Goal: Check status: Check status

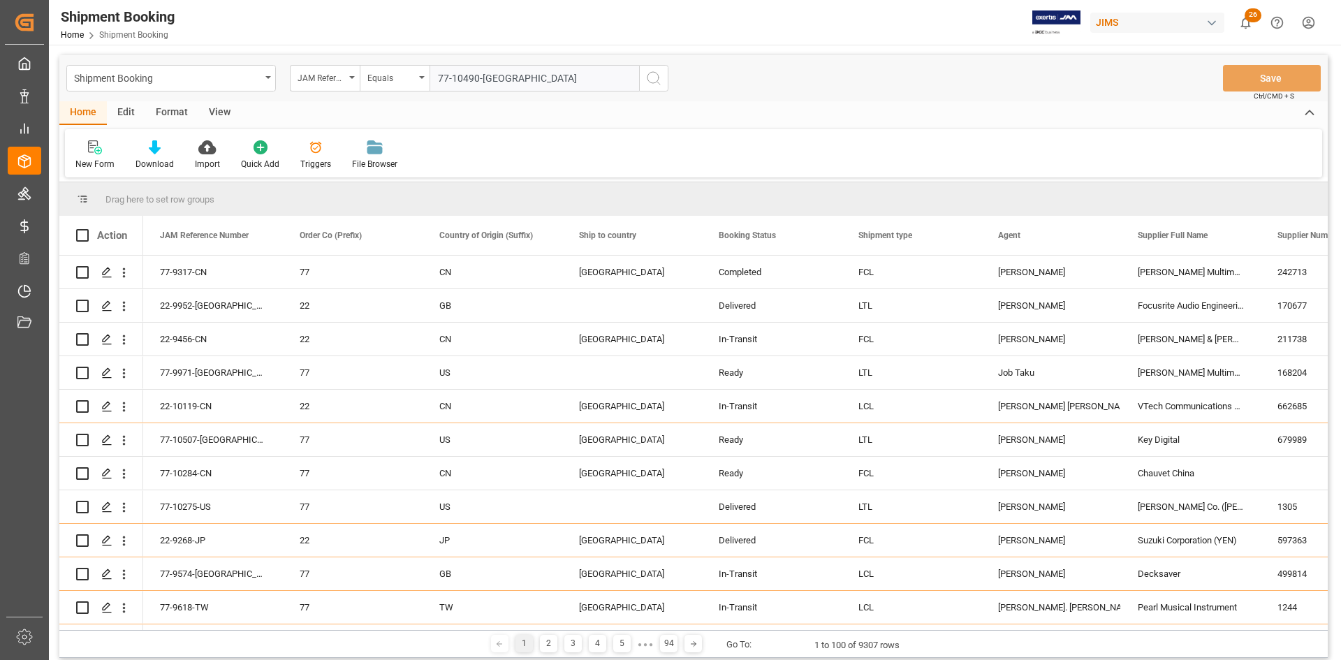
type input "77-10490-[GEOGRAPHIC_DATA]"
click at [648, 76] on icon "search button" at bounding box center [653, 78] width 17 height 17
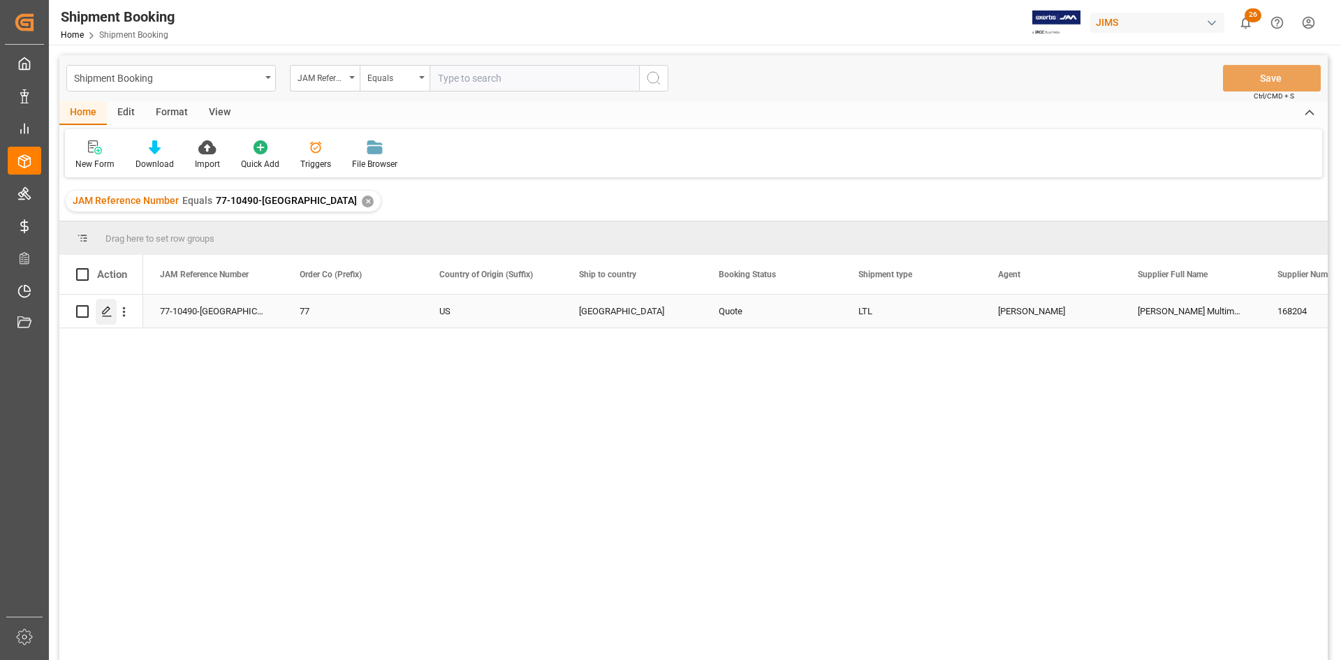
click at [106, 309] on icon "Press SPACE to select this row." at bounding box center [106, 311] width 11 height 11
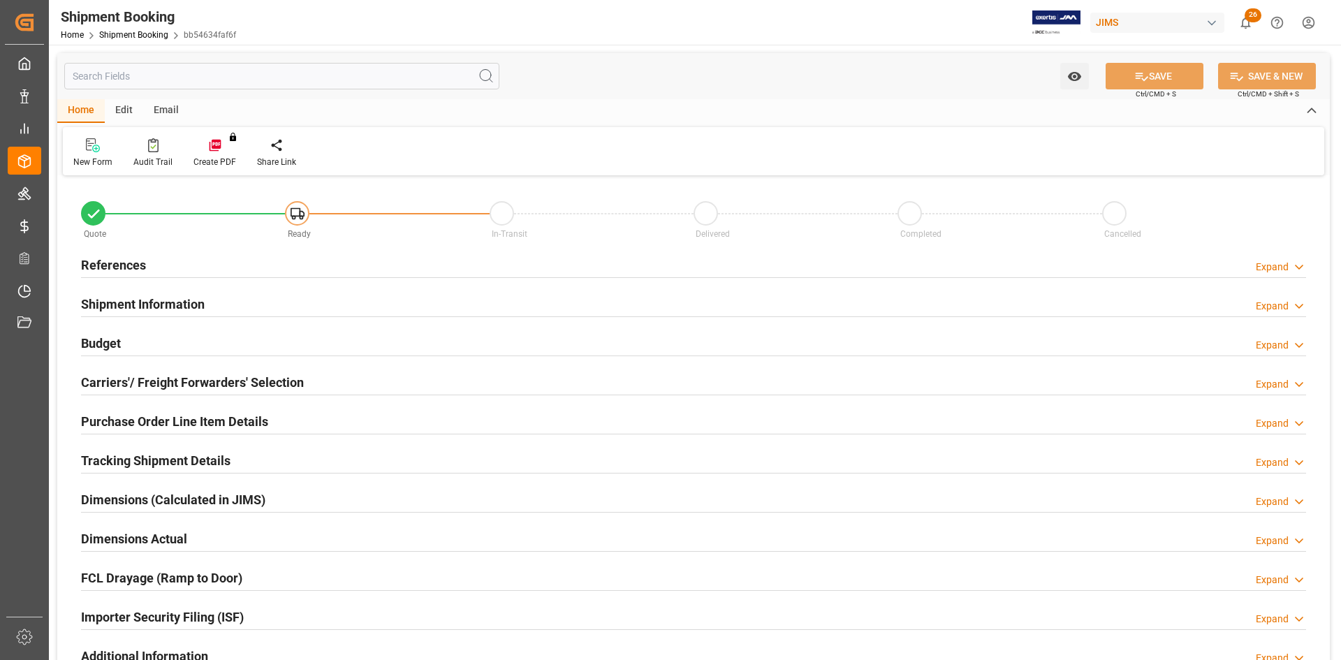
type input "0"
type input "[DATE] 00:00"
type input "[DATE]"
click at [103, 265] on h2 "References" at bounding box center [113, 265] width 65 height 19
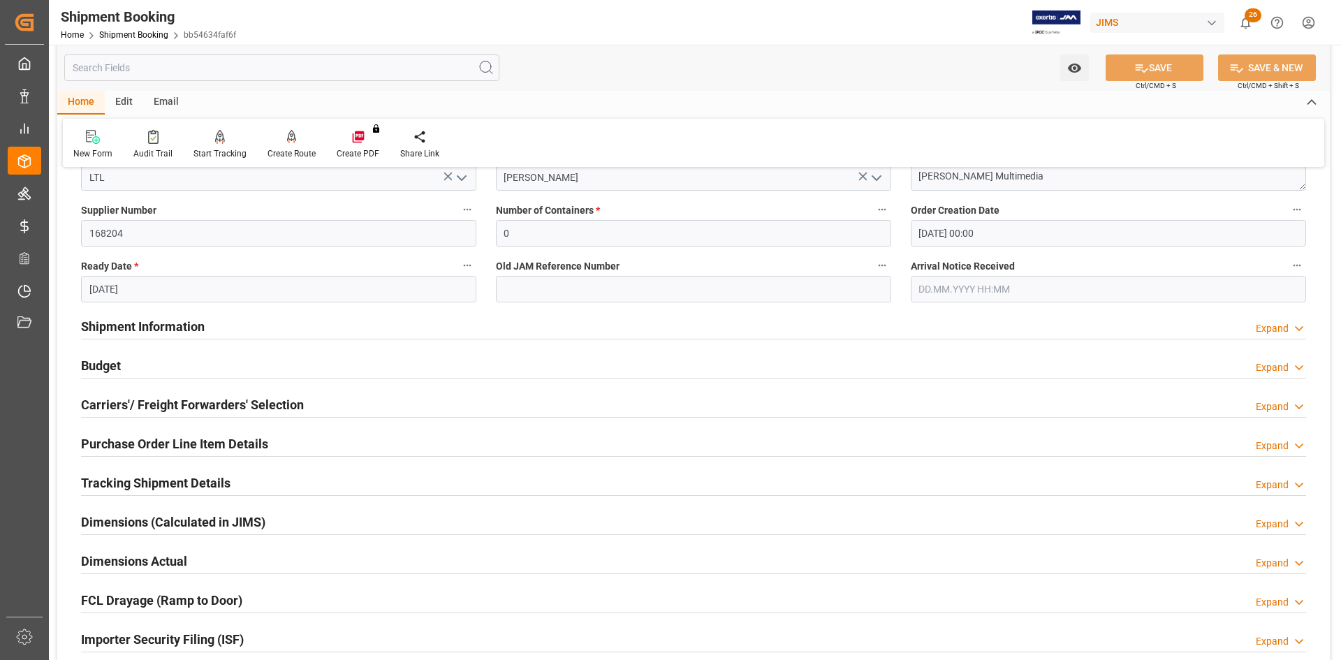
scroll to position [279, 0]
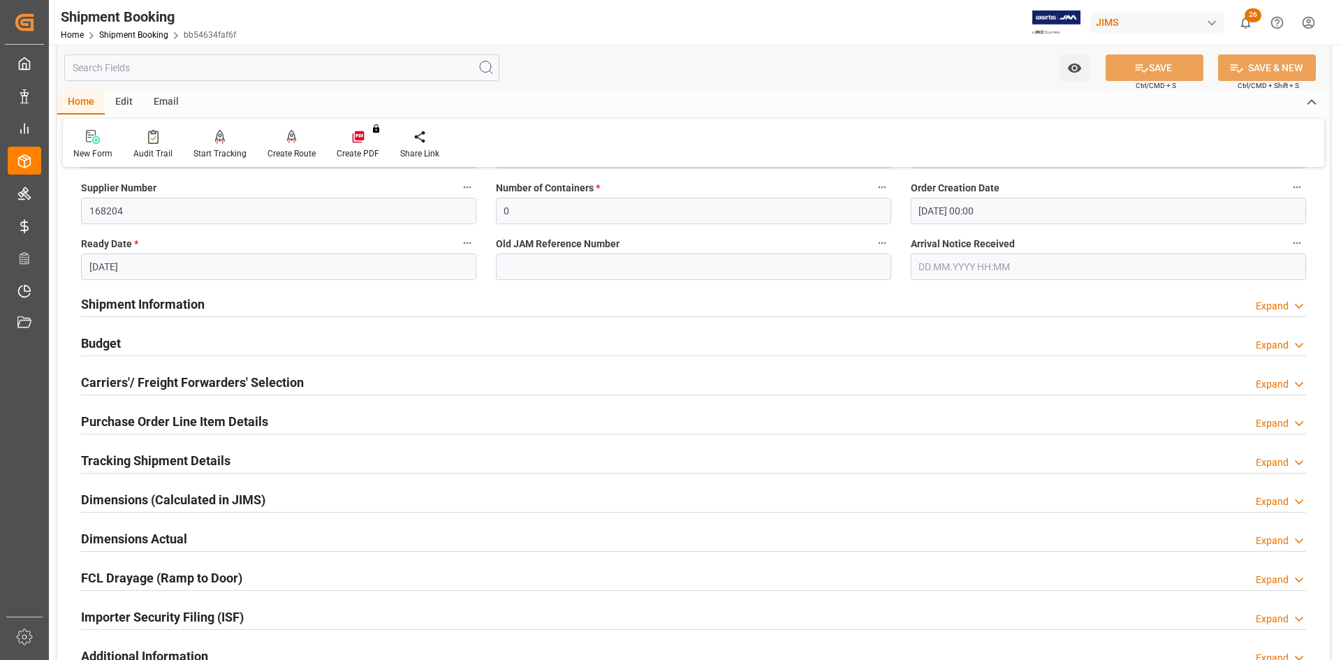
drag, startPoint x: 177, startPoint y: 302, endPoint x: 233, endPoint y: 320, distance: 58.5
click at [177, 302] on h2 "Shipment Information" at bounding box center [143, 304] width 124 height 19
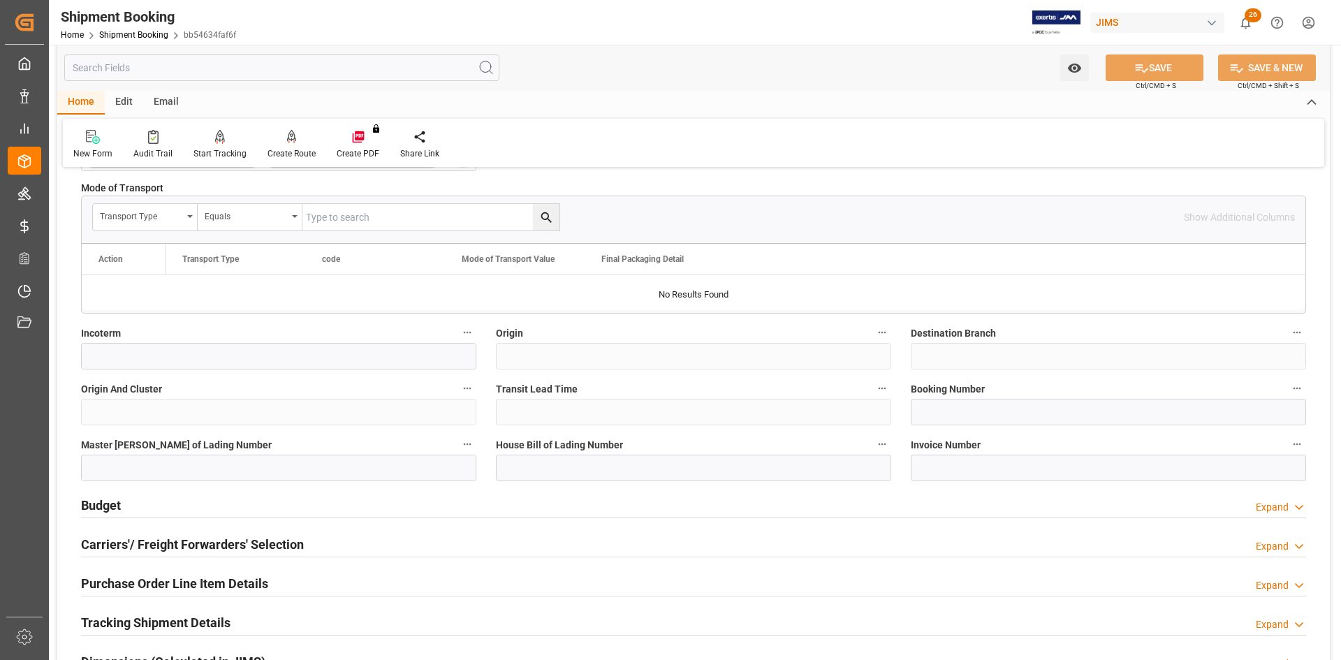
scroll to position [768, 0]
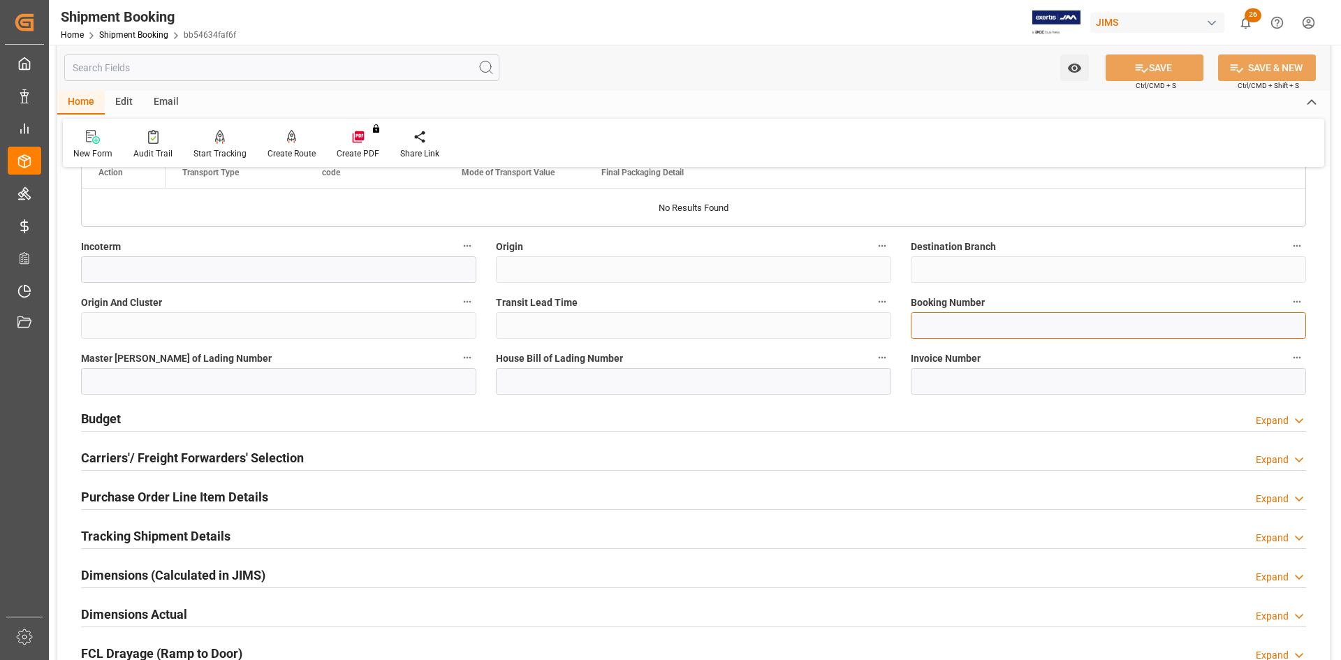
click at [941, 323] on input at bounding box center [1108, 325] width 395 height 27
click at [932, 318] on input at bounding box center [1108, 325] width 395 height 27
click at [963, 321] on input "883474131448" at bounding box center [1108, 325] width 395 height 27
type input "883474131448"
click at [1147, 71] on button "SAVE" at bounding box center [1154, 67] width 98 height 27
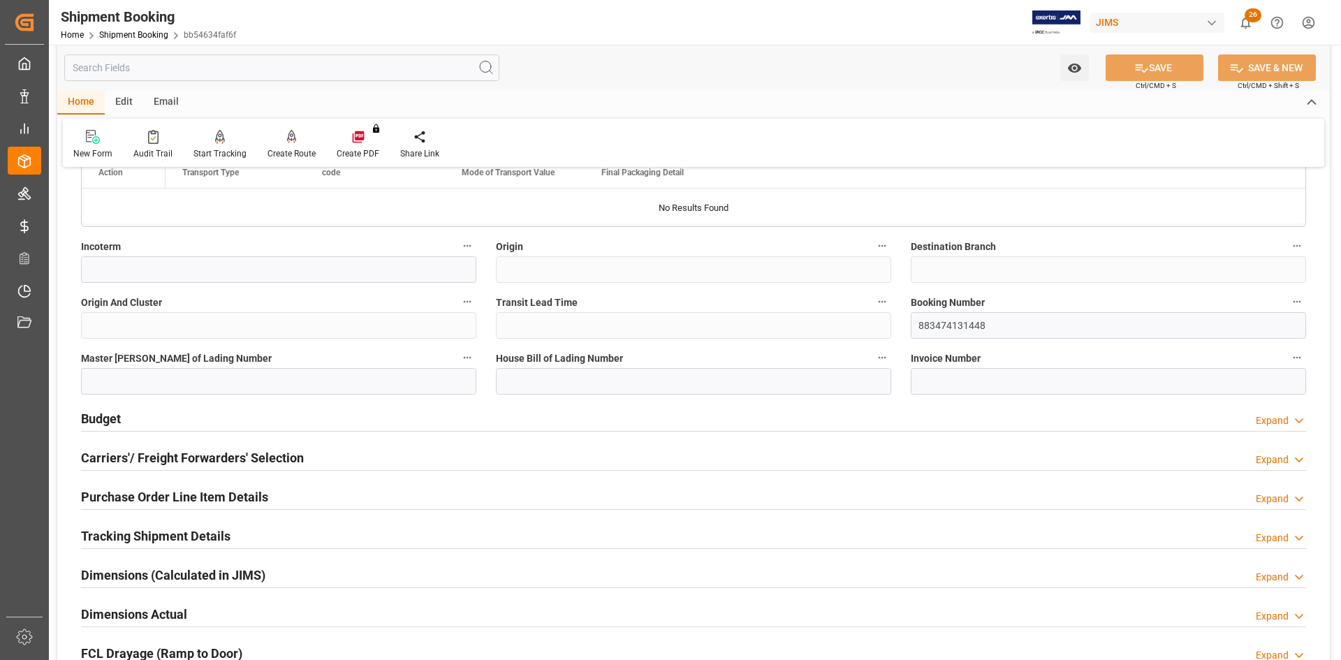
click at [96, 418] on h2 "Budget" at bounding box center [101, 418] width 40 height 19
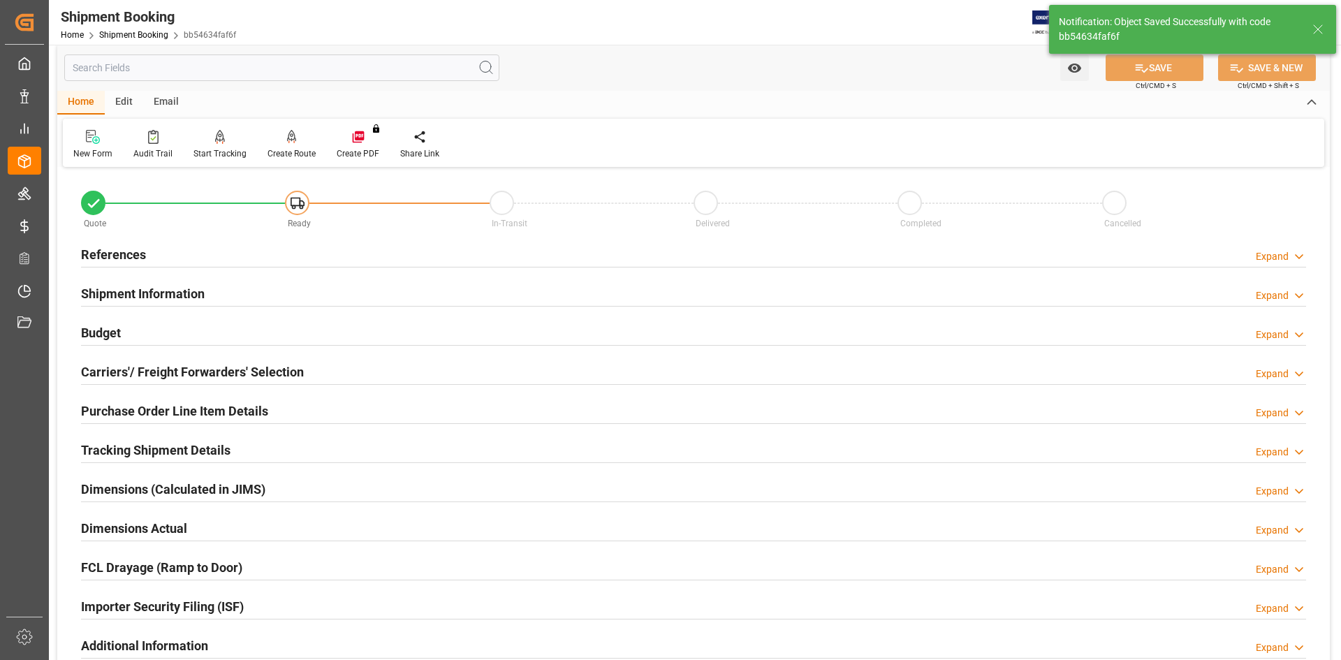
scroll to position [0, 0]
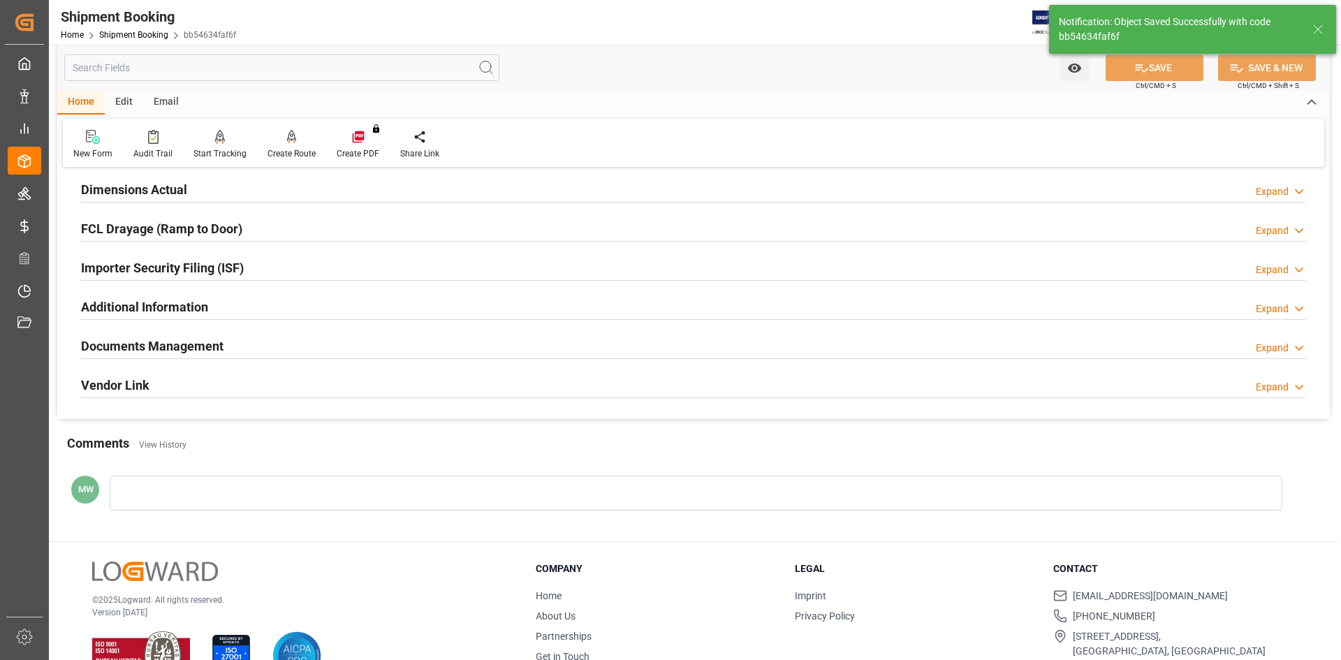
drag, startPoint x: 153, startPoint y: 346, endPoint x: 159, endPoint y: 352, distance: 8.4
click at [153, 344] on h2 "Documents Management" at bounding box center [152, 346] width 142 height 19
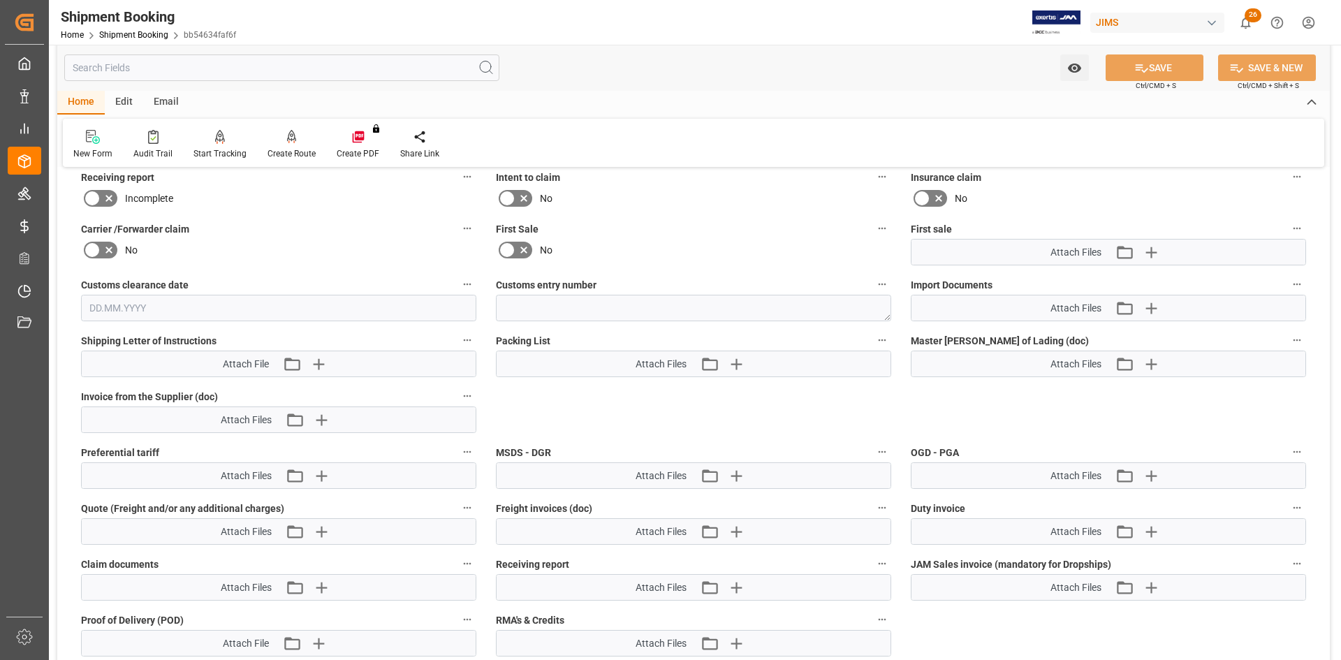
scroll to position [628, 0]
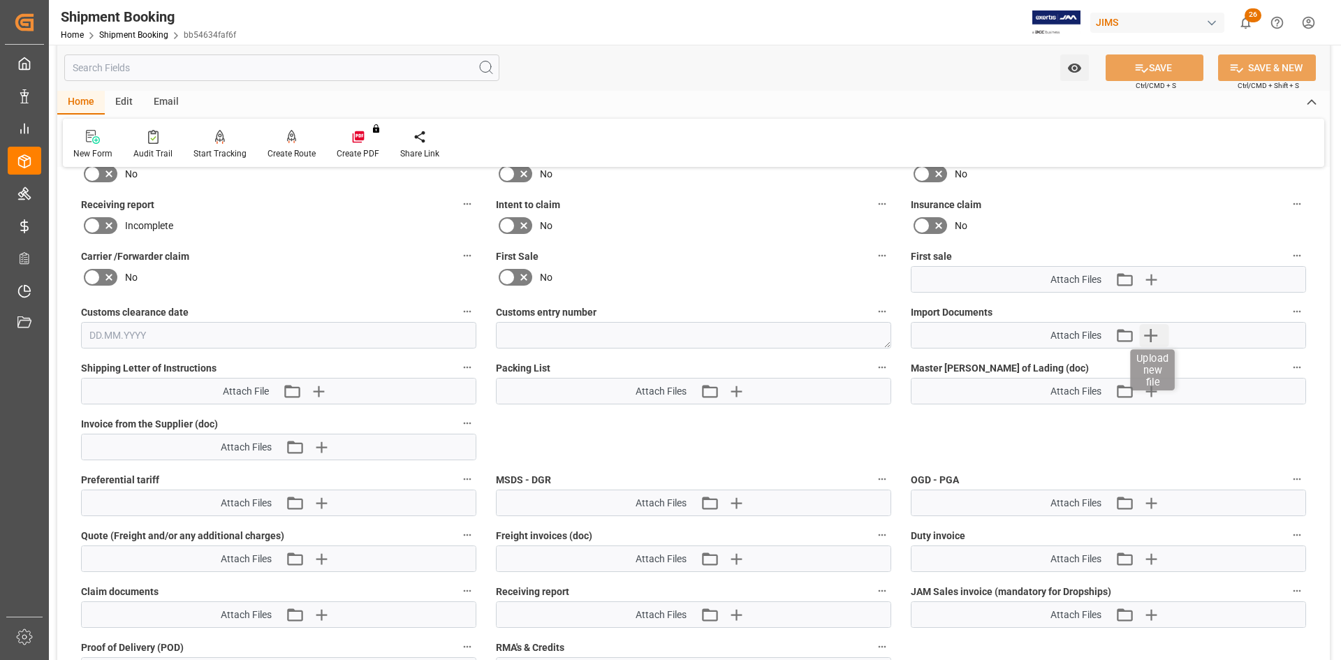
click at [1161, 334] on icon "button" at bounding box center [1150, 335] width 22 height 22
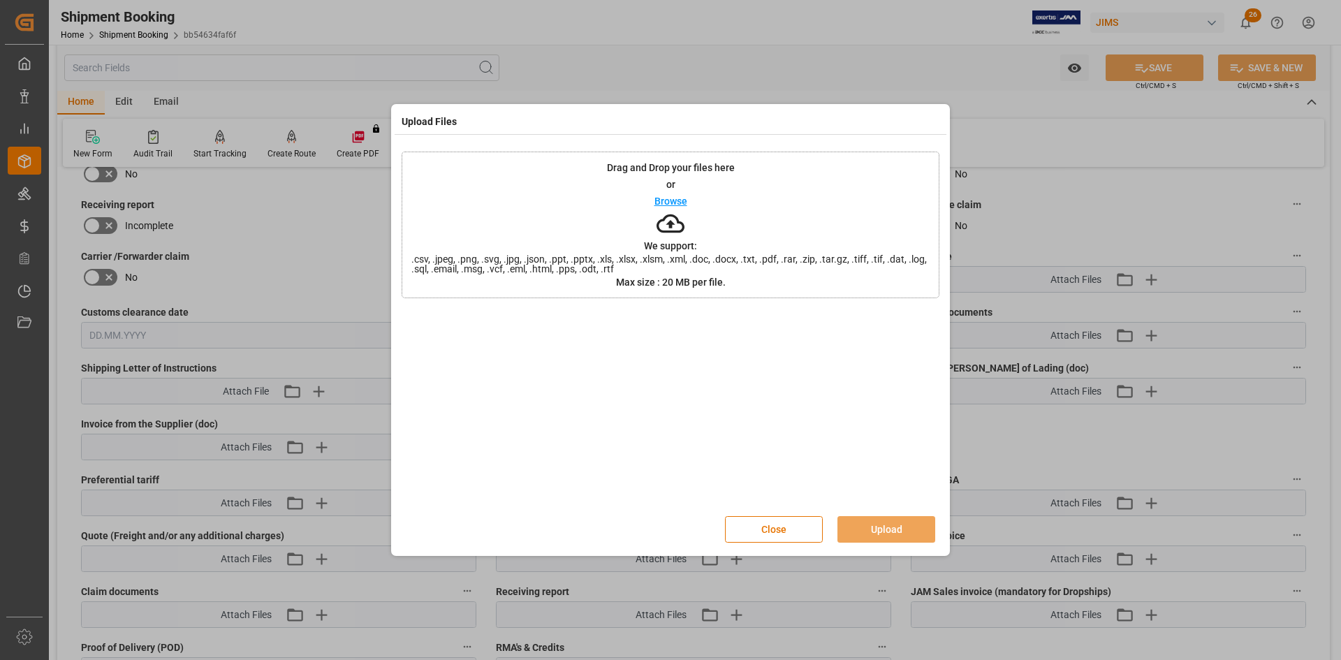
drag, startPoint x: 761, startPoint y: 529, endPoint x: 644, endPoint y: 487, distance: 124.8
click at [761, 529] on button "Close" at bounding box center [774, 529] width 98 height 27
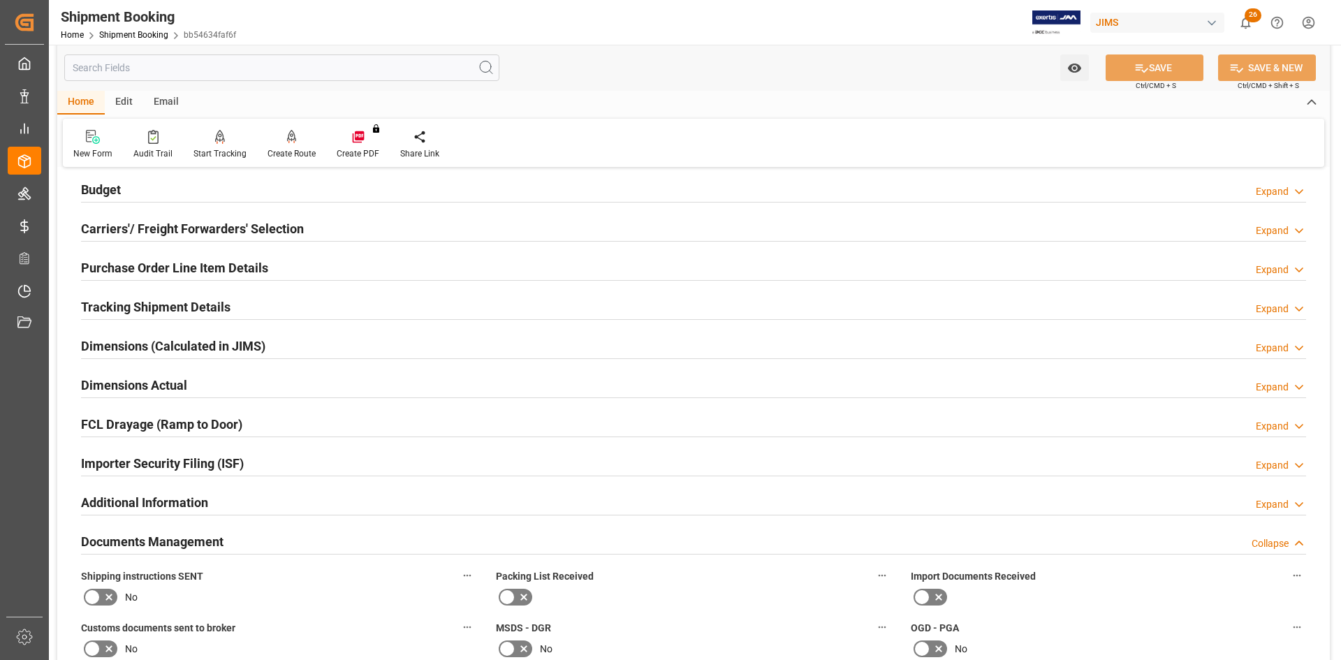
scroll to position [140, 0]
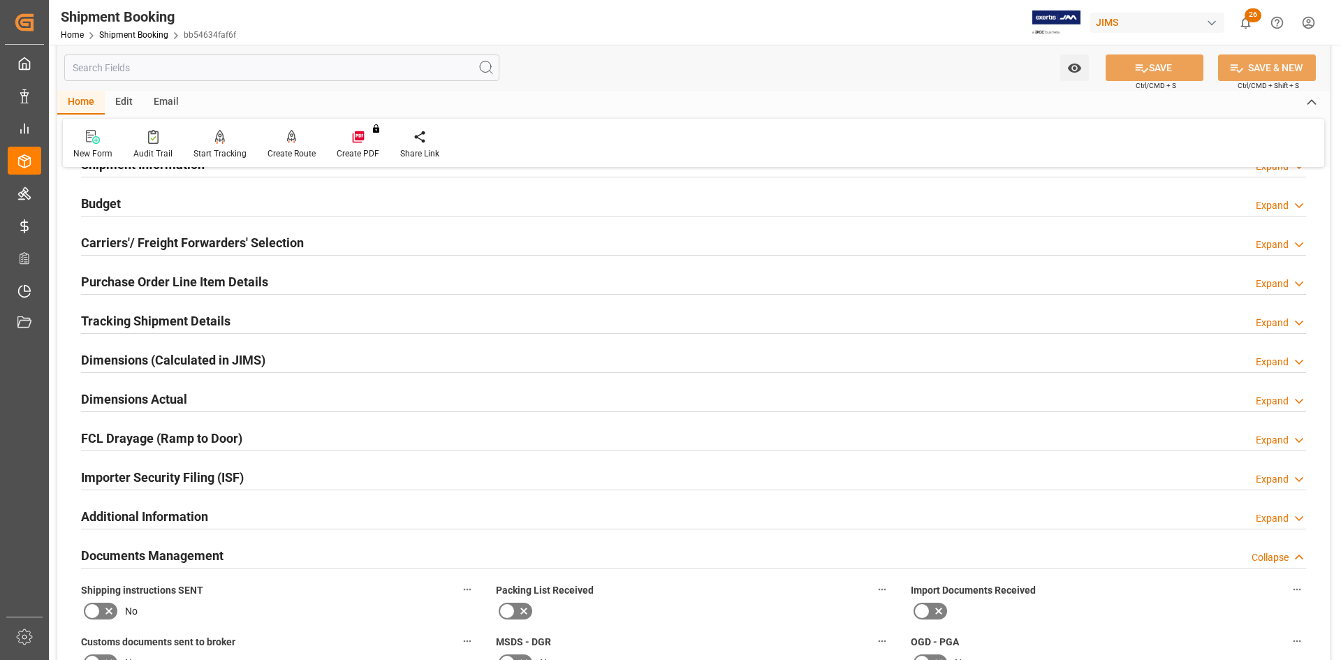
click at [105, 203] on h2 "Budget" at bounding box center [101, 203] width 40 height 19
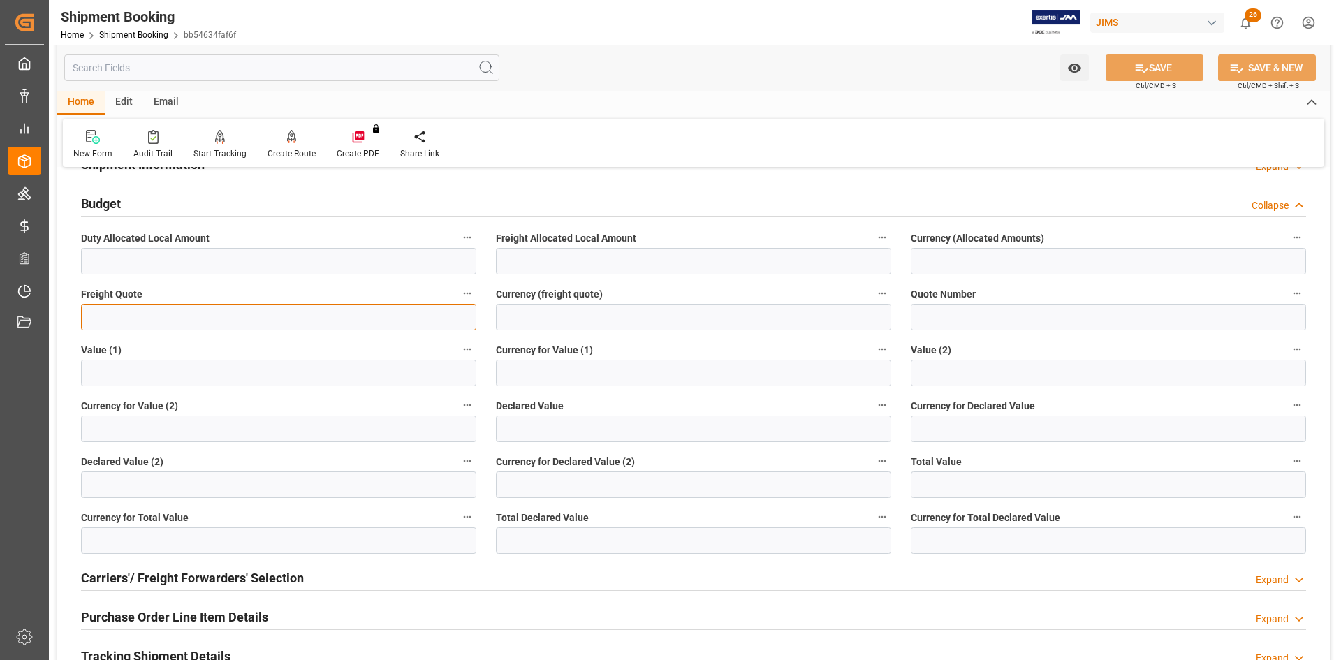
click at [96, 315] on input "text" at bounding box center [278, 317] width 395 height 27
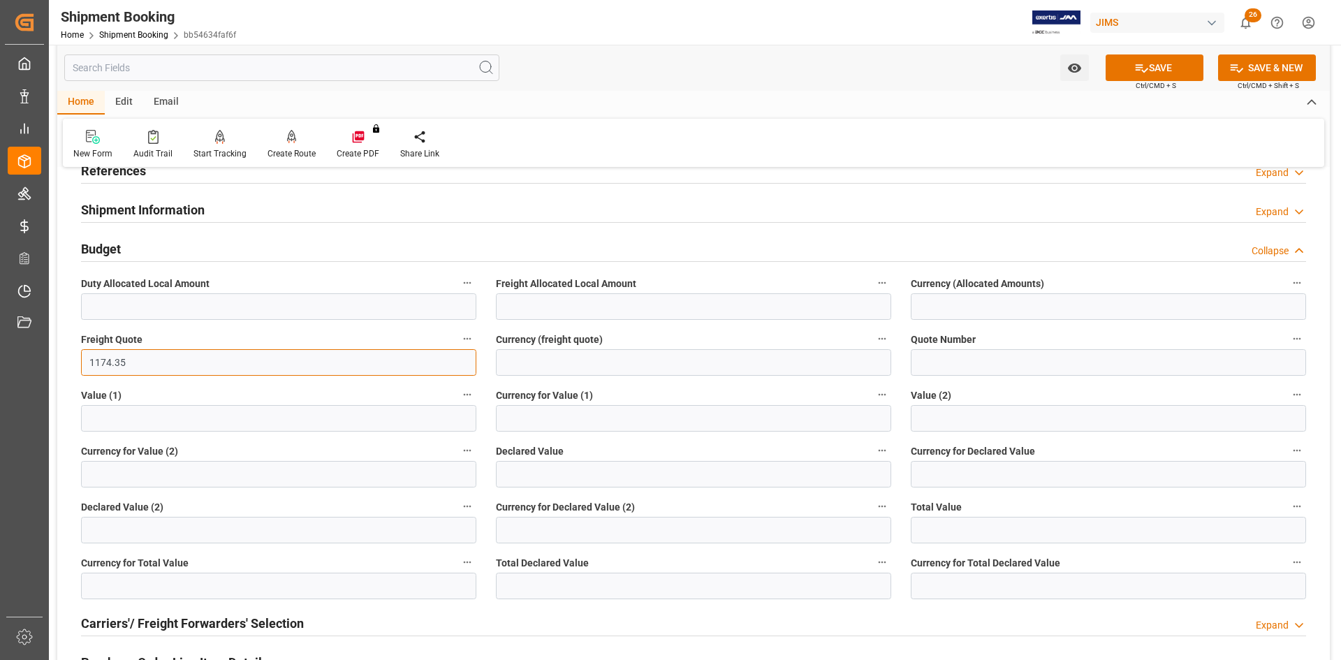
scroll to position [70, 0]
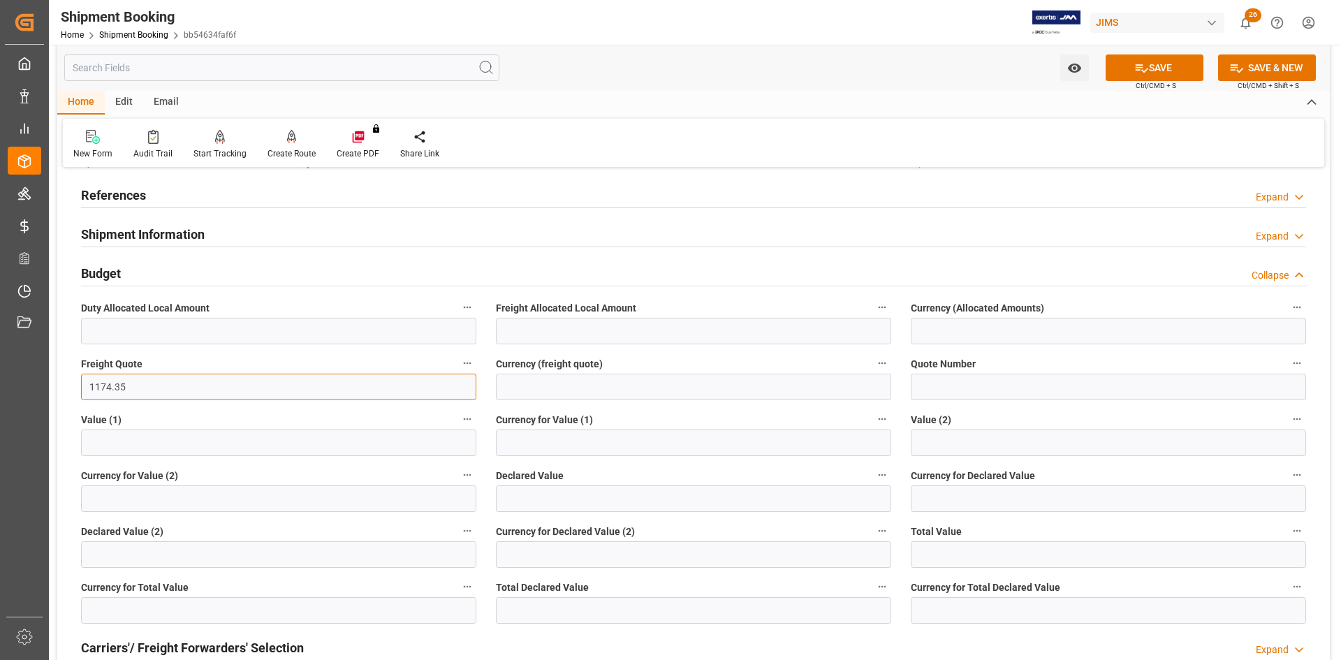
type input "1174.35"
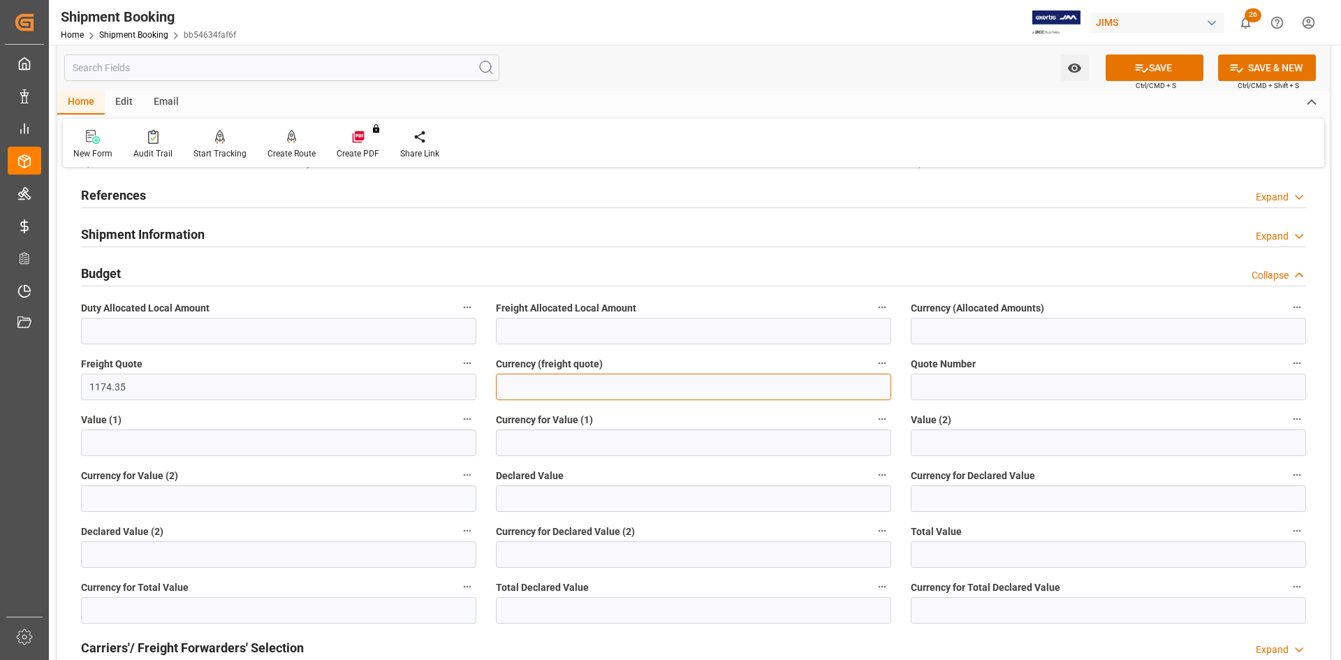
click at [673, 381] on input at bounding box center [693, 387] width 395 height 27
type input "USD"
click at [1160, 66] on button "SAVE" at bounding box center [1154, 67] width 98 height 27
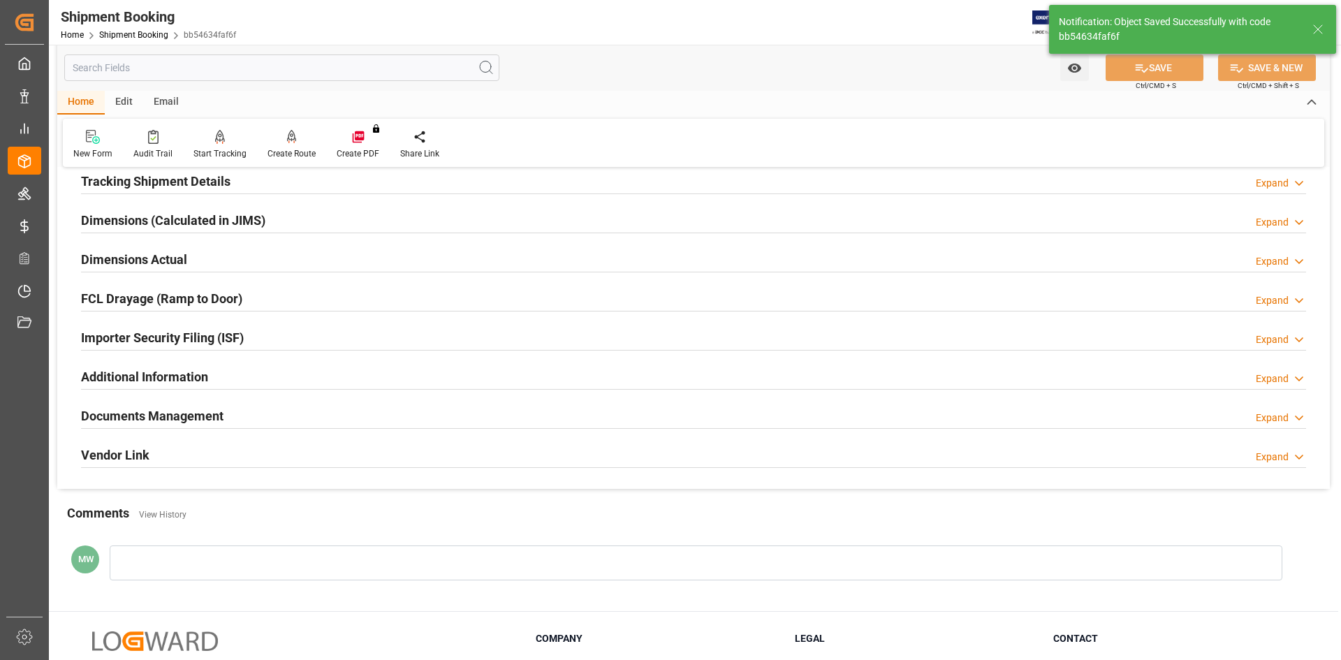
scroll to position [249, 0]
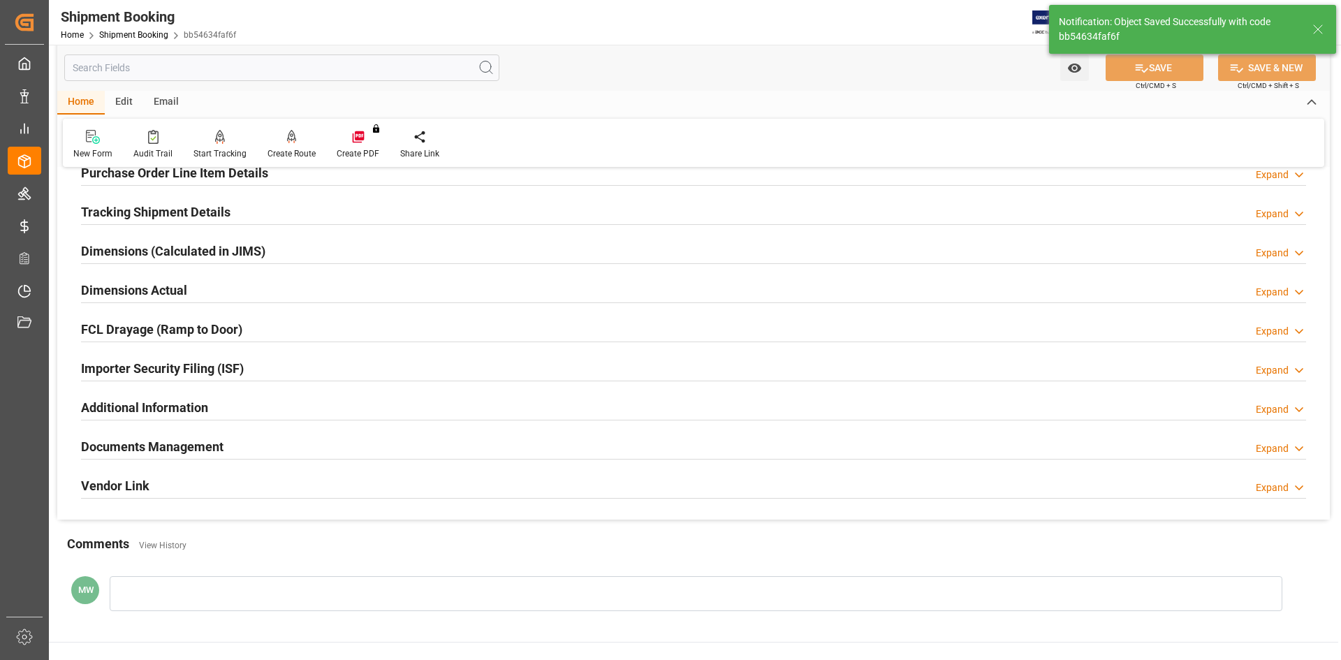
click at [168, 446] on h2 "Documents Management" at bounding box center [152, 446] width 142 height 19
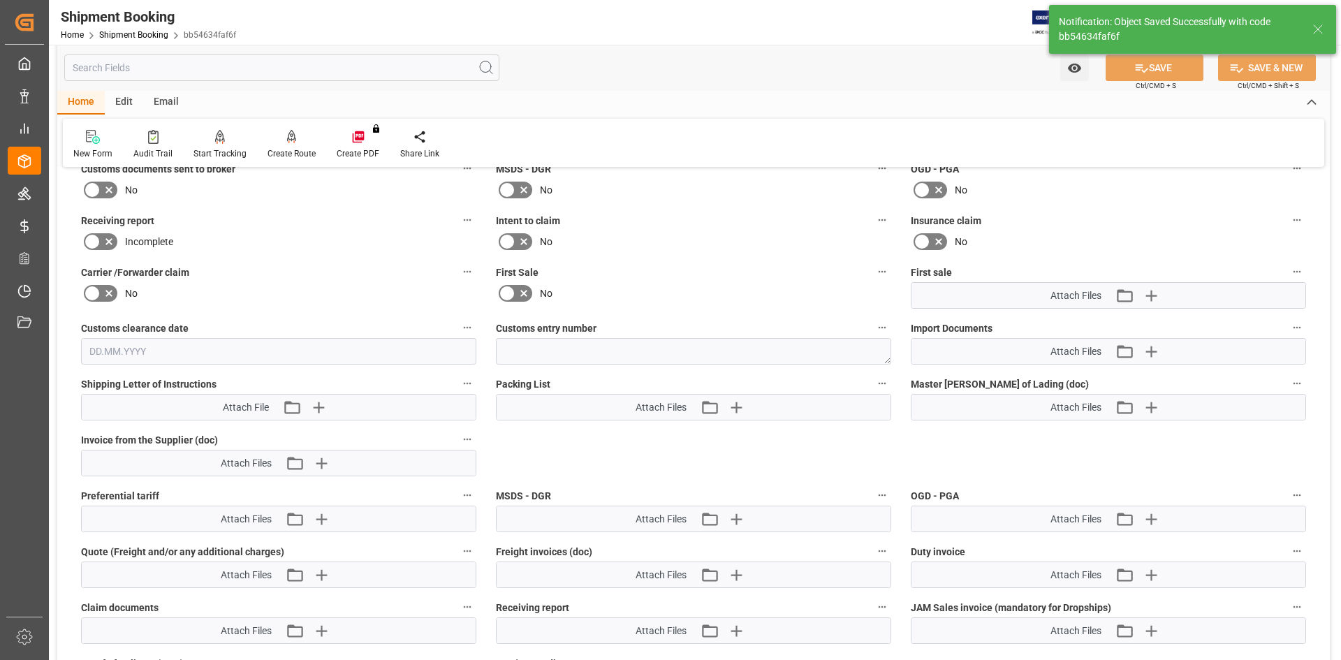
scroll to position [668, 0]
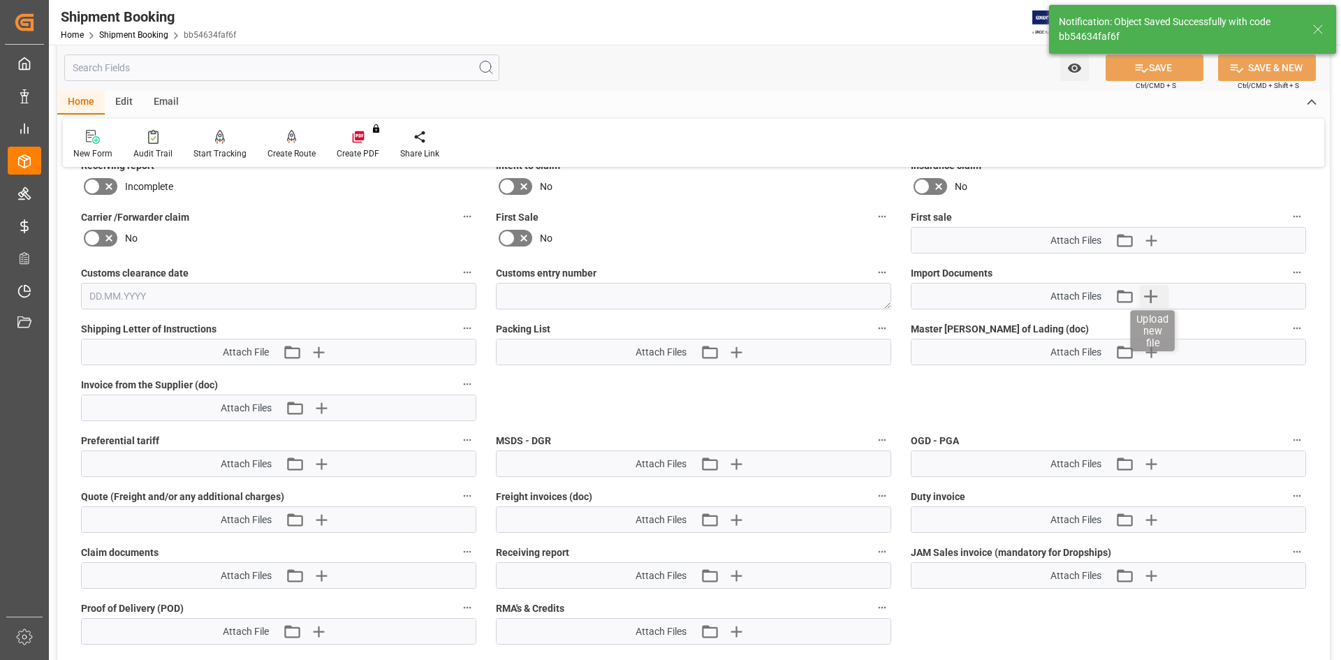
click at [1160, 295] on icon "button" at bounding box center [1150, 296] width 22 height 22
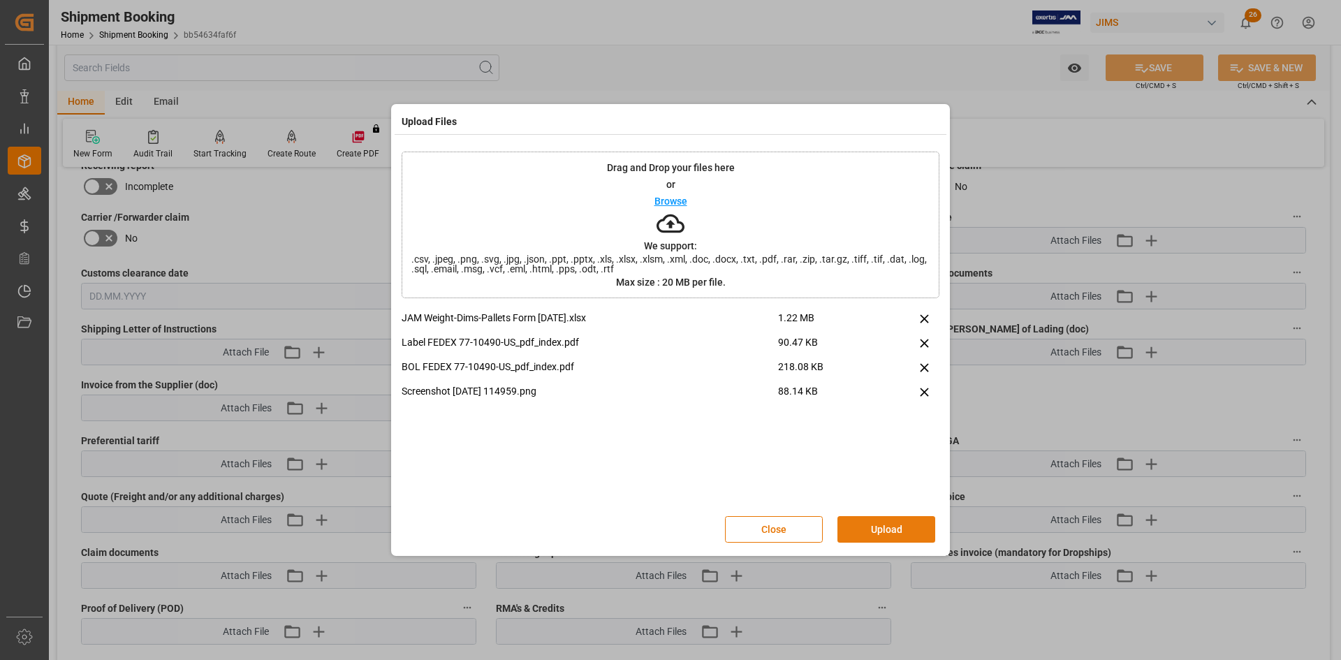
click at [898, 521] on button "Upload" at bounding box center [886, 529] width 98 height 27
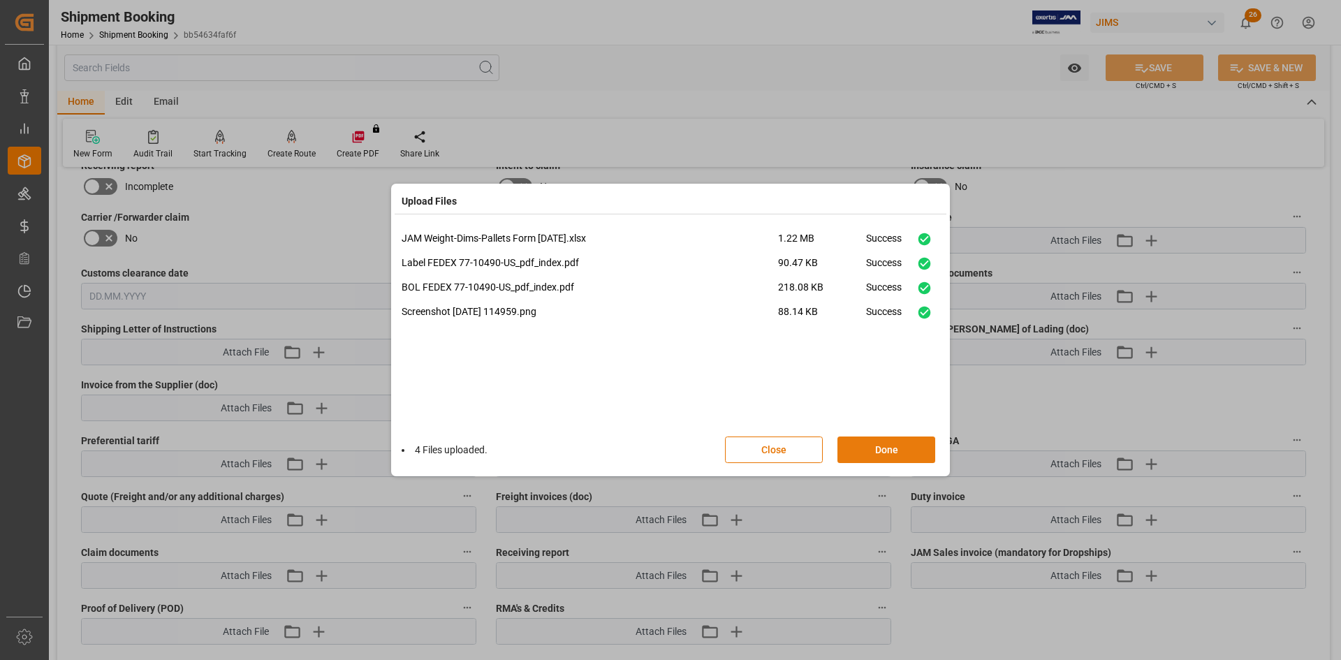
click at [883, 450] on button "Done" at bounding box center [886, 449] width 98 height 27
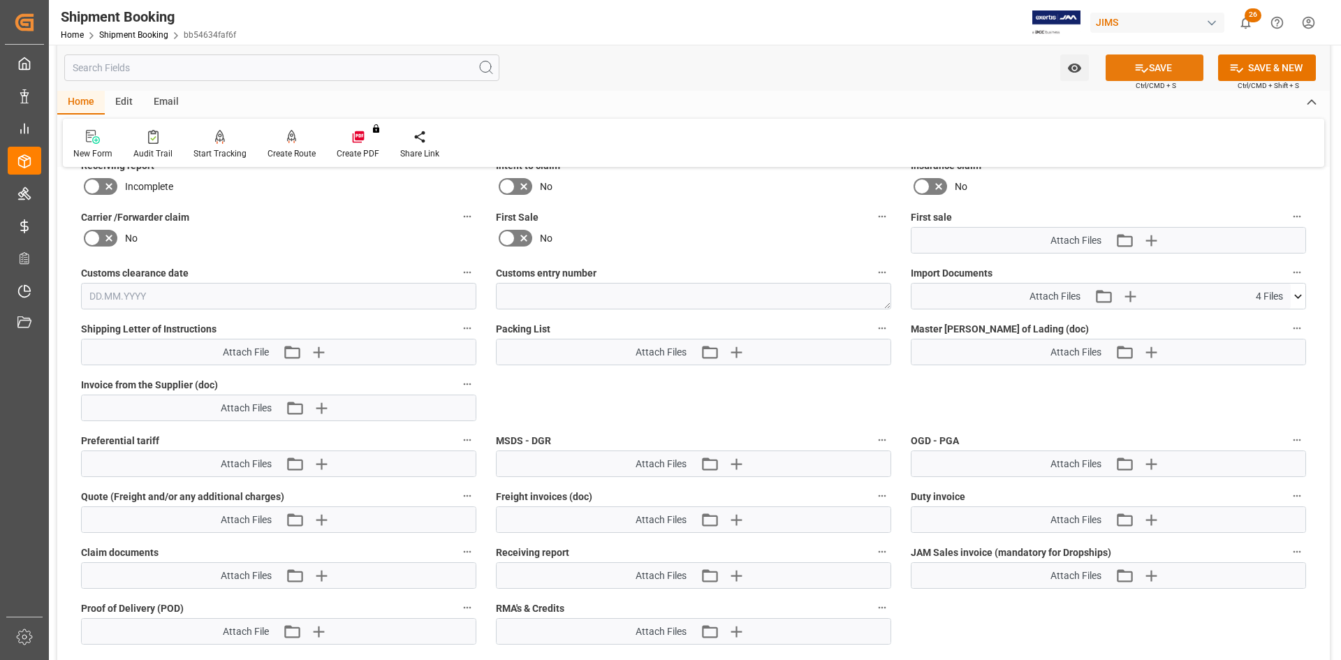
click at [1172, 67] on button "SAVE" at bounding box center [1154, 67] width 98 height 27
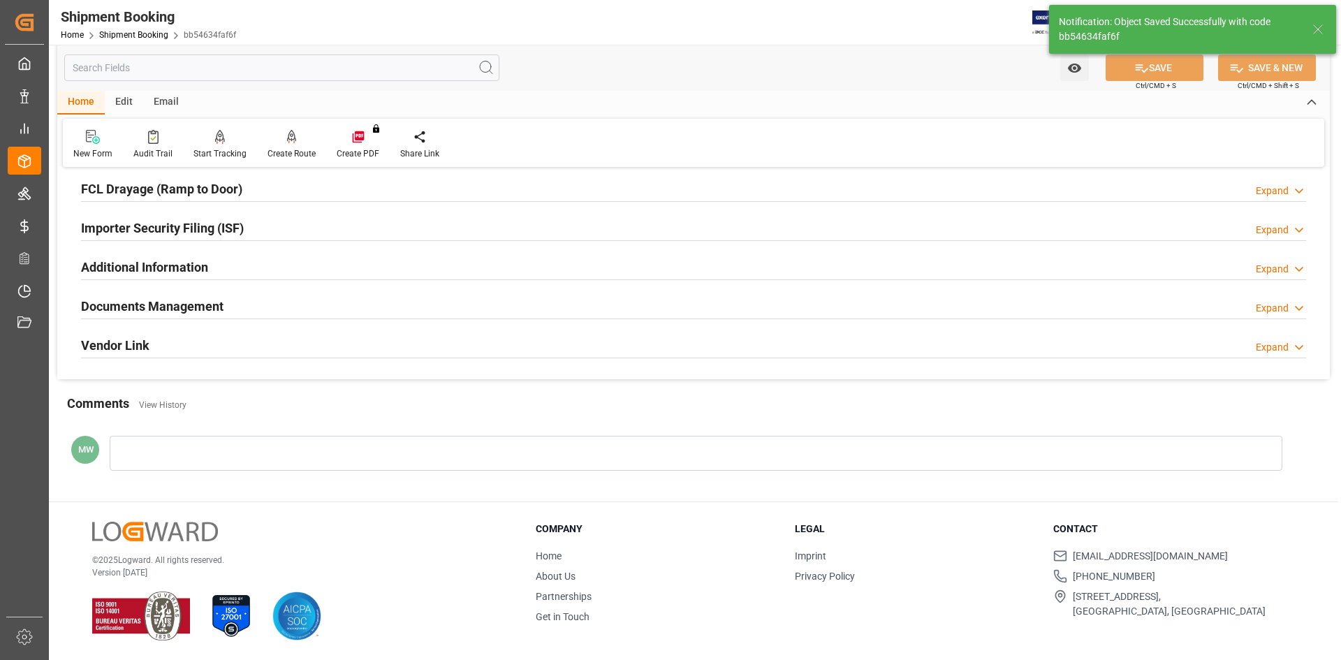
scroll to position [388, 0]
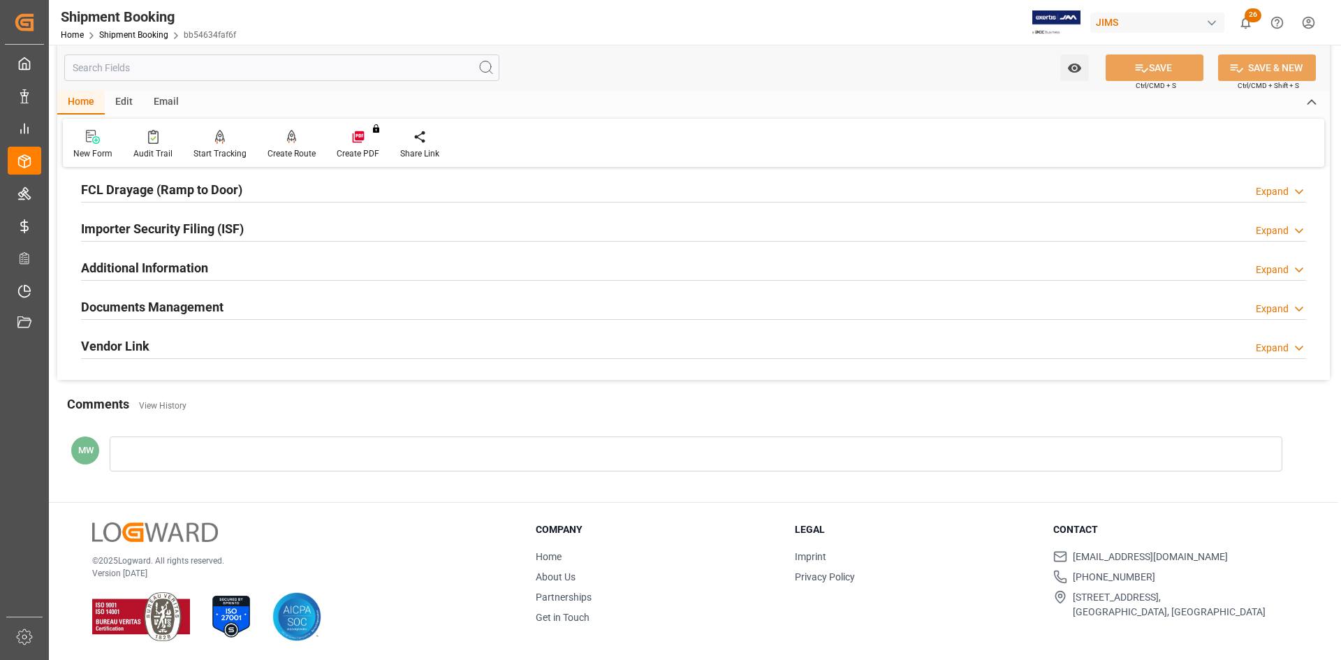
click at [159, 307] on h2 "Documents Management" at bounding box center [152, 306] width 142 height 19
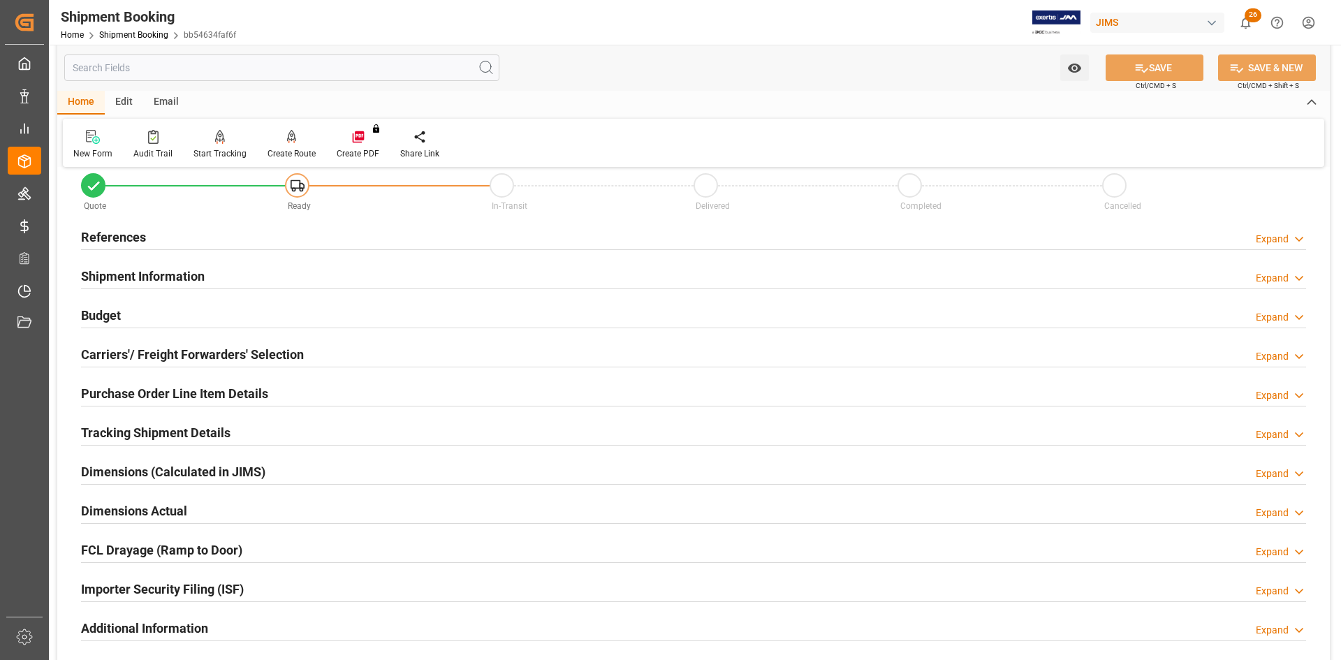
scroll to position [13, 0]
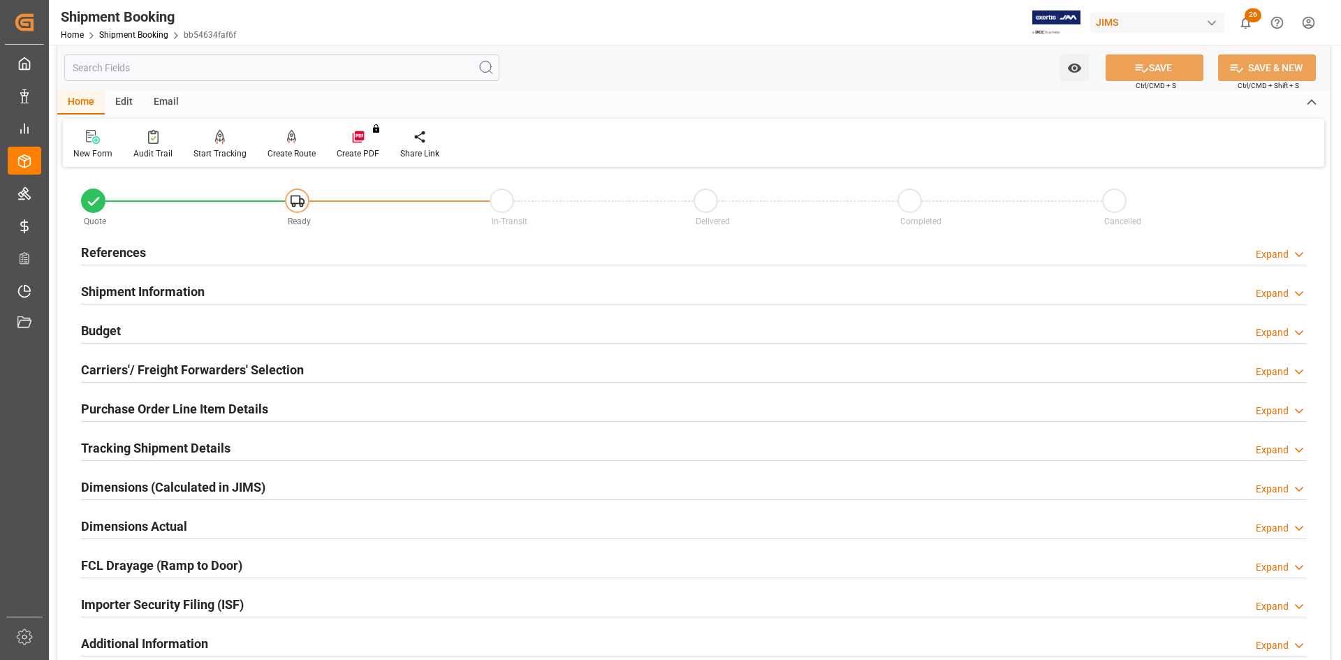
click at [163, 370] on h2 "Carriers'/ Freight Forwarders' Selection" at bounding box center [192, 369] width 223 height 19
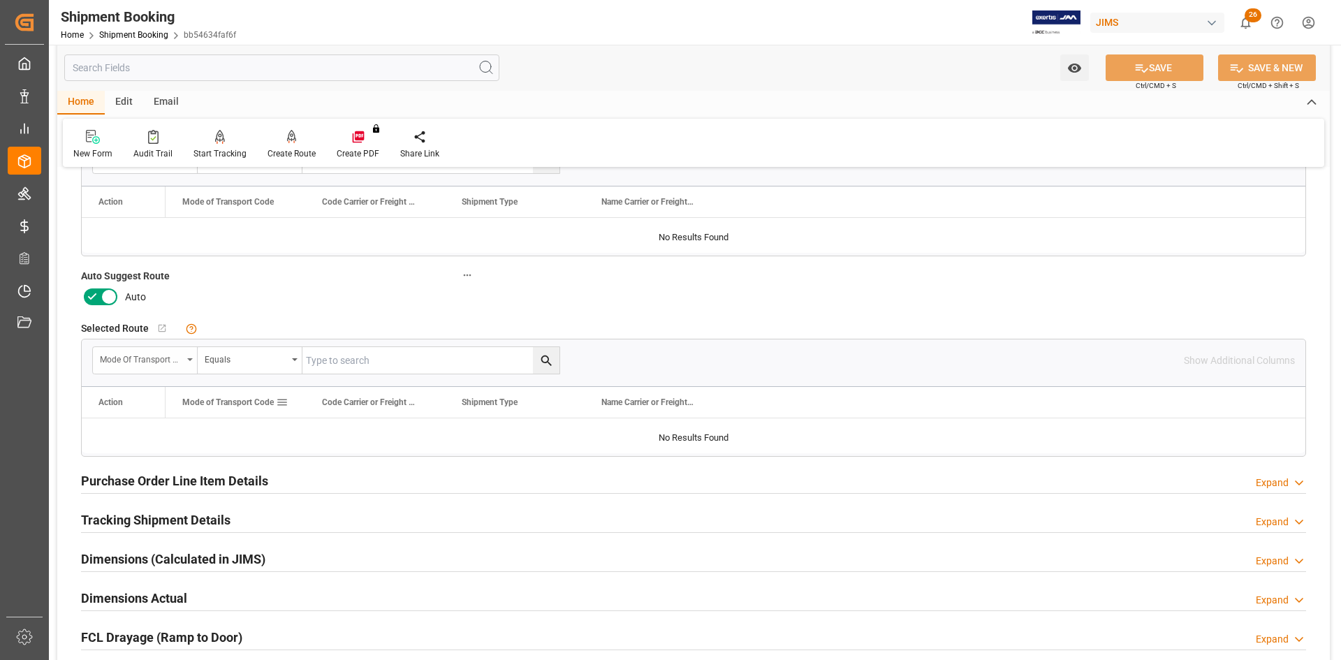
scroll to position [292, 0]
click at [110, 290] on icon at bounding box center [109, 294] width 17 height 17
click at [0, 0] on input "checkbox" at bounding box center [0, 0] width 0 height 0
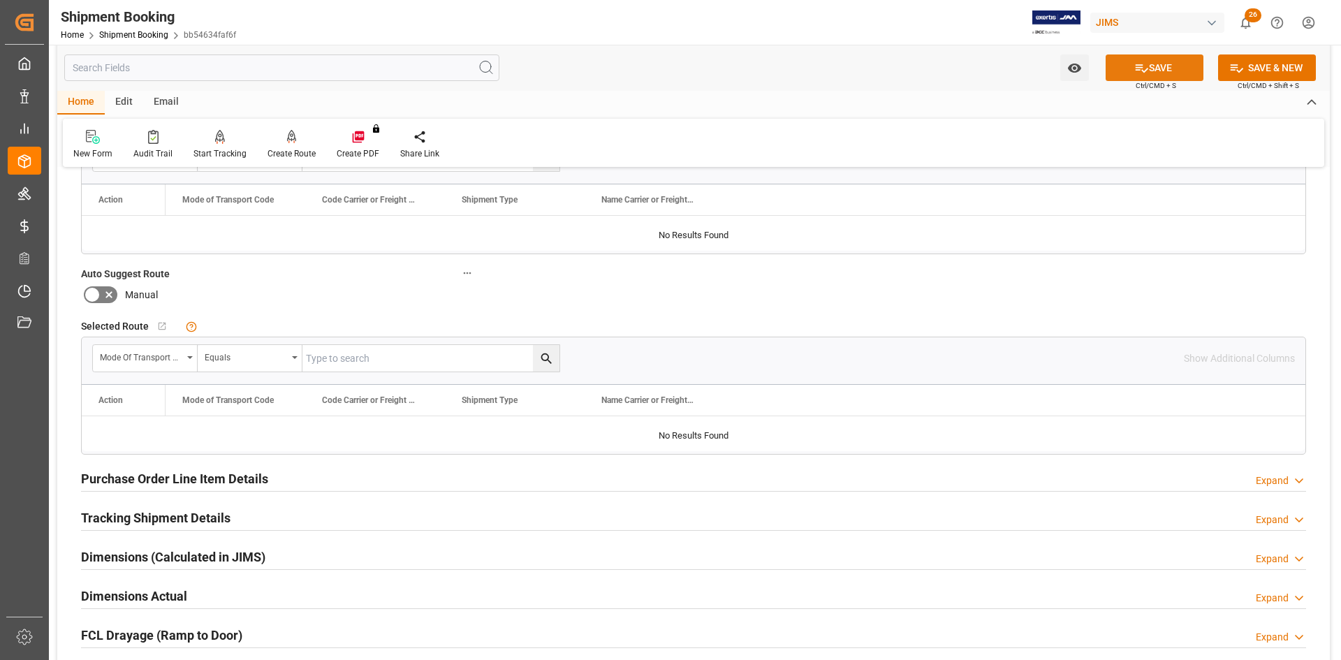
click at [1179, 66] on button "SAVE" at bounding box center [1154, 67] width 98 height 27
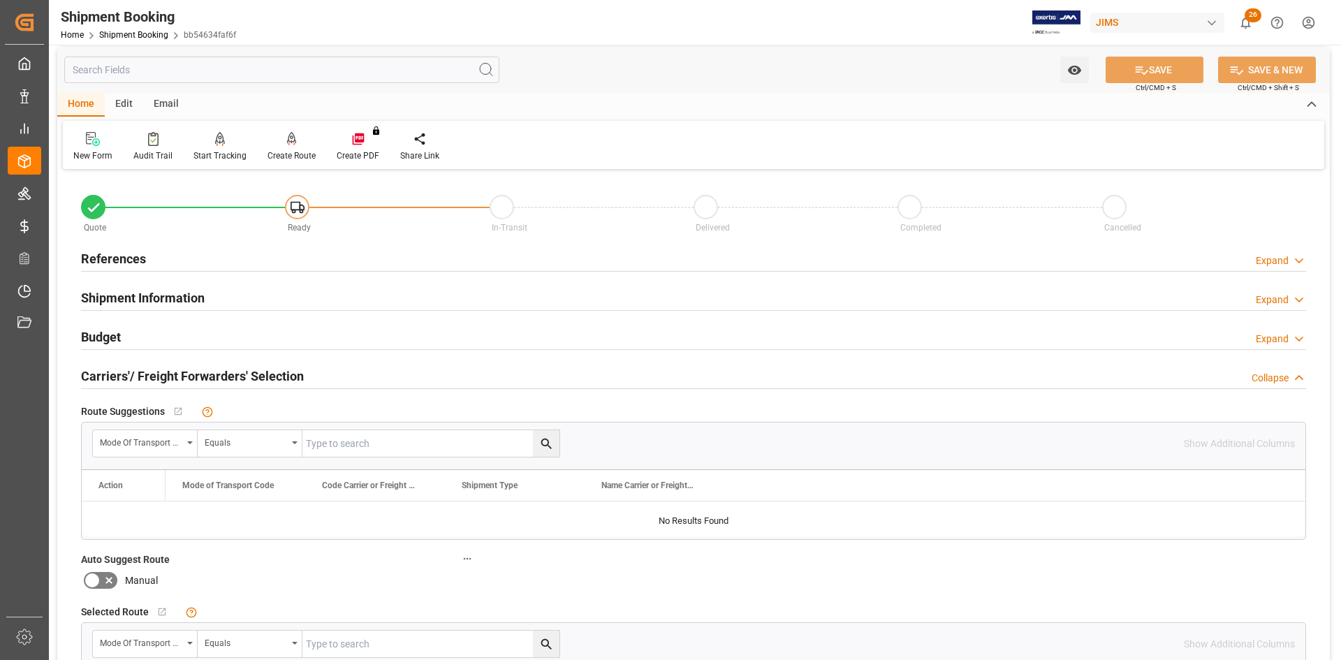
scroll to position [0, 0]
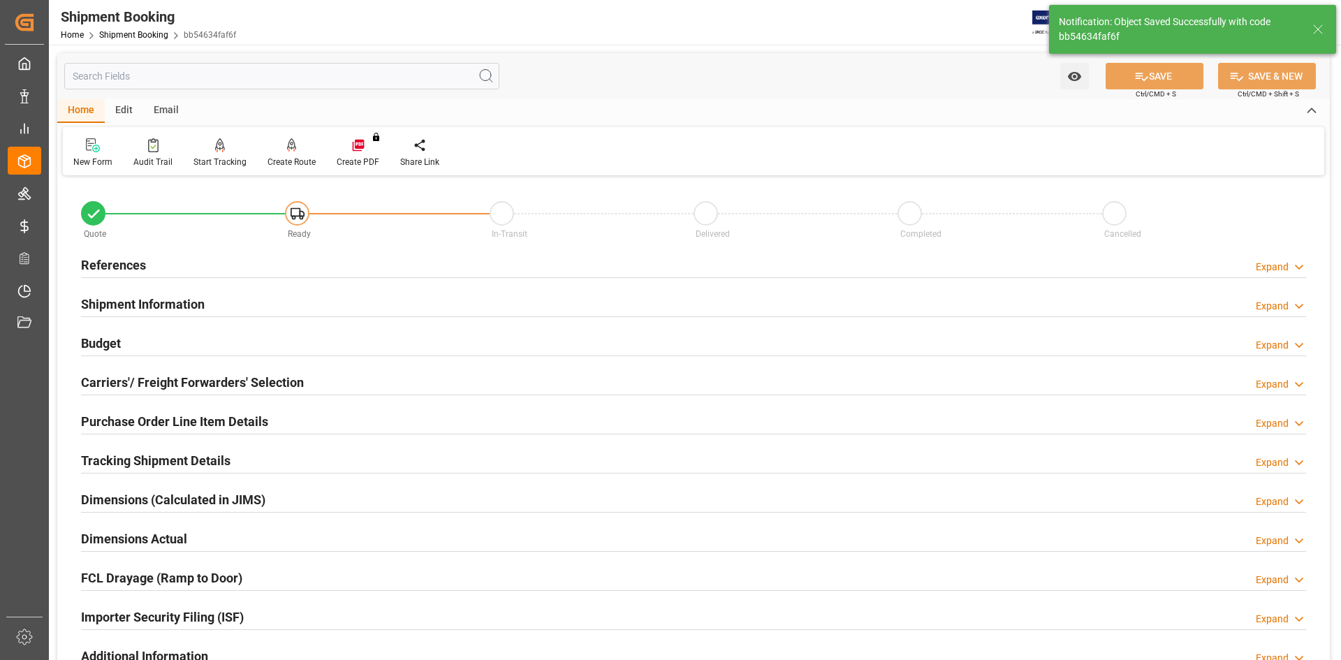
click at [151, 377] on h2 "Carriers'/ Freight Forwarders' Selection" at bounding box center [192, 382] width 223 height 19
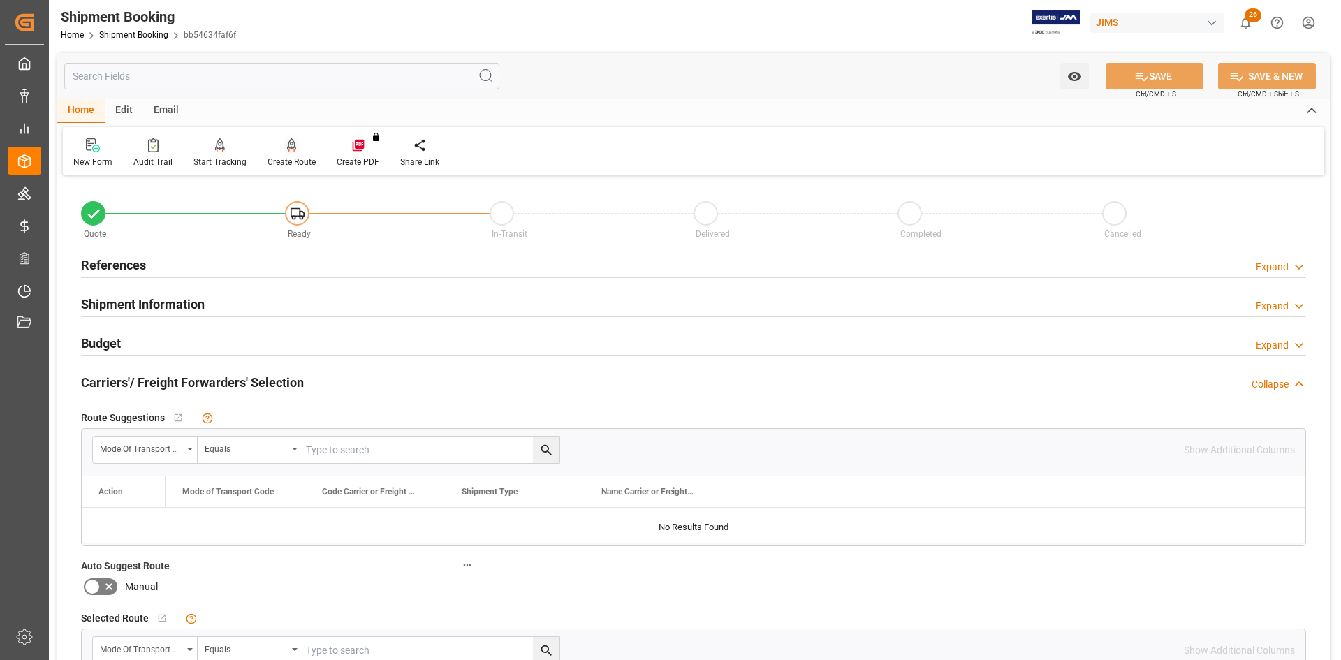
click at [288, 159] on div "Create Route" at bounding box center [291, 162] width 48 height 13
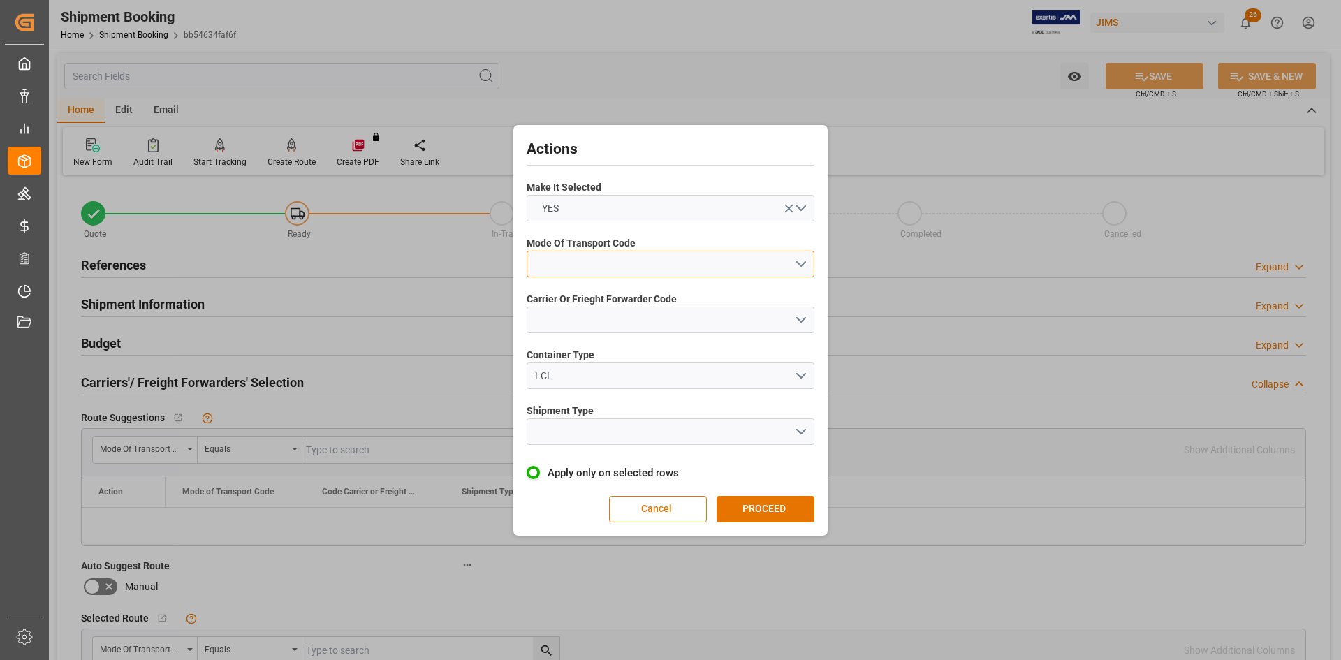
click at [801, 261] on button "open menu" at bounding box center [670, 264] width 288 height 27
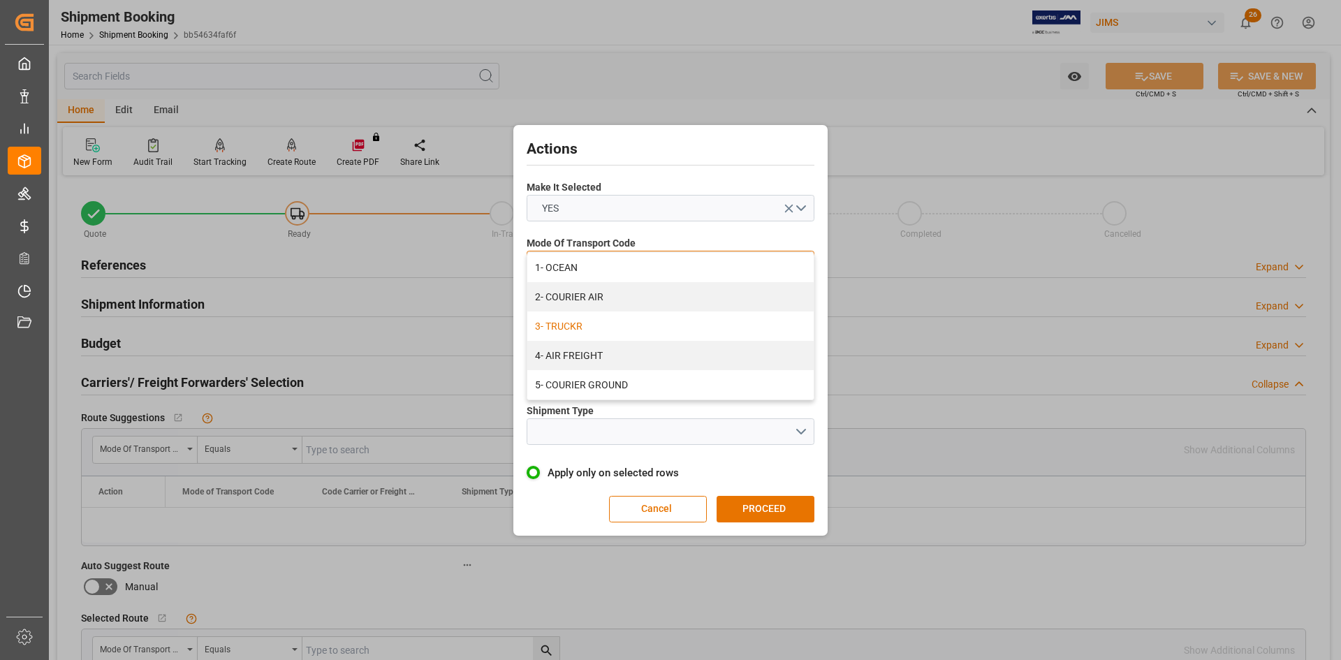
click at [562, 325] on div "3- TRUCKR" at bounding box center [670, 325] width 286 height 29
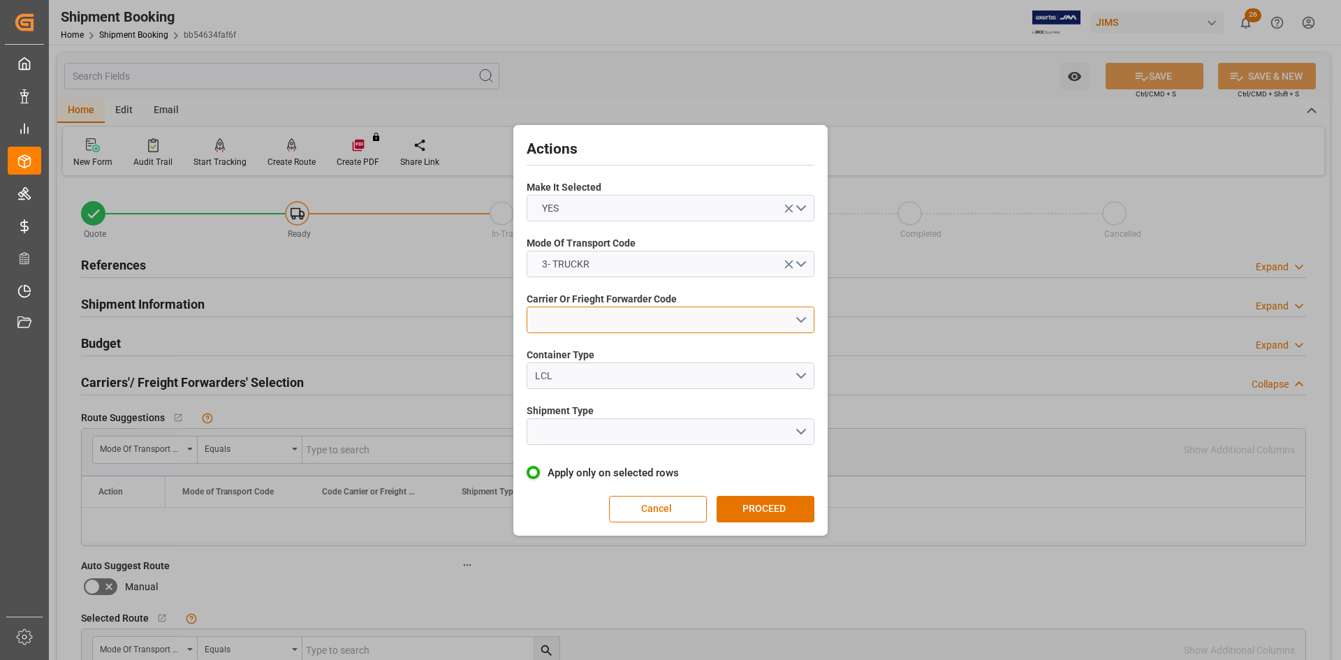
click at [603, 323] on button "open menu" at bounding box center [670, 320] width 288 height 27
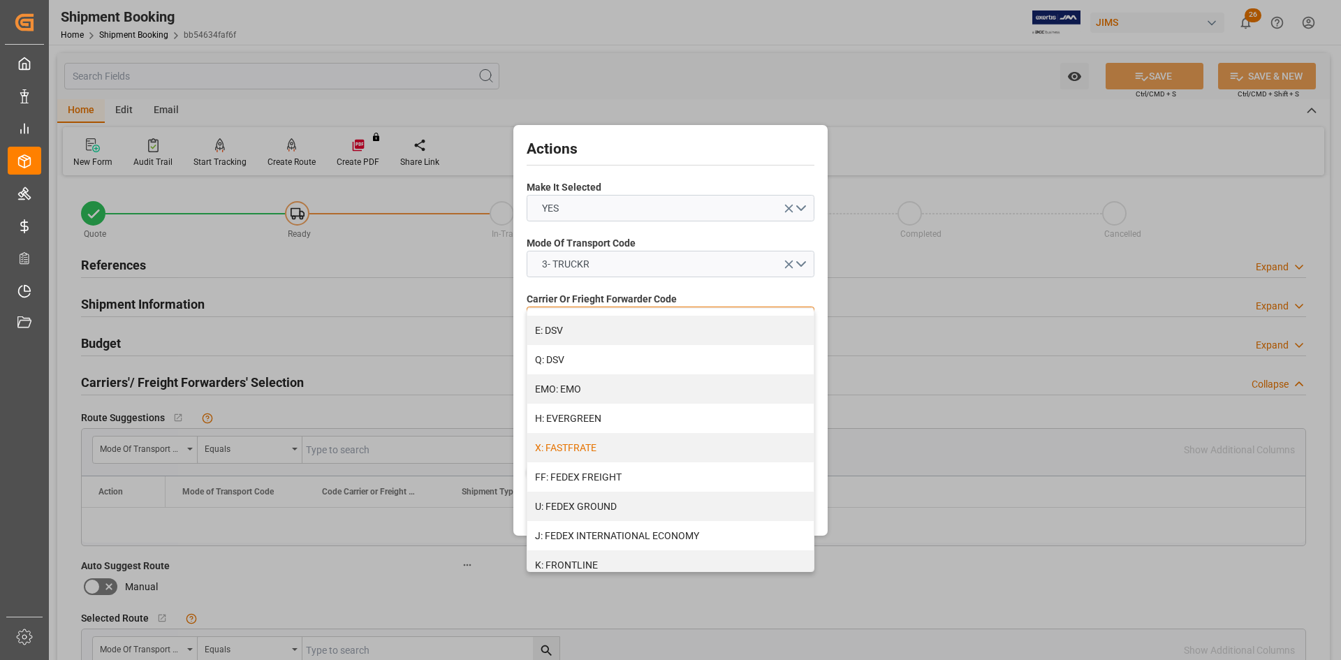
scroll to position [279, 0]
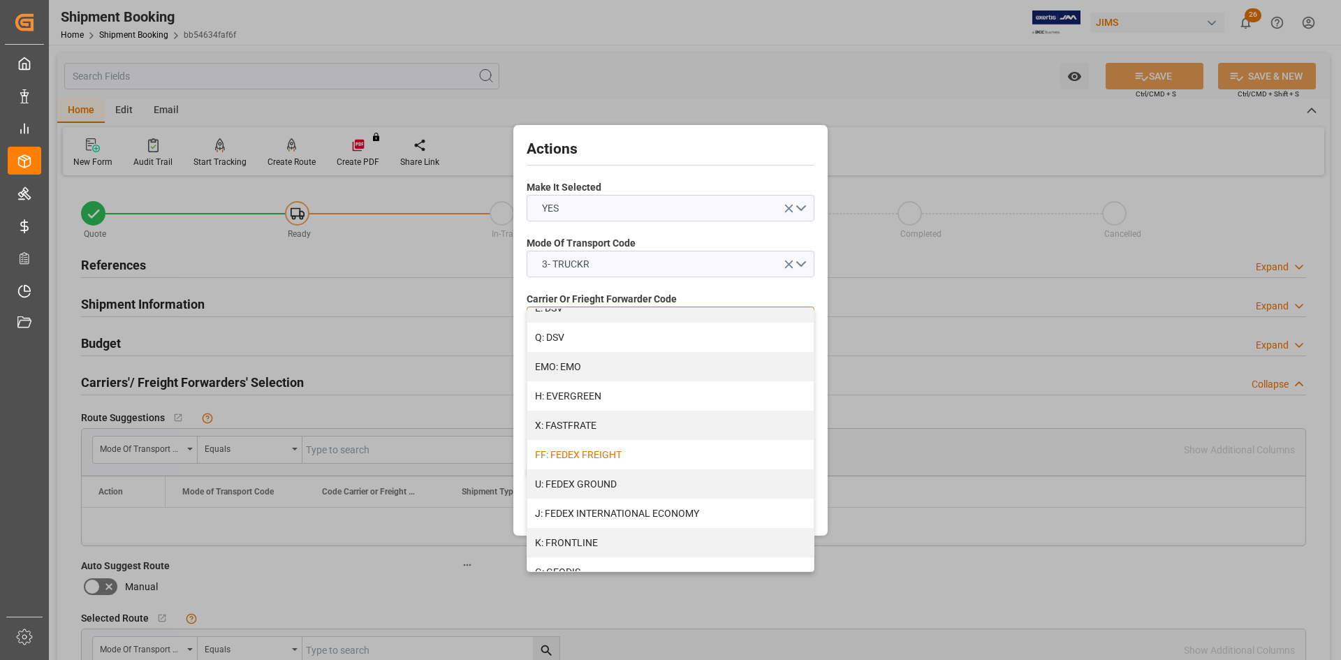
click at [587, 455] on div "FF: FEDEX FREIGHT" at bounding box center [670, 454] width 286 height 29
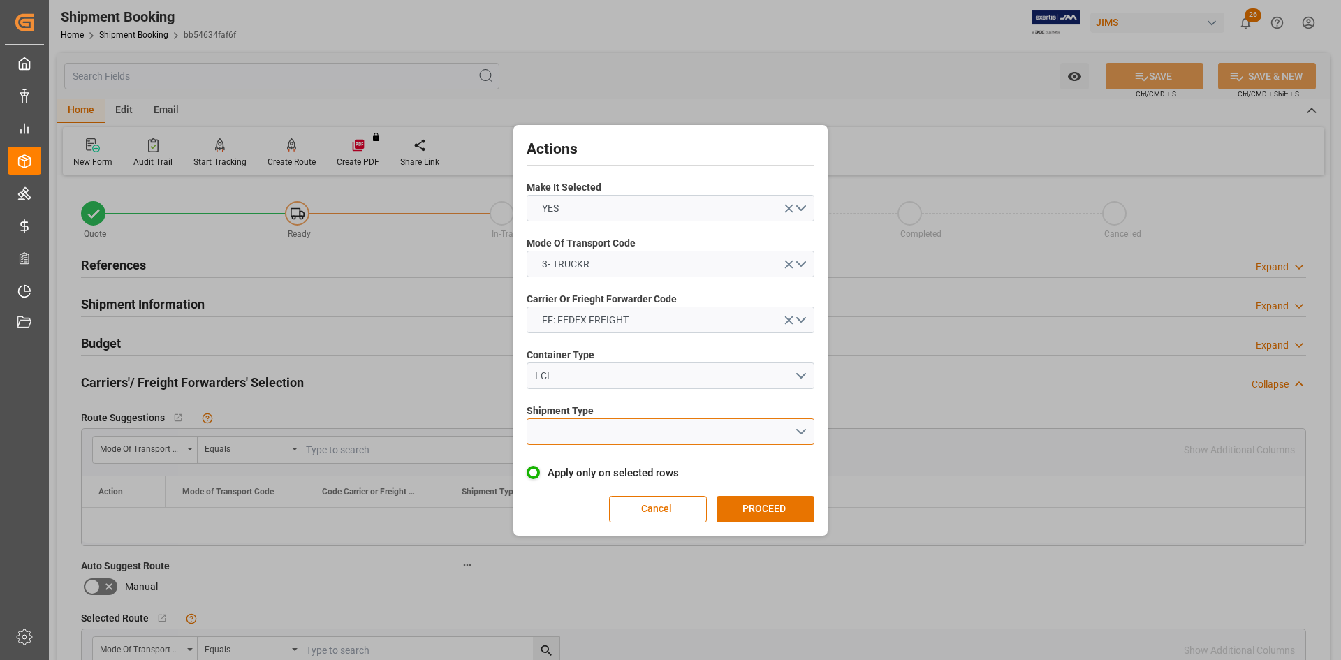
click at [605, 426] on button "open menu" at bounding box center [670, 431] width 288 height 27
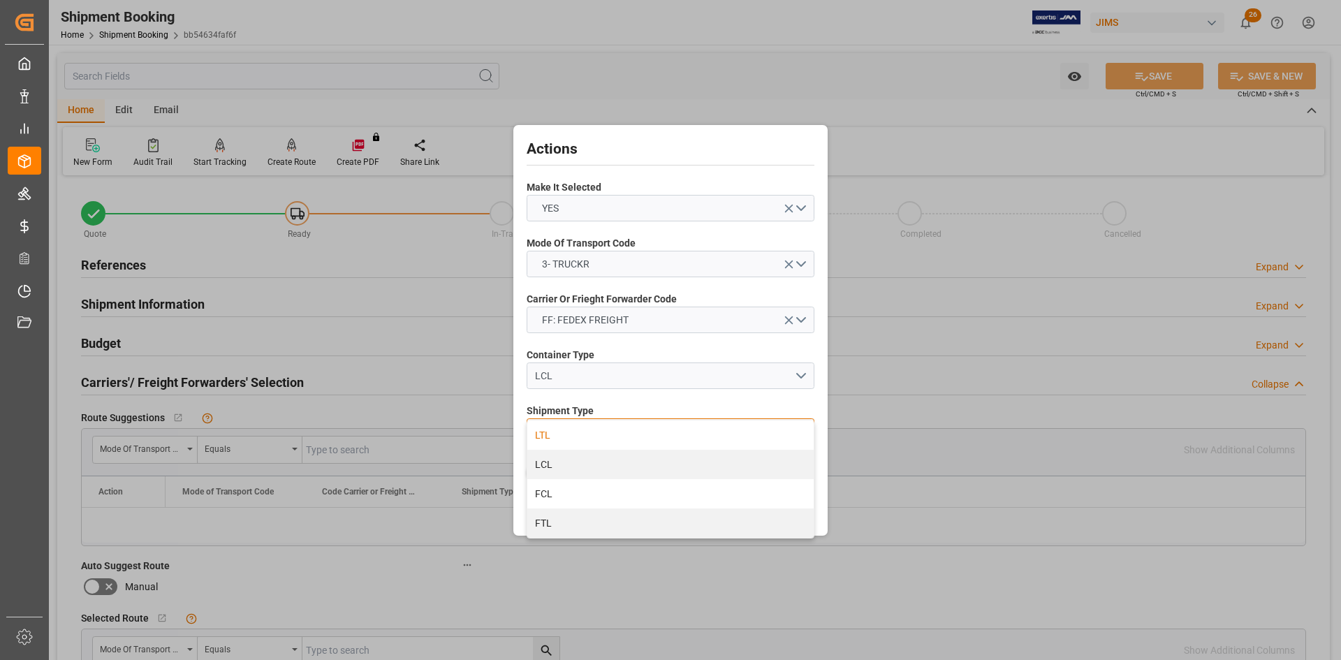
click at [544, 432] on div "LTL" at bounding box center [670, 434] width 286 height 29
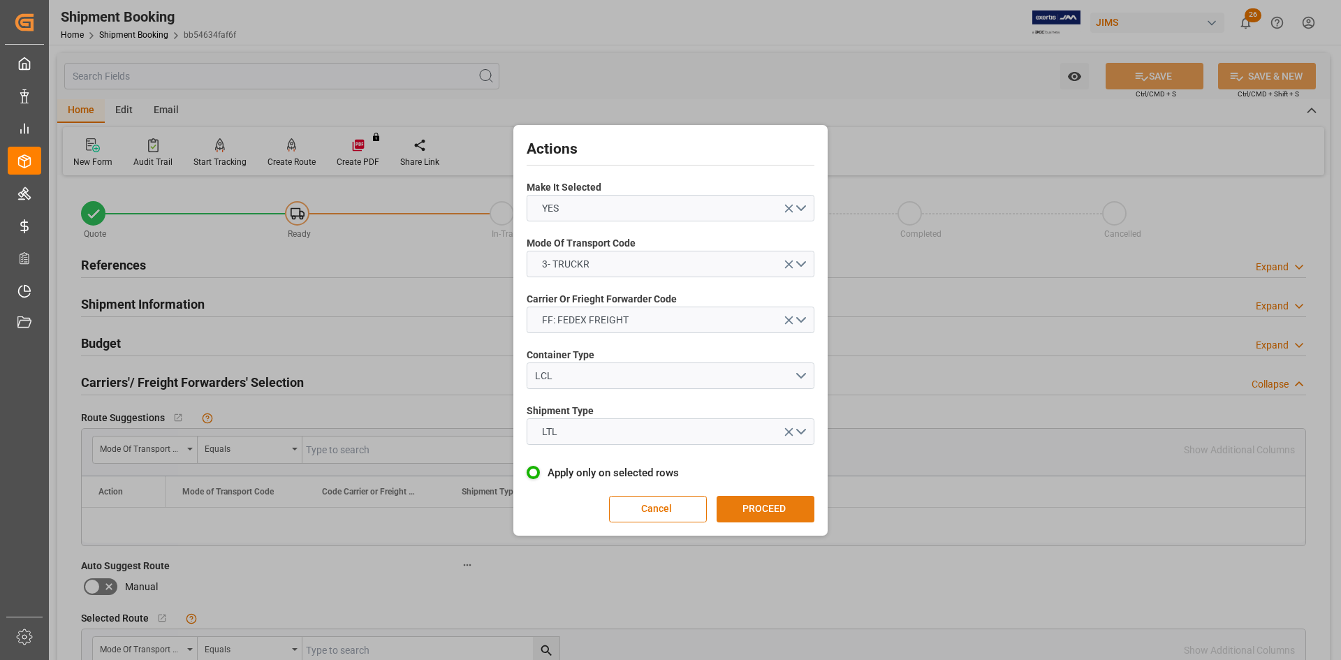
click at [750, 500] on button "PROCEED" at bounding box center [765, 509] width 98 height 27
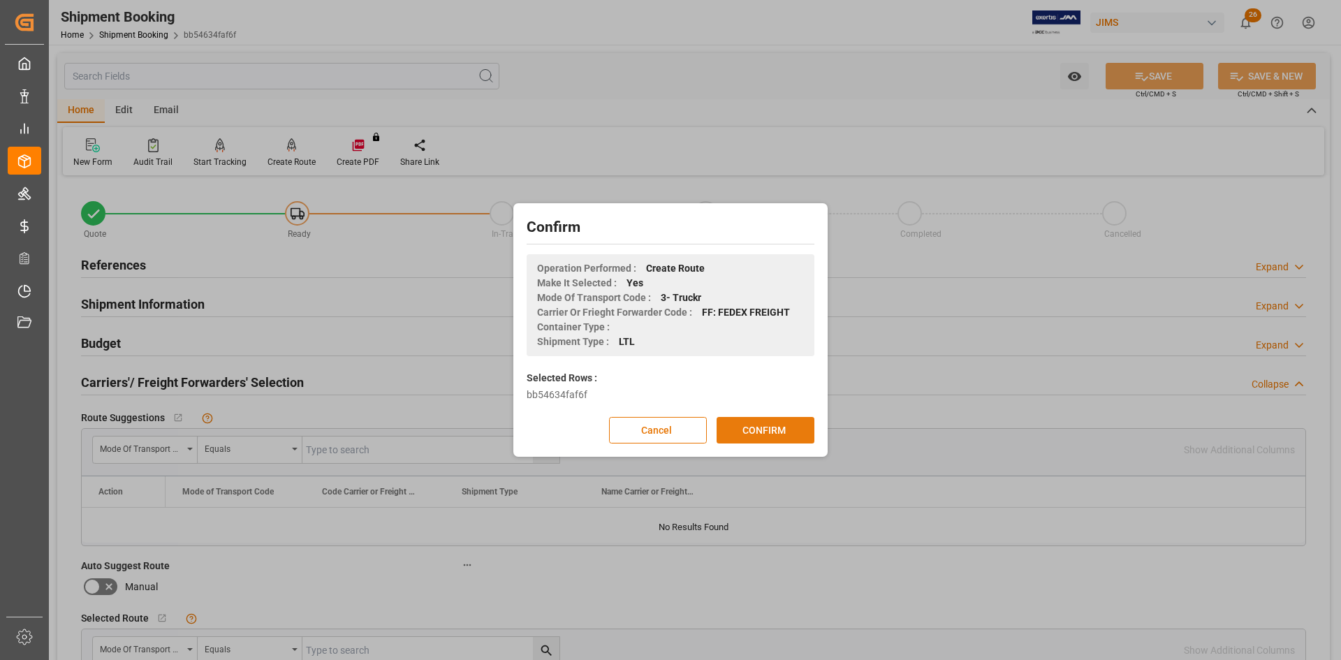
click at [755, 435] on button "CONFIRM" at bounding box center [765, 430] width 98 height 27
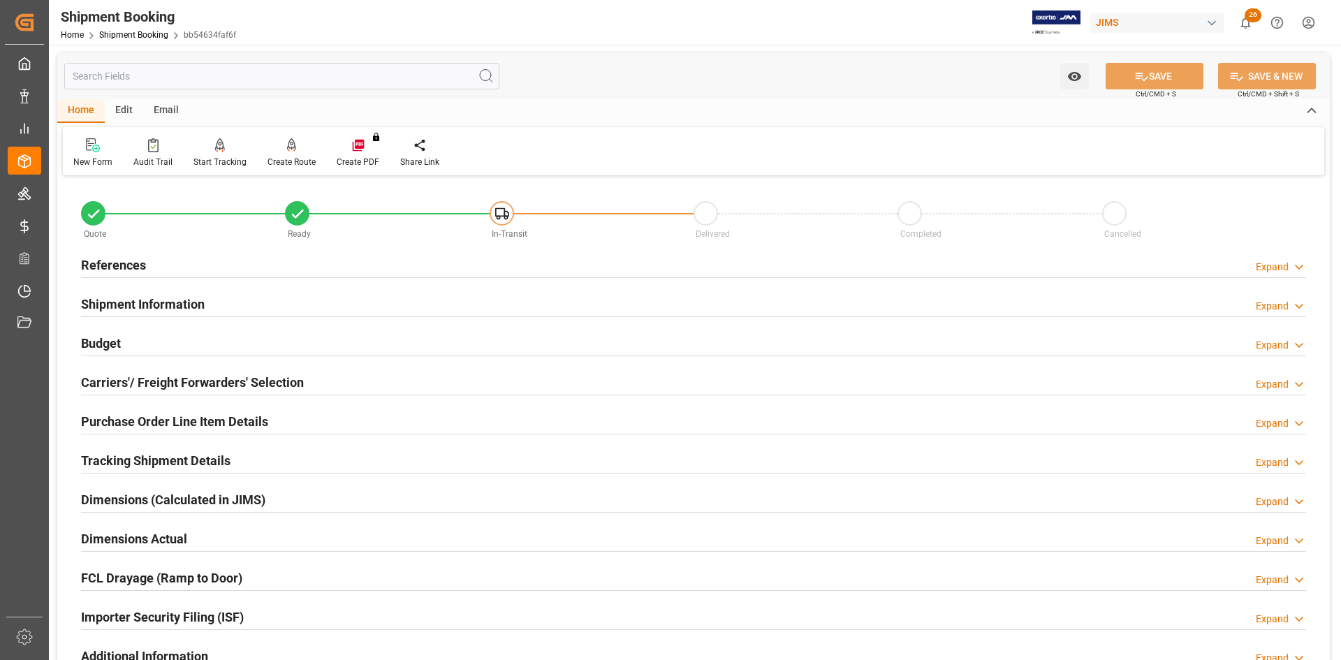
click at [115, 383] on h2 "Carriers'/ Freight Forwarders' Selection" at bounding box center [192, 382] width 223 height 19
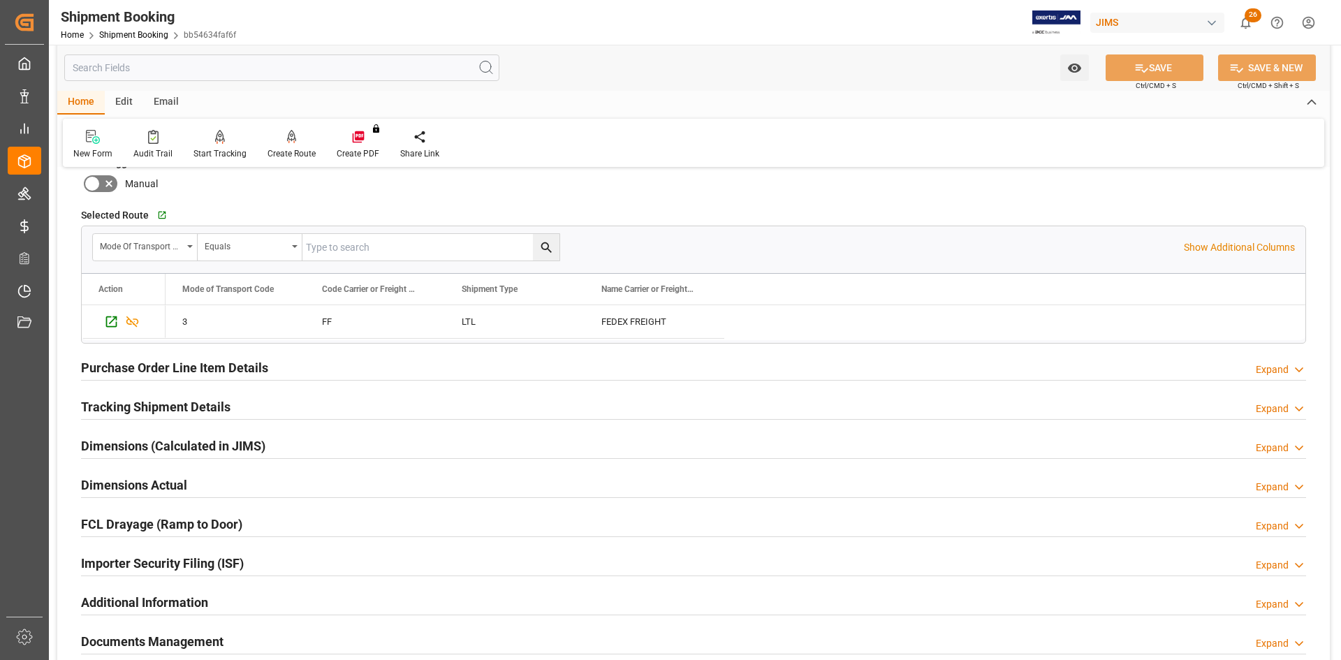
scroll to position [419, 0]
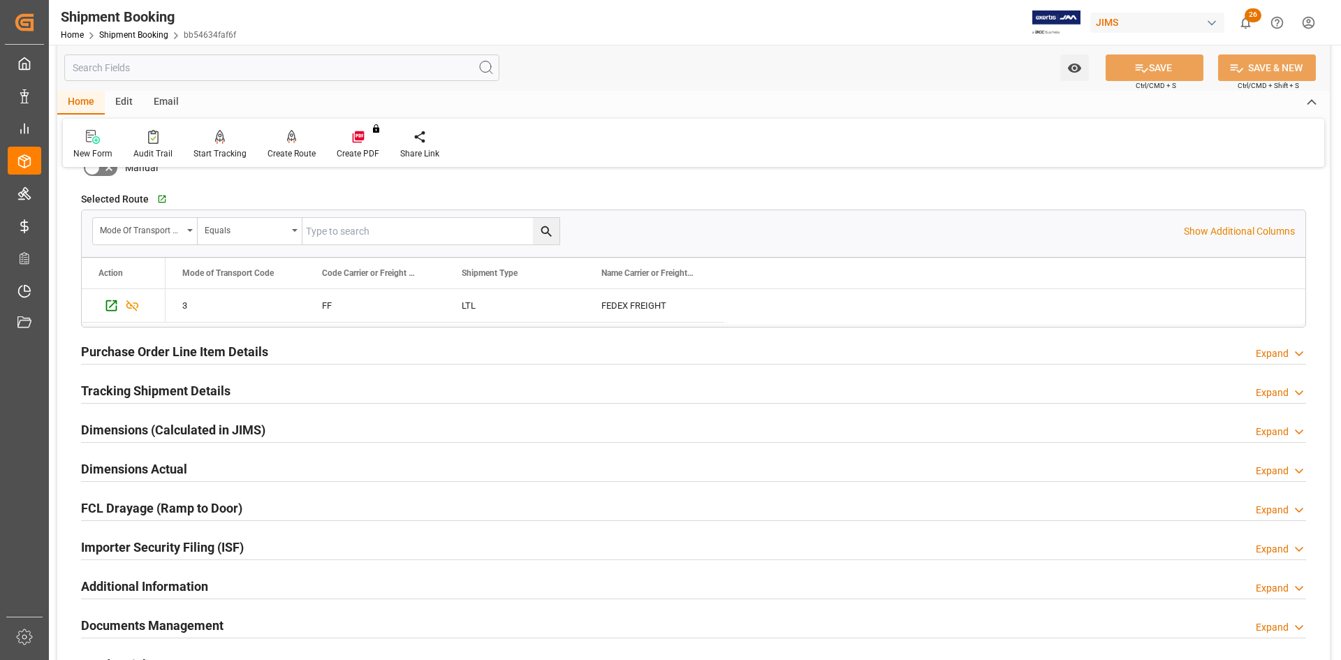
click at [119, 388] on h2 "Tracking Shipment Details" at bounding box center [155, 390] width 149 height 19
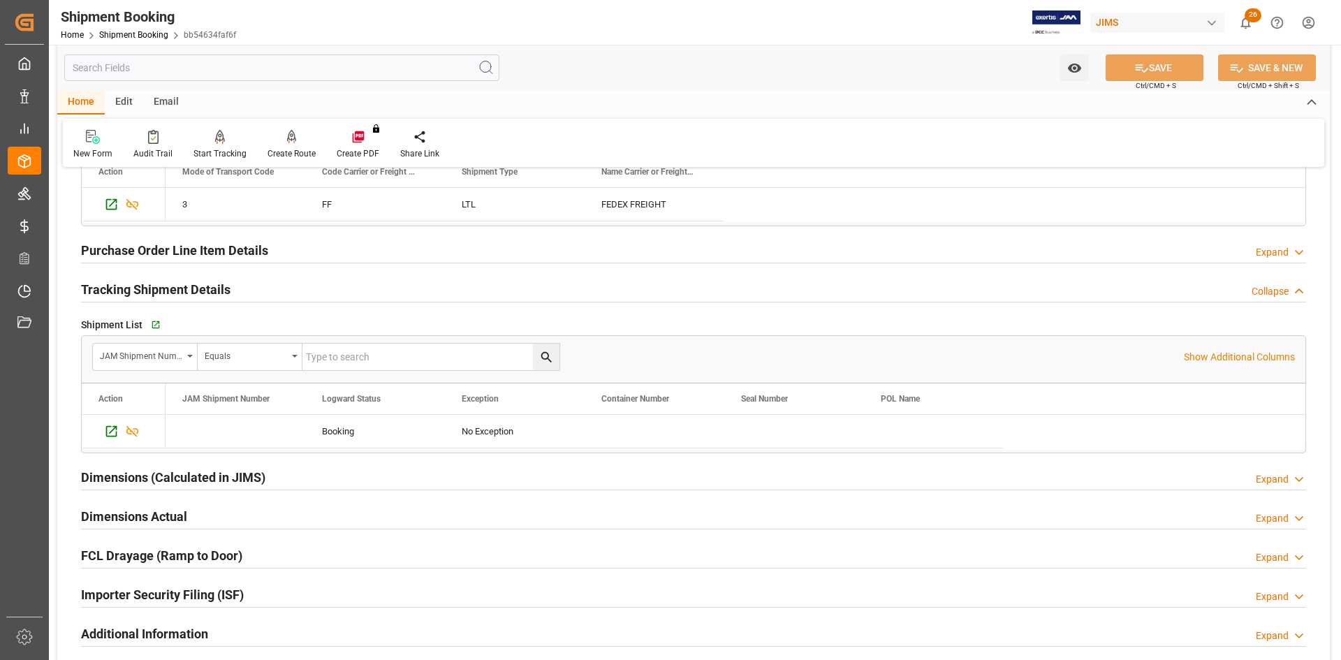
scroll to position [489, 0]
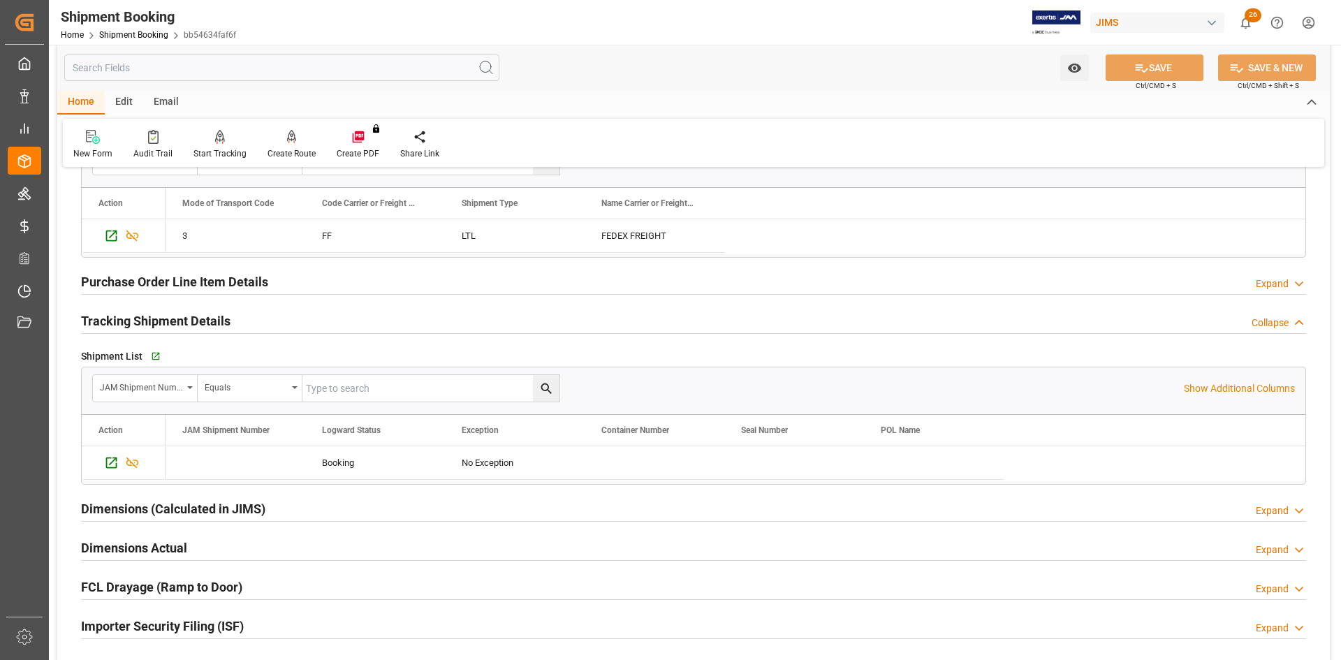
click at [122, 546] on h2 "Dimensions Actual" at bounding box center [134, 547] width 106 height 19
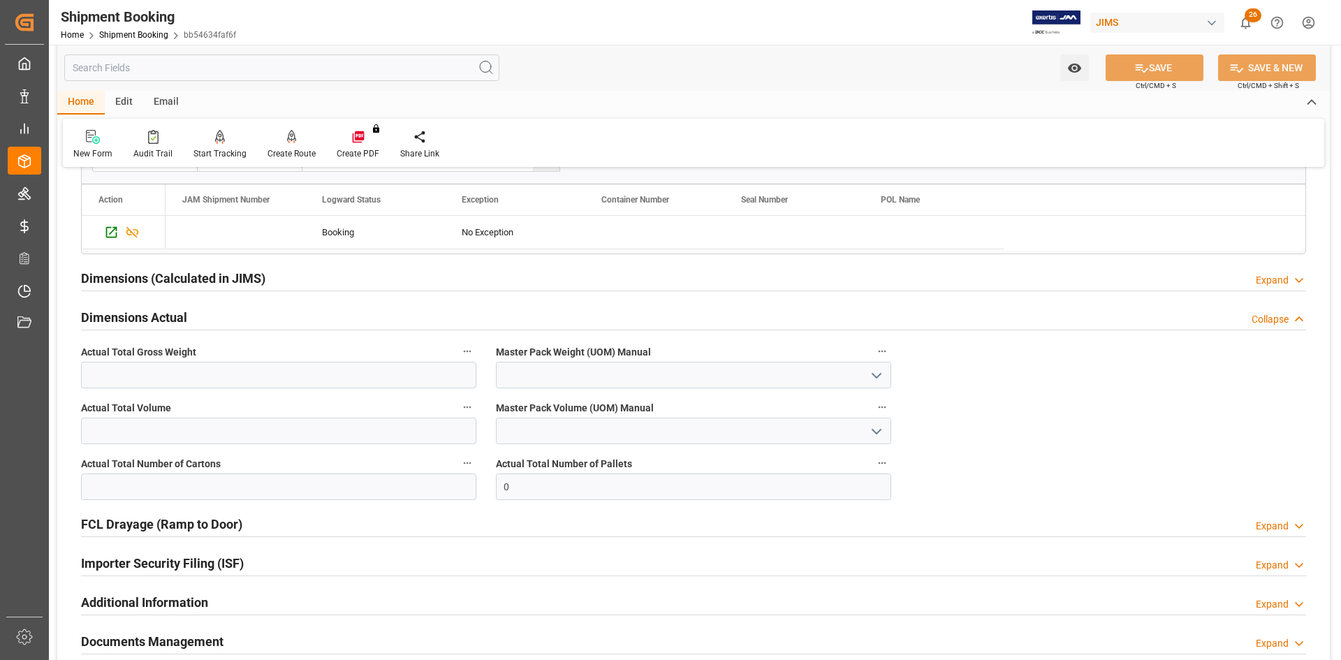
scroll to position [768, 0]
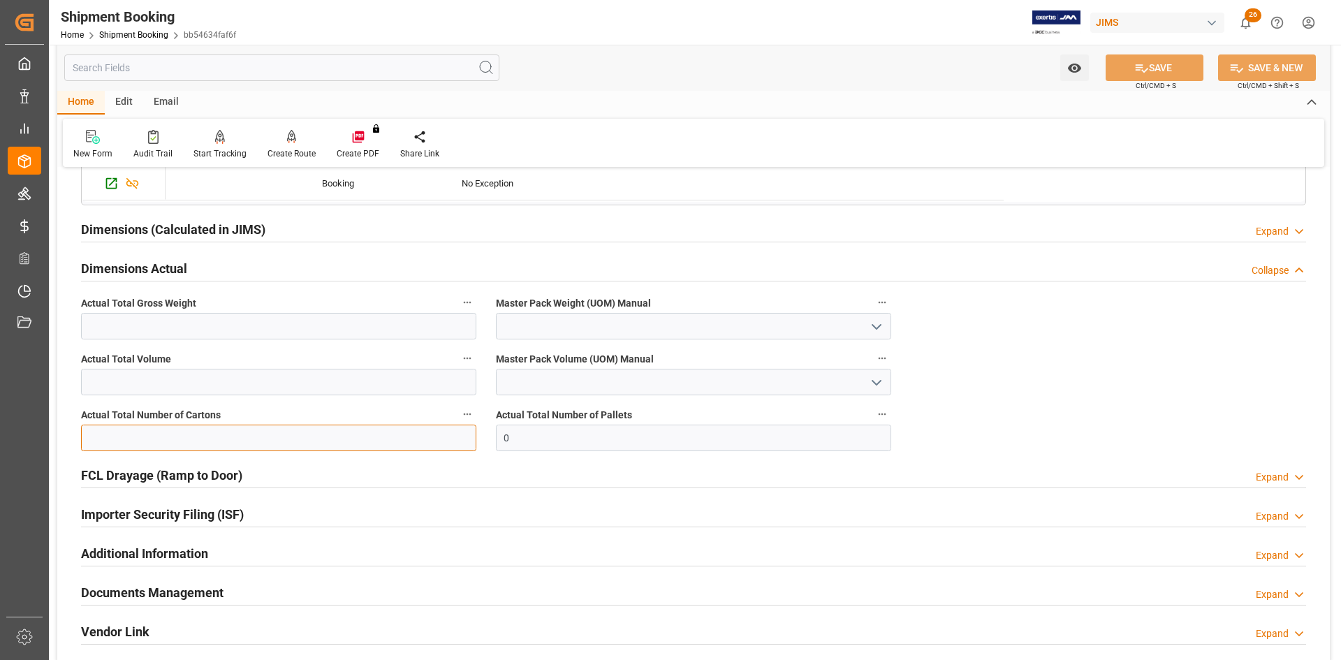
click at [219, 436] on input "text" at bounding box center [278, 438] width 395 height 27
type input "91"
drag, startPoint x: 527, startPoint y: 439, endPoint x: 485, endPoint y: 439, distance: 41.9
click at [486, 439] on div "Actual Total Number of Pallets 0" at bounding box center [693, 428] width 415 height 56
type input "5"
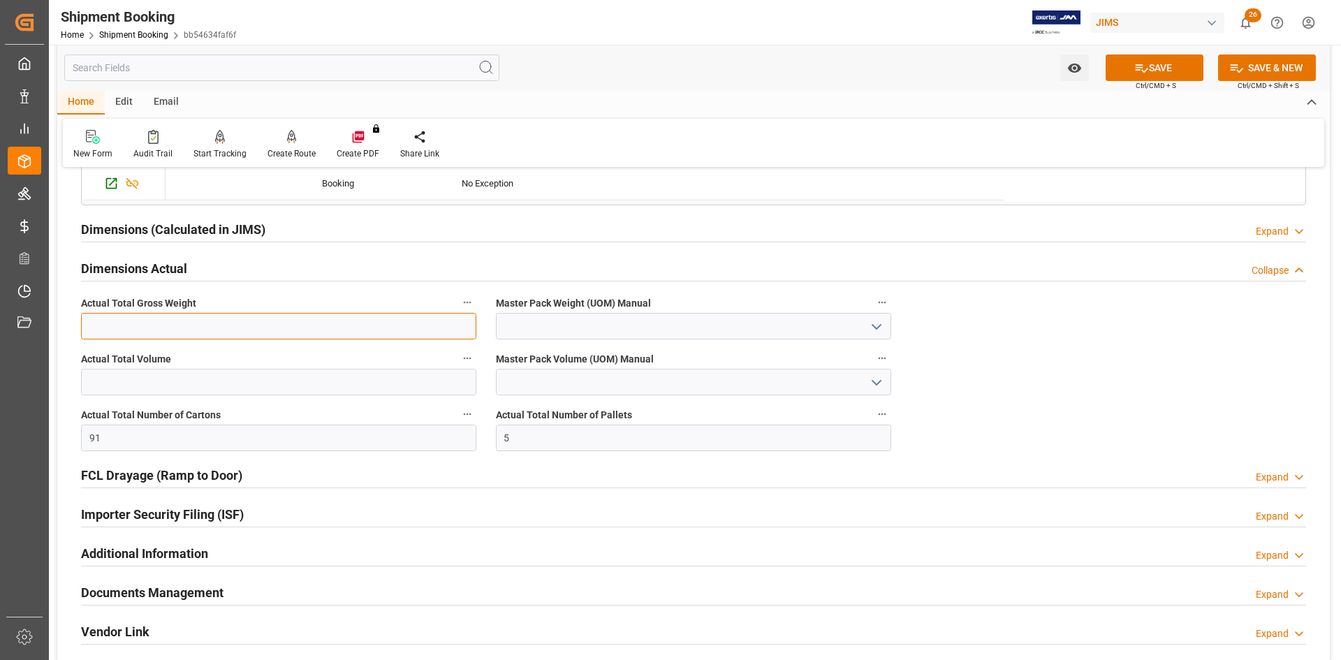
paste input "2298"
type input "2298"
click at [876, 318] on icon "open menu" at bounding box center [876, 326] width 17 height 17
click at [534, 353] on div "KG" at bounding box center [693, 356] width 394 height 31
click at [1168, 66] on button "SAVE" at bounding box center [1154, 67] width 98 height 27
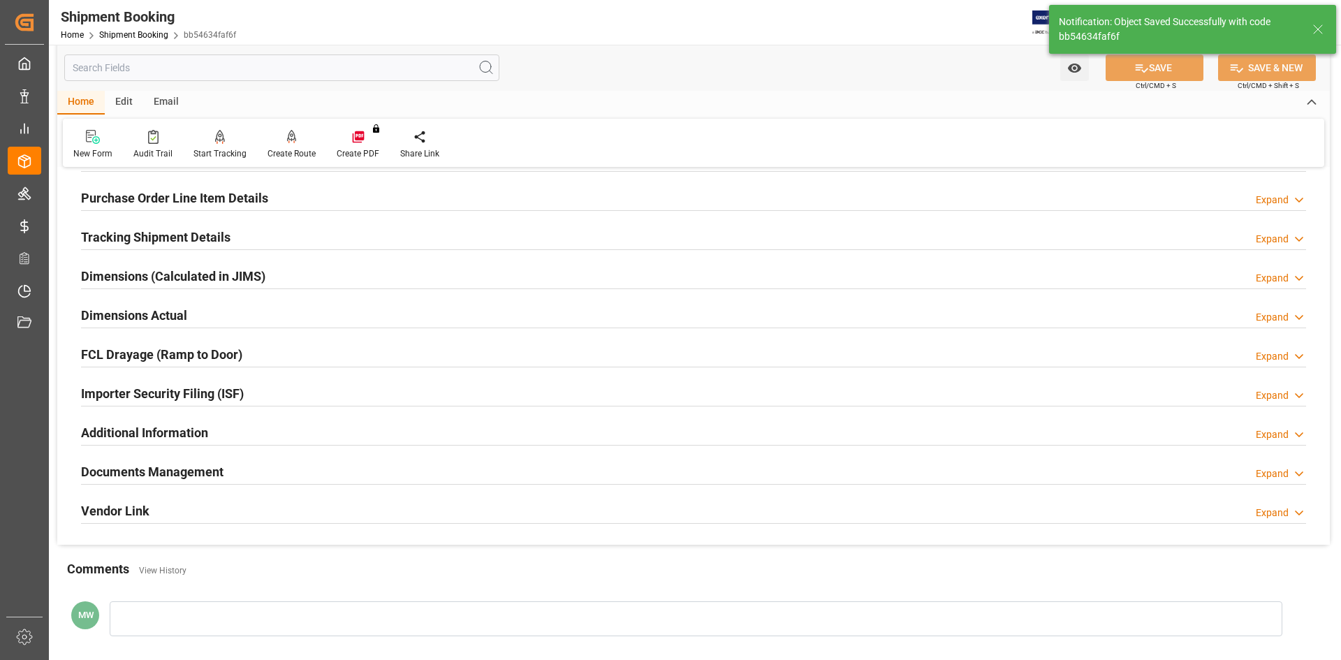
scroll to position [179, 0]
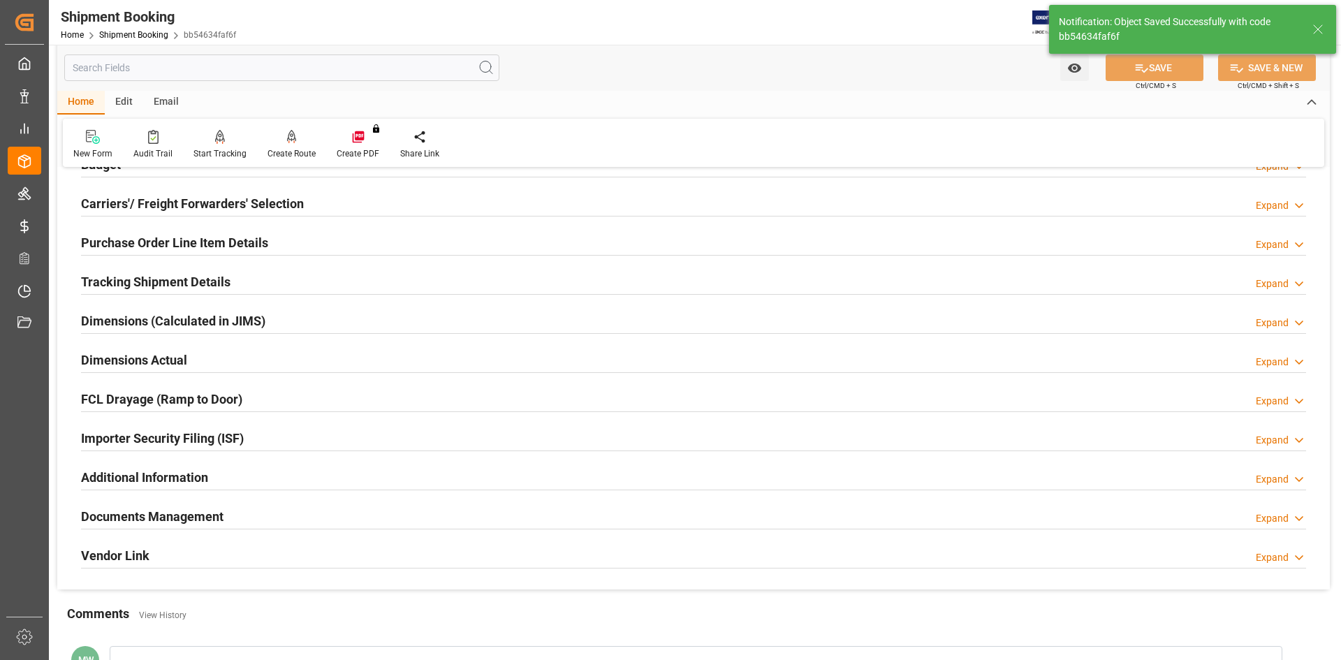
click at [124, 355] on h2 "Dimensions Actual" at bounding box center [134, 360] width 106 height 19
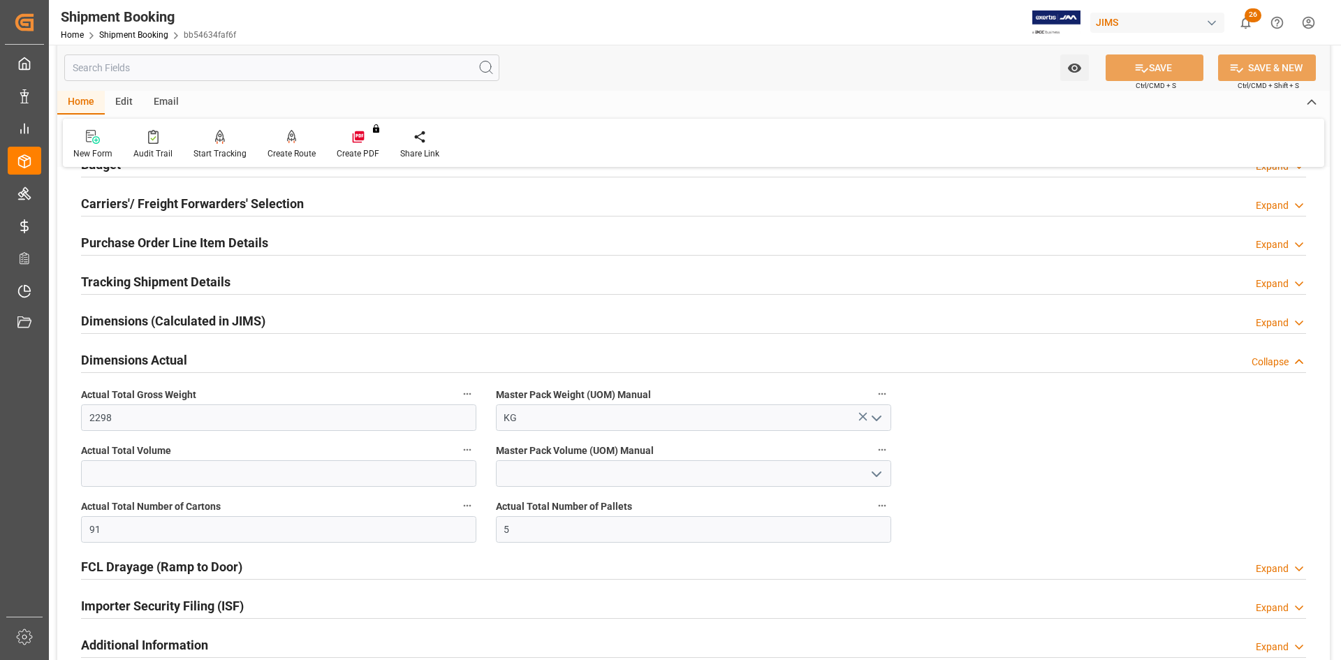
click at [884, 414] on icon "open menu" at bounding box center [876, 418] width 17 height 17
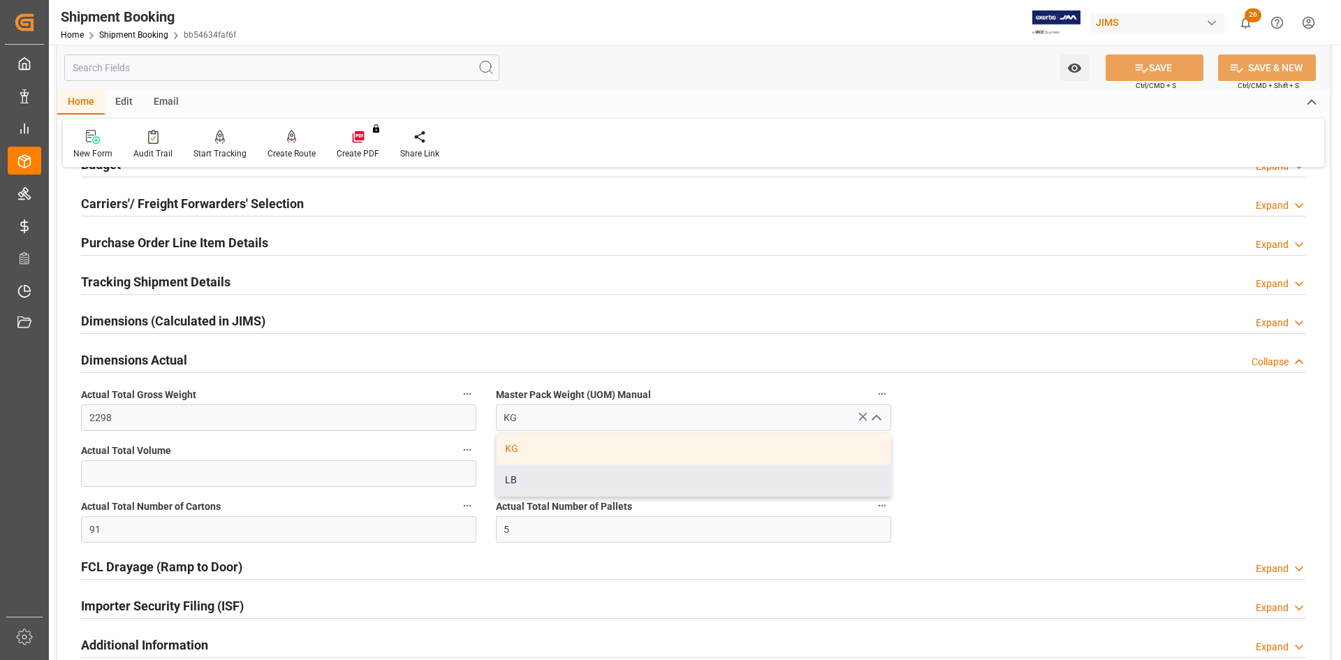
click at [528, 478] on div "LB" at bounding box center [693, 479] width 394 height 31
type input "LB"
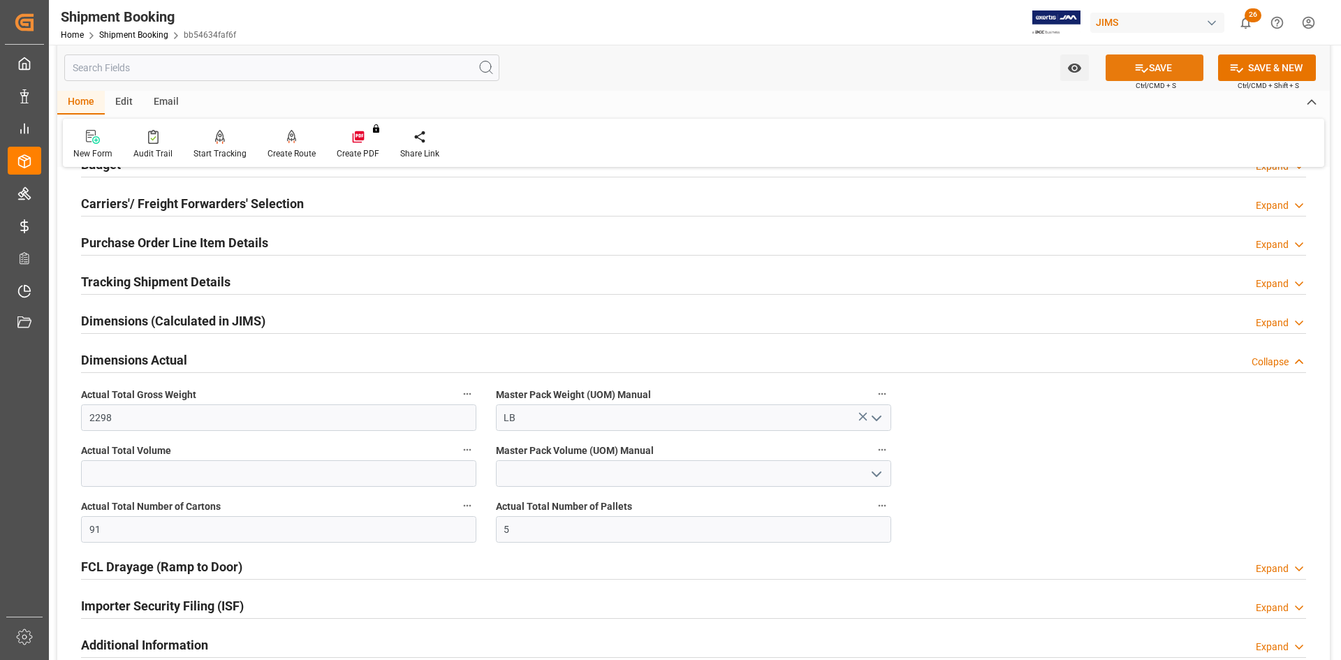
click at [1187, 70] on button "SAVE" at bounding box center [1154, 67] width 98 height 27
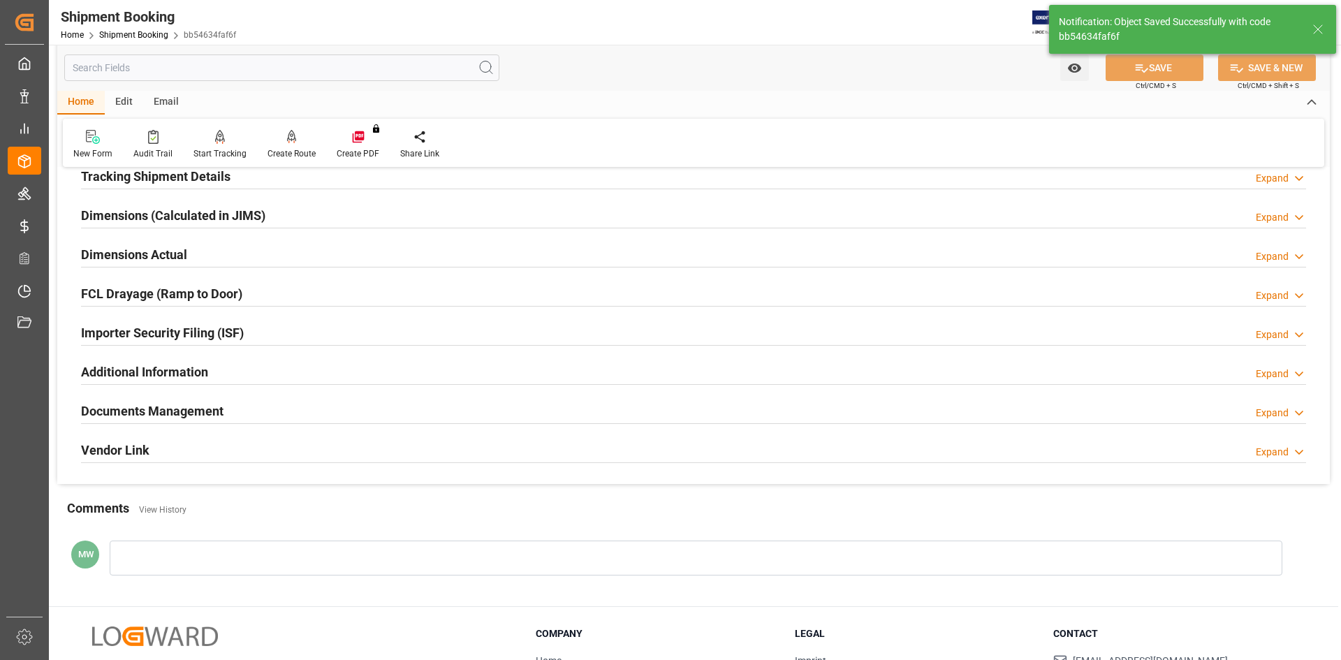
scroll to position [249, 0]
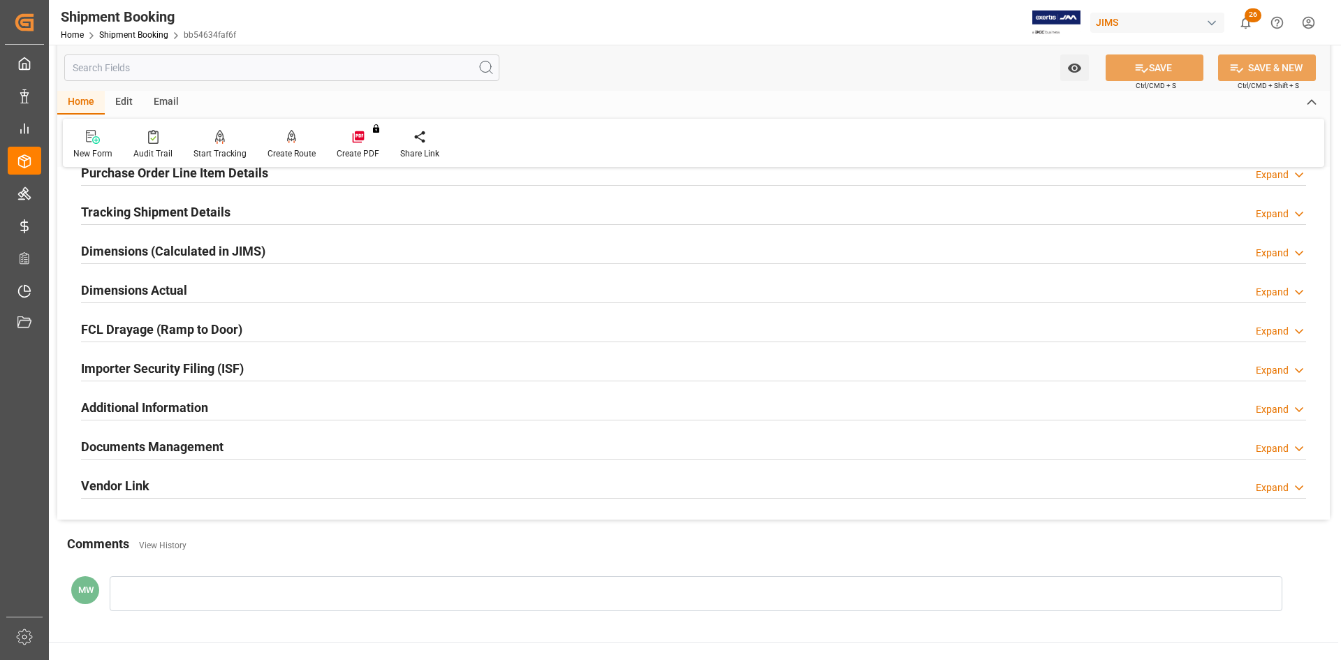
click at [112, 358] on div "Importer Security Filing (ISF)" at bounding box center [162, 367] width 163 height 27
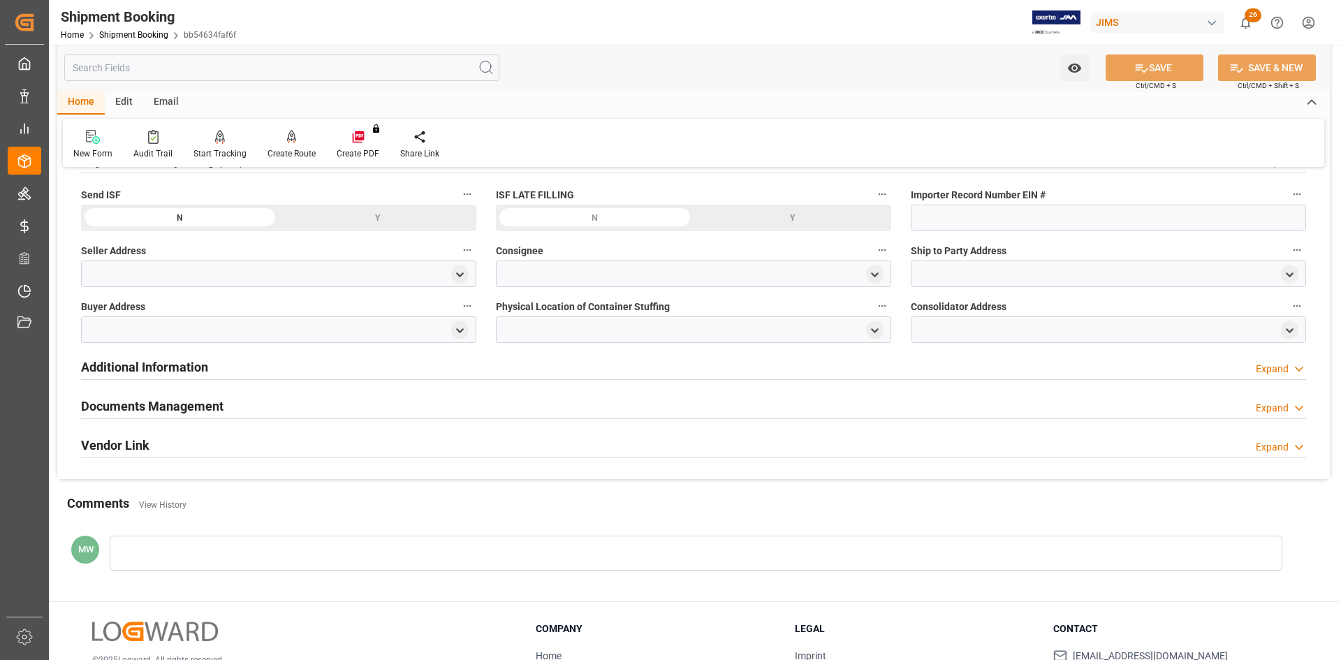
scroll to position [458, 0]
click at [112, 363] on h2 "Additional Information" at bounding box center [144, 365] width 127 height 19
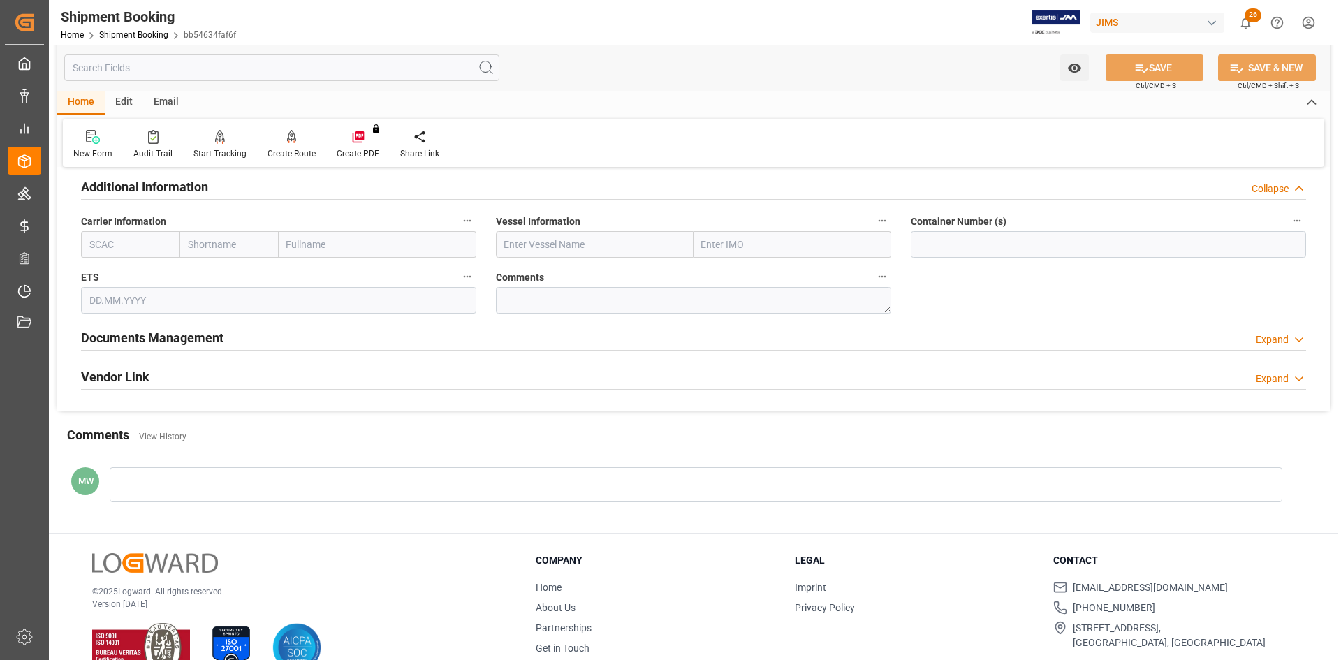
scroll to position [668, 0]
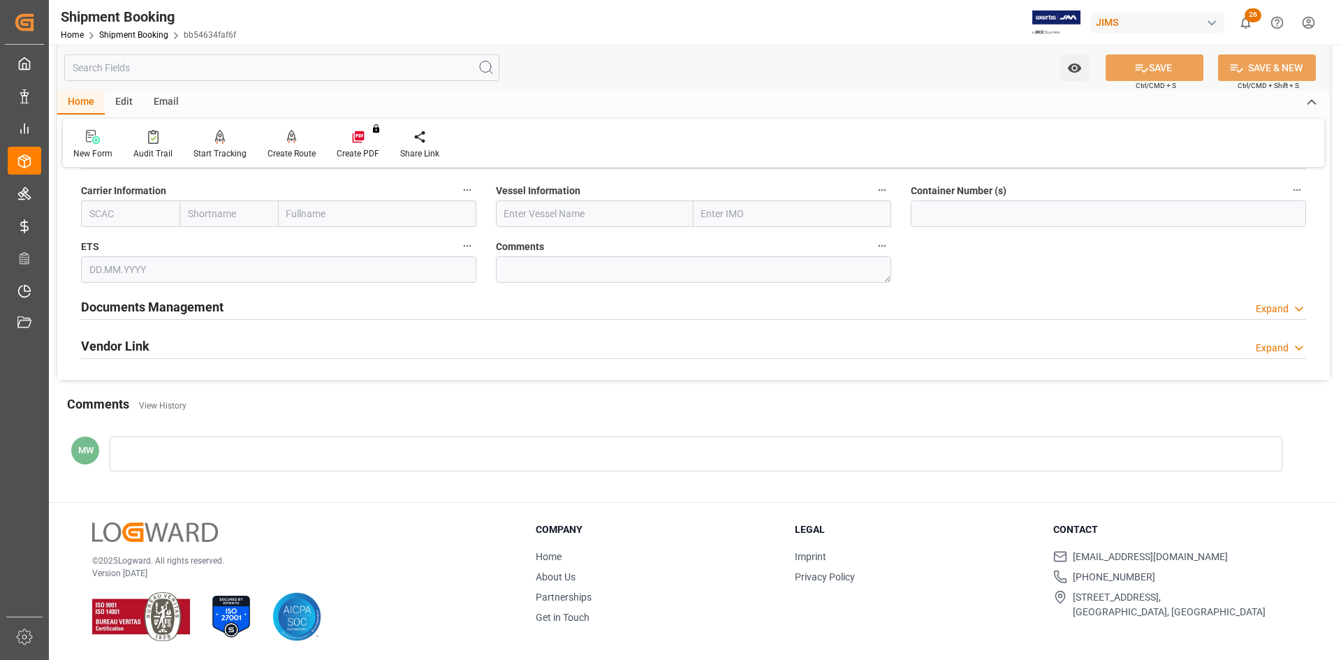
click at [124, 311] on h2 "Documents Management" at bounding box center [152, 306] width 142 height 19
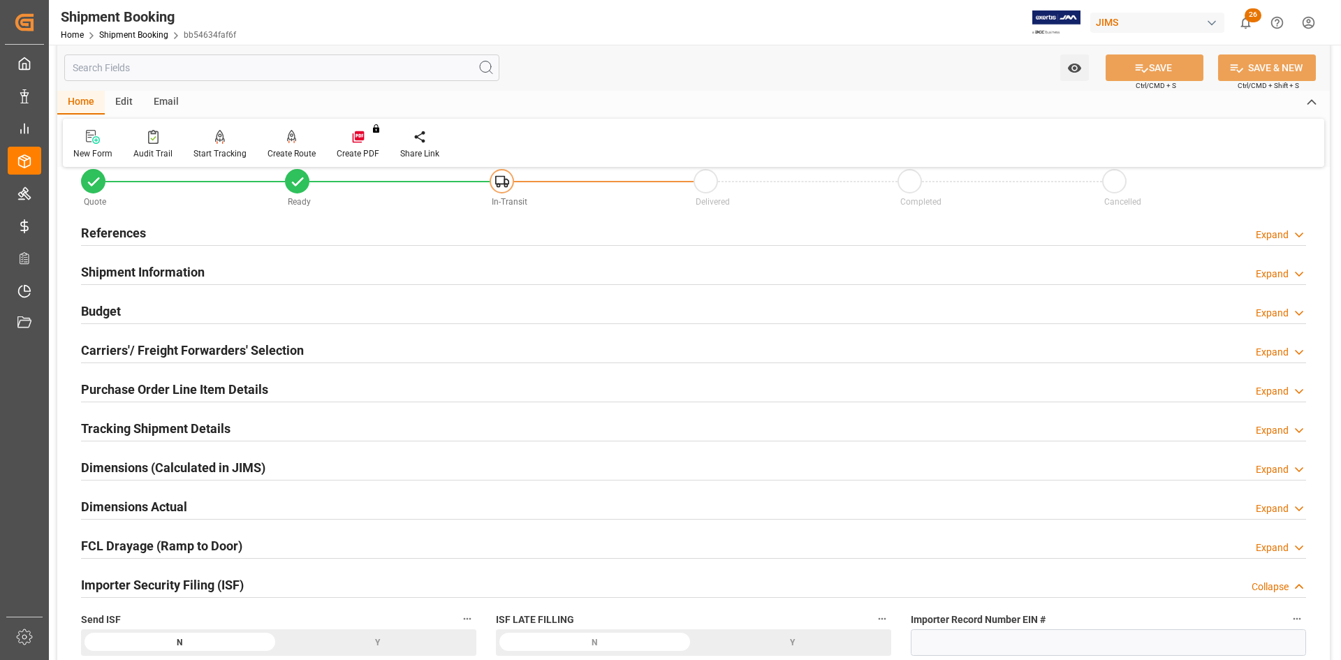
scroll to position [0, 0]
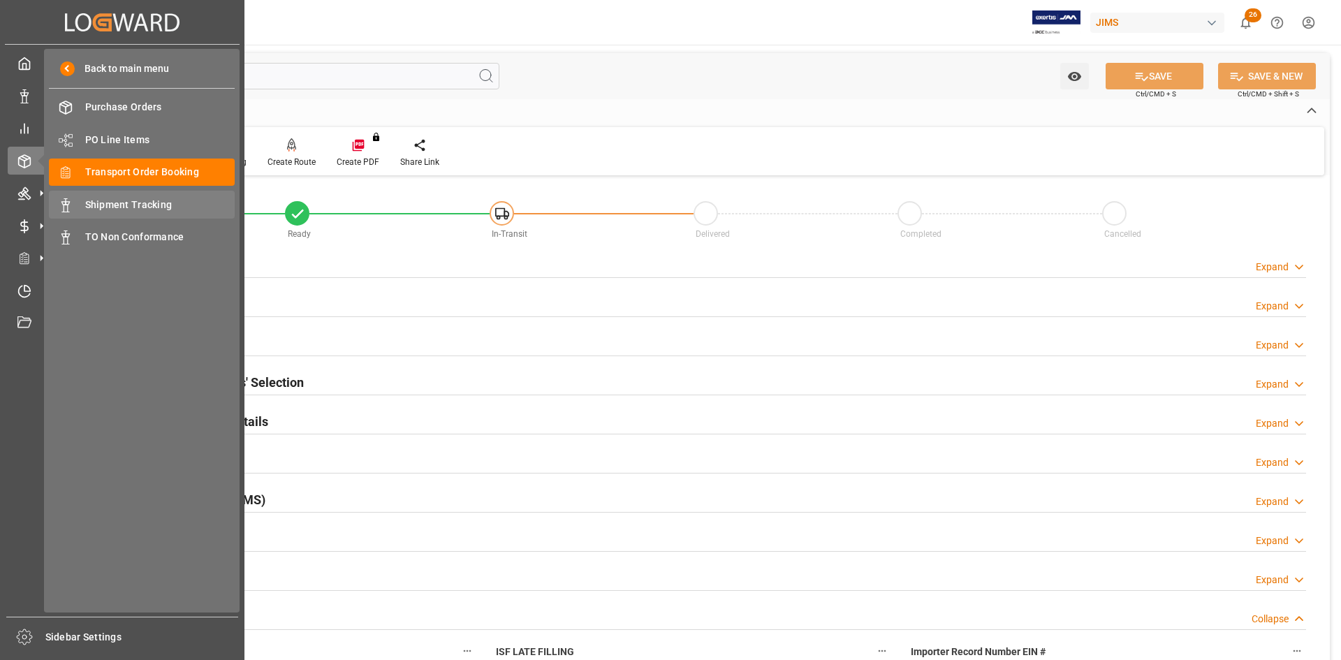
click at [138, 202] on span "Shipment Tracking" at bounding box center [160, 205] width 150 height 15
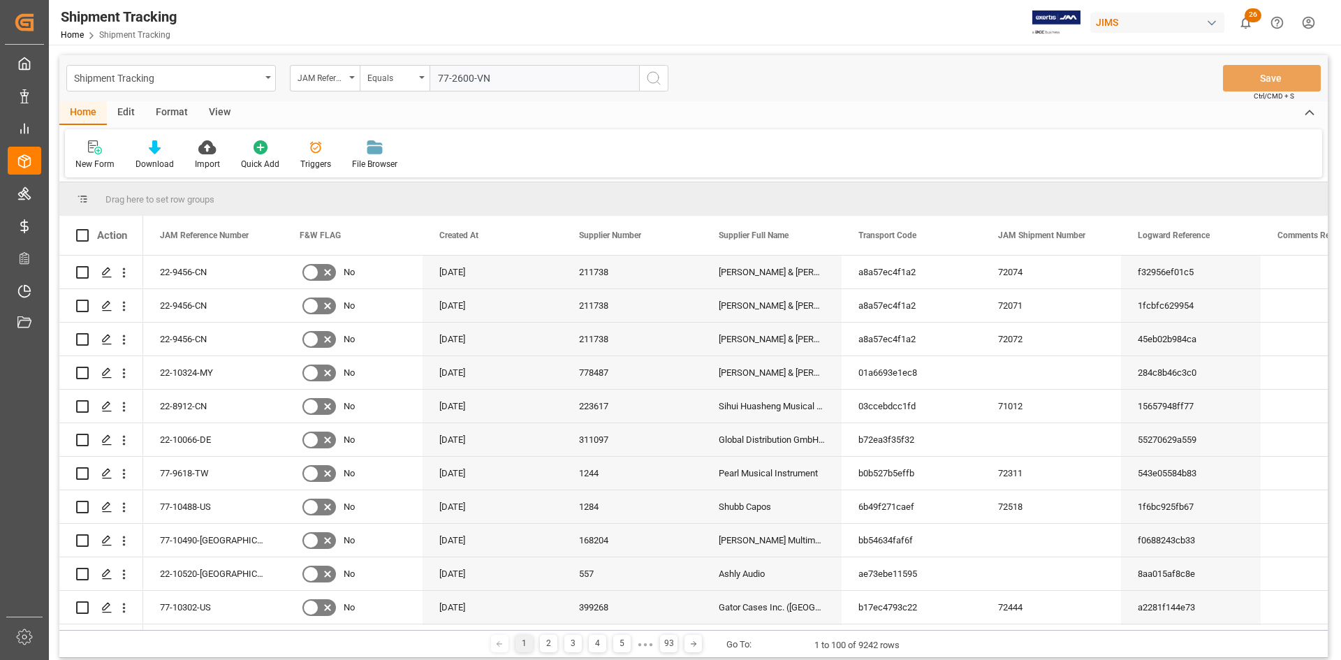
type input "77-2600-VN"
click at [652, 70] on icon "search button" at bounding box center [653, 78] width 17 height 17
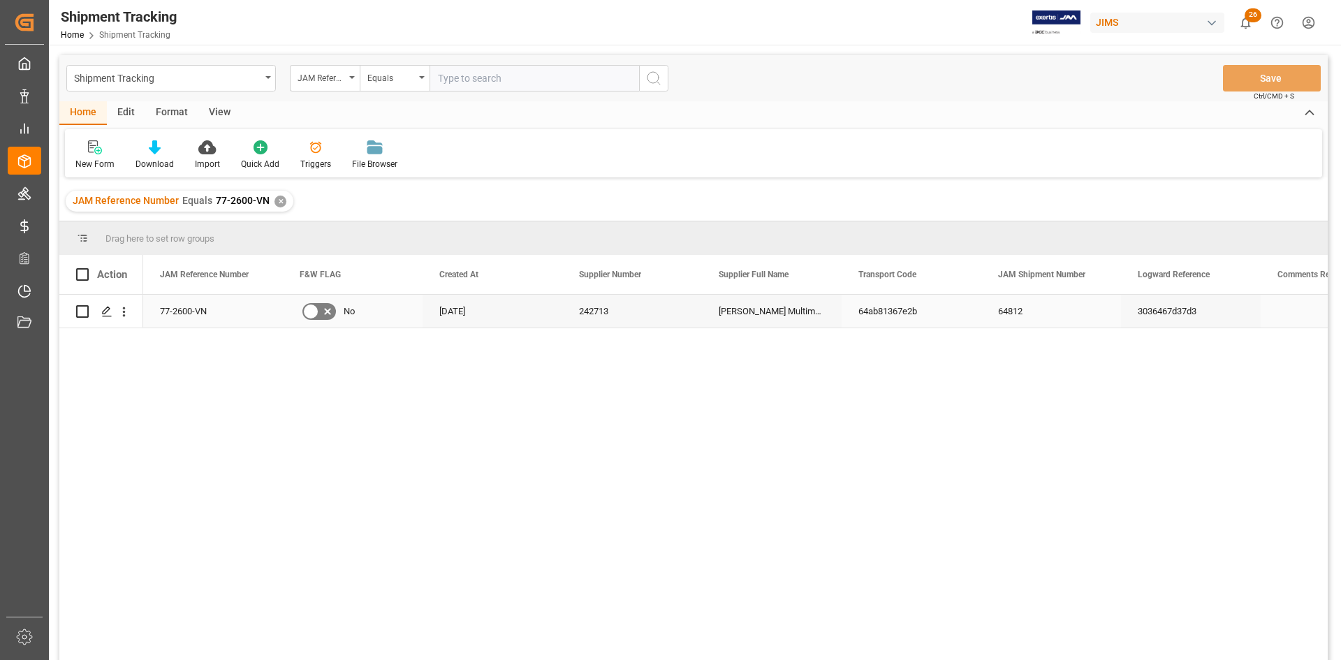
click at [184, 312] on div "77-2600-VN" at bounding box center [213, 311] width 140 height 33
click at [110, 314] on icon "Press SPACE to select this row." at bounding box center [106, 311] width 11 height 11
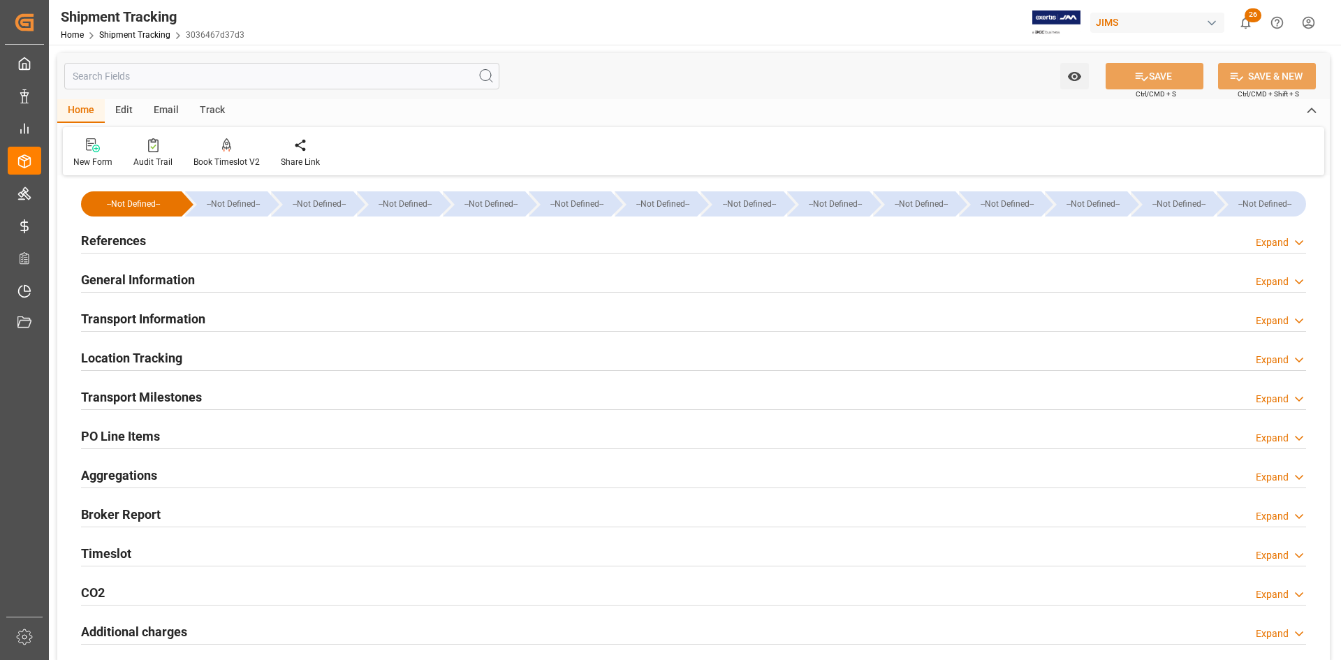
click at [142, 284] on h2 "General Information" at bounding box center [138, 279] width 114 height 19
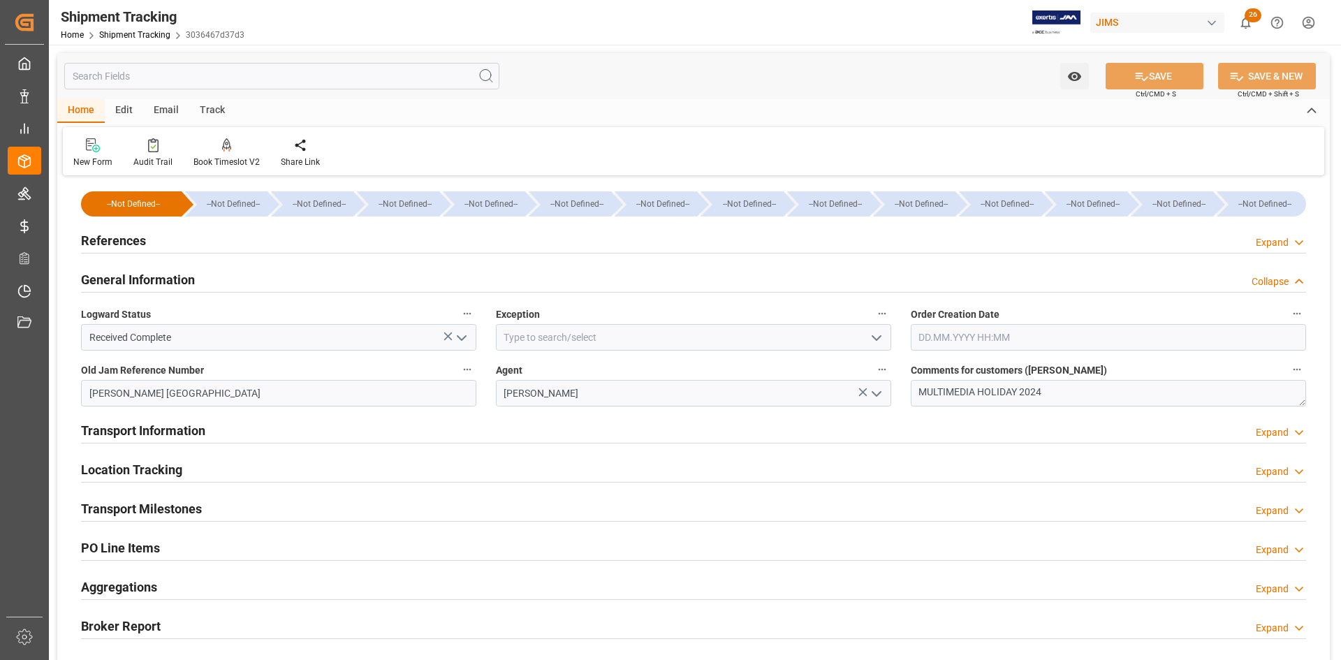
click at [116, 508] on h2 "Transport Milestones" at bounding box center [141, 508] width 121 height 19
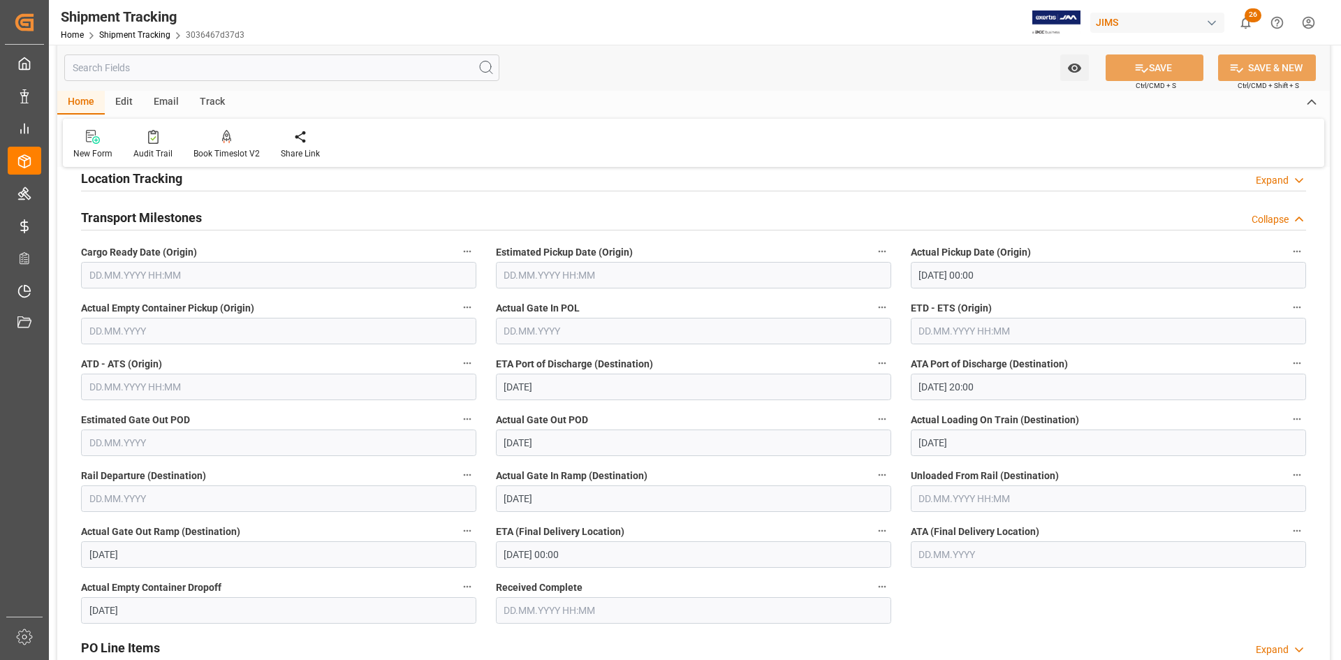
scroll to position [279, 0]
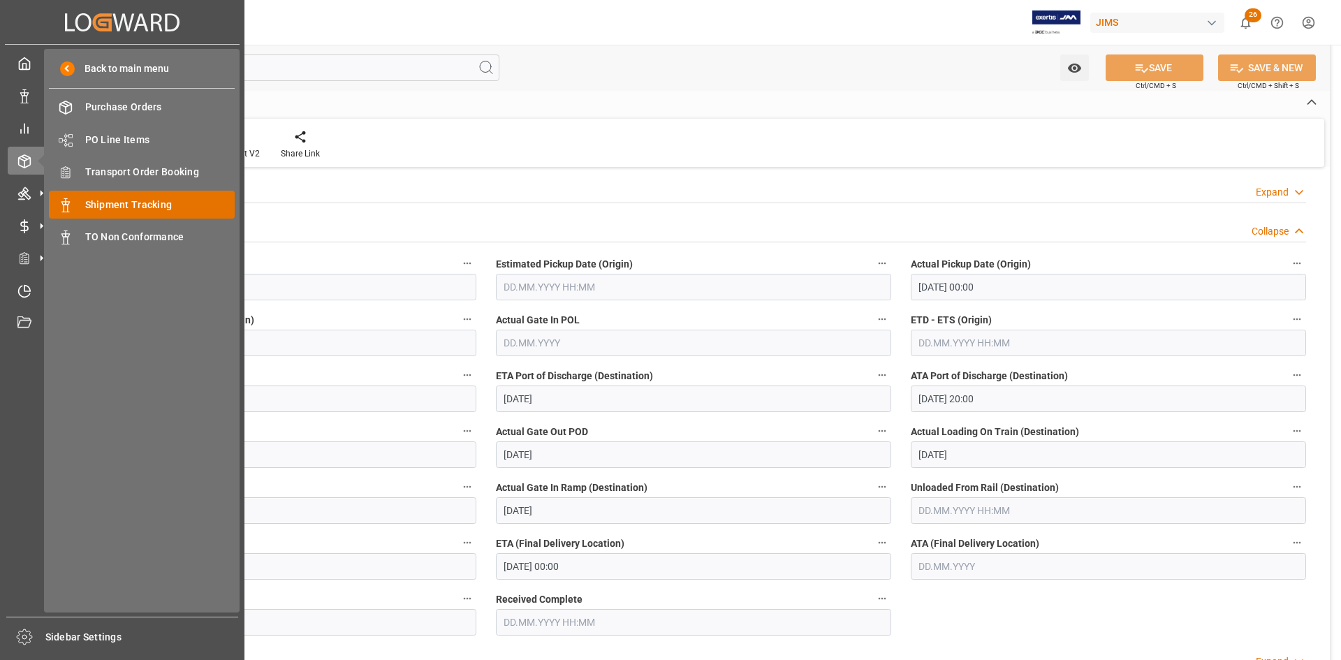
click at [134, 209] on span "Shipment Tracking" at bounding box center [160, 205] width 150 height 15
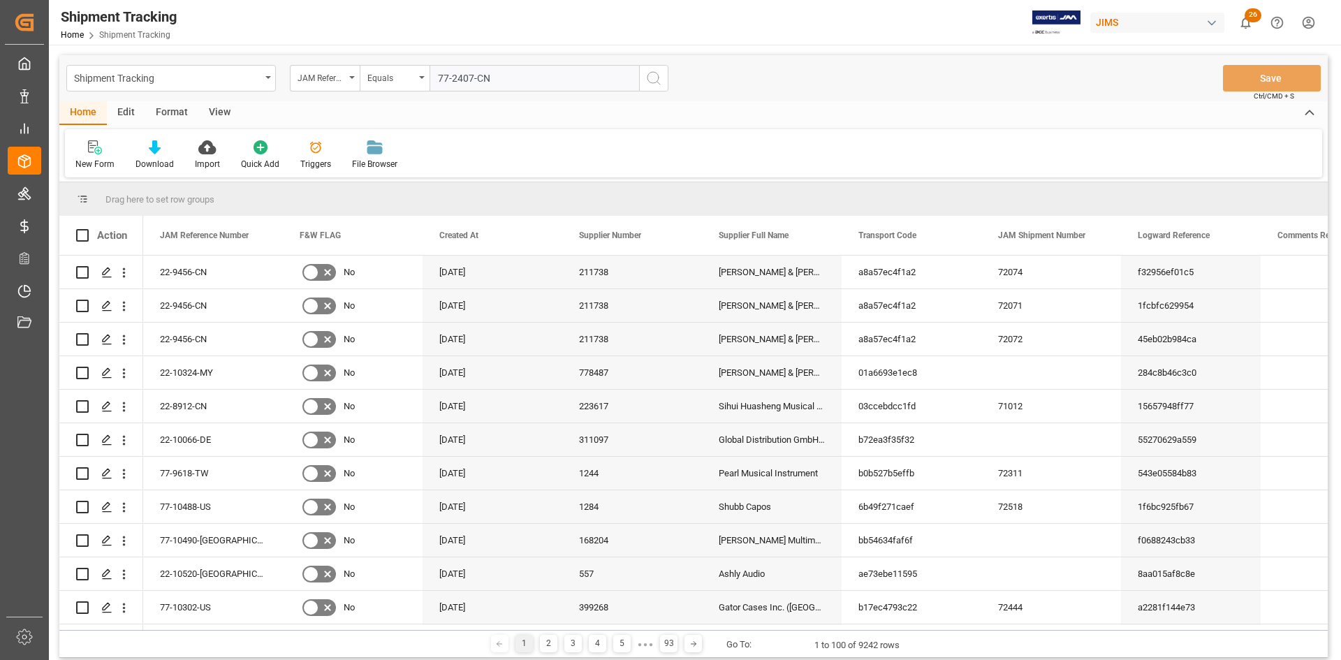
type input "77-2407-CN"
click at [660, 81] on icon "search button" at bounding box center [653, 78] width 17 height 17
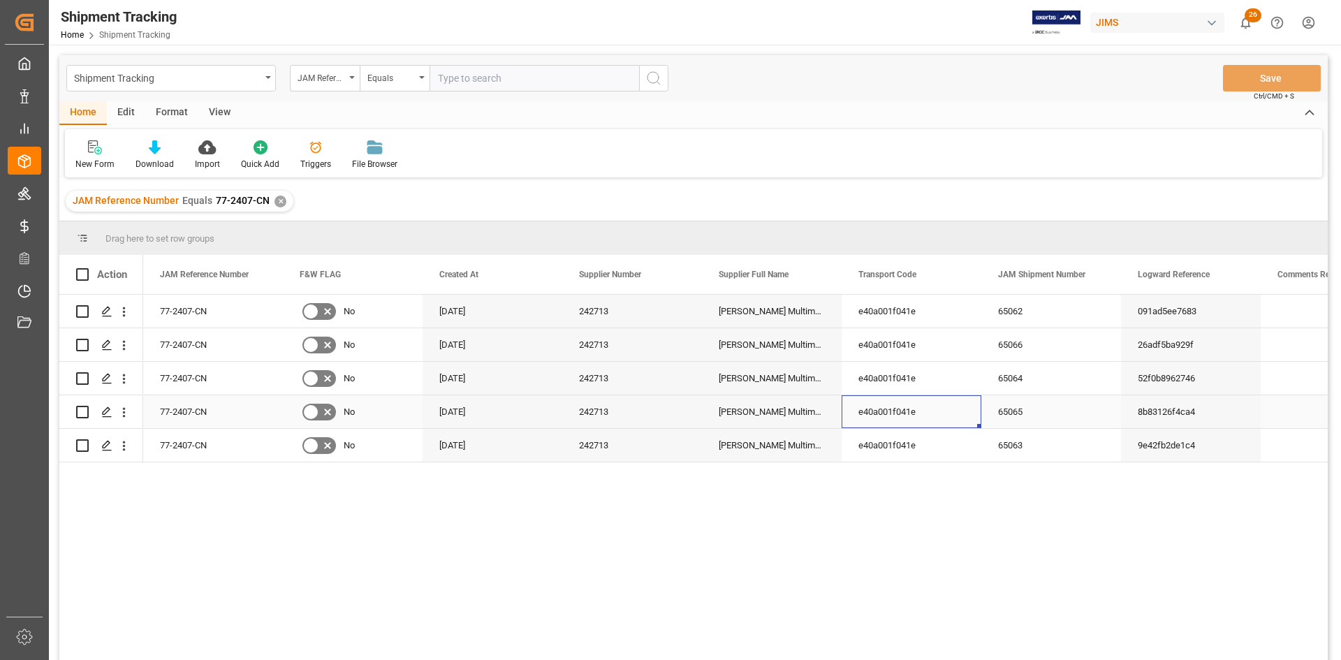
click at [862, 403] on div "e40a001f041e" at bounding box center [911, 411] width 140 height 33
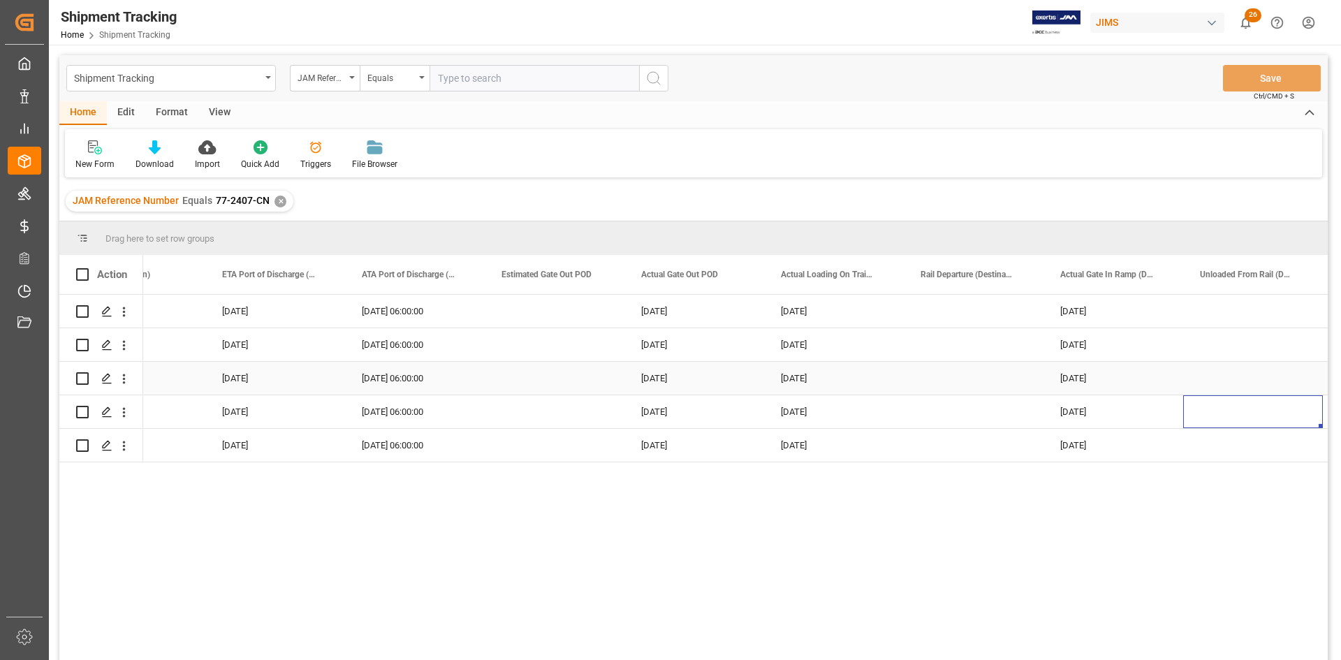
click at [675, 367] on div "[DATE]" at bounding box center [694, 378] width 140 height 33
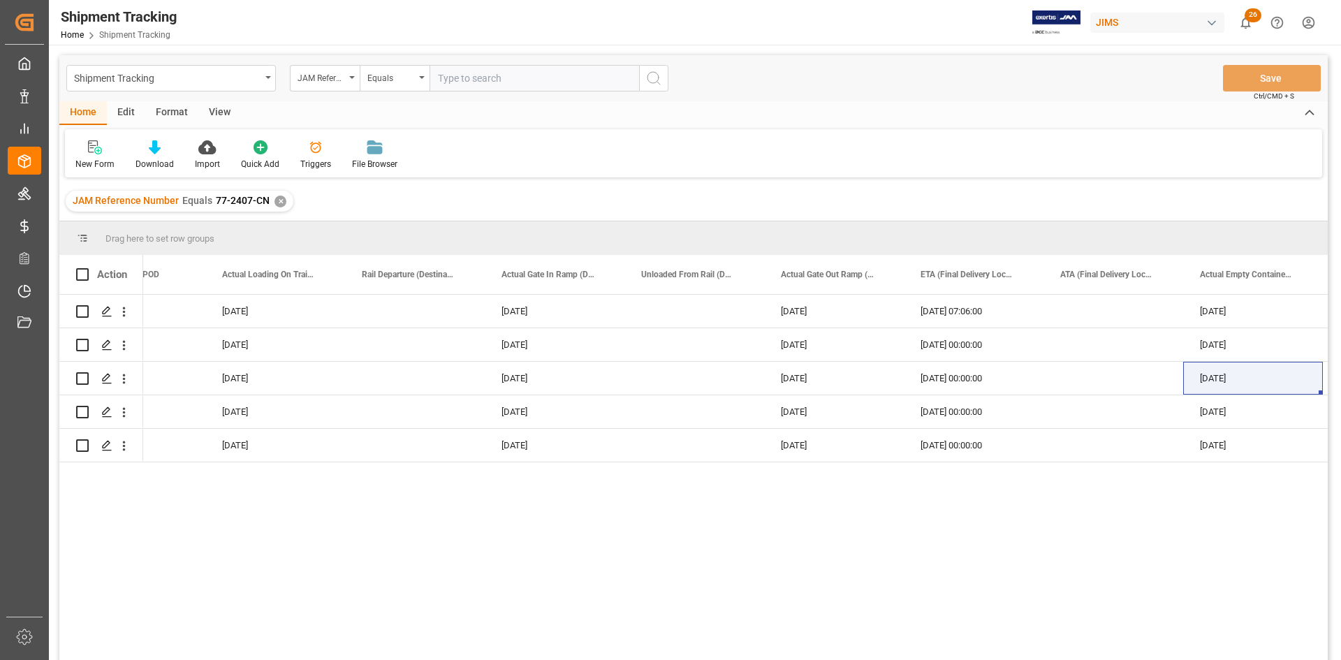
click at [279, 202] on div "✕" at bounding box center [280, 202] width 12 height 12
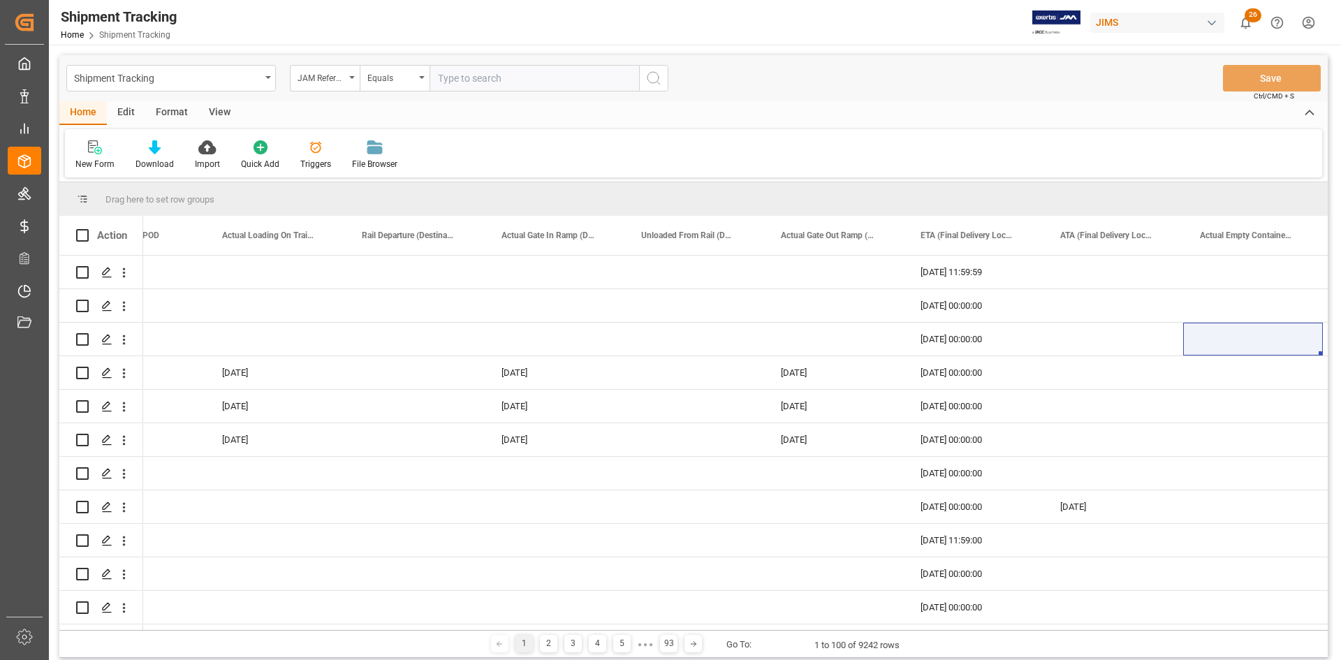
paste input "77-2588-CN"
type input "77-2588-CN"
click at [663, 80] on button "search button" at bounding box center [653, 78] width 29 height 27
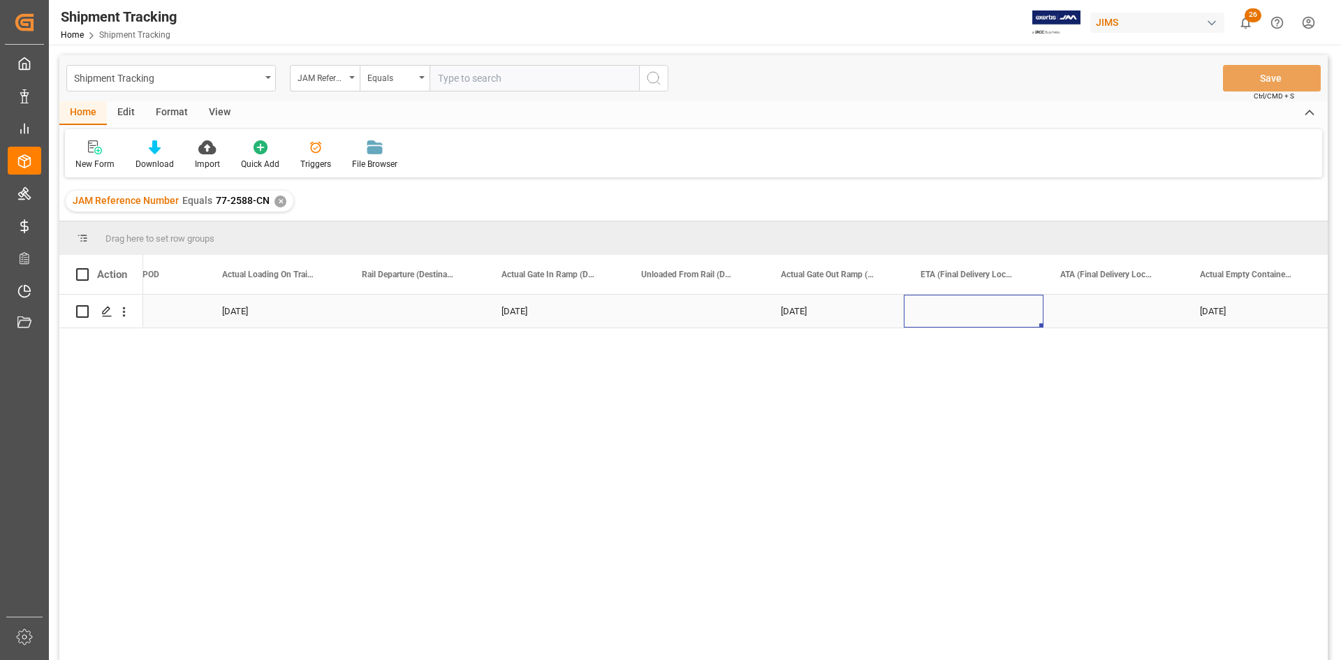
click at [957, 313] on div "Press SPACE to select this row." at bounding box center [974, 311] width 140 height 33
click at [964, 313] on div "Press SPACE to select this row." at bounding box center [974, 311] width 140 height 33
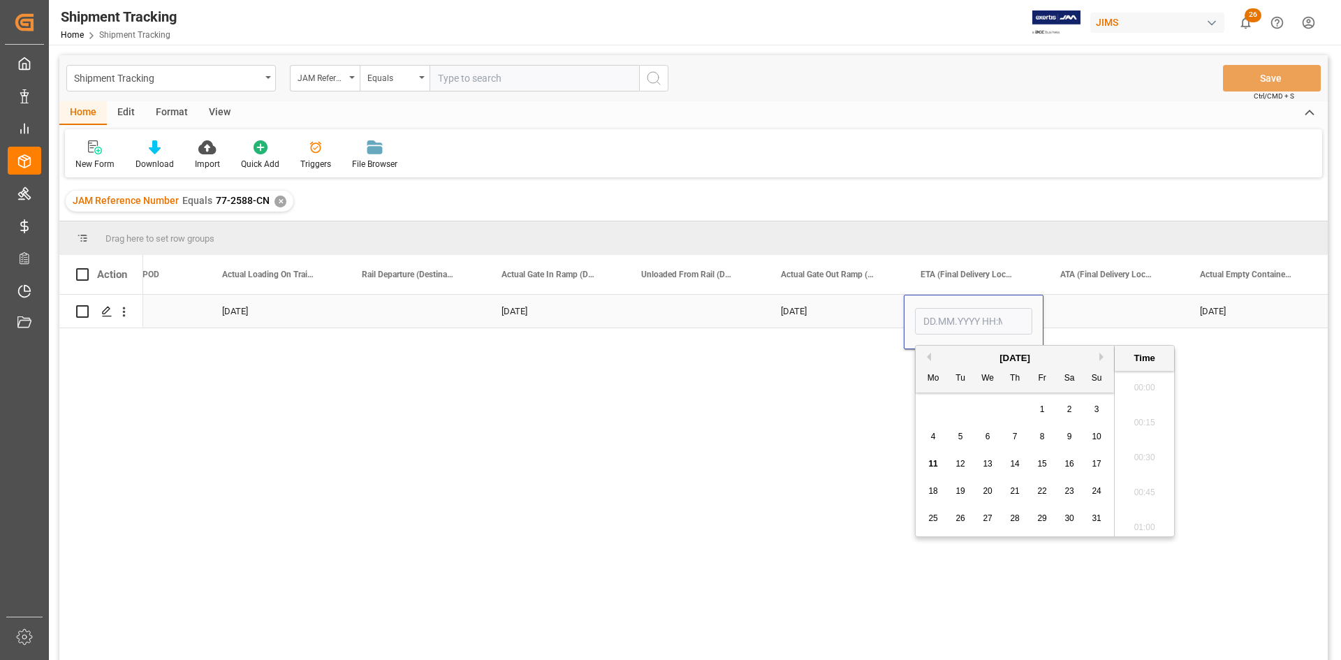
scroll to position [1681, 0]
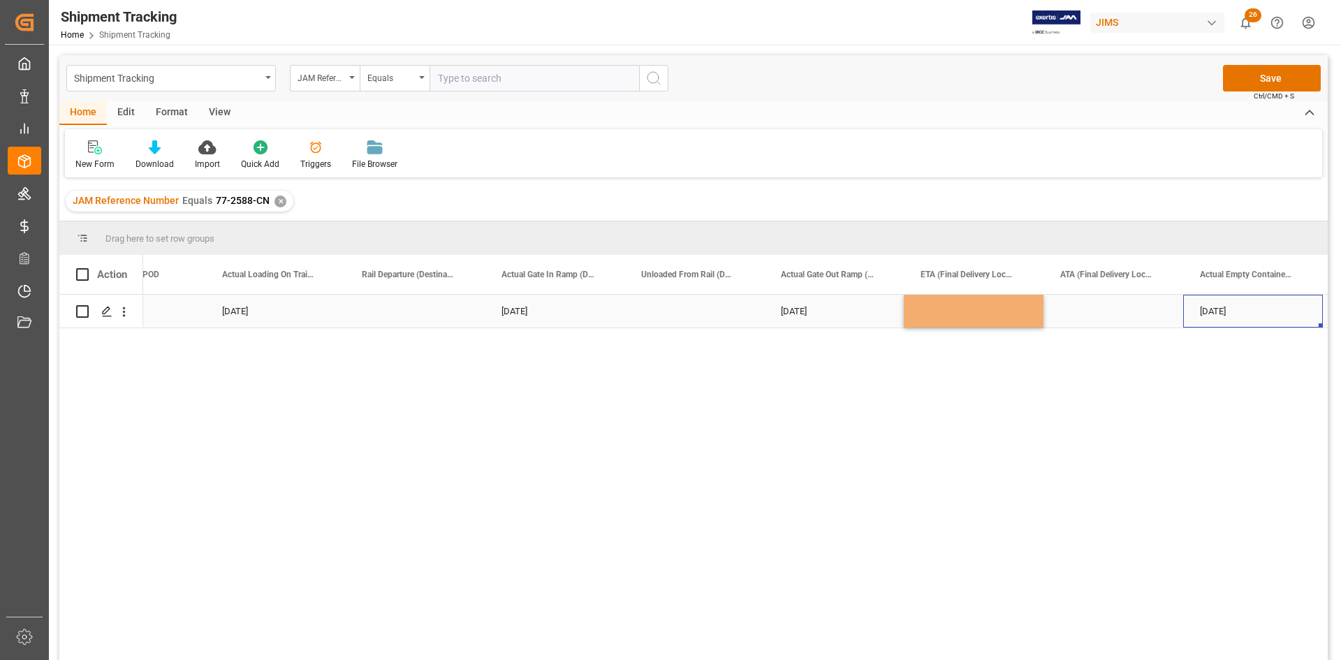
click at [1228, 311] on div "[DATE]" at bounding box center [1253, 311] width 140 height 33
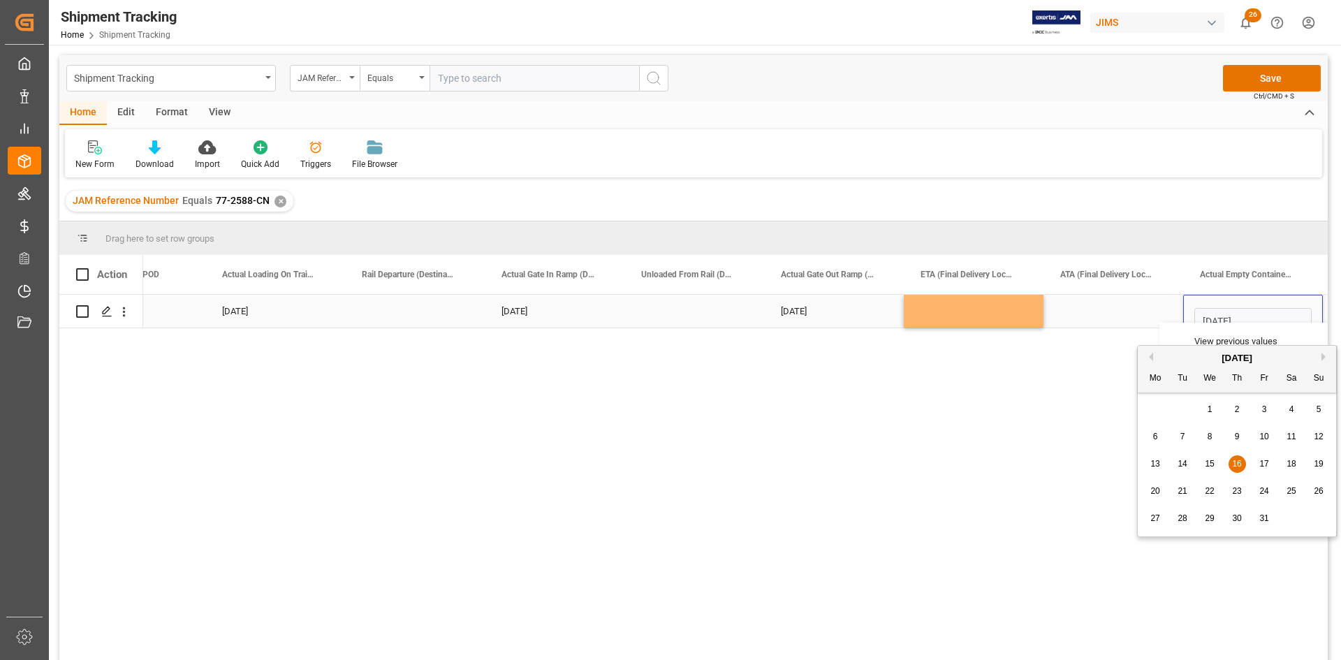
click at [1230, 320] on input "[DATE]" at bounding box center [1252, 321] width 117 height 27
drag, startPoint x: 1259, startPoint y: 318, endPoint x: 1196, endPoint y: 316, distance: 62.9
click at [1196, 316] on input "[DATE]" at bounding box center [1252, 321] width 117 height 27
click at [943, 309] on div "Press SPACE to select this row." at bounding box center [974, 311] width 140 height 33
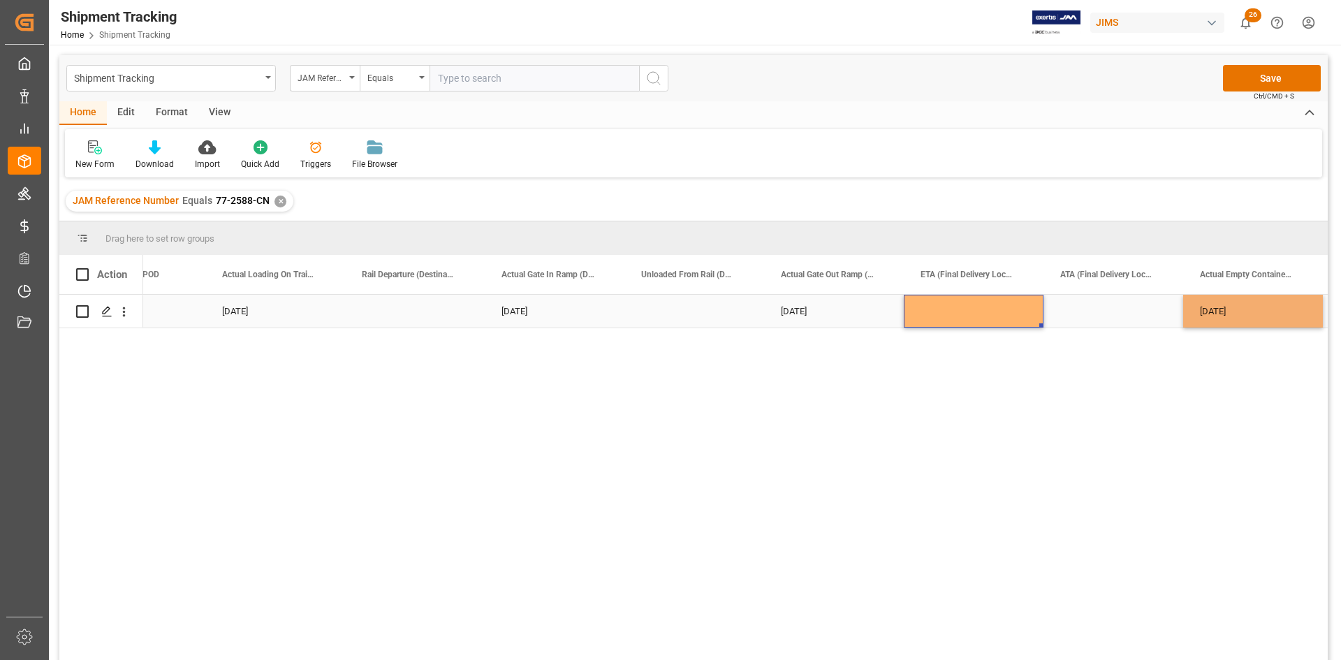
click at [947, 309] on div "Press SPACE to select this row." at bounding box center [974, 311] width 140 height 33
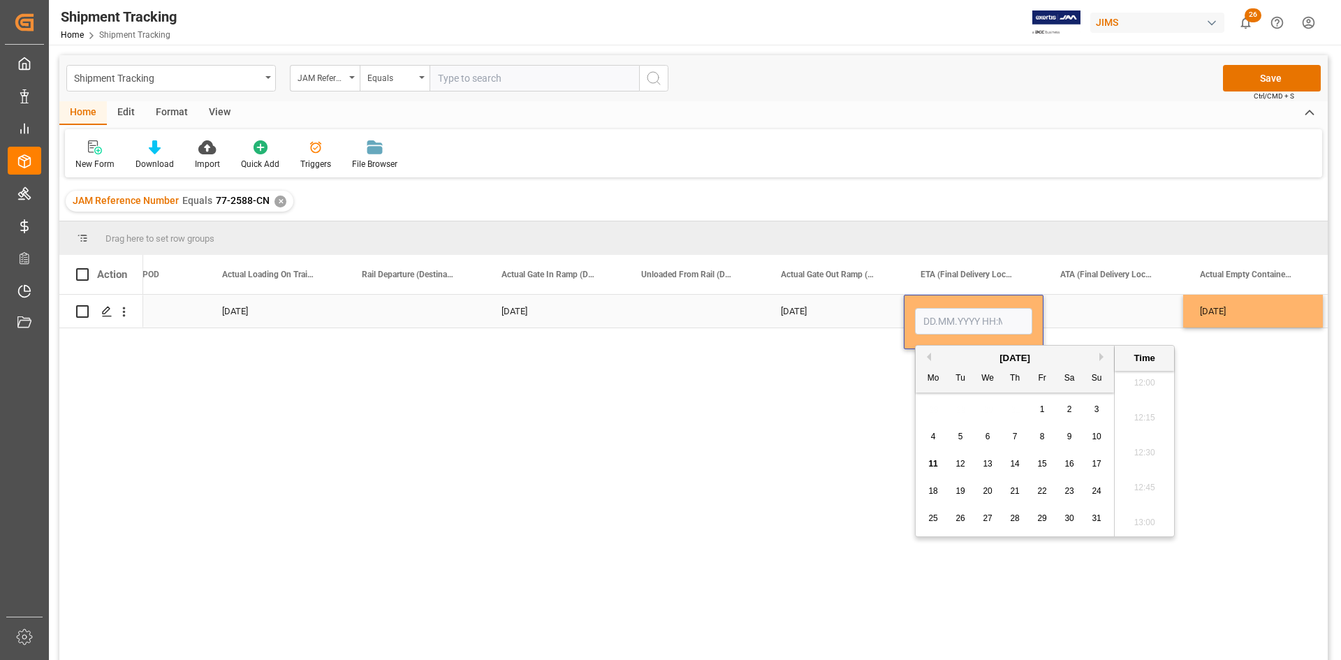
type input "[DATE]"
click at [374, 318] on div "Press SPACE to select this row." at bounding box center [415, 311] width 140 height 33
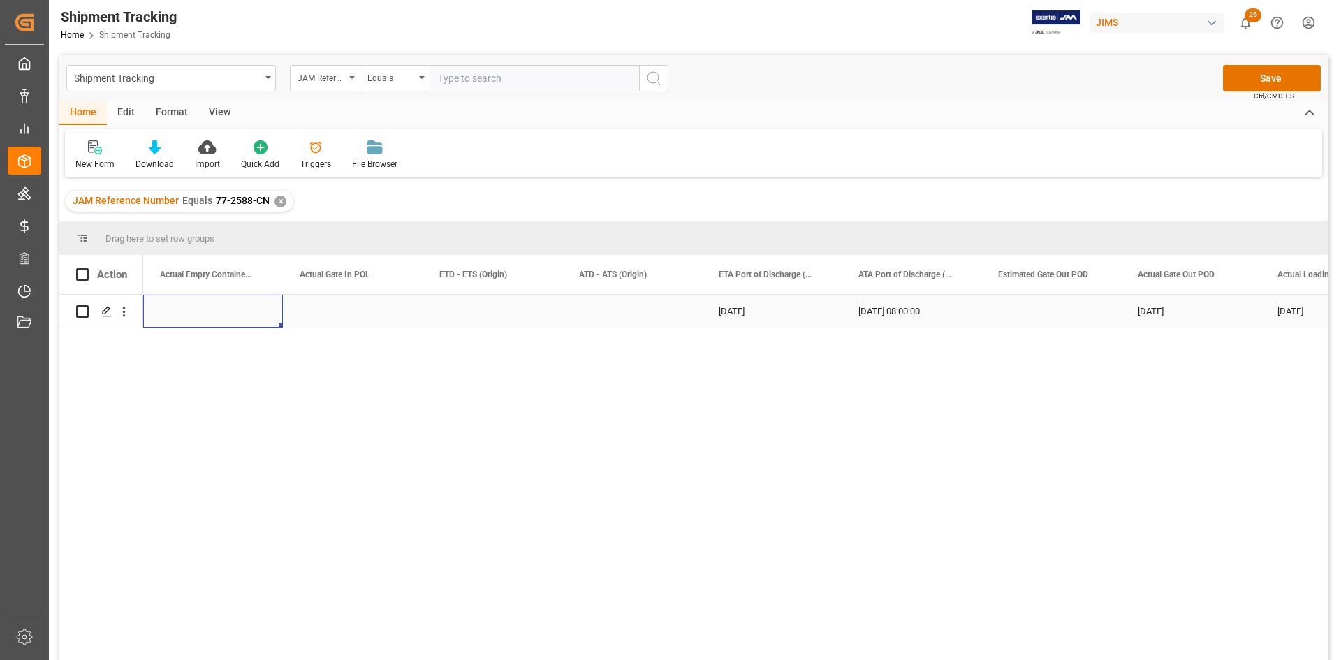
scroll to position [0, 10893]
click at [1254, 73] on button "Save" at bounding box center [1272, 78] width 98 height 27
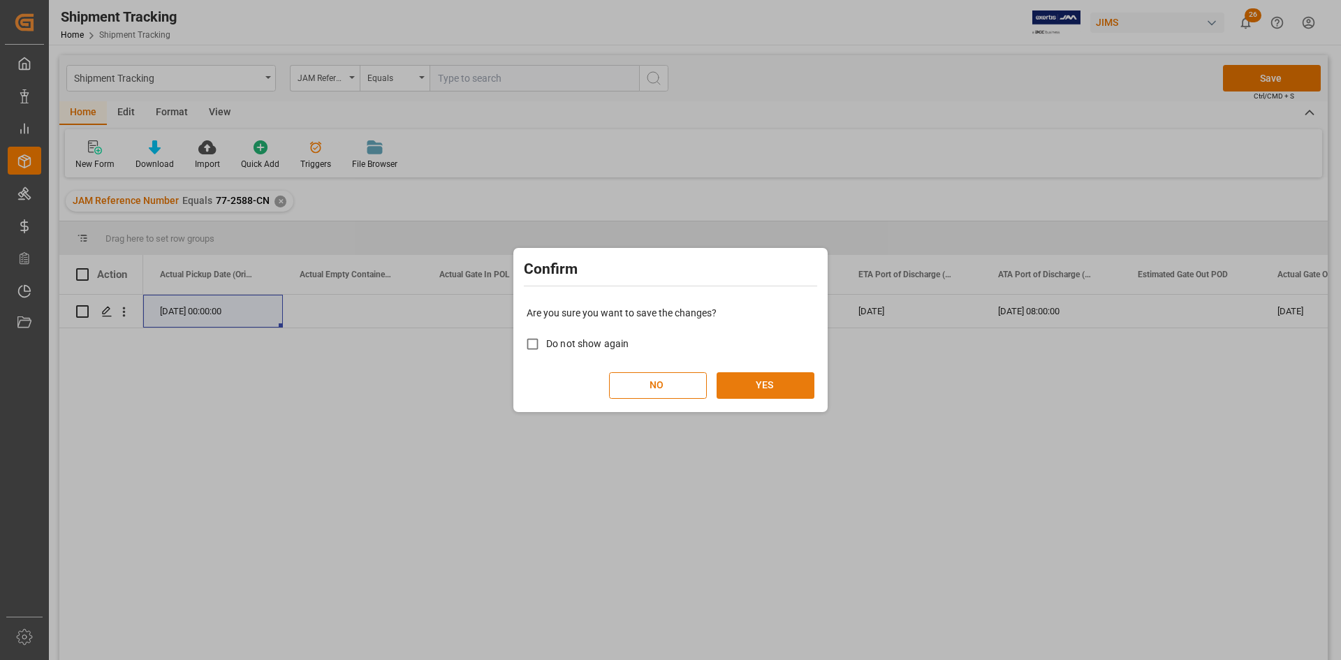
click at [758, 384] on button "YES" at bounding box center [765, 385] width 98 height 27
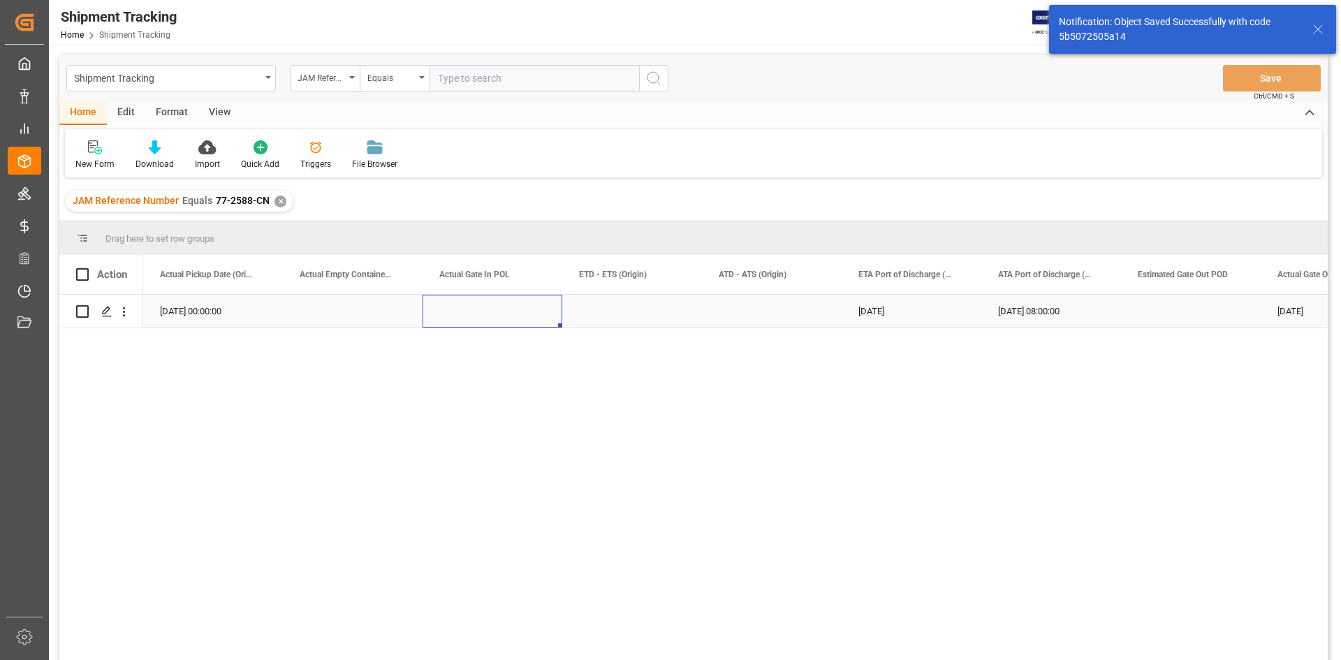
click at [426, 314] on div "Press SPACE to select this row." at bounding box center [492, 311] width 140 height 33
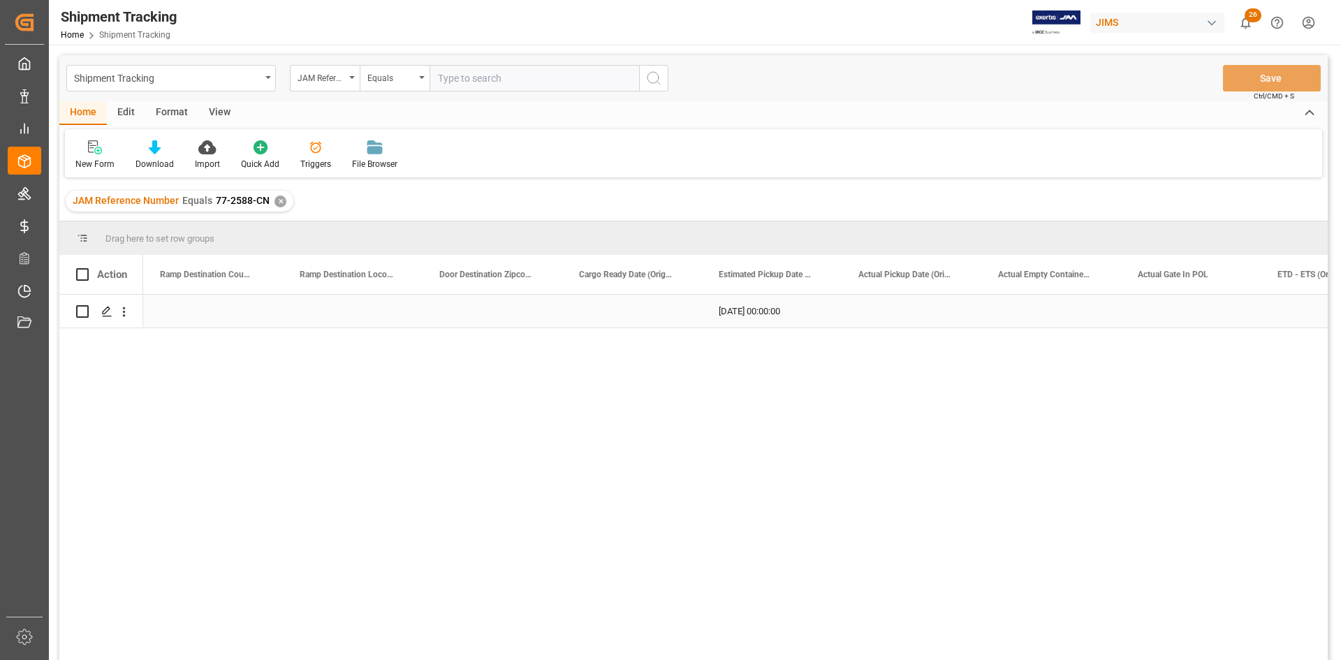
scroll to position [0, 10195]
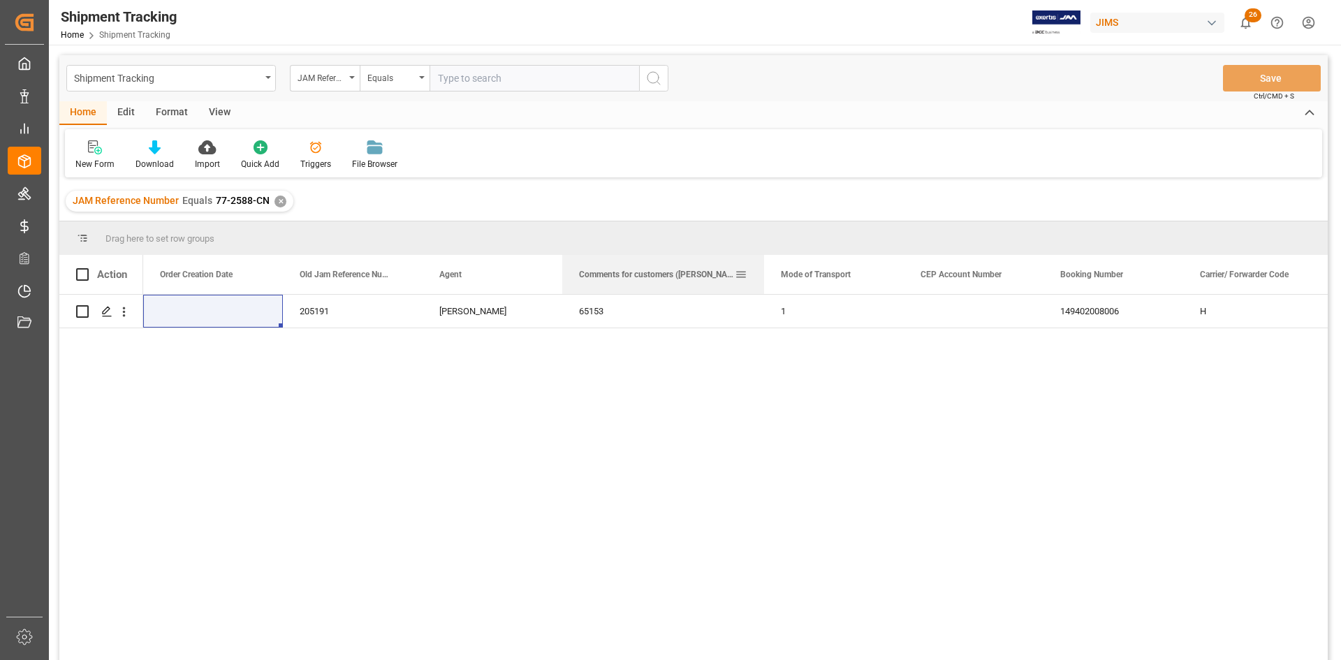
drag, startPoint x: 701, startPoint y: 257, endPoint x: 749, endPoint y: 276, distance: 51.1
click at [764, 270] on div at bounding box center [764, 274] width 6 height 39
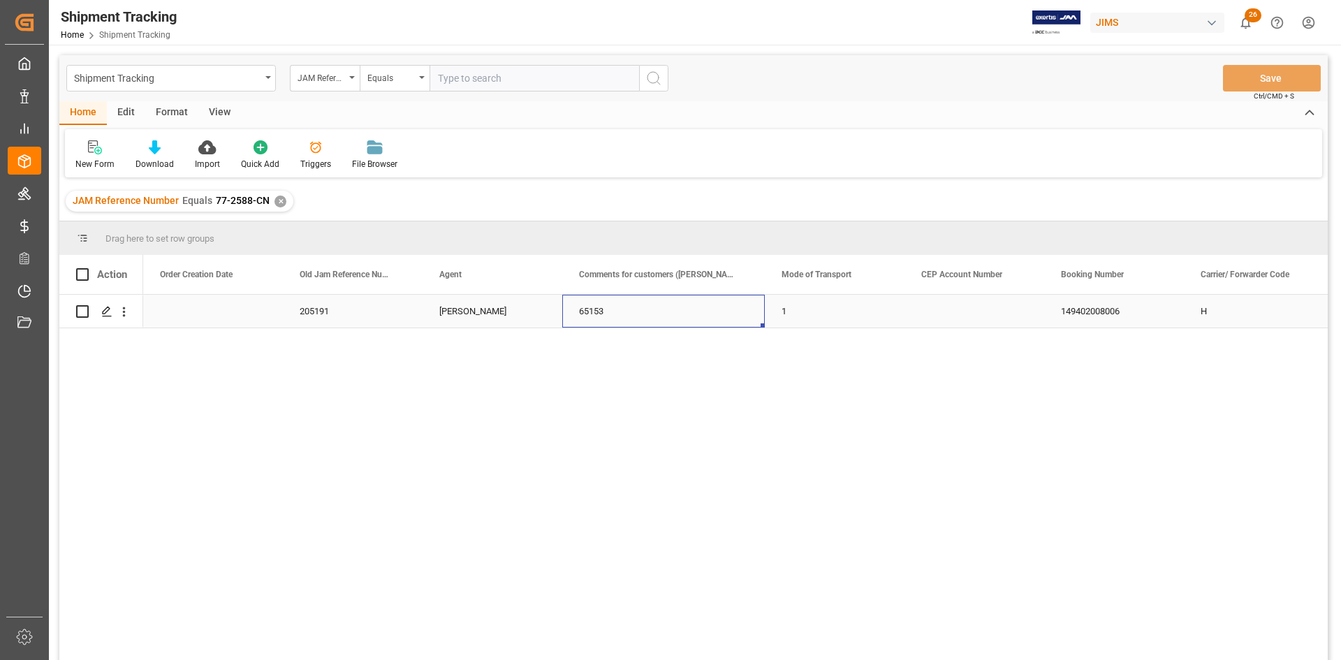
click at [599, 307] on div "65153" at bounding box center [663, 311] width 202 height 33
click at [631, 322] on input "65153" at bounding box center [663, 319] width 180 height 27
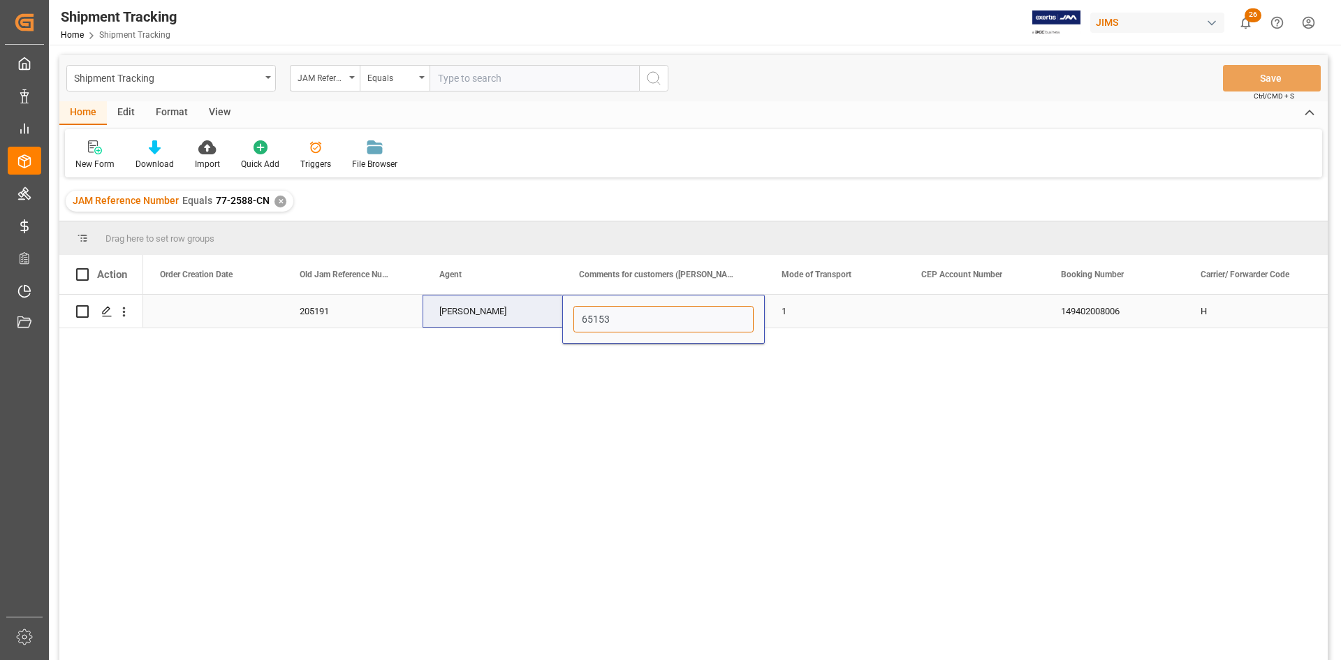
drag, startPoint x: 576, startPoint y: 320, endPoint x: 515, endPoint y: 320, distance: 60.7
paste input "MULTIMEDIA HOLIDAY 2024"
type input "MULTIMEDIA HOLIDAY 2024"
click at [879, 443] on div "EVERGREEN H 149402008006 1 MULTIMEDIA HOLIDAY 2024 [PERSON_NAME] 205191 Receive…" at bounding box center [735, 482] width 1184 height 374
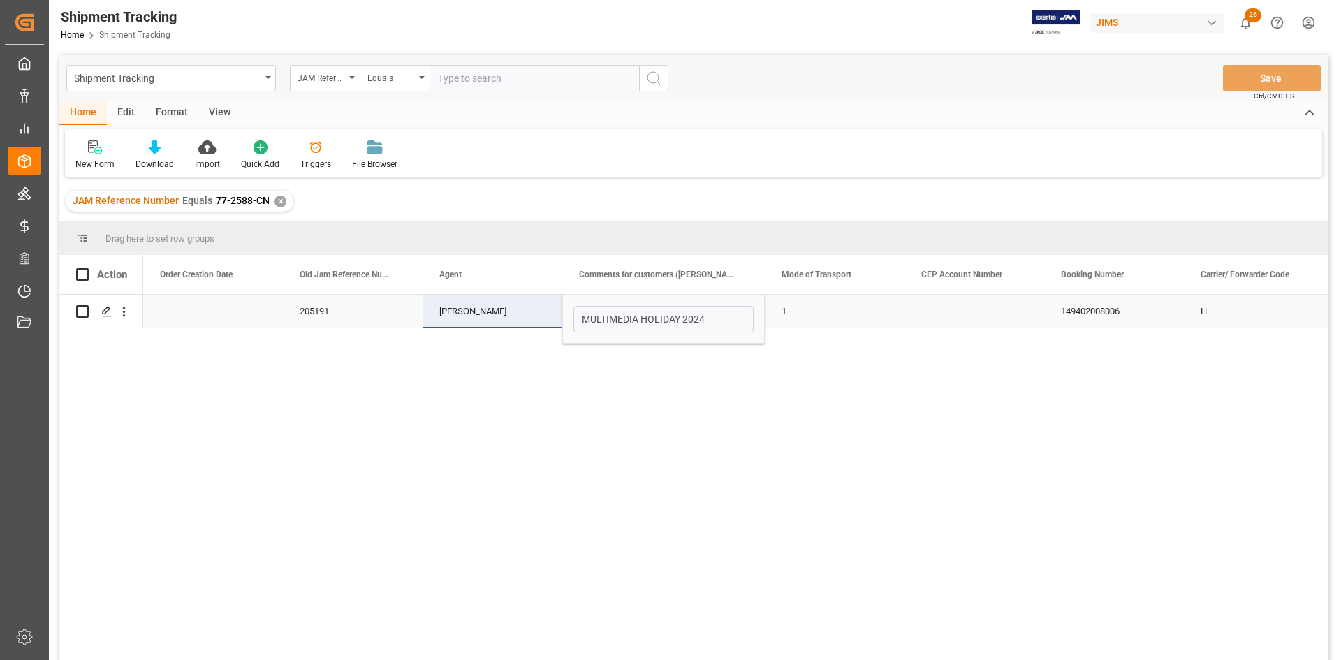
click at [823, 316] on div "1" at bounding box center [835, 311] width 140 height 33
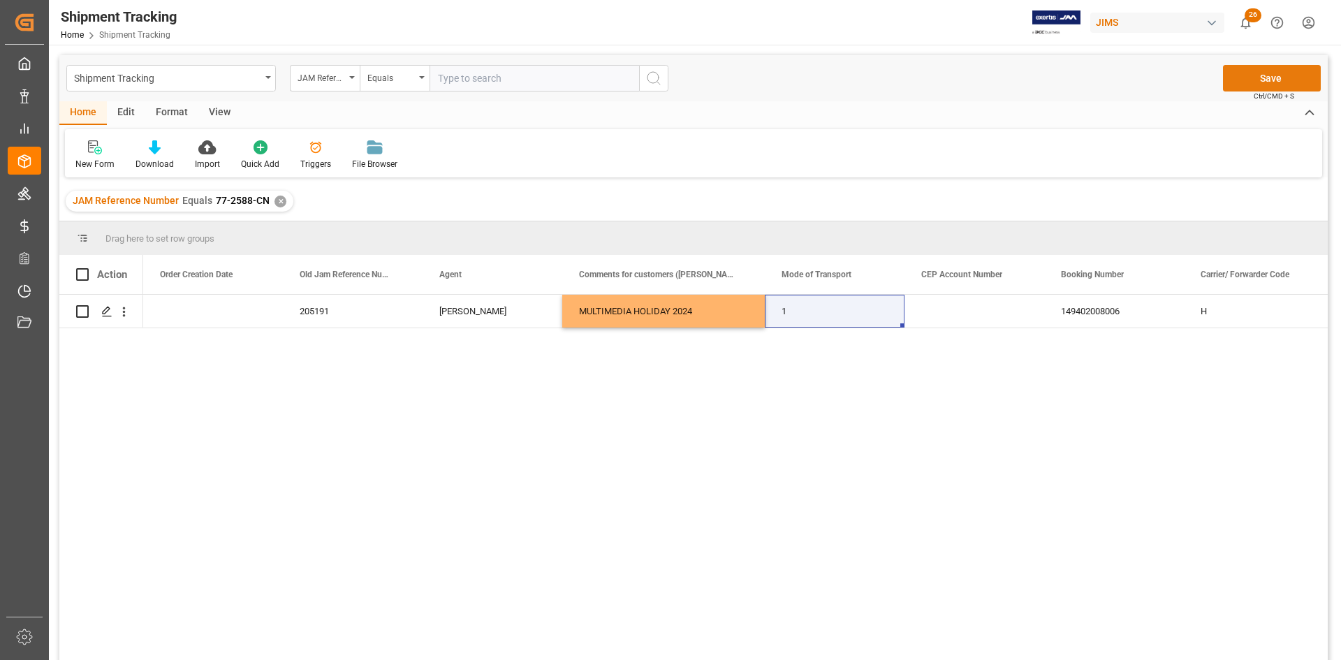
click at [1265, 77] on button "Save" at bounding box center [1272, 78] width 98 height 27
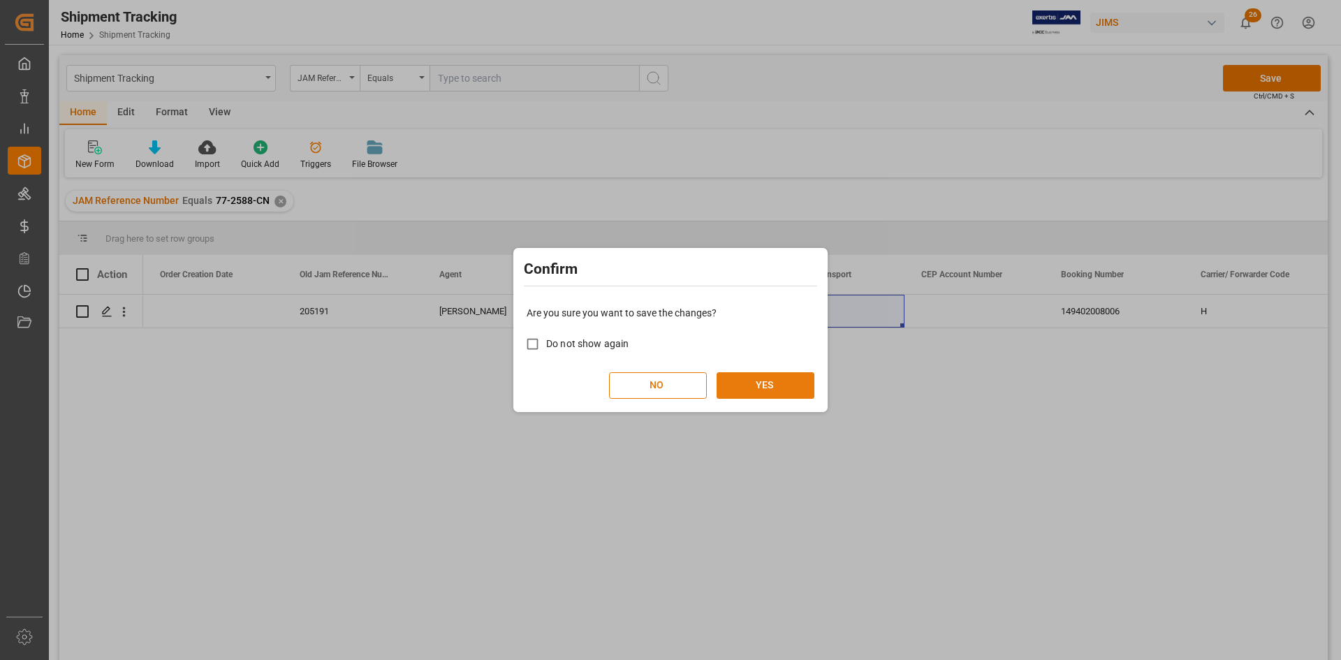
click at [756, 379] on button "YES" at bounding box center [765, 385] width 98 height 27
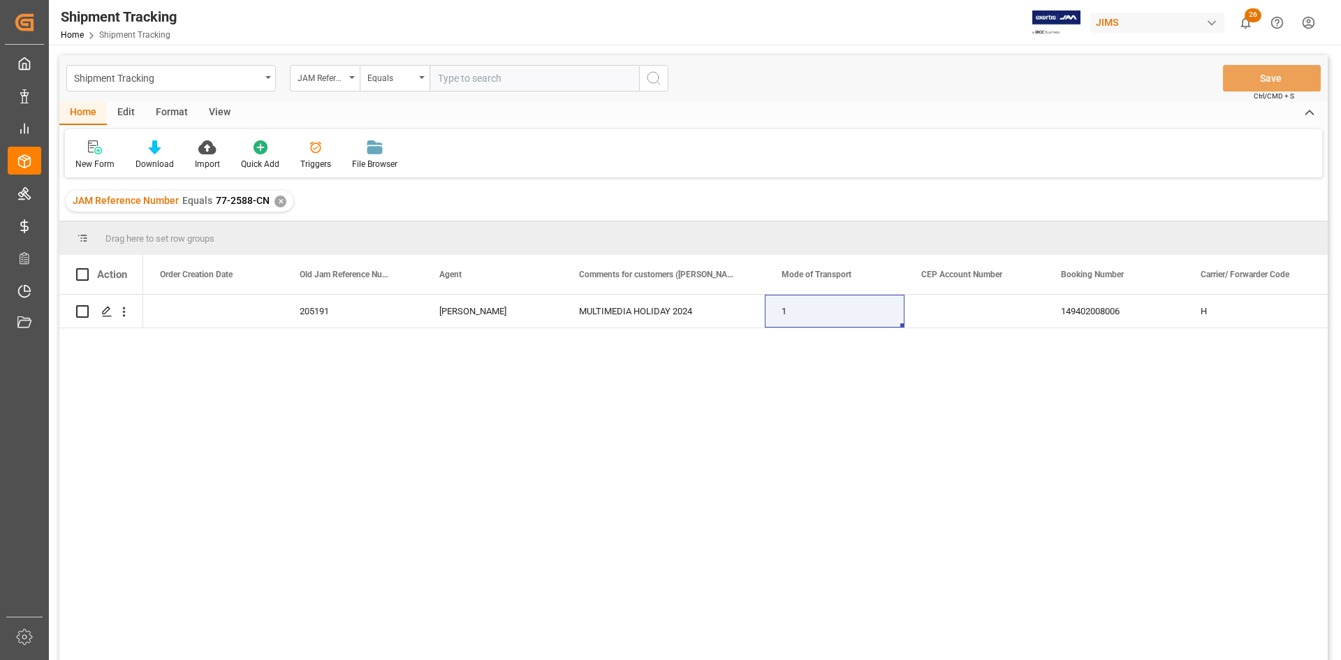
click at [274, 202] on div "✕" at bounding box center [280, 202] width 12 height 12
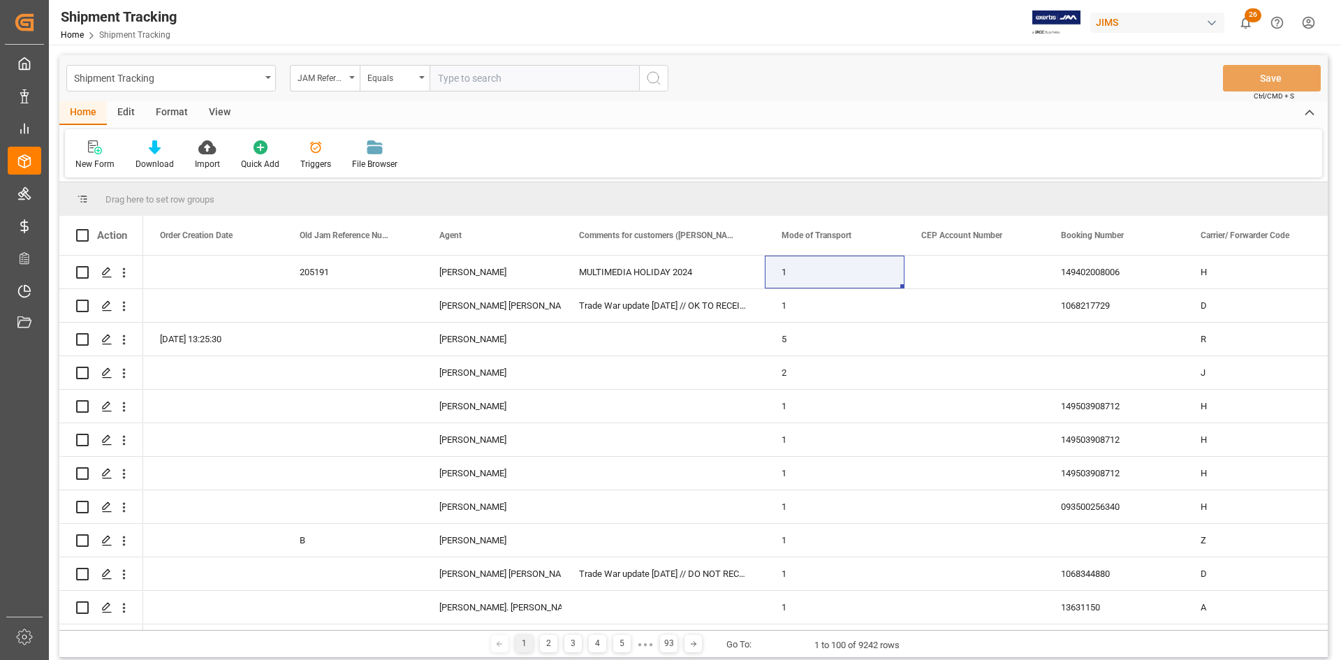
click at [464, 82] on input "text" at bounding box center [533, 78] width 209 height 27
paste input "77-2569-CN"
type input "77-2569-CN"
click at [647, 78] on icon "search button" at bounding box center [653, 78] width 17 height 17
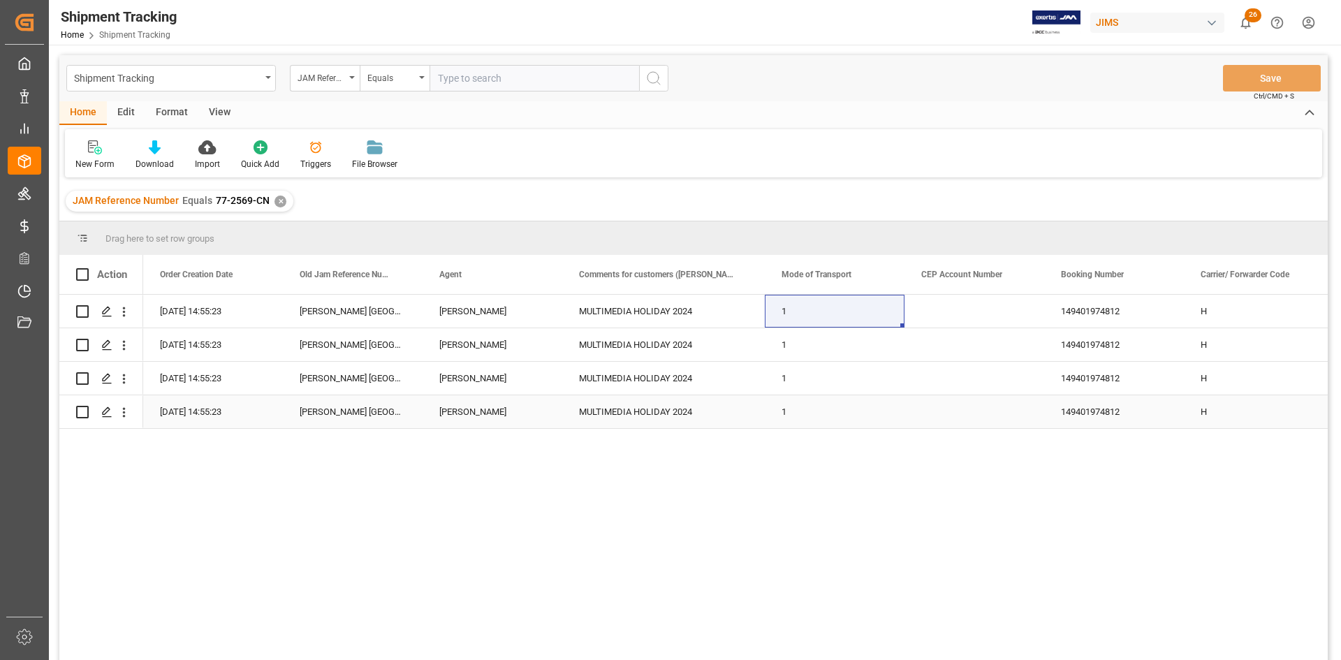
click at [918, 404] on div "Press SPACE to select this row." at bounding box center [974, 411] width 140 height 33
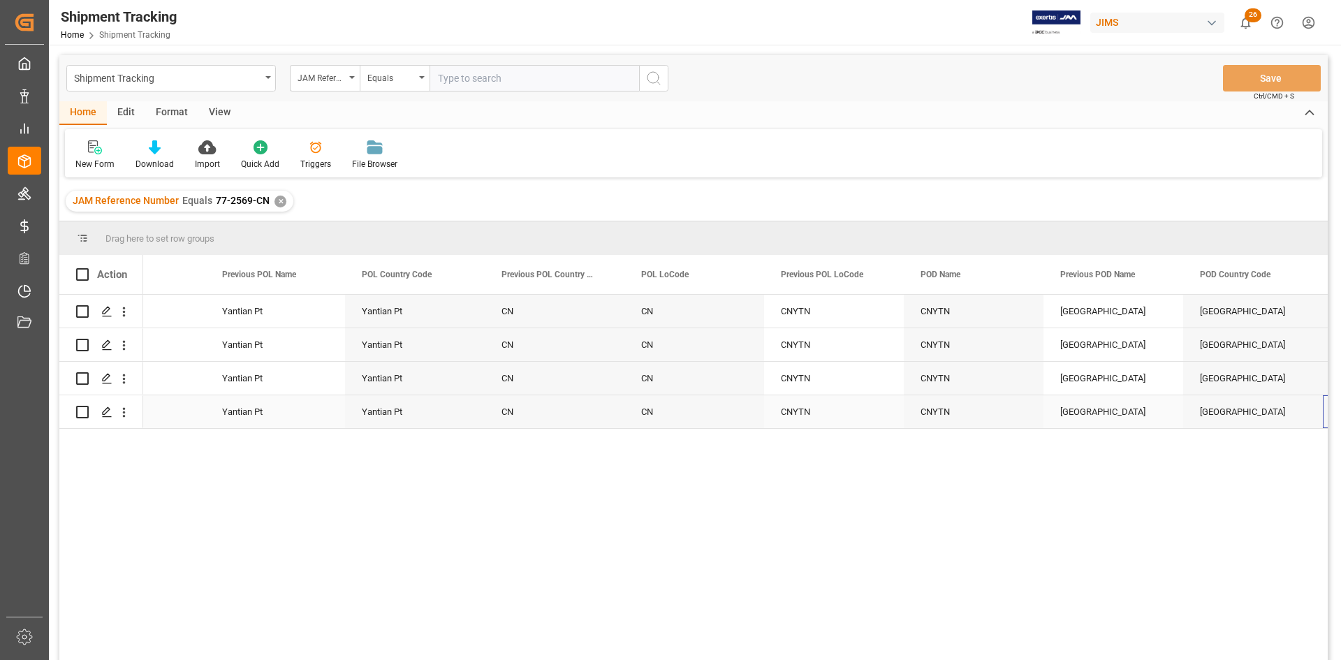
scroll to position [0, 8101]
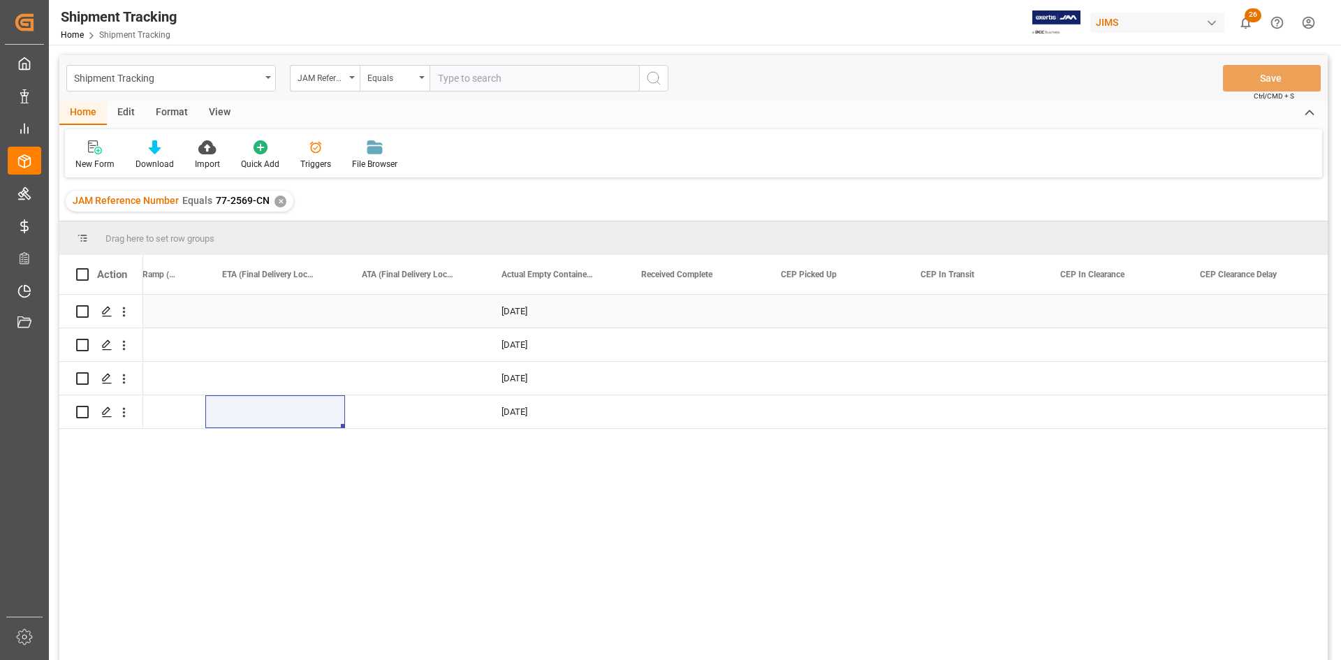
click at [241, 309] on div "Press SPACE to select this row." at bounding box center [275, 311] width 140 height 33
click at [250, 309] on div "Press SPACE to select this row." at bounding box center [275, 311] width 140 height 33
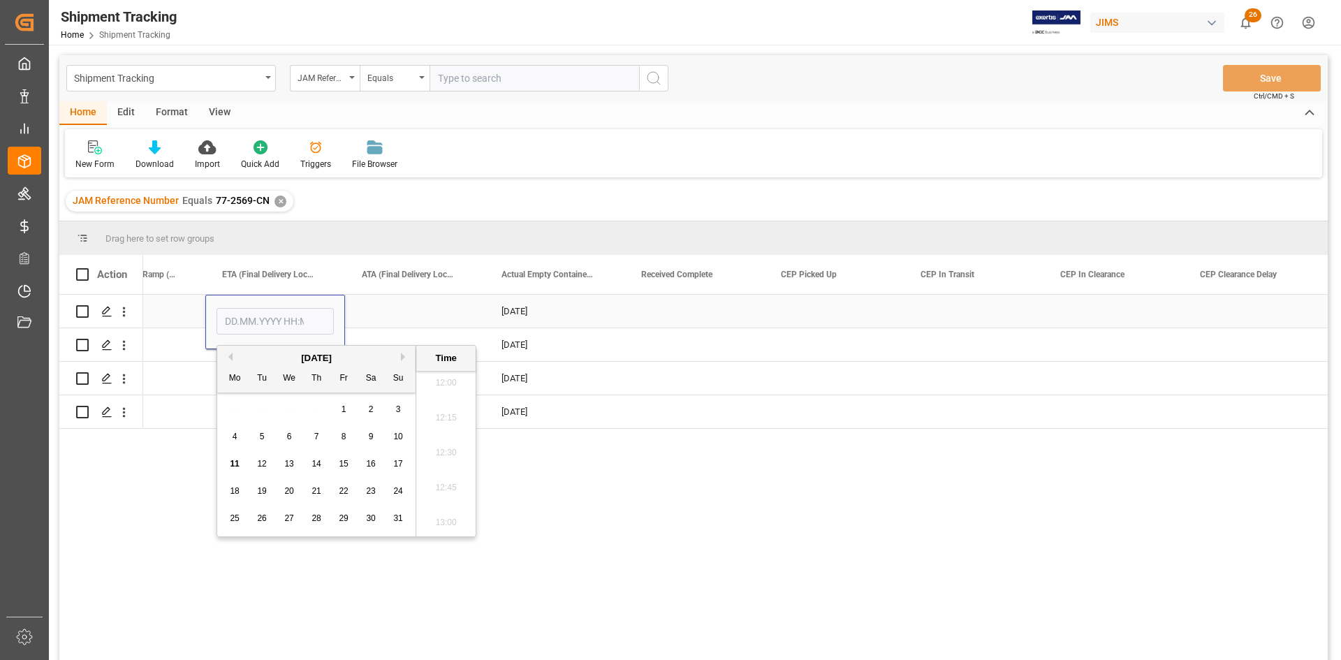
click at [529, 310] on div "[DATE]" at bounding box center [555, 311] width 140 height 33
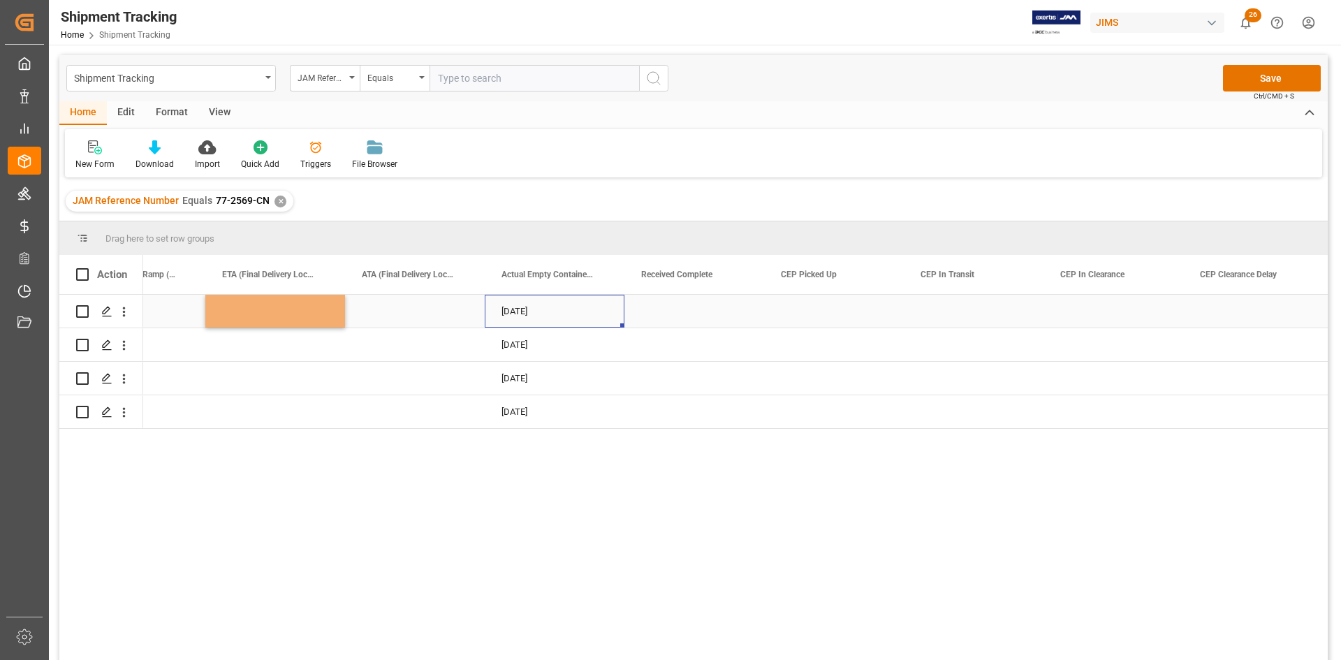
click at [529, 310] on div "[DATE]" at bounding box center [555, 311] width 140 height 33
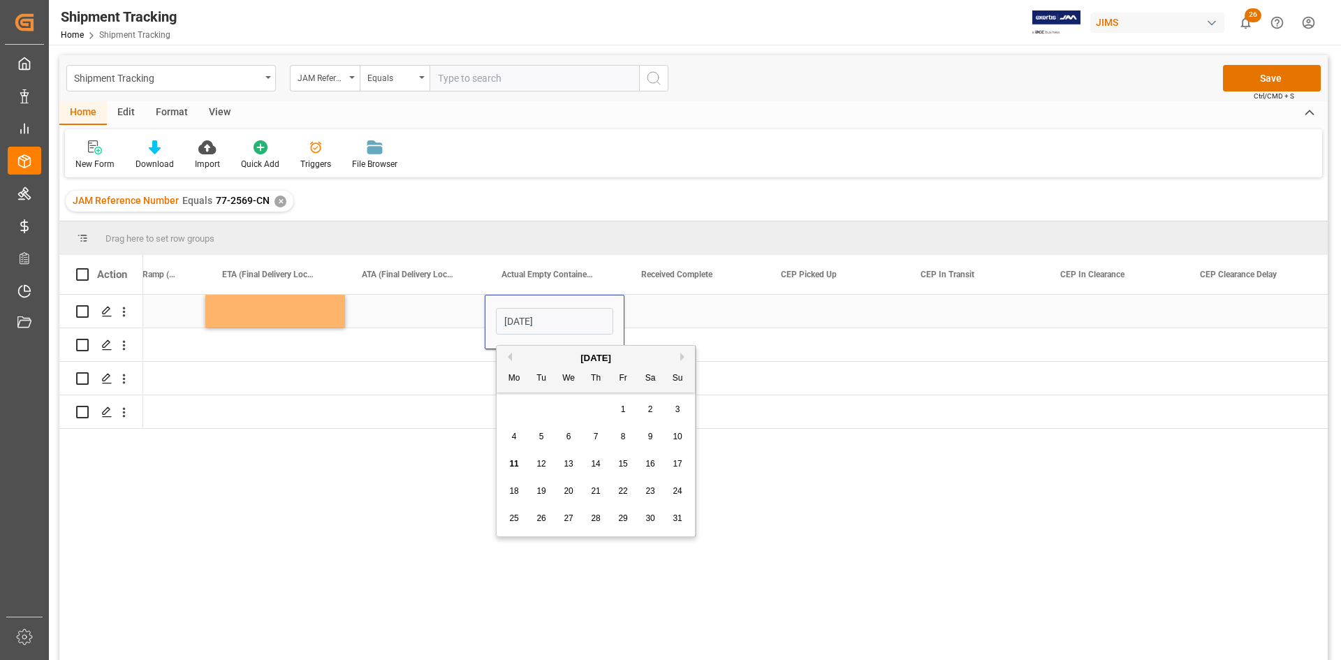
drag, startPoint x: 567, startPoint y: 323, endPoint x: 414, endPoint y: 309, distance: 153.6
click at [414, 309] on div "[DATE] [DATE]" at bounding box center [1151, 312] width 27714 height 34
click at [243, 311] on div "Press SPACE to select this row." at bounding box center [275, 311] width 140 height 33
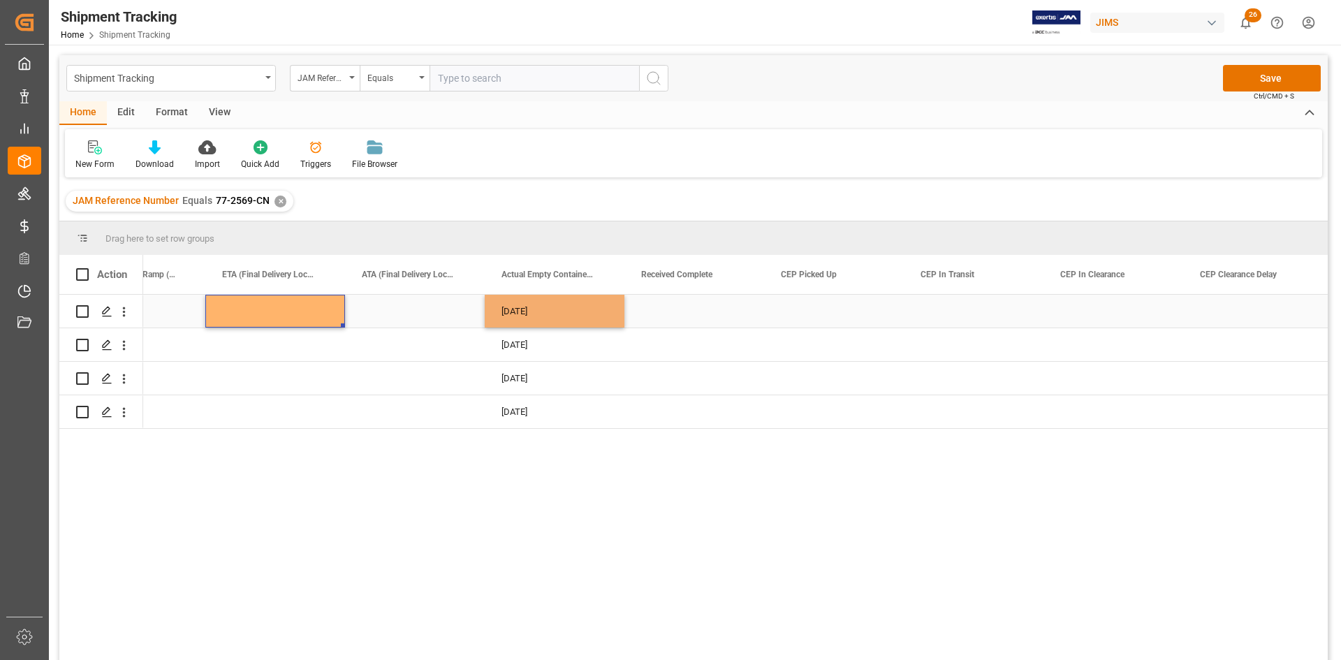
click at [243, 311] on div "Press SPACE to select this row." at bounding box center [275, 311] width 140 height 33
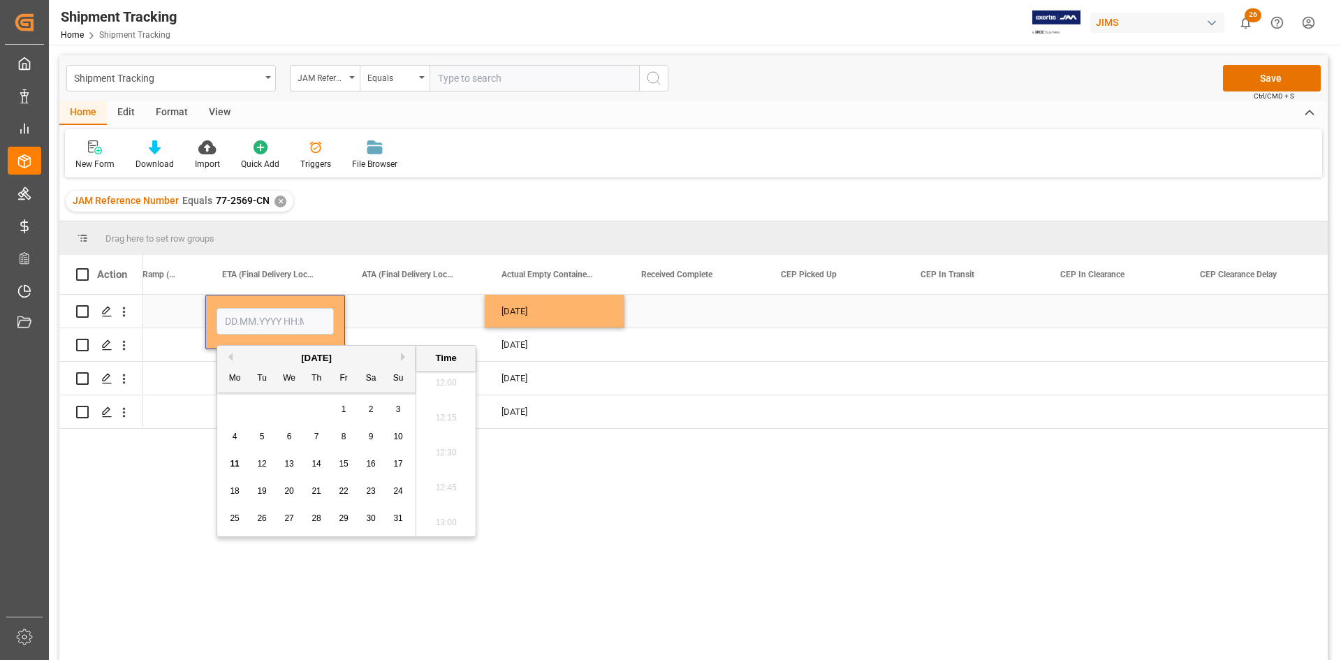
type input "[DATE]"
click at [524, 344] on div "[DATE]" at bounding box center [555, 344] width 140 height 33
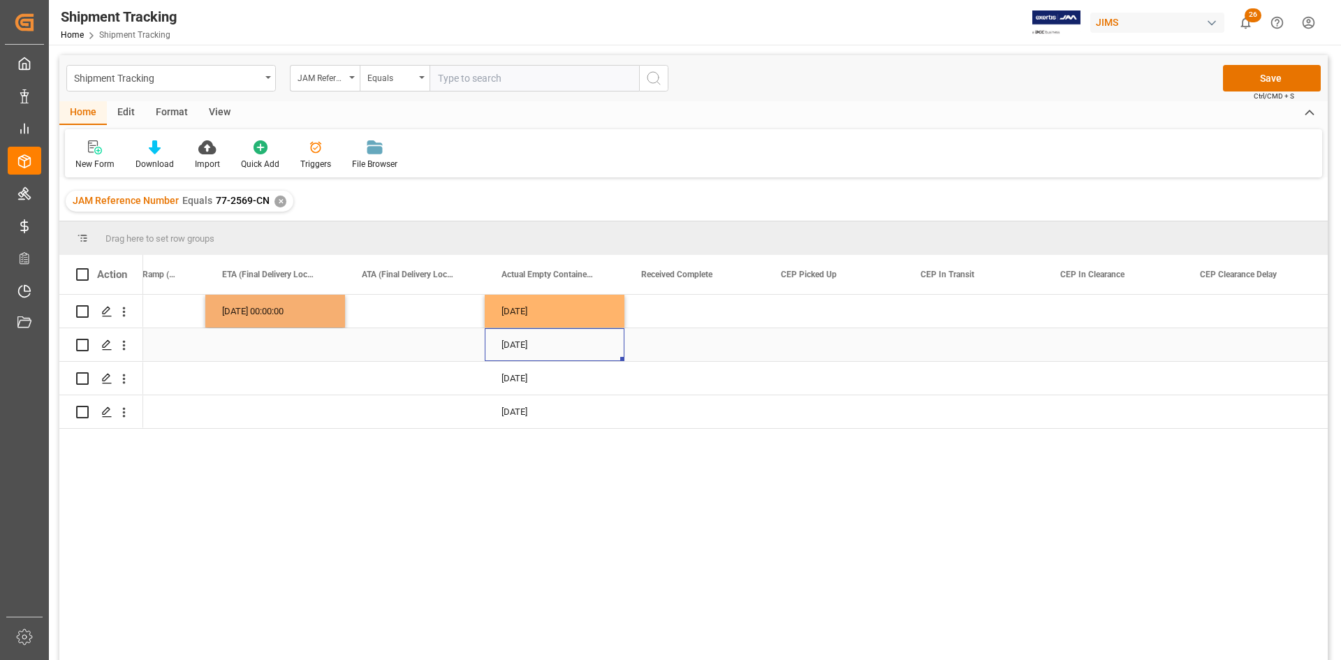
click at [524, 344] on div "[DATE]" at bounding box center [555, 344] width 140 height 33
click at [240, 346] on div "Press SPACE to select this row." at bounding box center [275, 344] width 140 height 33
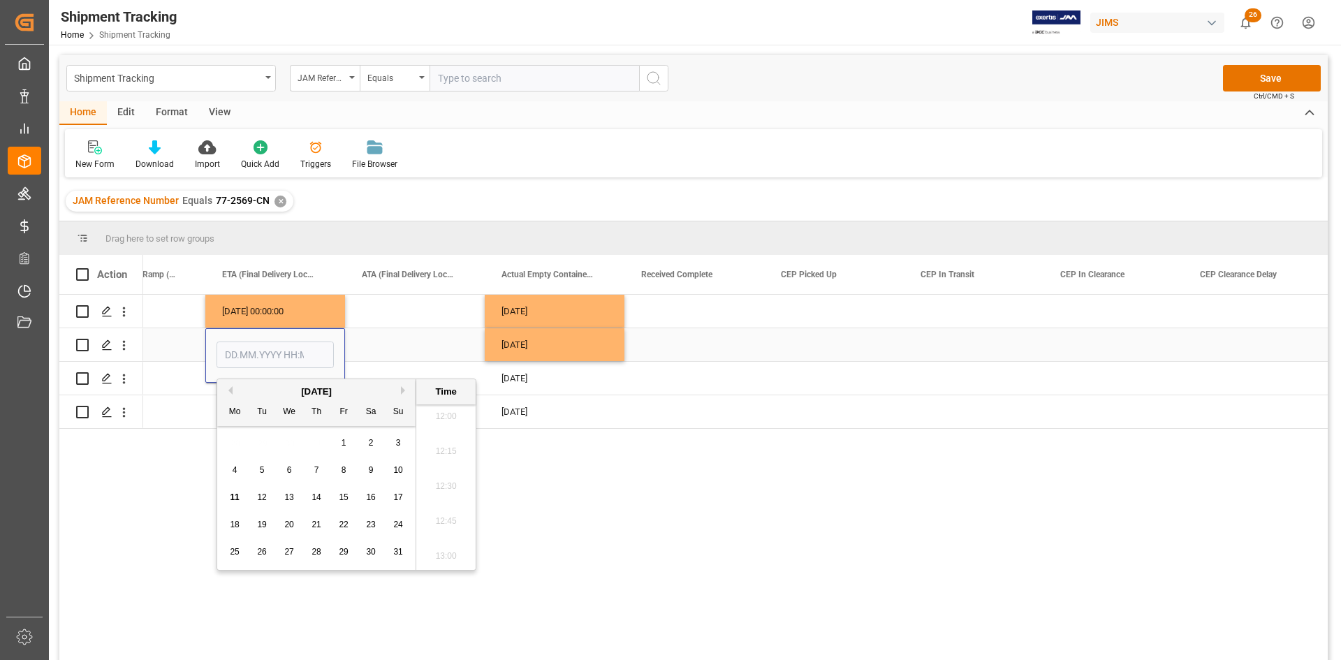
type input "[DATE]"
click at [528, 382] on div "[DATE]" at bounding box center [555, 378] width 140 height 33
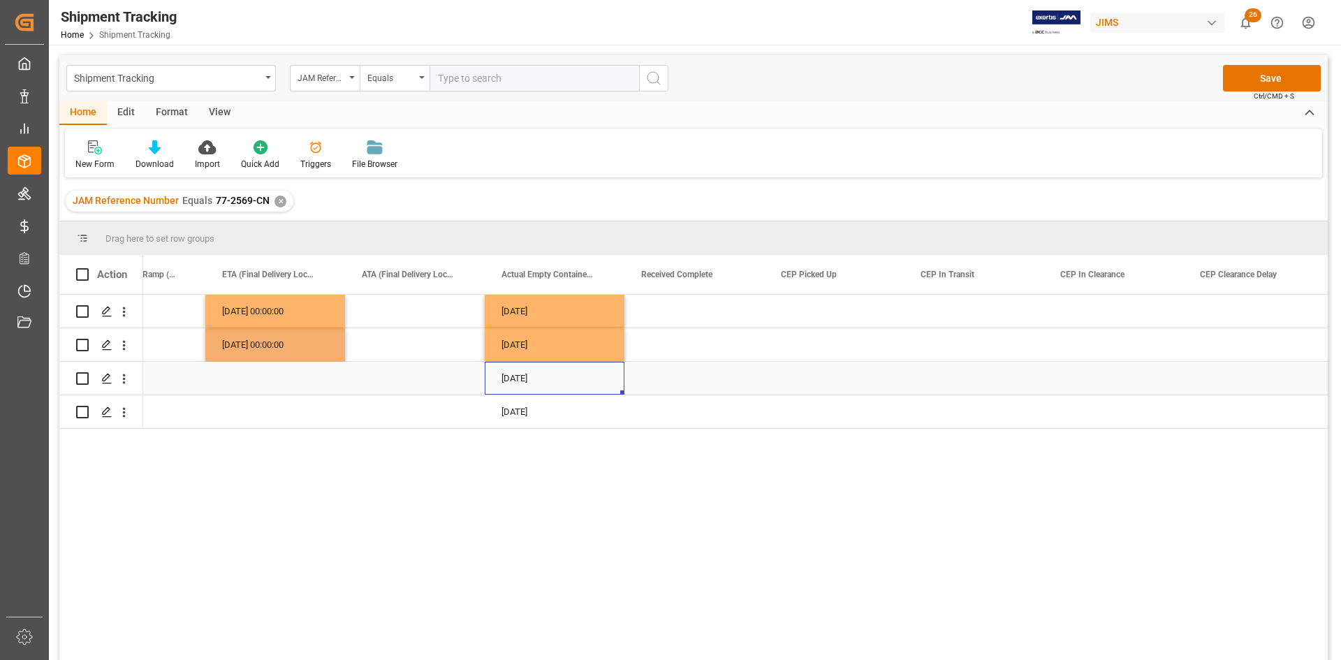
click at [528, 382] on div "[DATE]" at bounding box center [555, 378] width 140 height 33
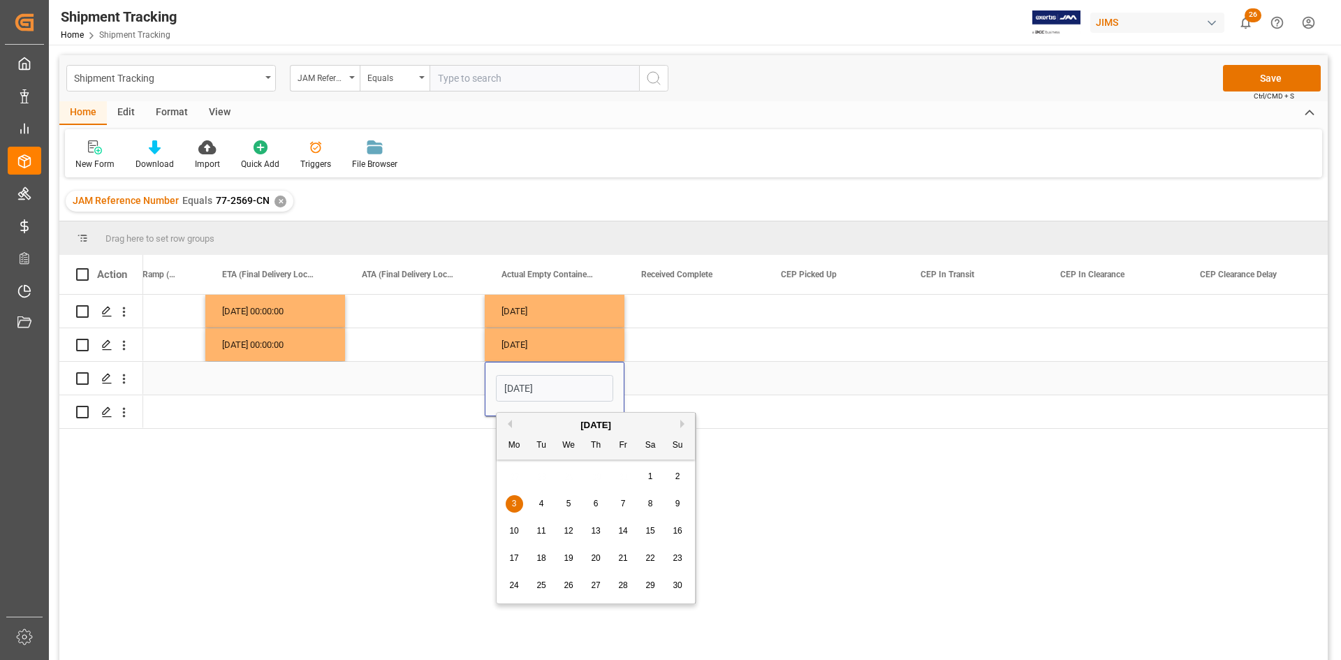
click at [240, 382] on div "Press SPACE to select this row." at bounding box center [275, 378] width 140 height 33
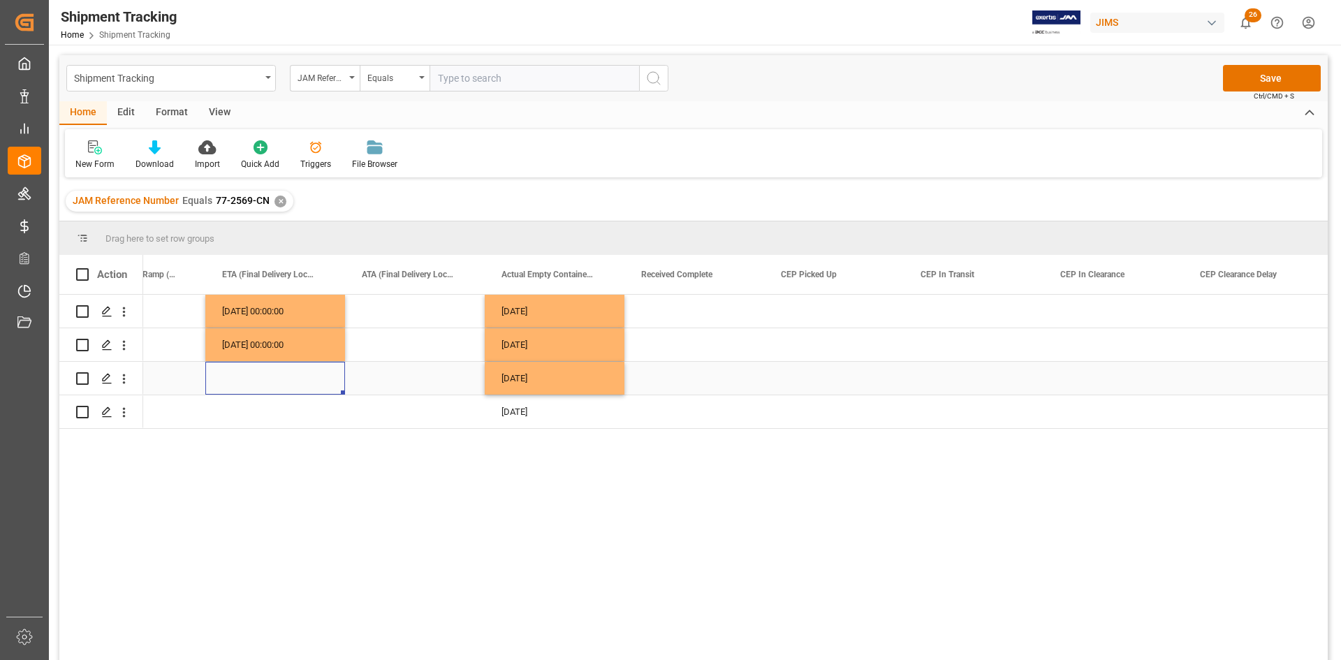
click at [249, 381] on div "Press SPACE to select this row." at bounding box center [275, 378] width 140 height 33
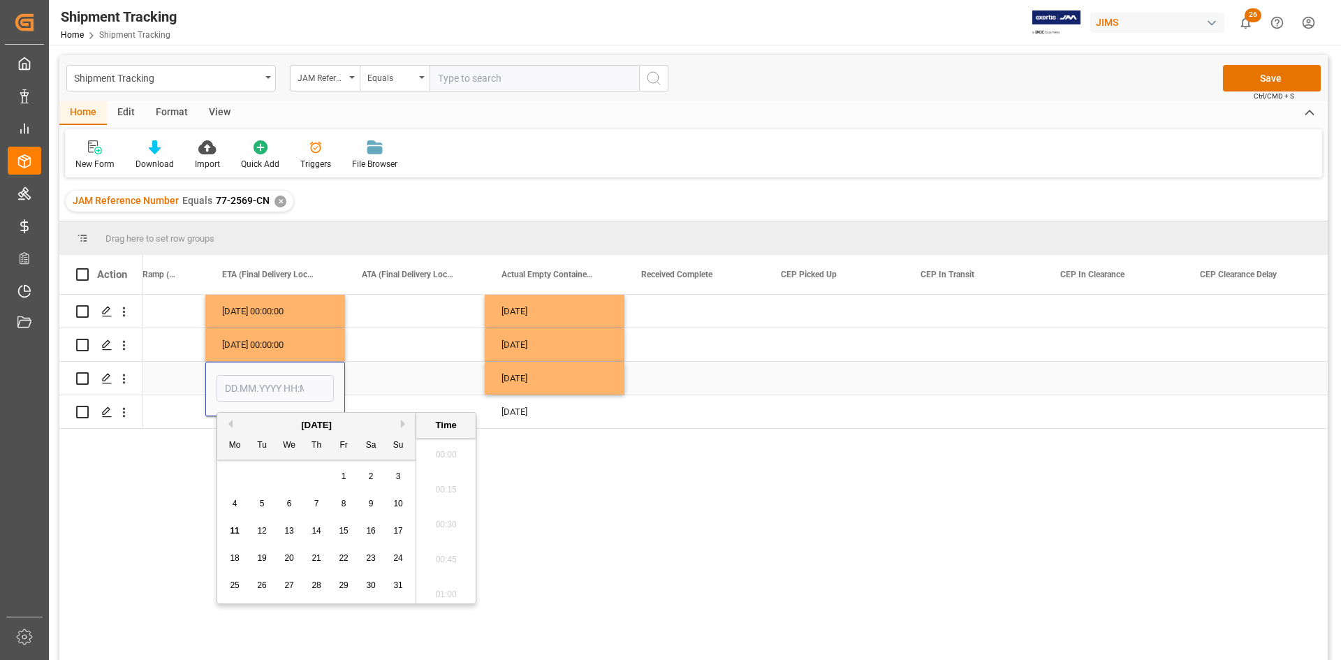
scroll to position [1681, 0]
type input "[DATE]"
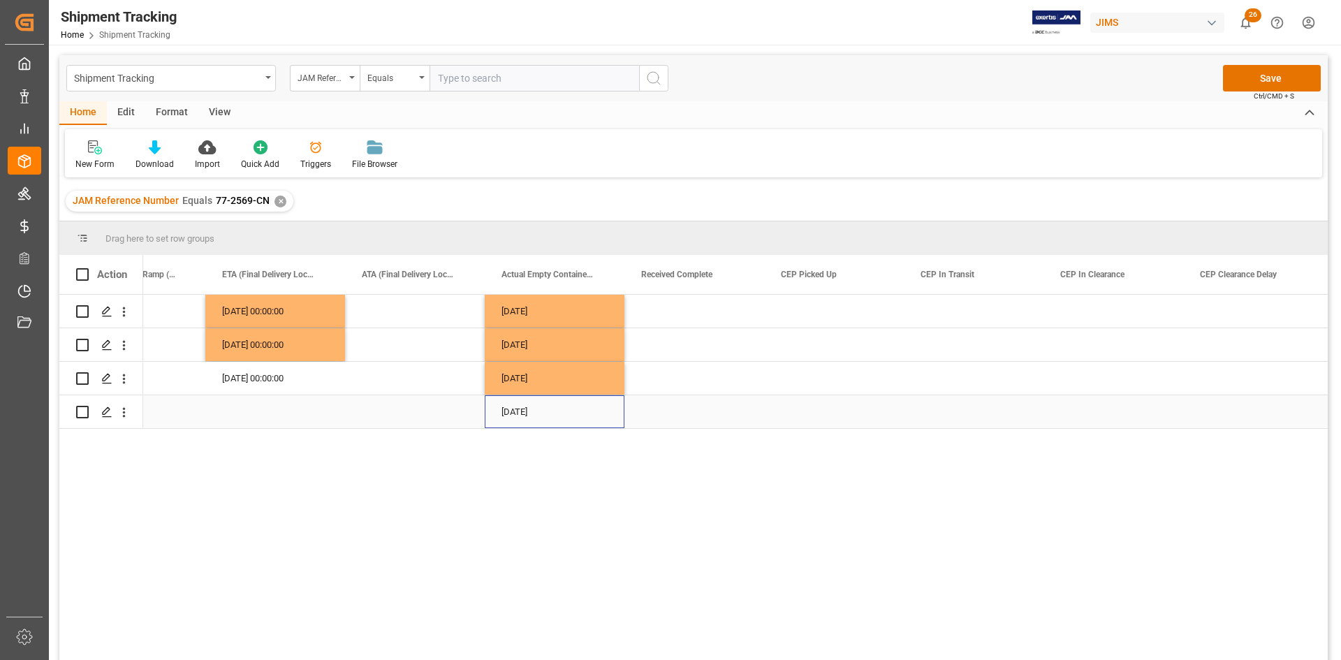
click at [524, 408] on div "[DATE]" at bounding box center [555, 411] width 140 height 33
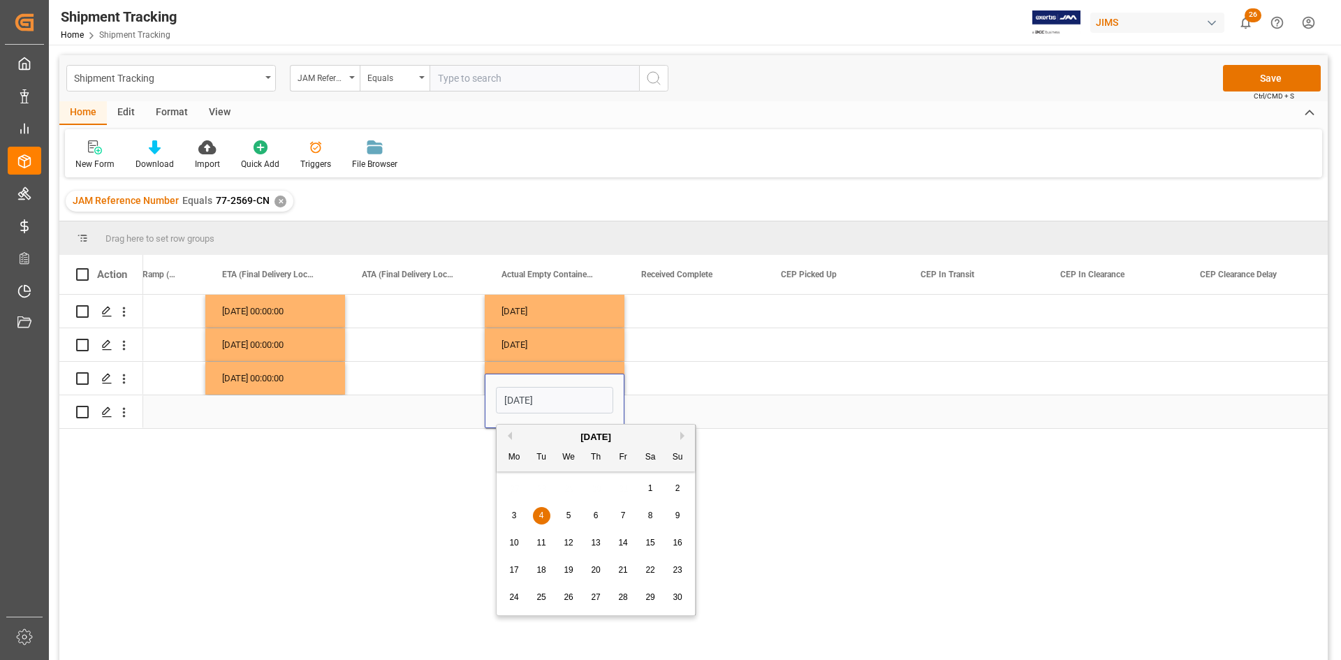
click at [259, 409] on div "Press SPACE to select this row." at bounding box center [275, 411] width 140 height 33
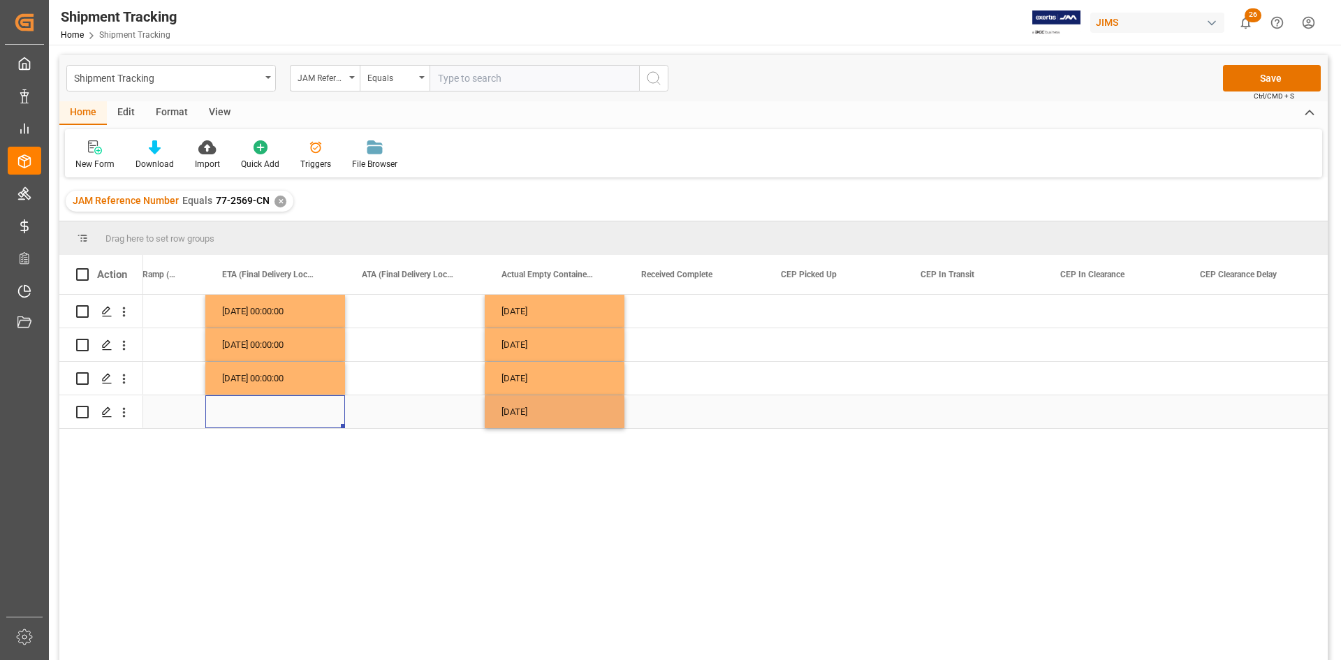
click at [259, 409] on div "Press SPACE to select this row." at bounding box center [275, 411] width 140 height 33
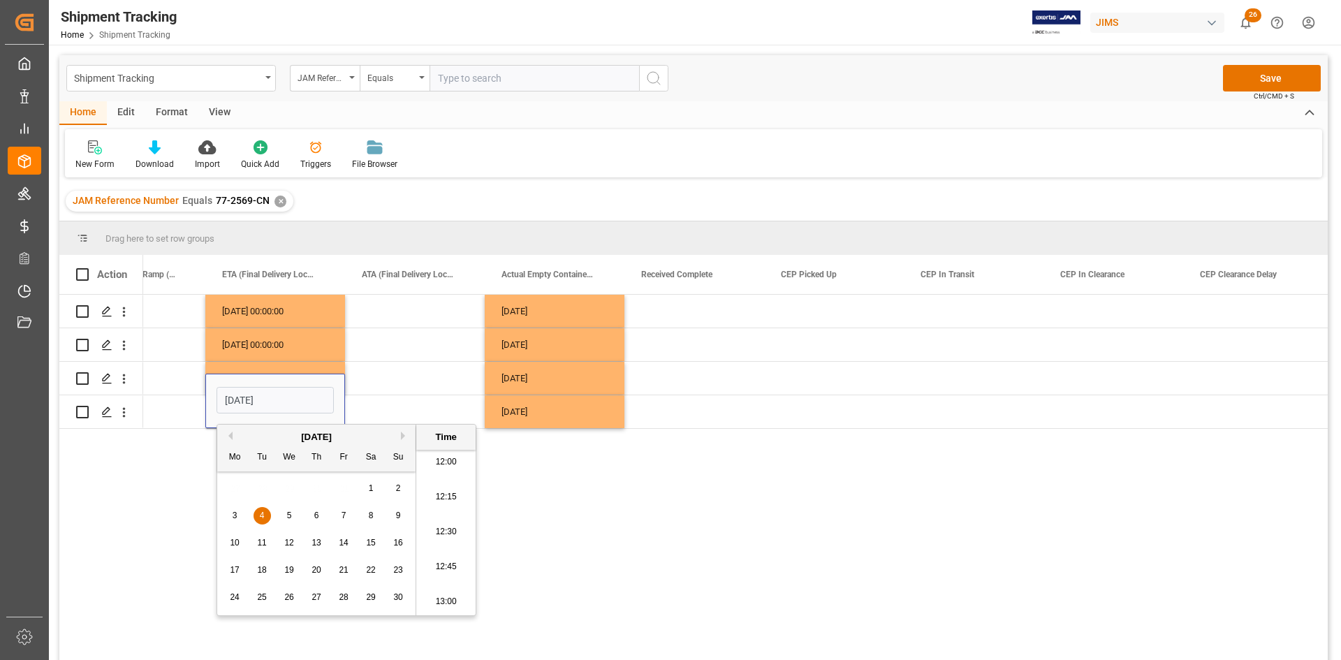
type input "[DATE] 00:00"
click at [740, 566] on div "[DATE] [DATE] 00:00:00 10.06.2024 [DATE] [DATE] 00:00:00 04.06.2024 [DATE] [DAT…" at bounding box center [735, 482] width 1184 height 374
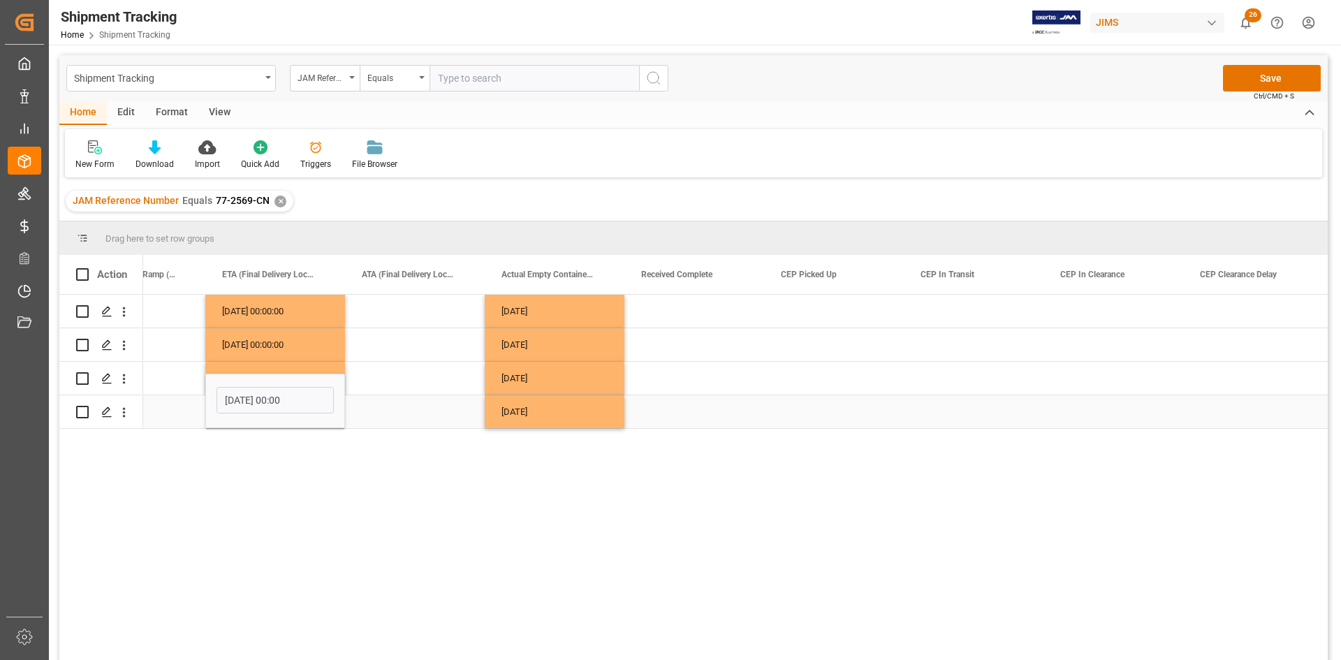
click at [377, 413] on div "Press SPACE to select this row." at bounding box center [415, 411] width 140 height 33
click at [1259, 75] on button "Save" at bounding box center [1272, 78] width 98 height 27
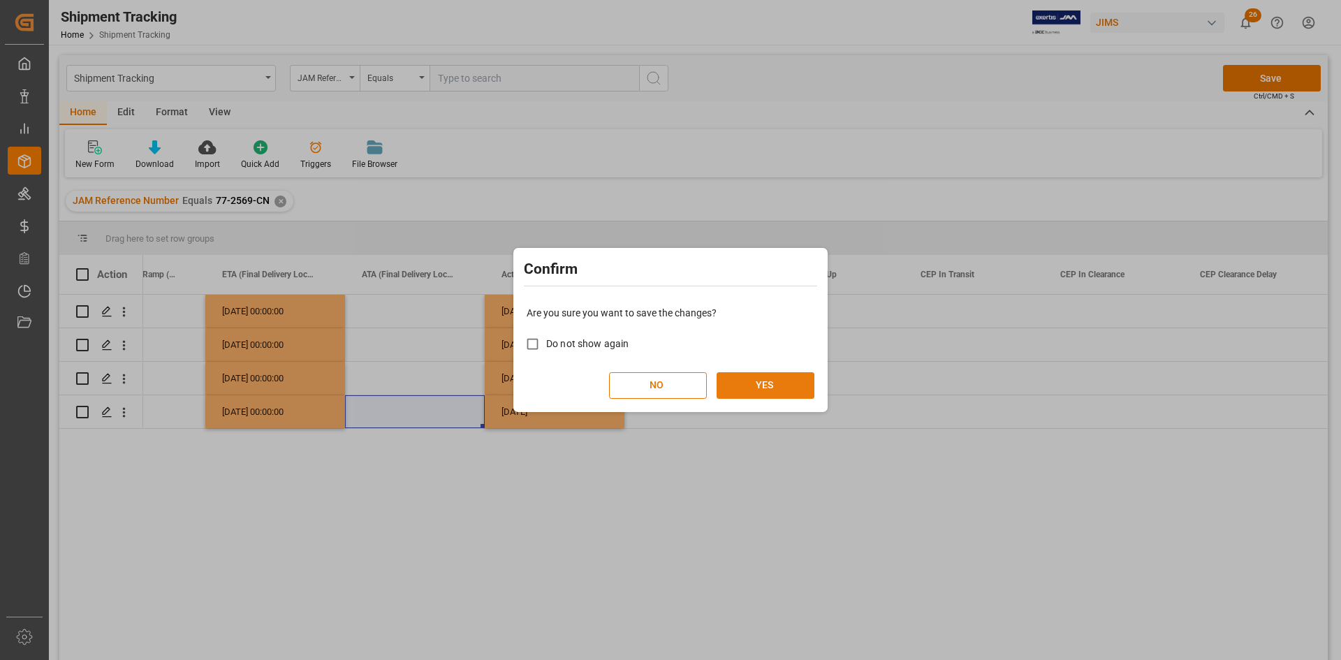
drag, startPoint x: 770, startPoint y: 385, endPoint x: 763, endPoint y: 388, distance: 7.5
click at [771, 385] on button "YES" at bounding box center [765, 385] width 98 height 27
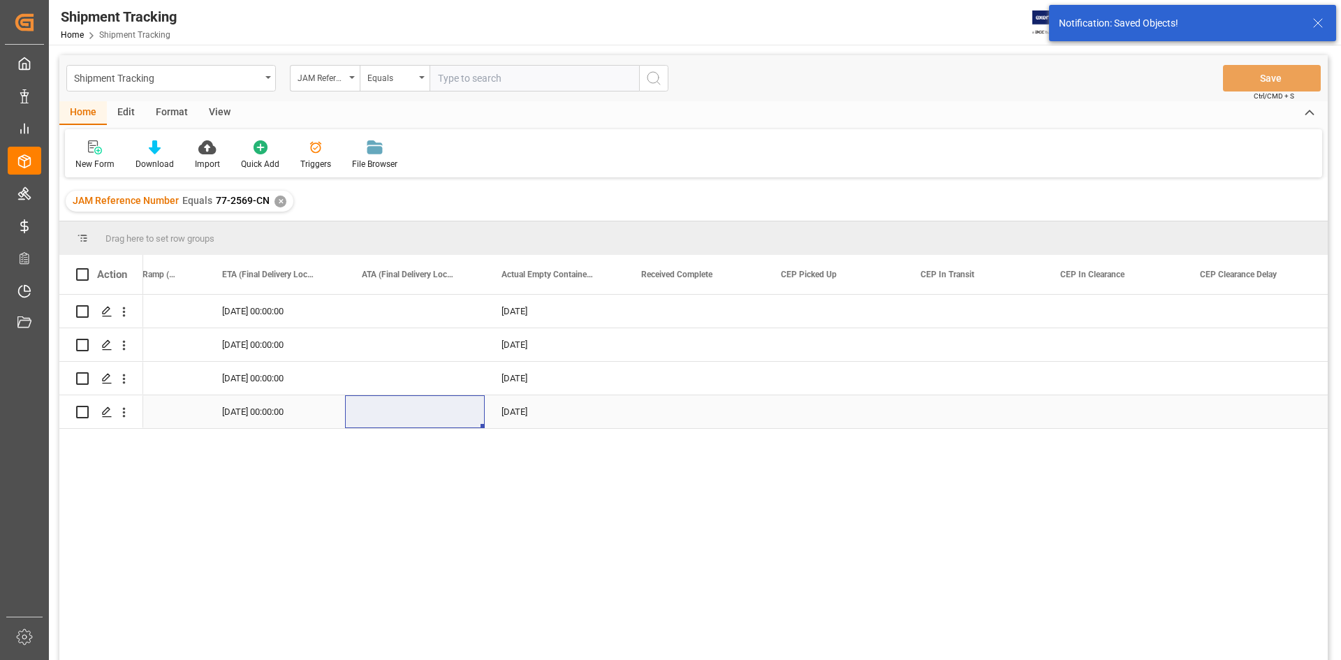
click at [241, 393] on div "[DATE] 00:00:00" at bounding box center [275, 378] width 140 height 33
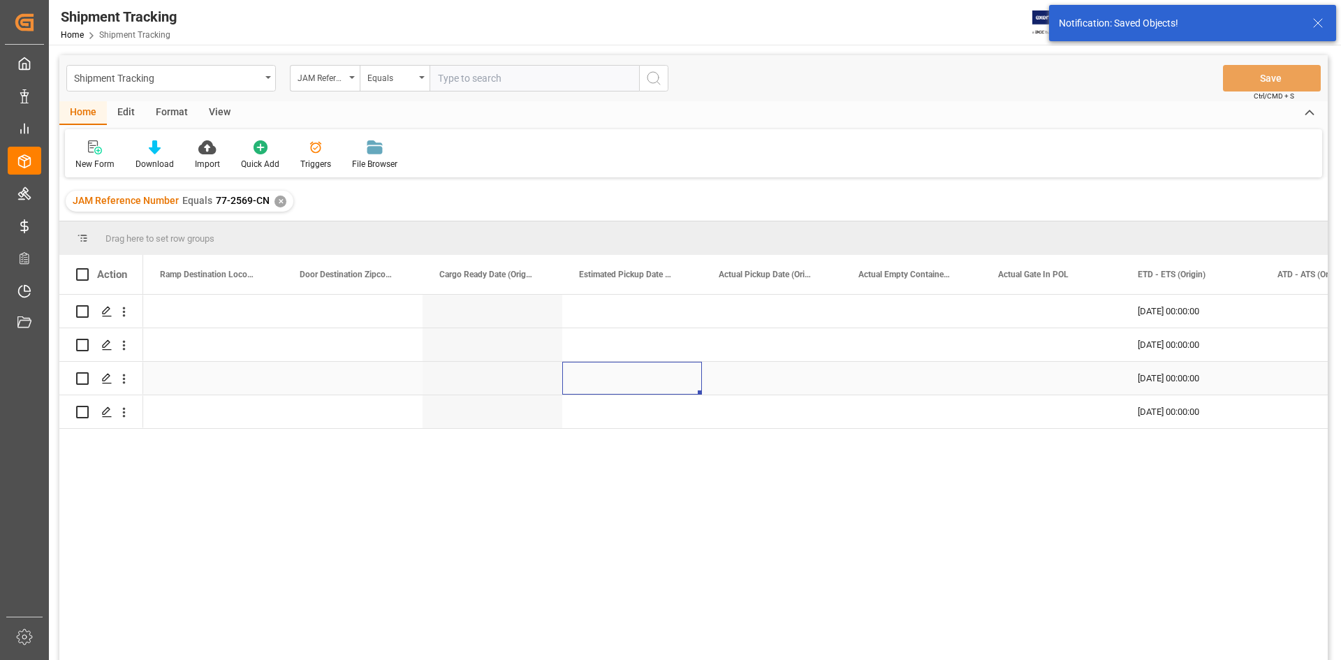
scroll to position [0, 9420]
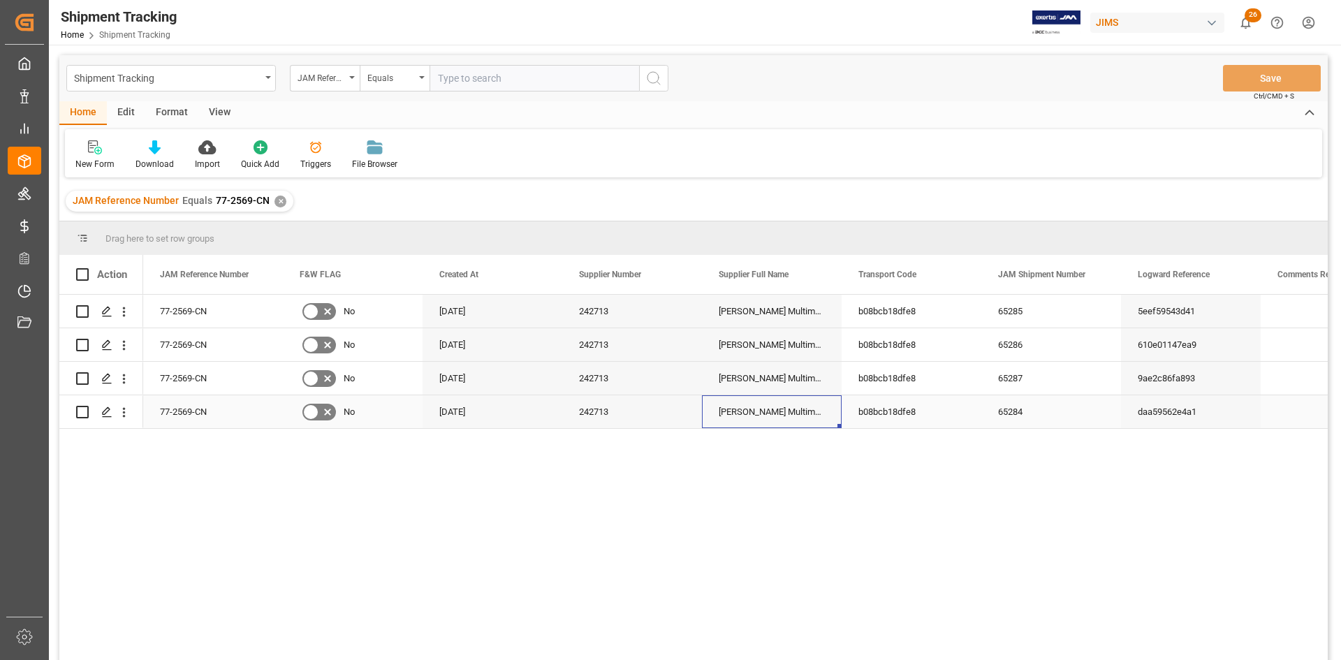
click at [805, 400] on div "[PERSON_NAME] Multimedia [GEOGRAPHIC_DATA]" at bounding box center [772, 411] width 140 height 33
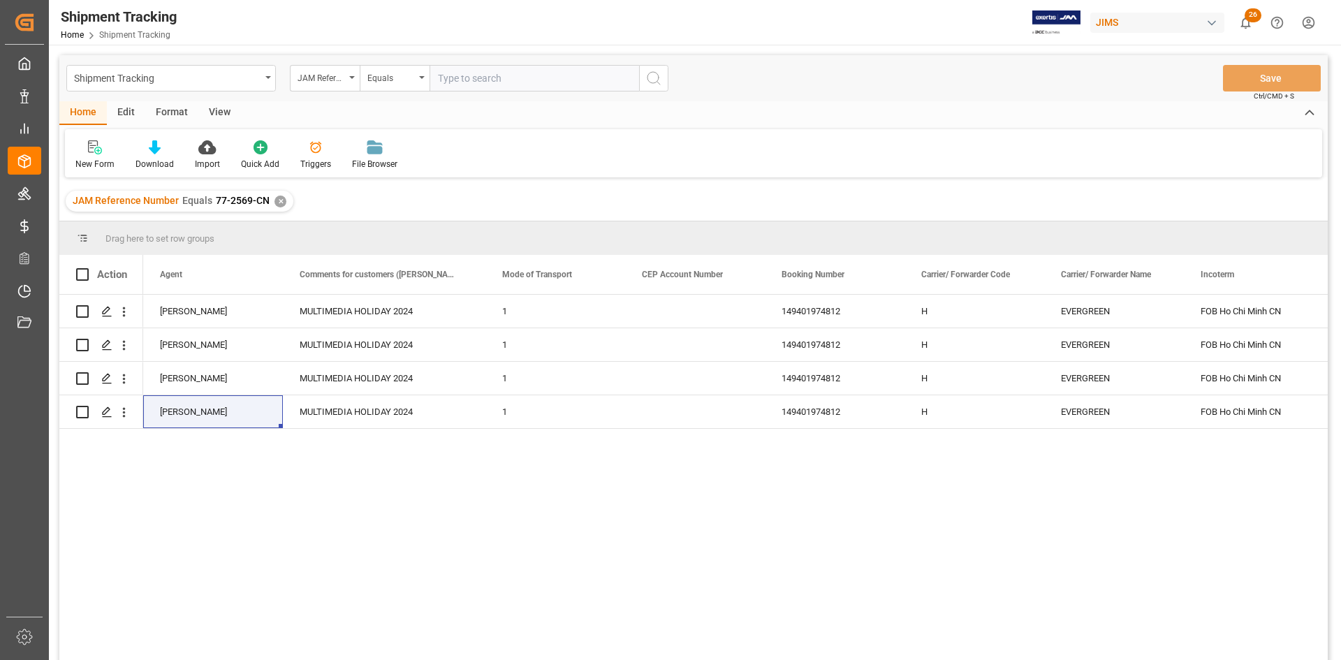
click at [276, 200] on div "✕" at bounding box center [280, 202] width 12 height 12
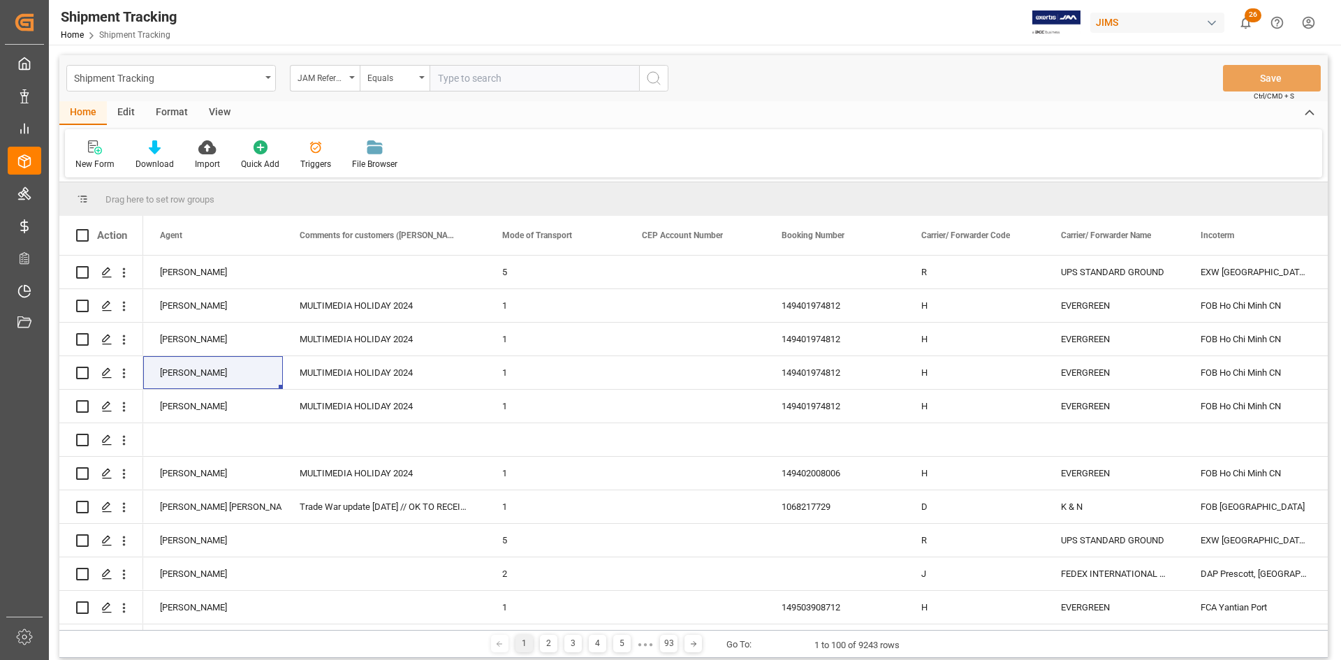
click at [501, 78] on input "text" at bounding box center [533, 78] width 209 height 27
paste input "77-1840-VN"
type input "77-1840-VN"
click at [655, 77] on icon "search button" at bounding box center [653, 78] width 17 height 17
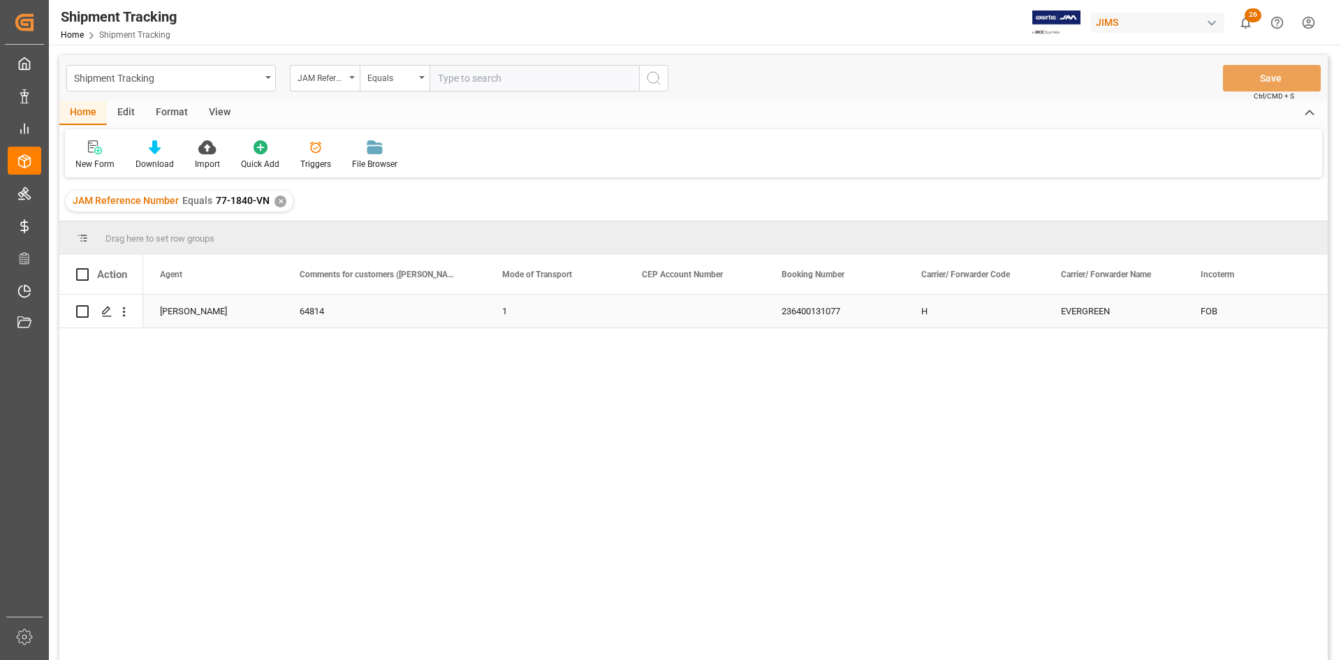
click at [1082, 309] on div "EVERGREEN" at bounding box center [1114, 311] width 140 height 33
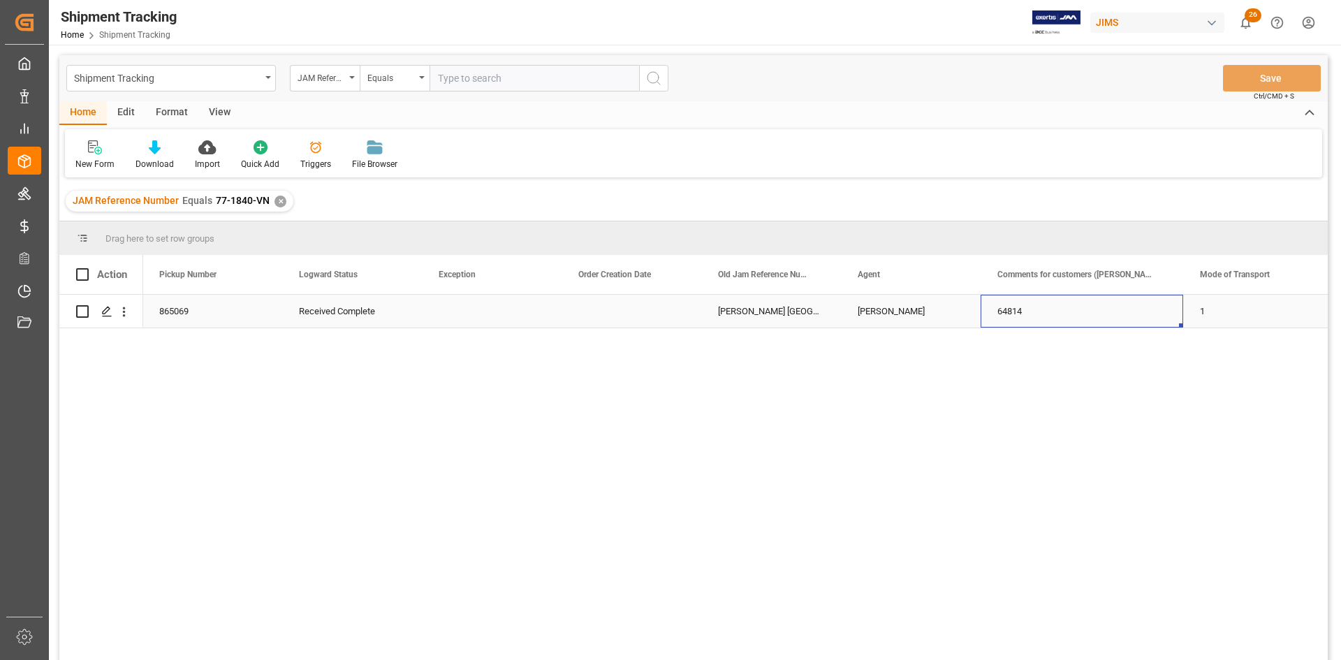
click at [1030, 314] on div "64814" at bounding box center [1081, 311] width 202 height 33
drag, startPoint x: 1044, startPoint y: 314, endPoint x: 999, endPoint y: 314, distance: 44.7
click at [999, 314] on input "64814" at bounding box center [1082, 319] width 180 height 27
paste input "MULTIMEDIA HOLIDAY 202"
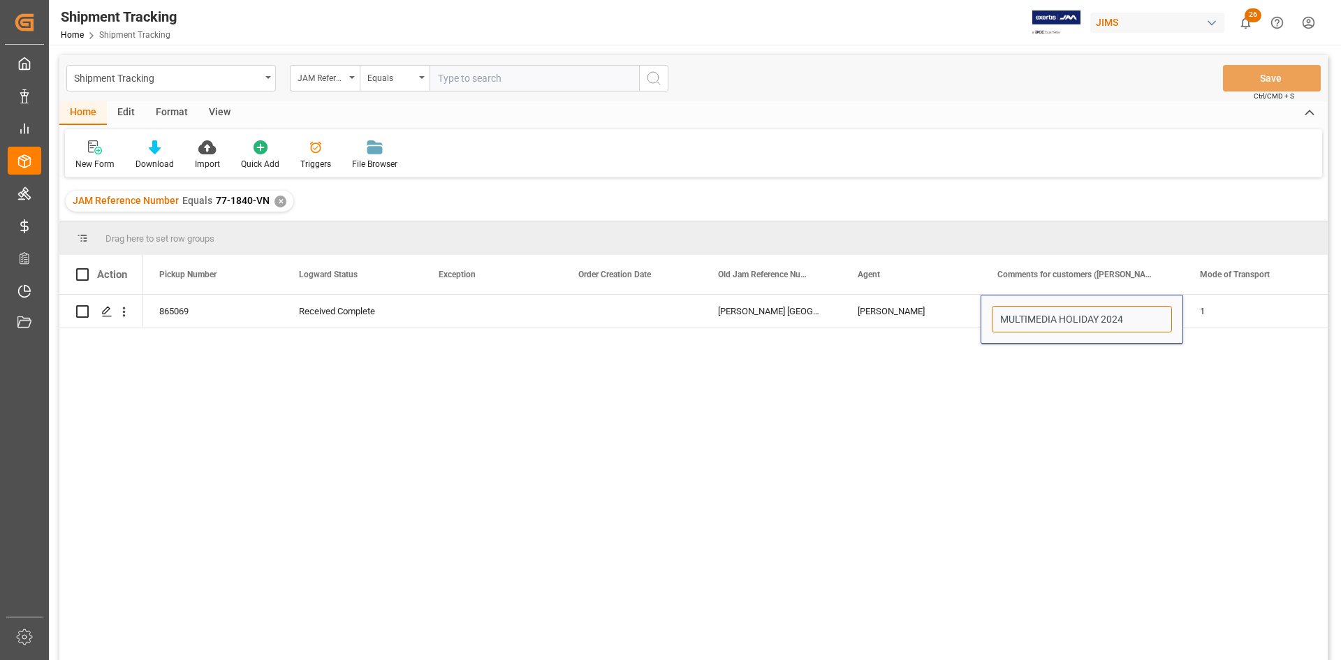
type input "MULTIMEDIA HOLIDAY 2024"
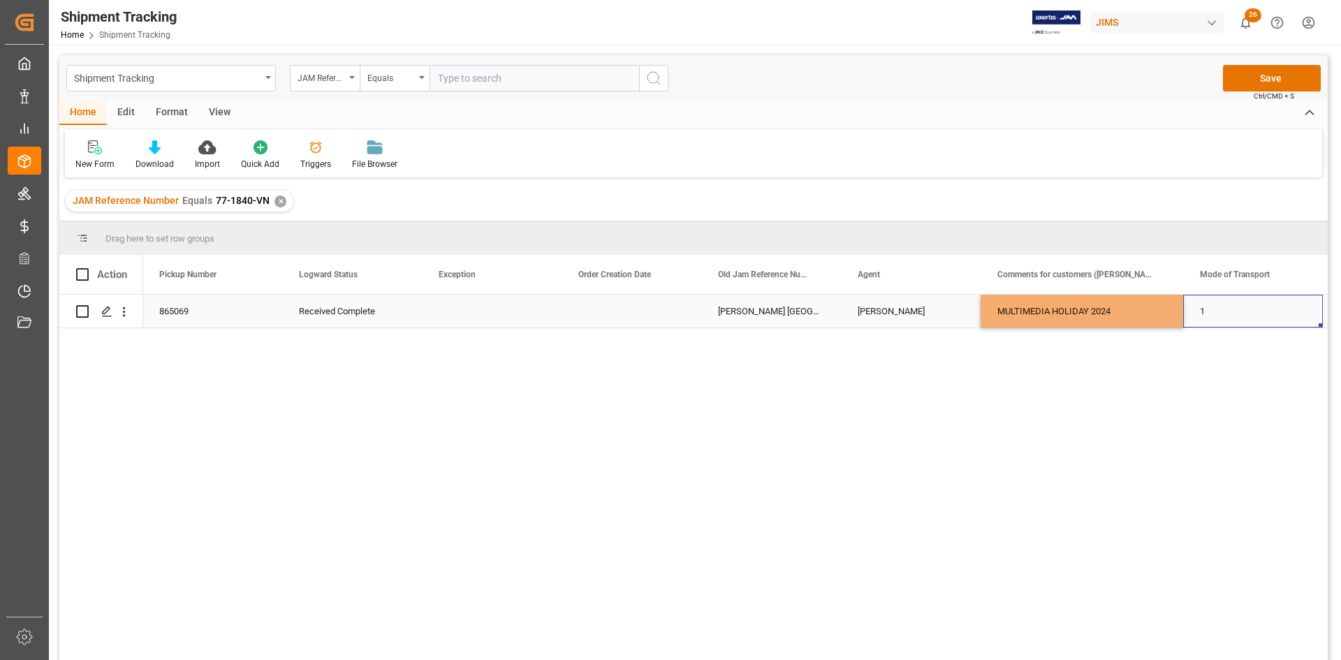
click at [1247, 327] on div "1" at bounding box center [1253, 311] width 140 height 33
click at [1285, 80] on button "Save" at bounding box center [1272, 78] width 98 height 27
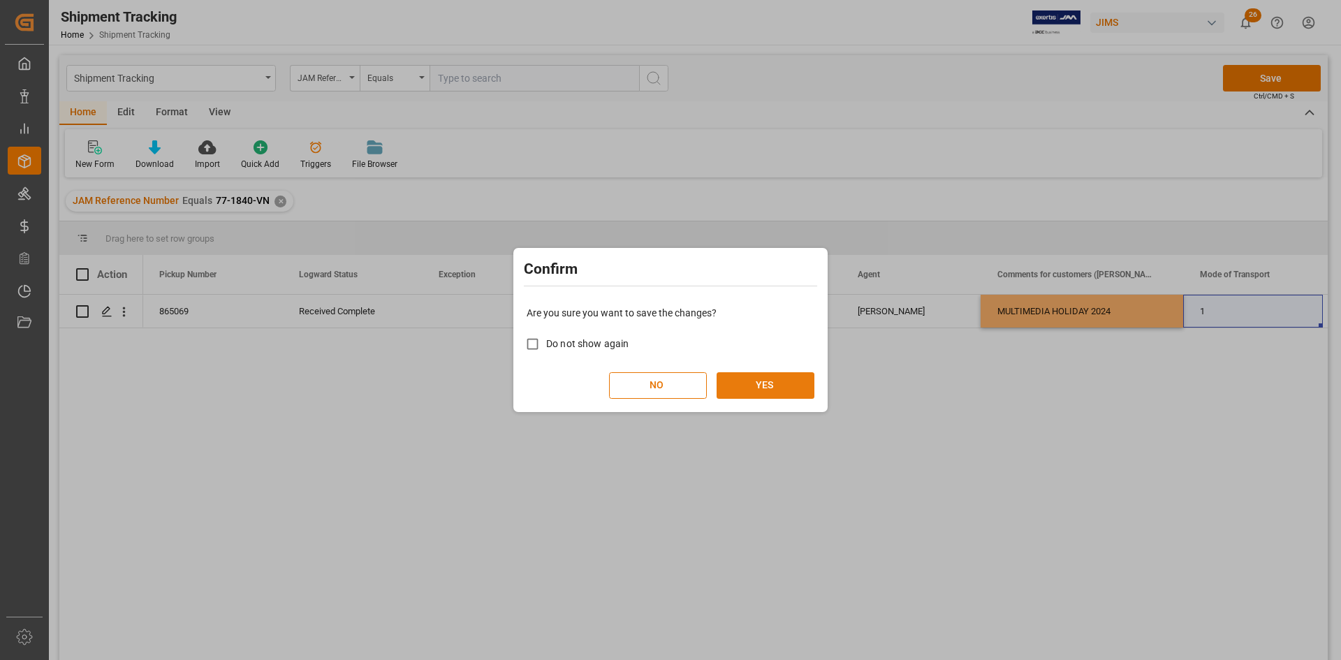
click at [746, 390] on button "YES" at bounding box center [765, 385] width 98 height 27
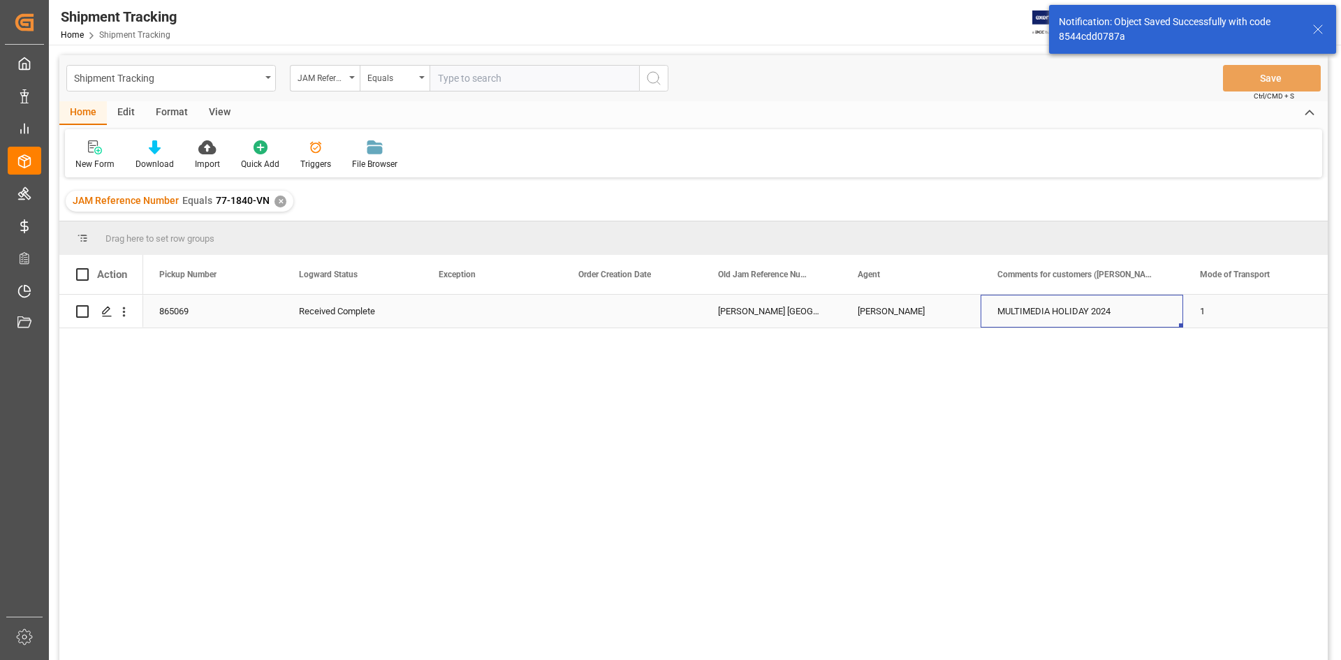
click at [1131, 305] on div "MULTIMEDIA HOLIDAY 2024" at bounding box center [1081, 311] width 202 height 33
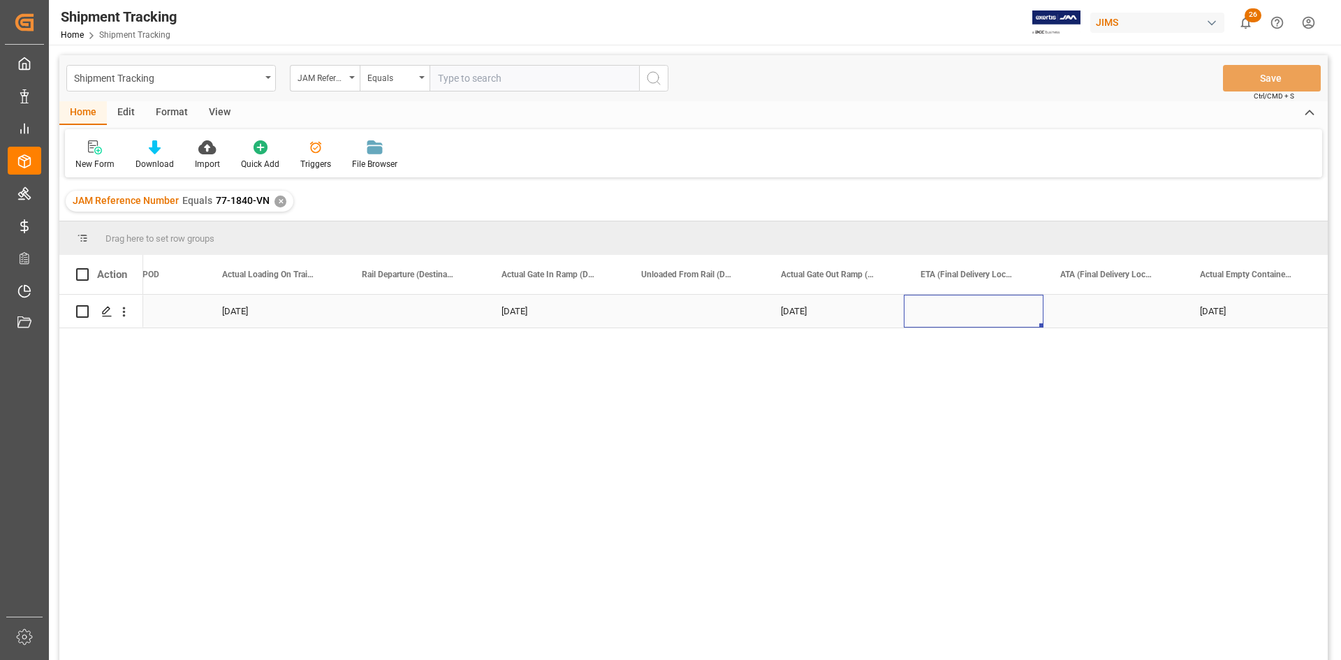
click at [945, 307] on div "Press SPACE to select this row." at bounding box center [974, 311] width 140 height 33
click at [952, 306] on div "Press SPACE to select this row." at bounding box center [974, 311] width 140 height 33
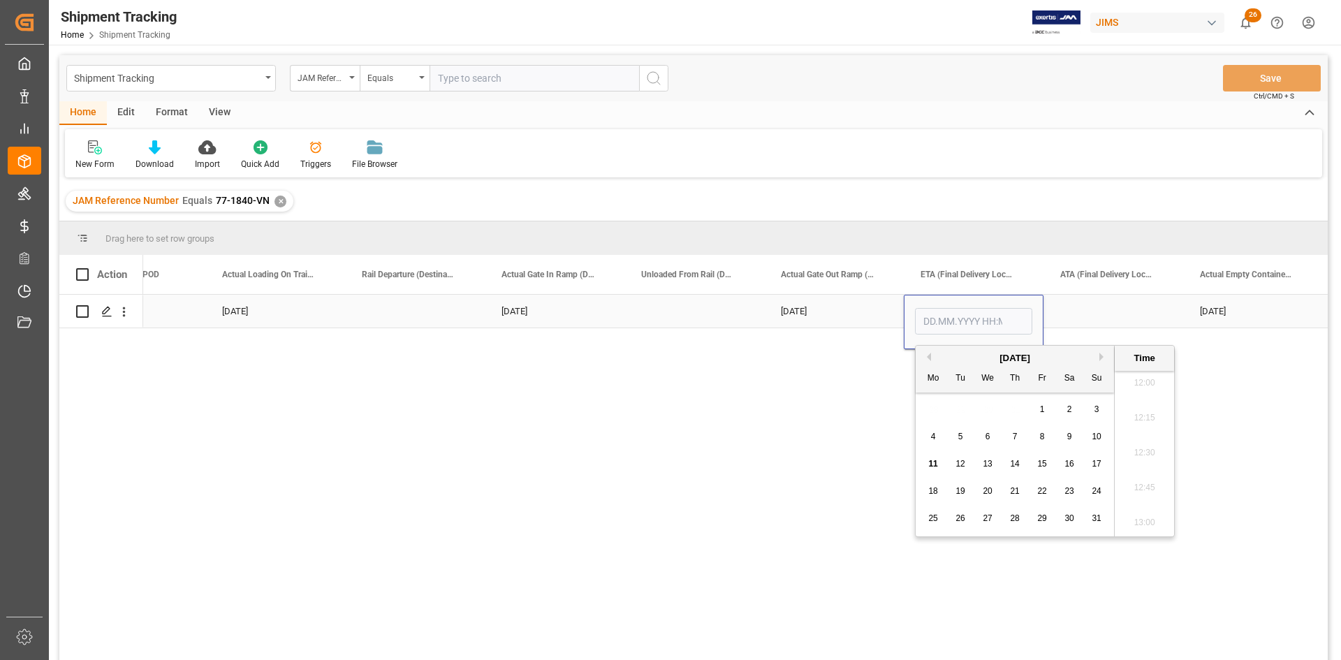
click at [1230, 311] on div "[DATE]" at bounding box center [1253, 311] width 140 height 33
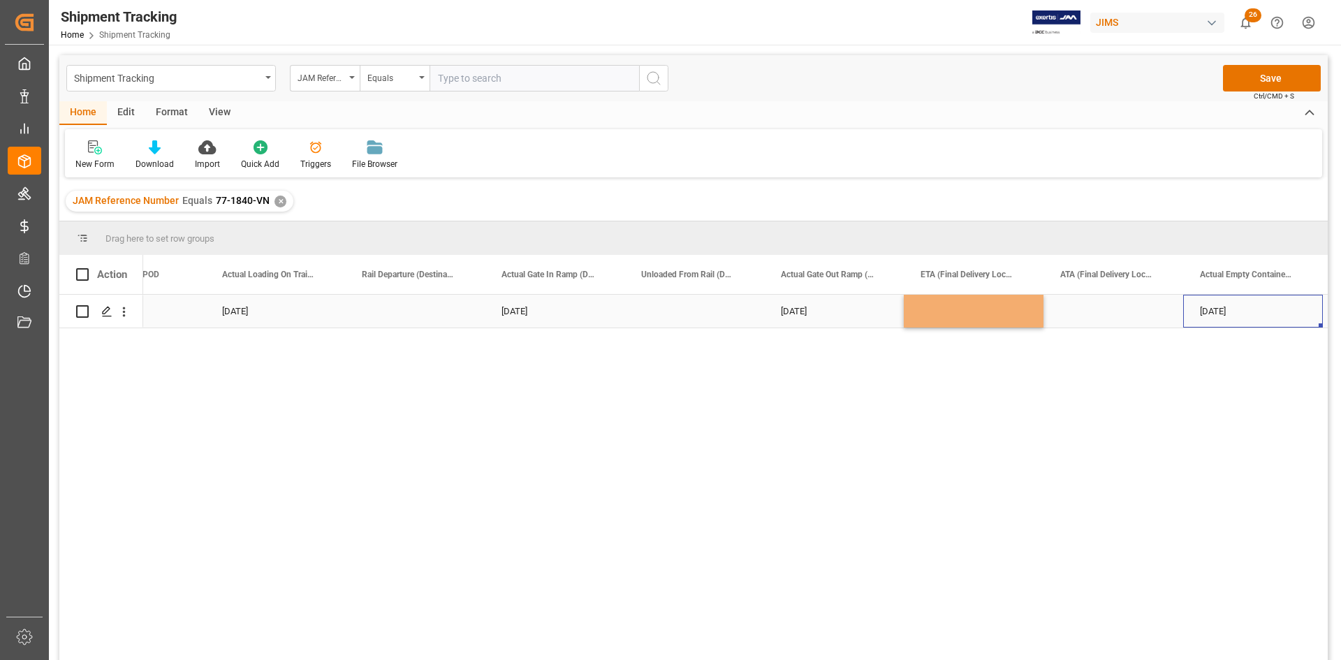
click at [1218, 310] on div "[DATE]" at bounding box center [1253, 311] width 140 height 33
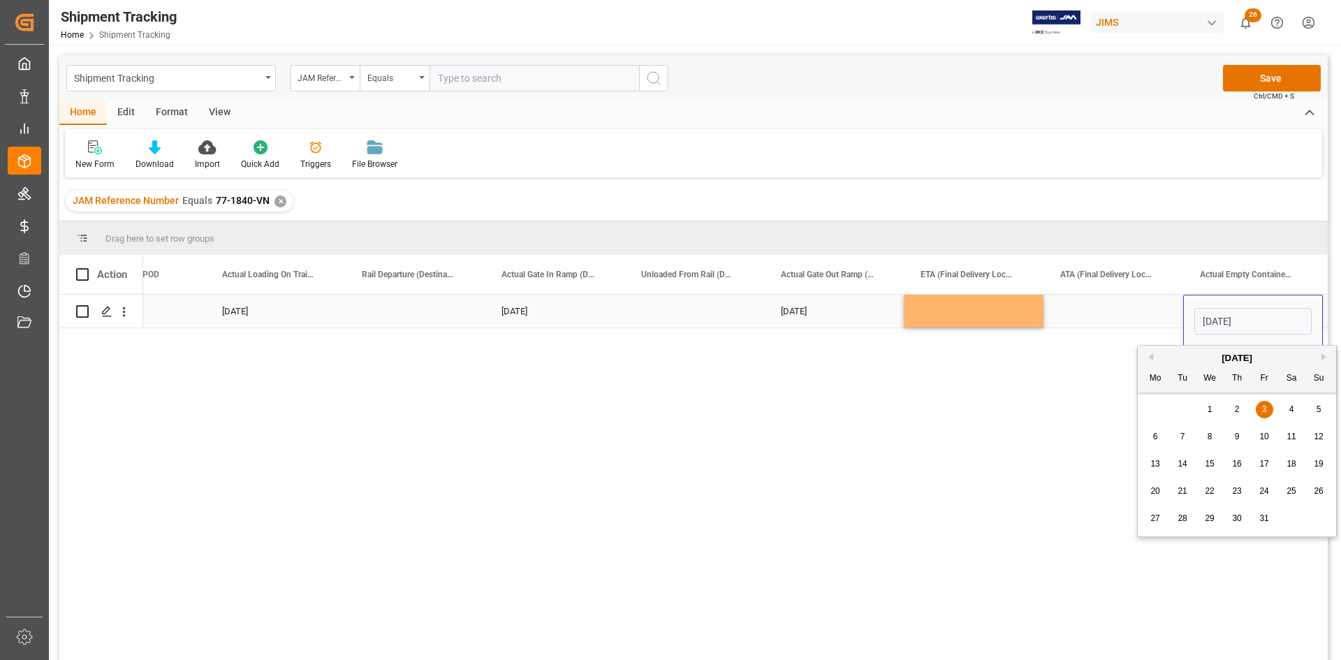
click at [1258, 318] on input "[DATE]" at bounding box center [1252, 321] width 117 height 27
drag, startPoint x: 1260, startPoint y: 318, endPoint x: 1183, endPoint y: 331, distance: 77.8
click at [1183, 331] on div "[DATE]" at bounding box center [1253, 322] width 140 height 54
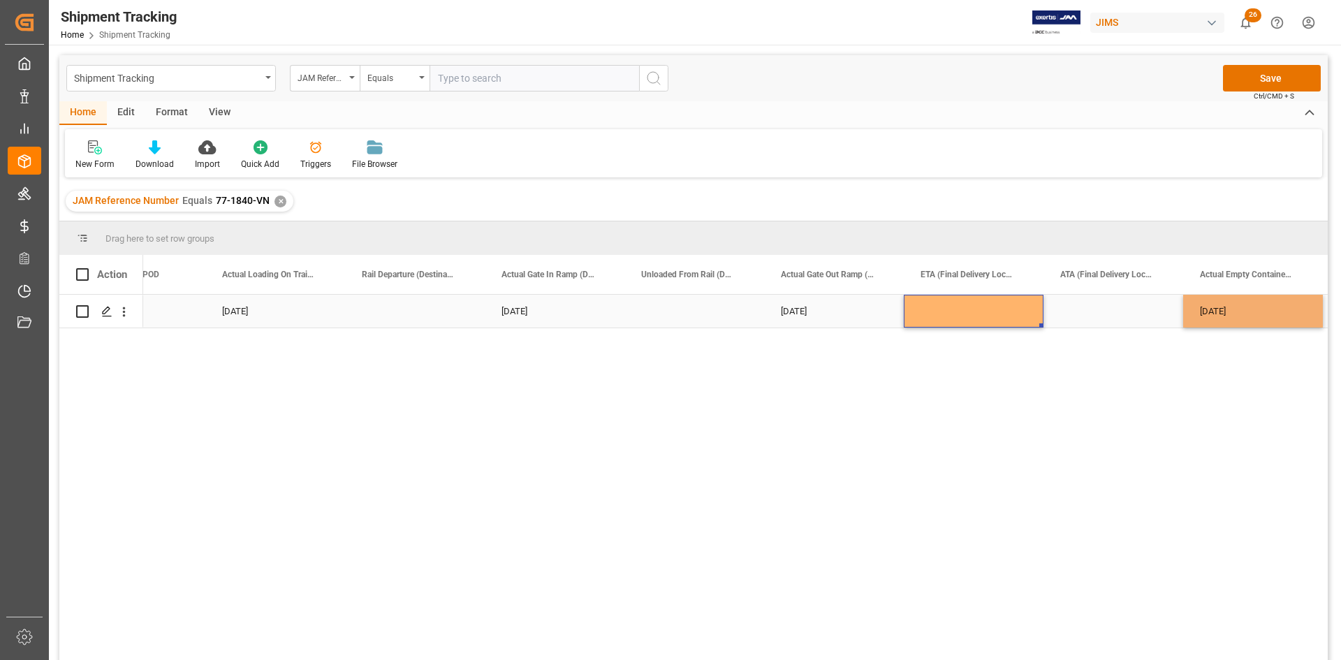
click at [964, 306] on div "Press SPACE to select this row." at bounding box center [974, 311] width 140 height 33
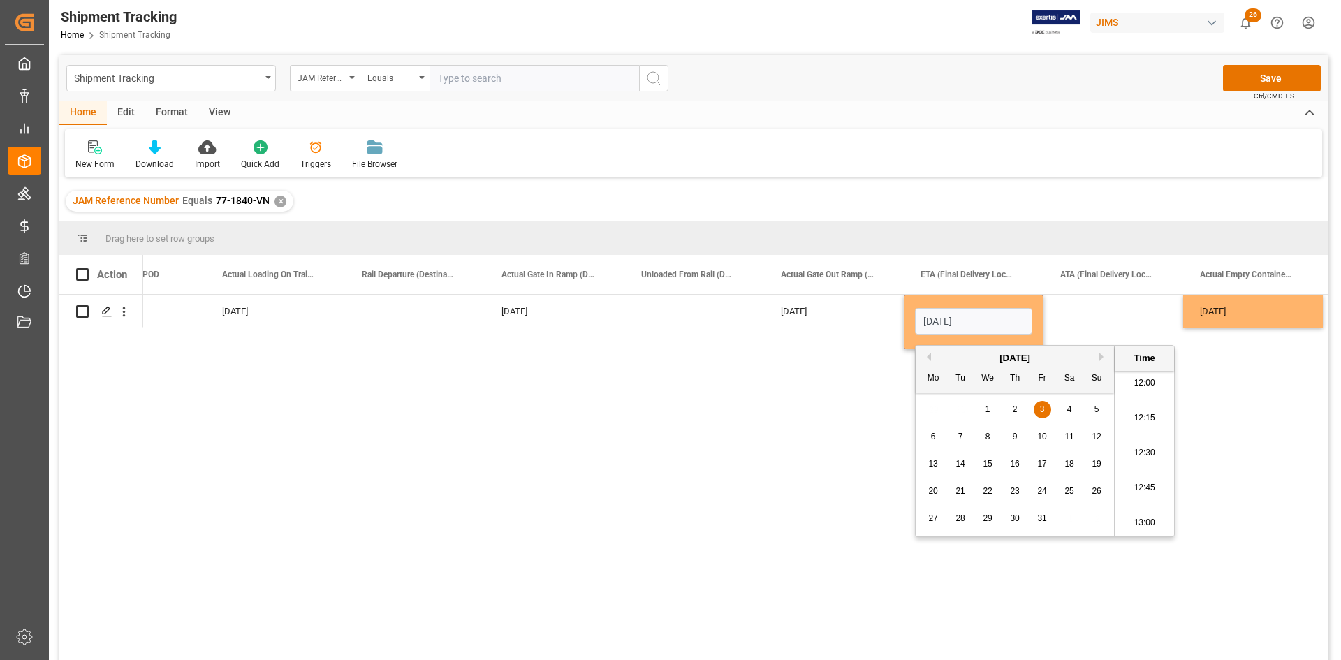
type input "[DATE] 00:00"
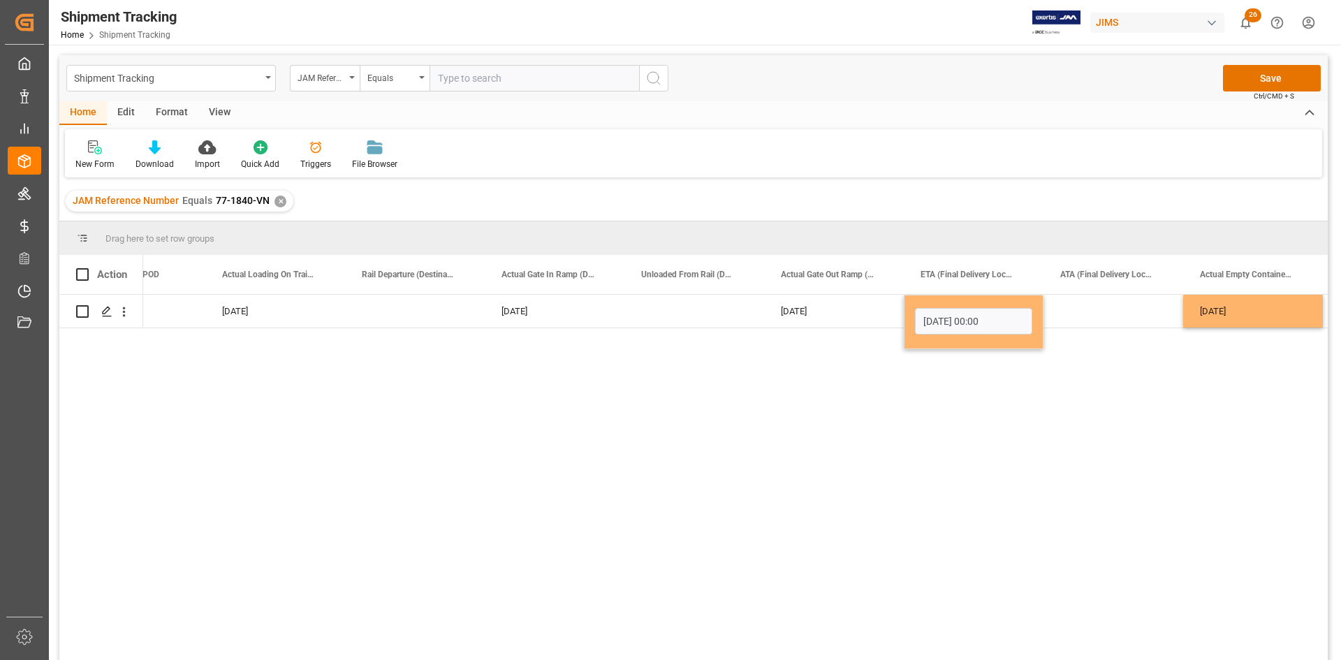
click at [1264, 460] on div "[DATE] [DATE] [DATE] [DATE] [DATE] 00:00 03.05.2024" at bounding box center [735, 482] width 1184 height 374
click at [1275, 75] on button "Save" at bounding box center [1272, 78] width 98 height 27
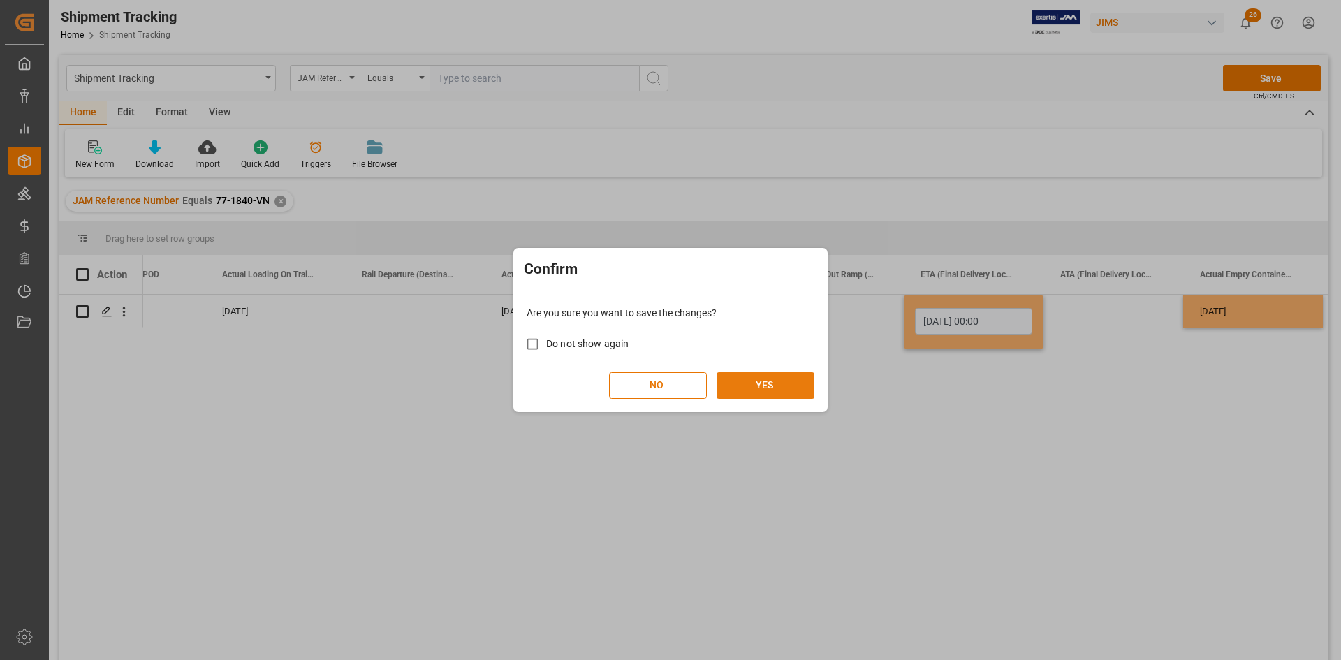
click at [749, 391] on button "YES" at bounding box center [765, 385] width 98 height 27
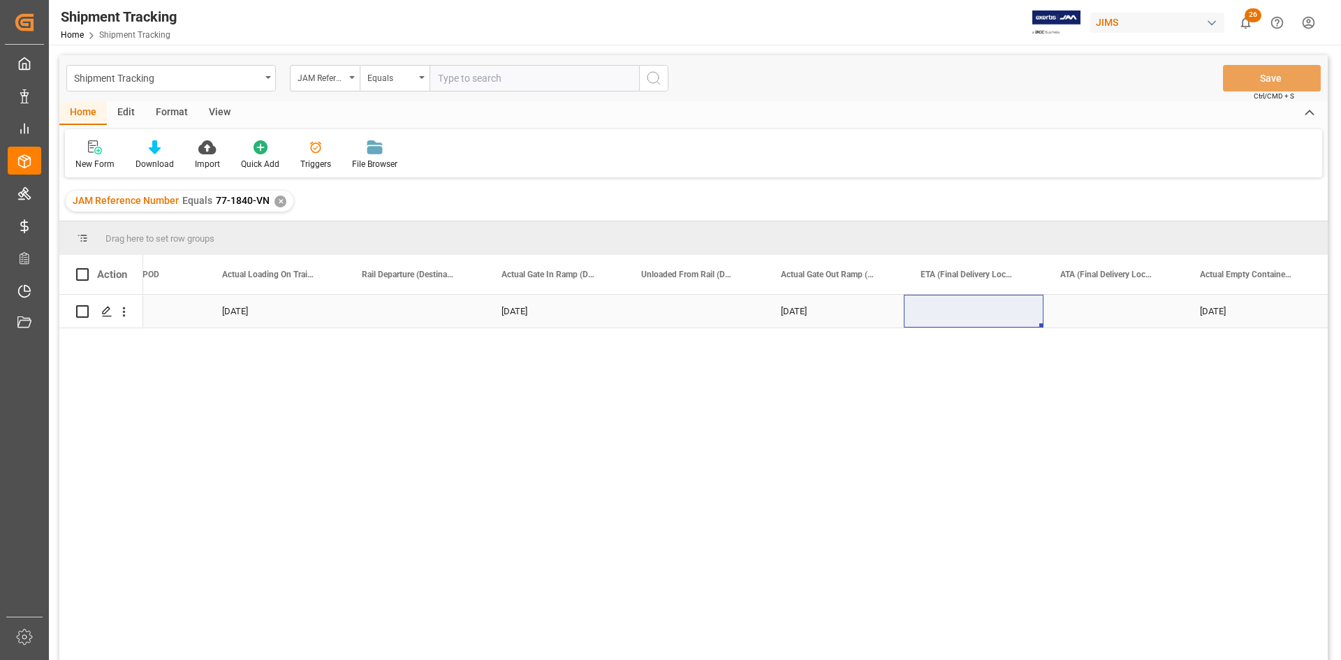
click at [1225, 309] on div "[DATE]" at bounding box center [1253, 311] width 140 height 33
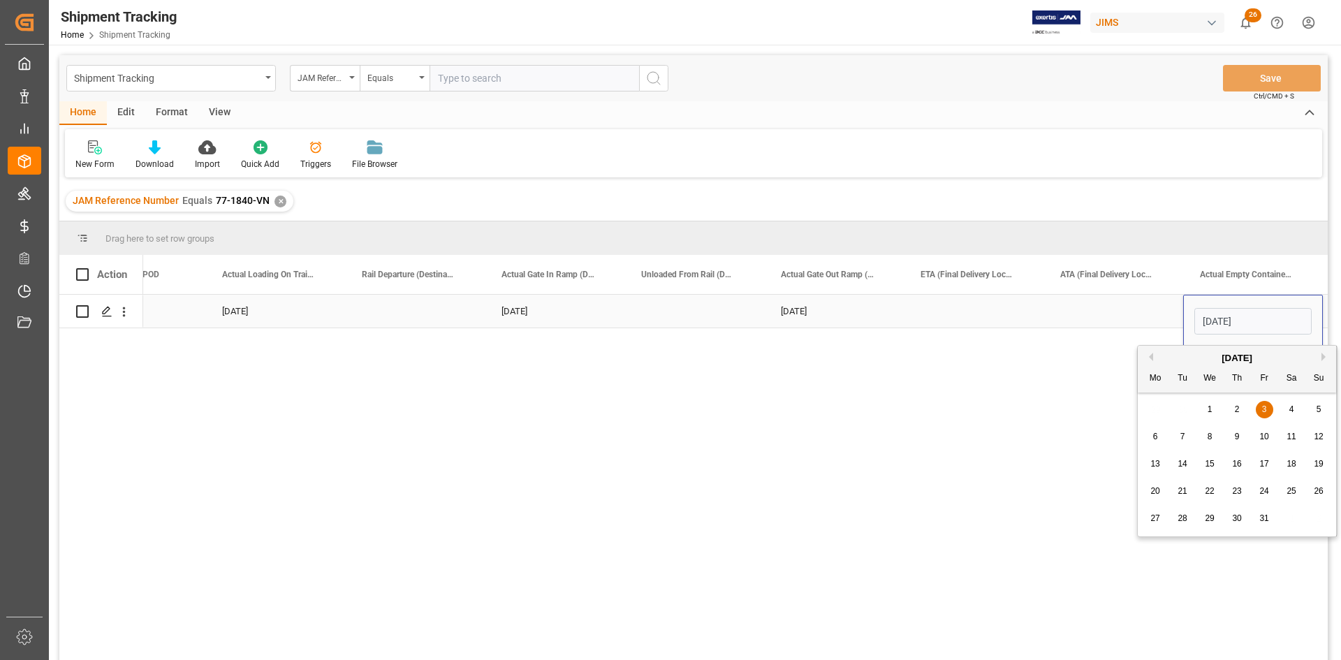
click at [1256, 318] on input "[DATE]" at bounding box center [1252, 321] width 117 height 27
drag, startPoint x: 1260, startPoint y: 316, endPoint x: 1181, endPoint y: 323, distance: 79.2
click at [961, 314] on div "Press SPACE to select this row." at bounding box center [974, 311] width 140 height 33
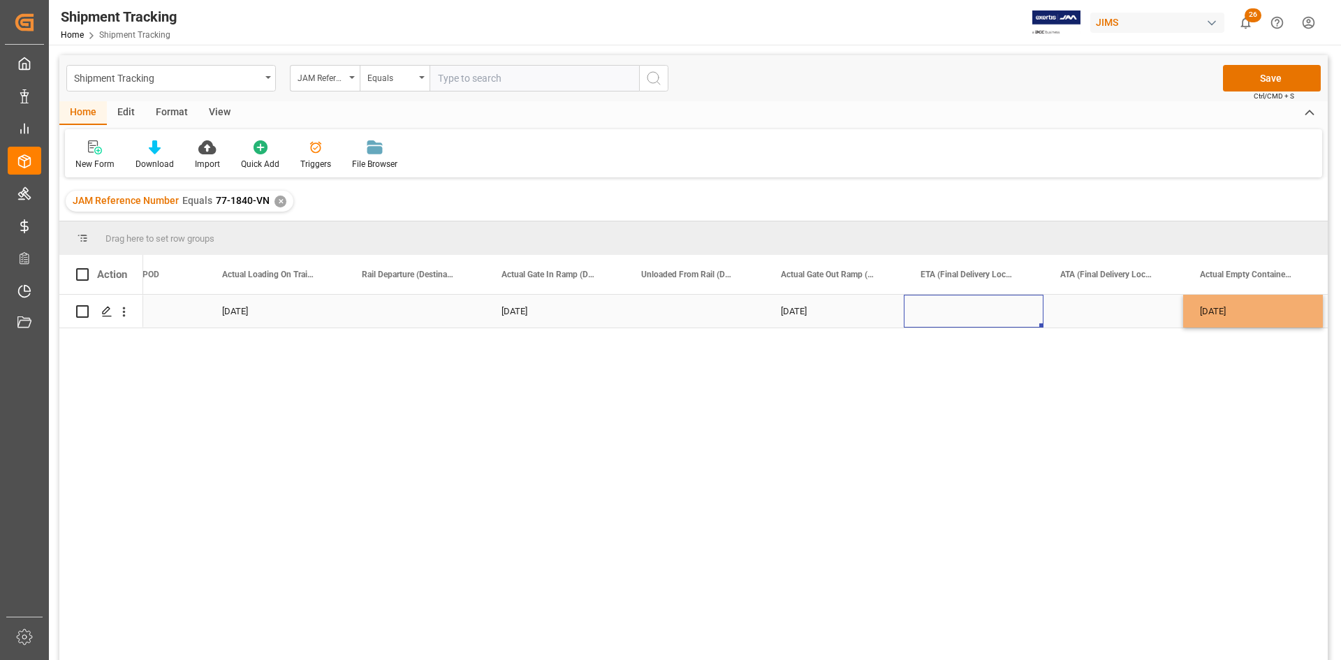
click at [961, 314] on div "Press SPACE to select this row." at bounding box center [974, 311] width 140 height 33
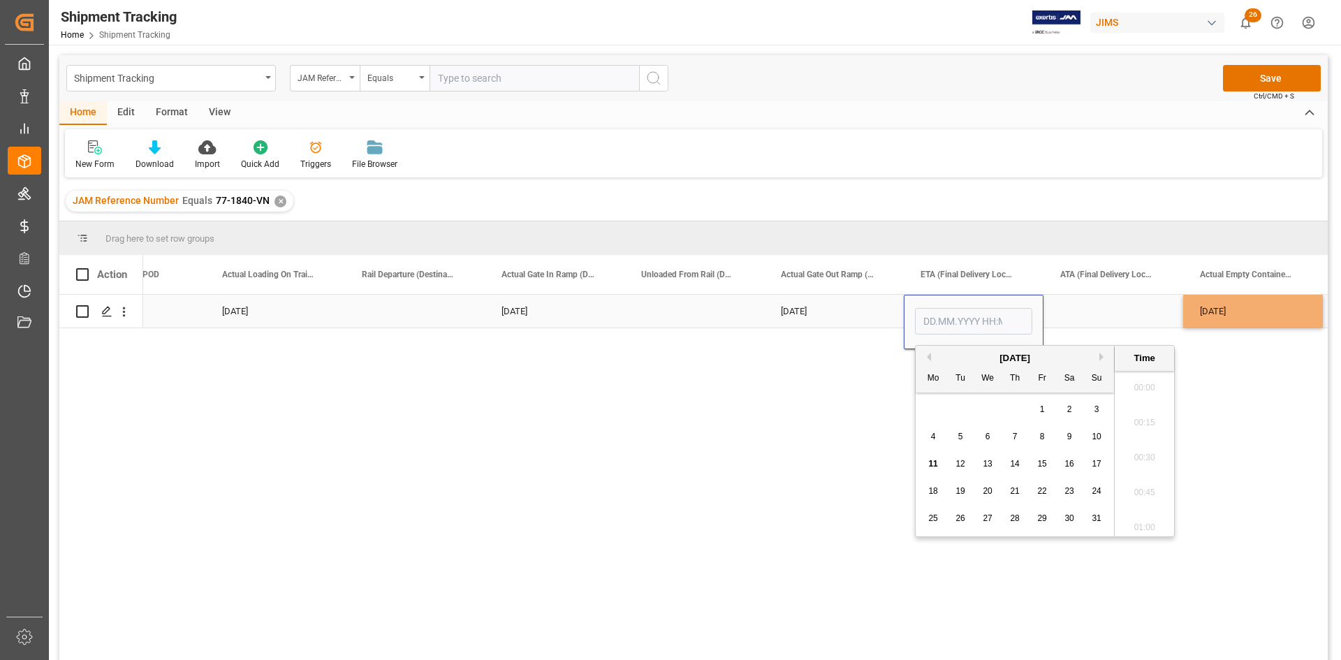
scroll to position [1681, 0]
type input "[DATE] 00:00"
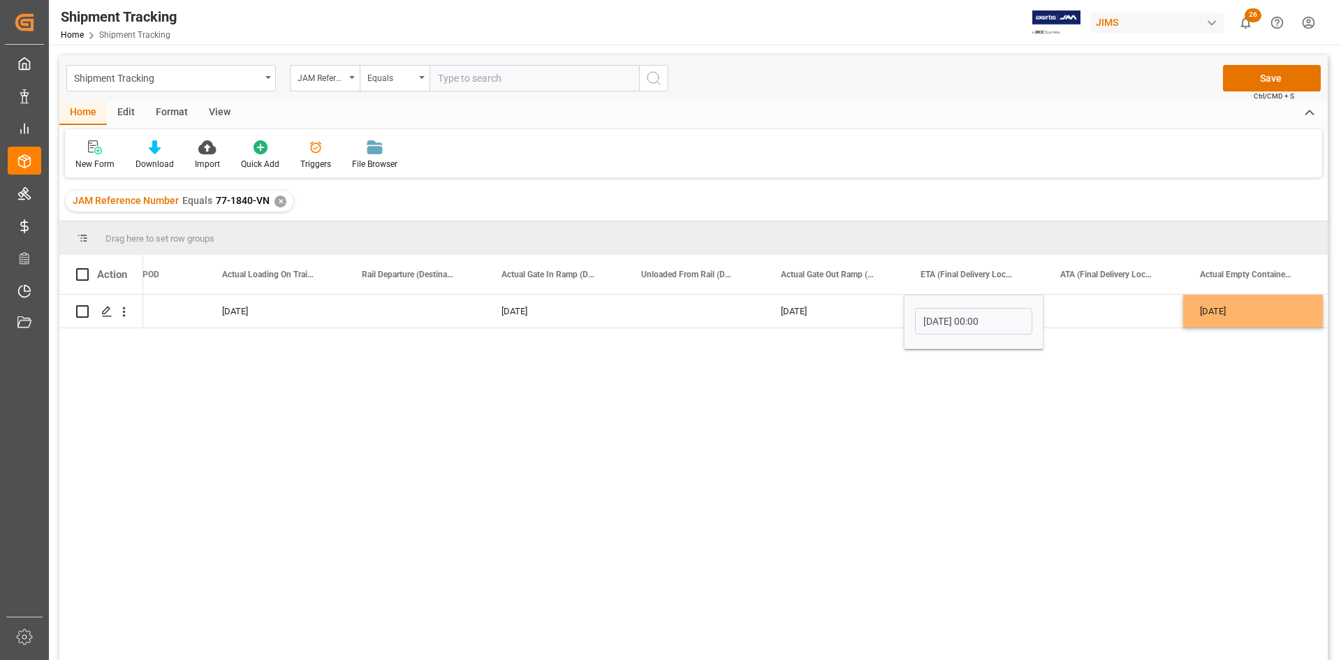
click at [1242, 422] on div "[DATE] [DATE] [DATE] [DATE] [DATE] 00:00 03.05.2024" at bounding box center [735, 482] width 1184 height 374
click at [1102, 318] on div "Press SPACE to select this row." at bounding box center [1113, 311] width 140 height 33
click at [1267, 78] on button "Save" at bounding box center [1272, 78] width 98 height 27
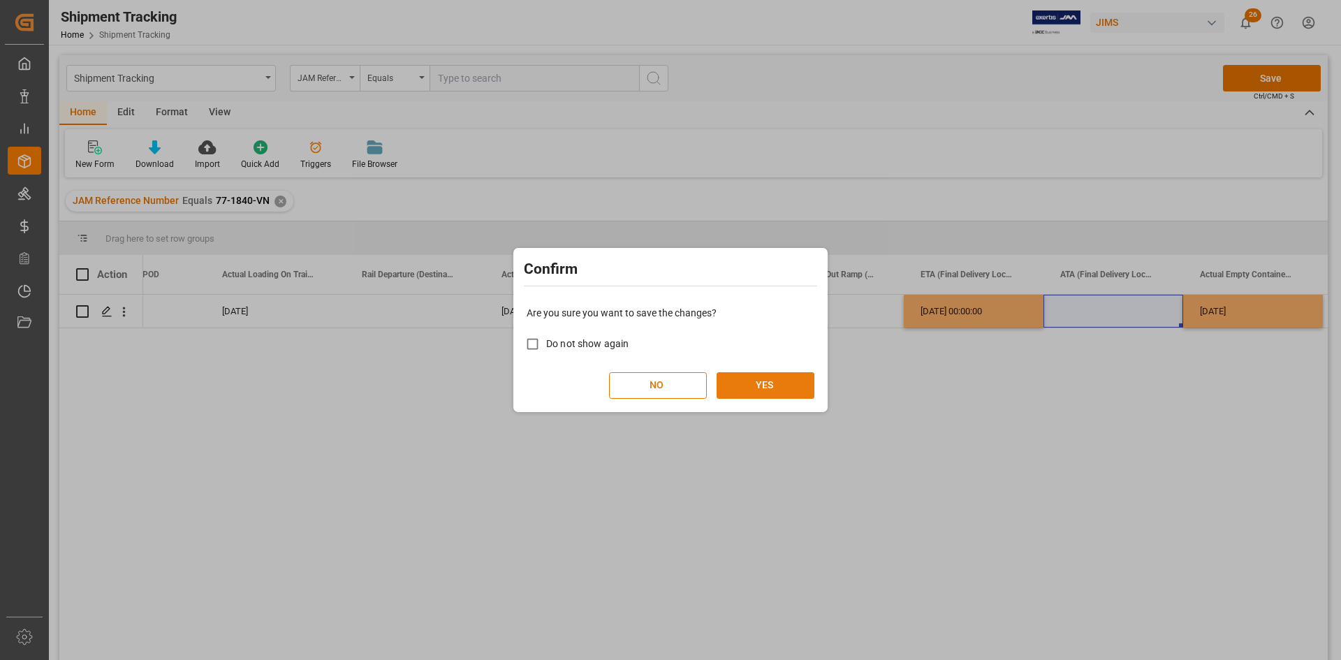
click at [769, 381] on button "YES" at bounding box center [765, 385] width 98 height 27
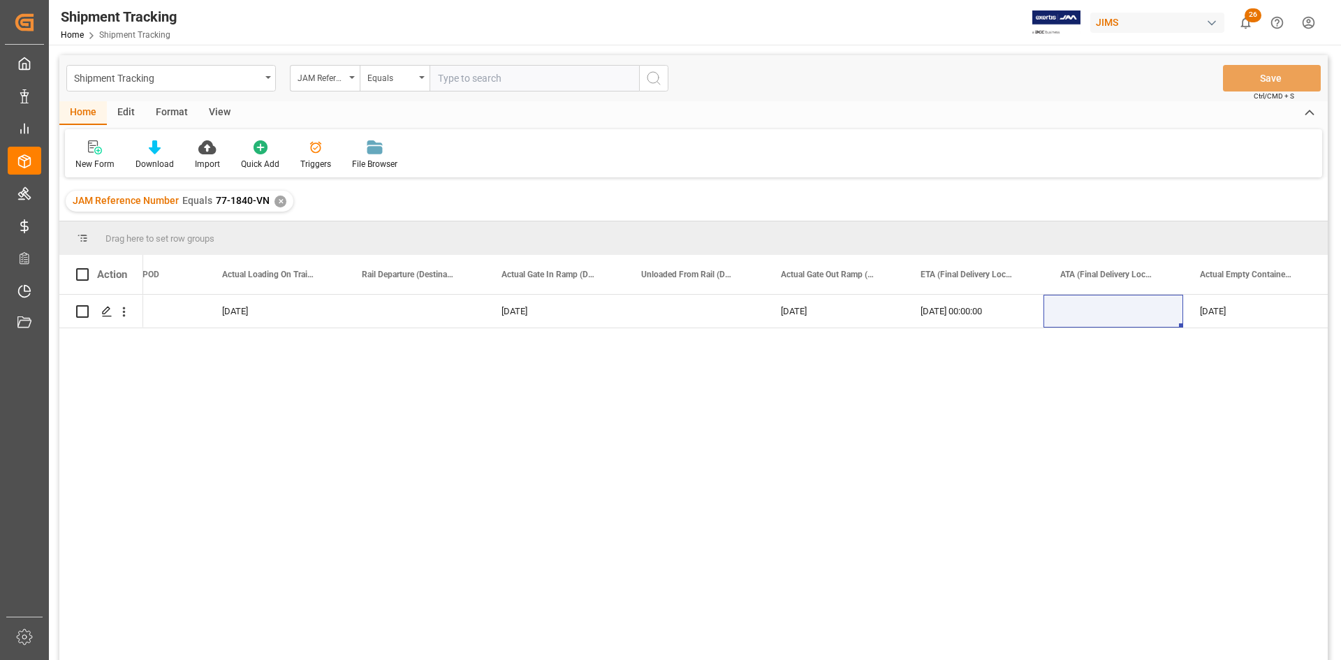
click at [279, 199] on div "✕" at bounding box center [280, 202] width 12 height 12
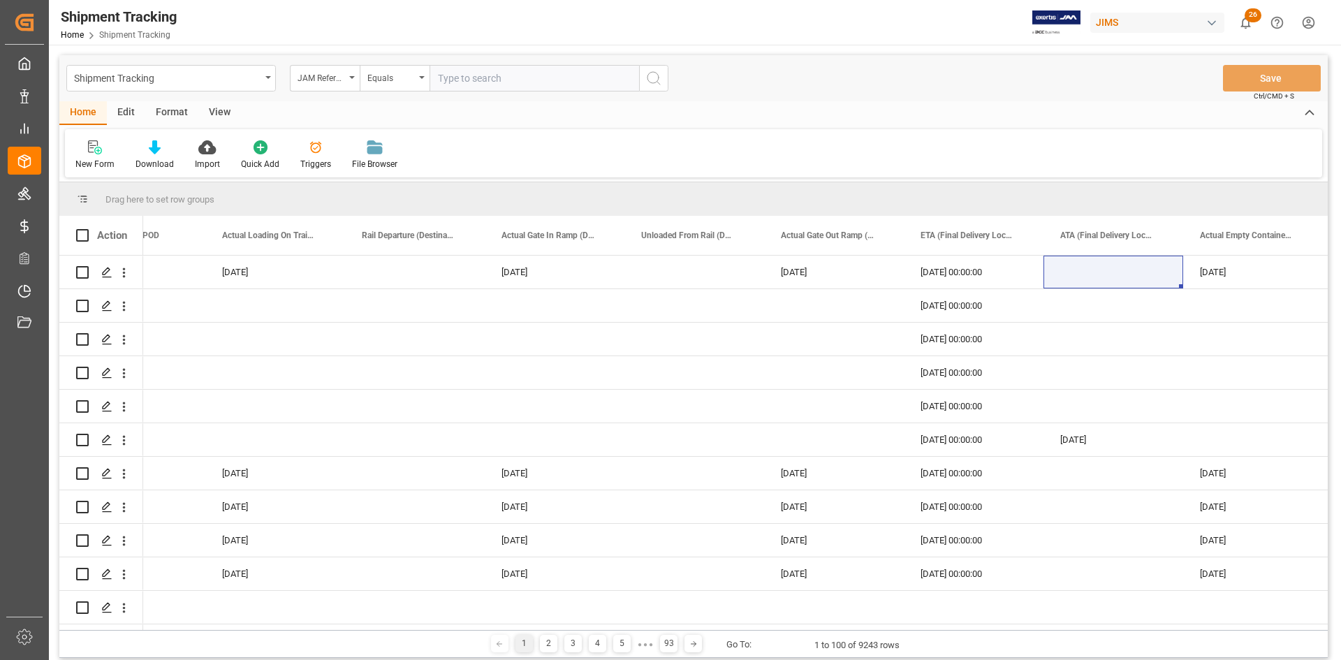
paste input "[DATE]"
drag, startPoint x: 492, startPoint y: 84, endPoint x: 501, endPoint y: 84, distance: 9.1
click at [492, 84] on input "[DATE]" at bounding box center [533, 78] width 209 height 27
drag, startPoint x: 524, startPoint y: 80, endPoint x: 393, endPoint y: 73, distance: 131.4
click at [393, 73] on div "JAM Reference Number Equals [DATE]" at bounding box center [479, 78] width 378 height 27
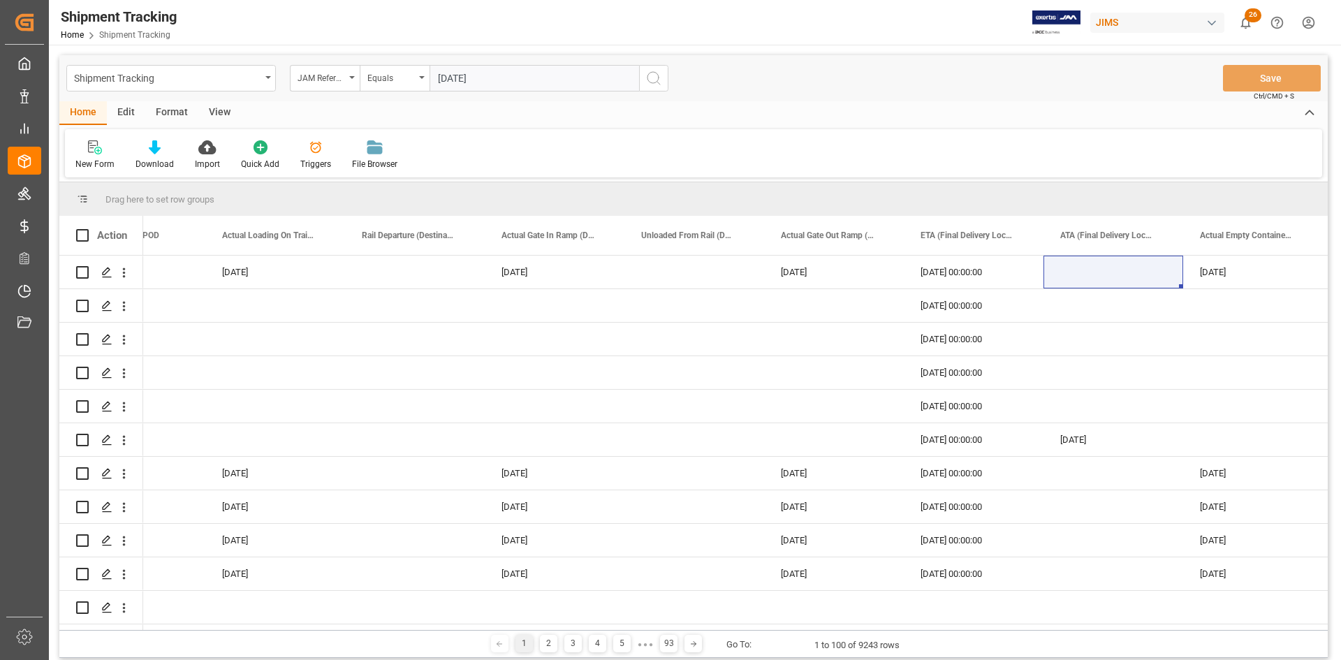
paste input "77-2634-CN"
type input "77-2634-CN"
click at [644, 76] on button "search button" at bounding box center [653, 78] width 29 height 27
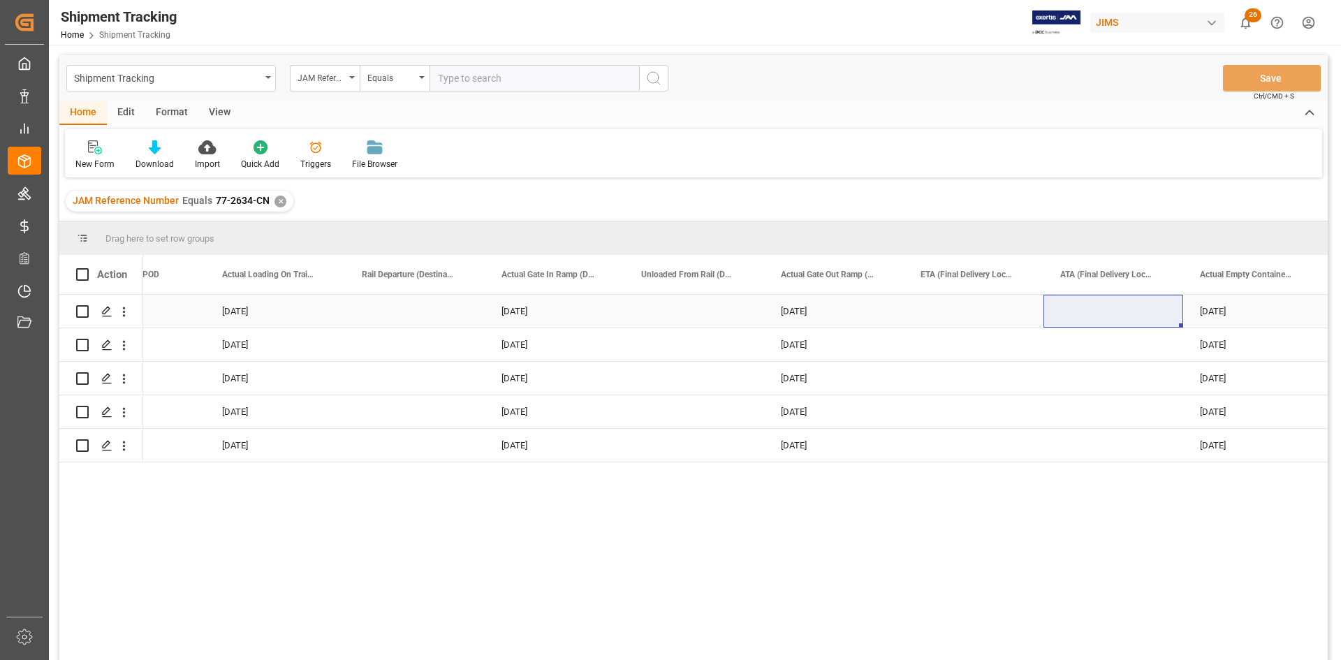
click at [966, 300] on div "Press SPACE to select this row." at bounding box center [974, 311] width 140 height 33
click at [947, 309] on div "Press SPACE to select this row." at bounding box center [974, 311] width 140 height 33
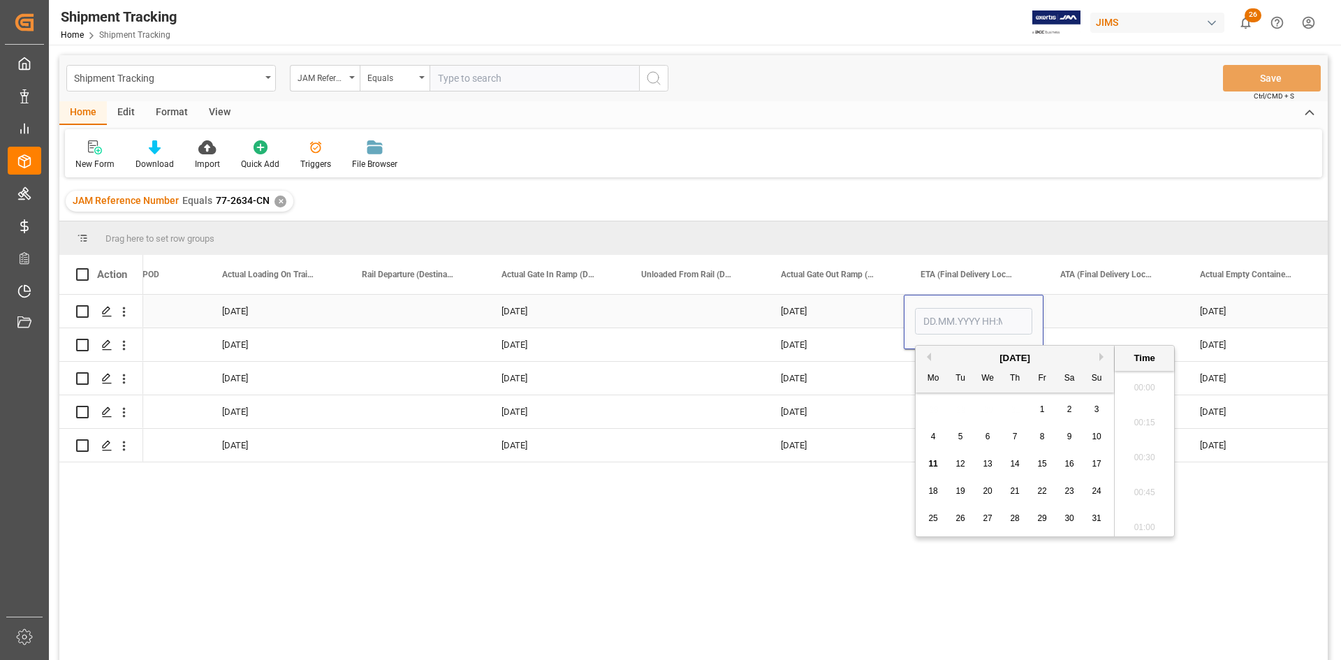
scroll to position [1716, 0]
click at [1109, 617] on div "[DATE] [DATE] [DATE] [DATE] [DATE] [DATE] [DATE] [DATE] [DATE] [DATE] [DATE] [D…" at bounding box center [735, 482] width 1184 height 374
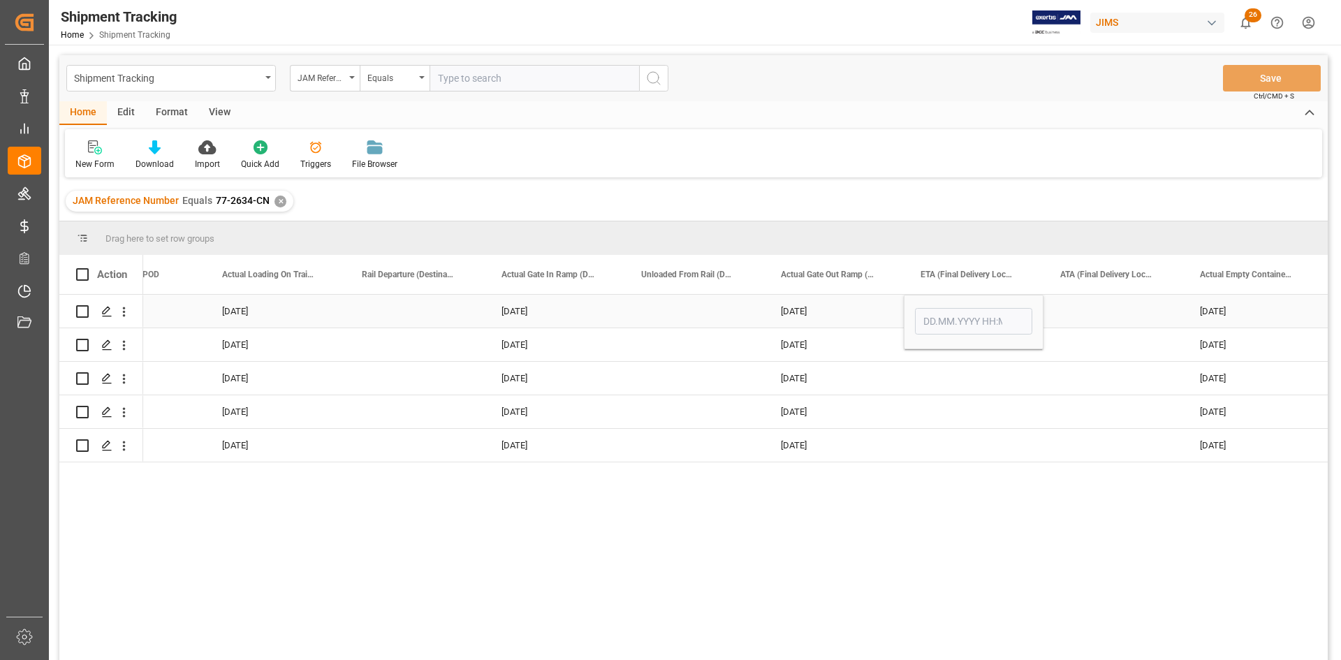
click at [1231, 309] on div "[DATE]" at bounding box center [1253, 311] width 140 height 33
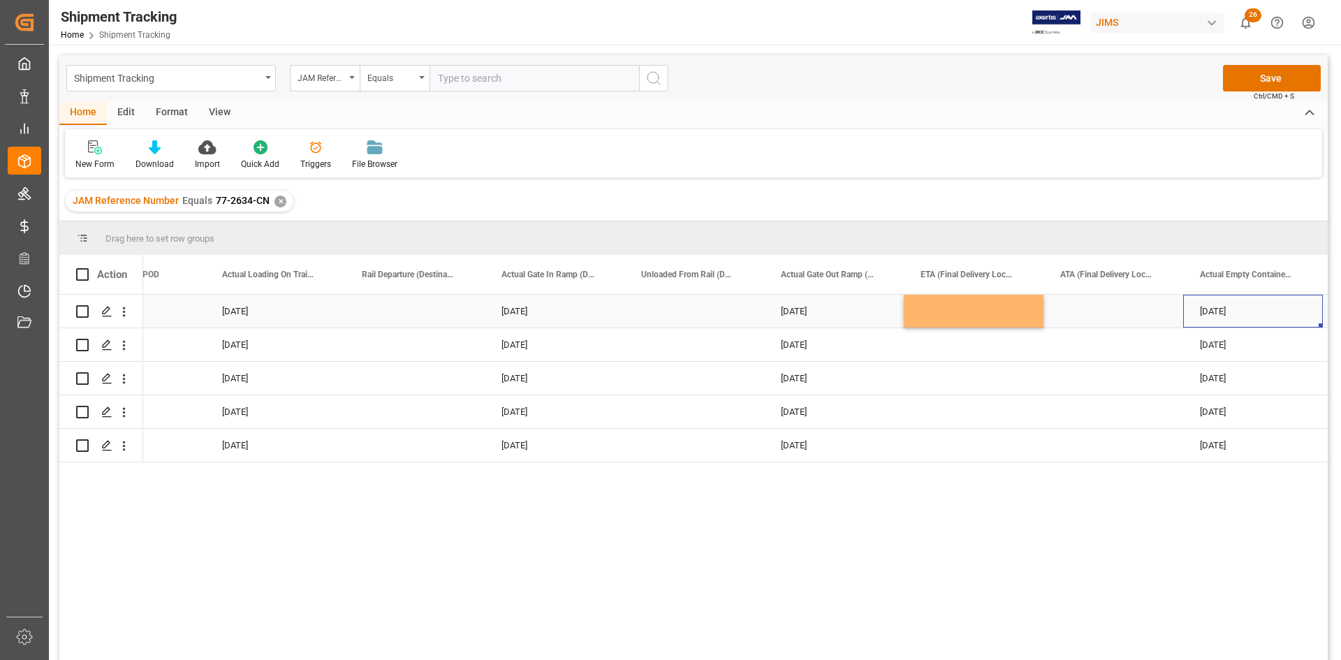
click at [1238, 307] on div "[DATE]" at bounding box center [1253, 311] width 140 height 33
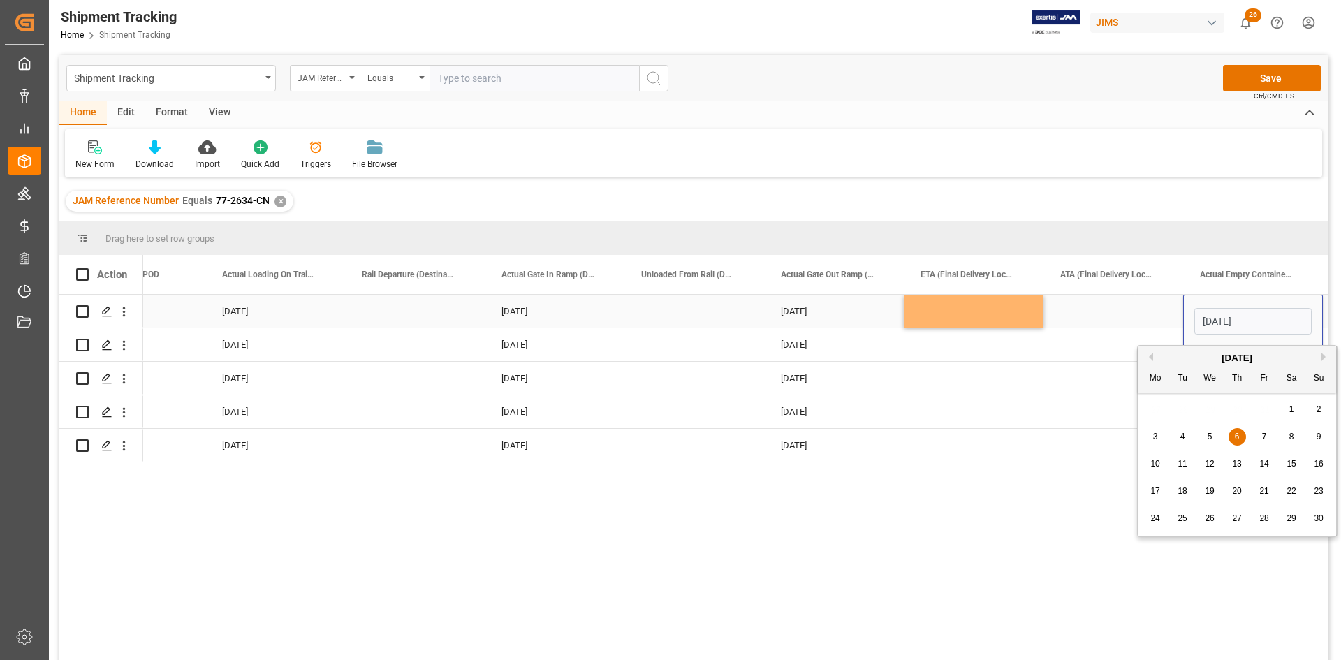
click at [952, 317] on div "Press SPACE to select this row." at bounding box center [974, 311] width 140 height 33
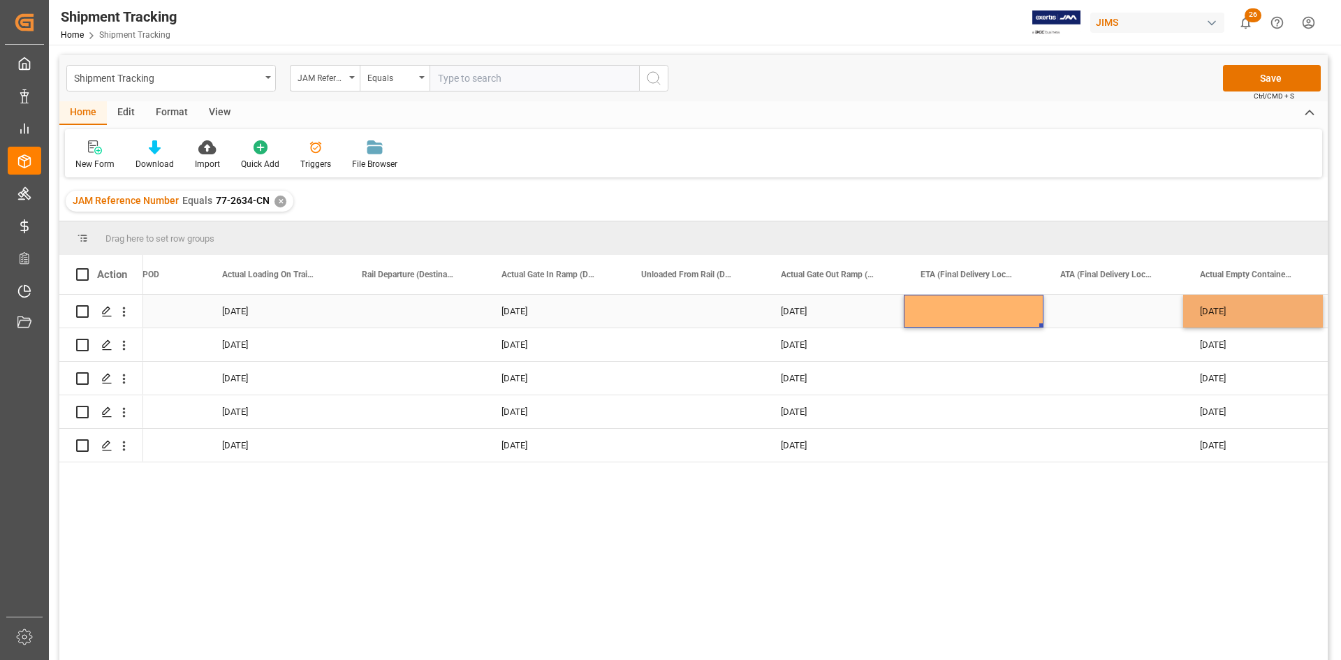
click at [952, 317] on div "Press SPACE to select this row." at bounding box center [974, 311] width 140 height 33
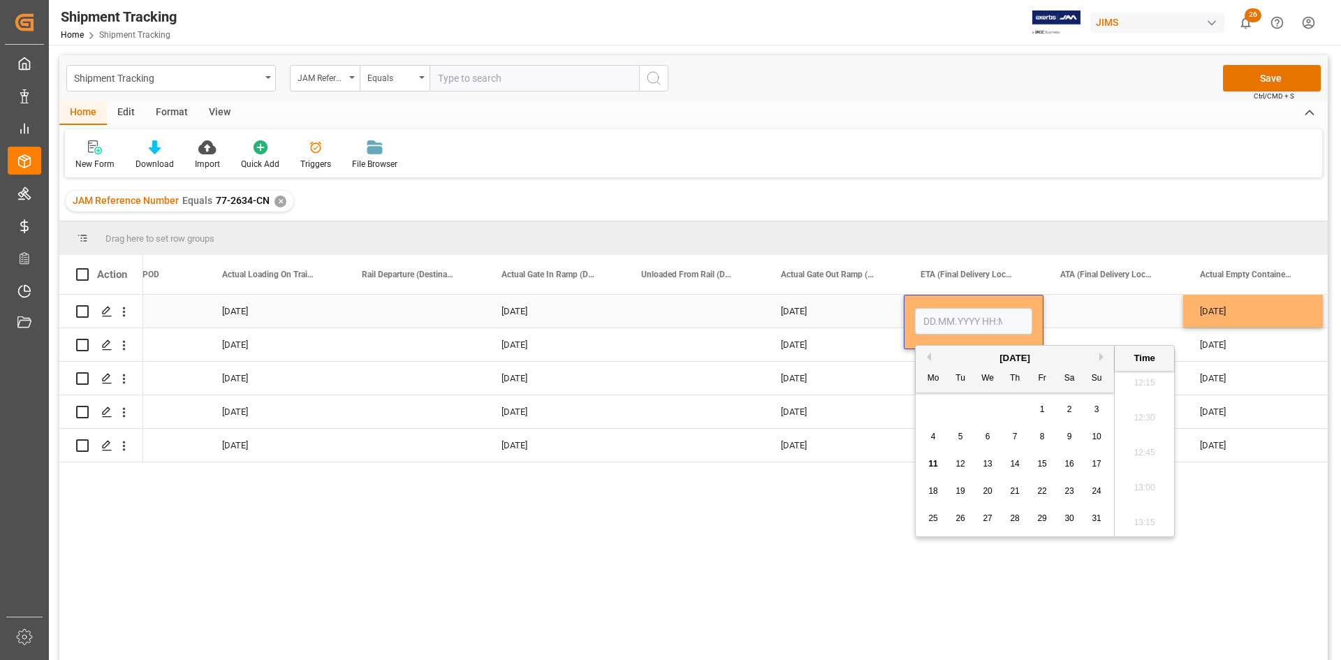
type input "[DATE]"
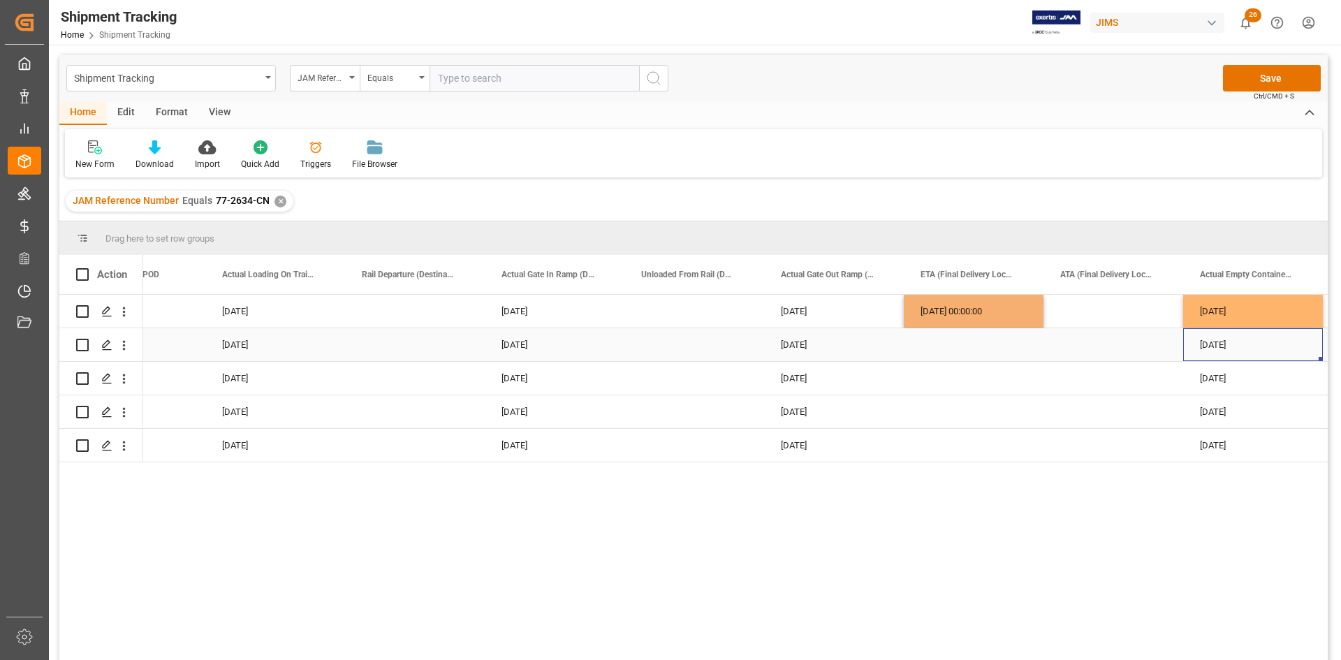
click at [1239, 341] on div "[DATE]" at bounding box center [1253, 344] width 140 height 33
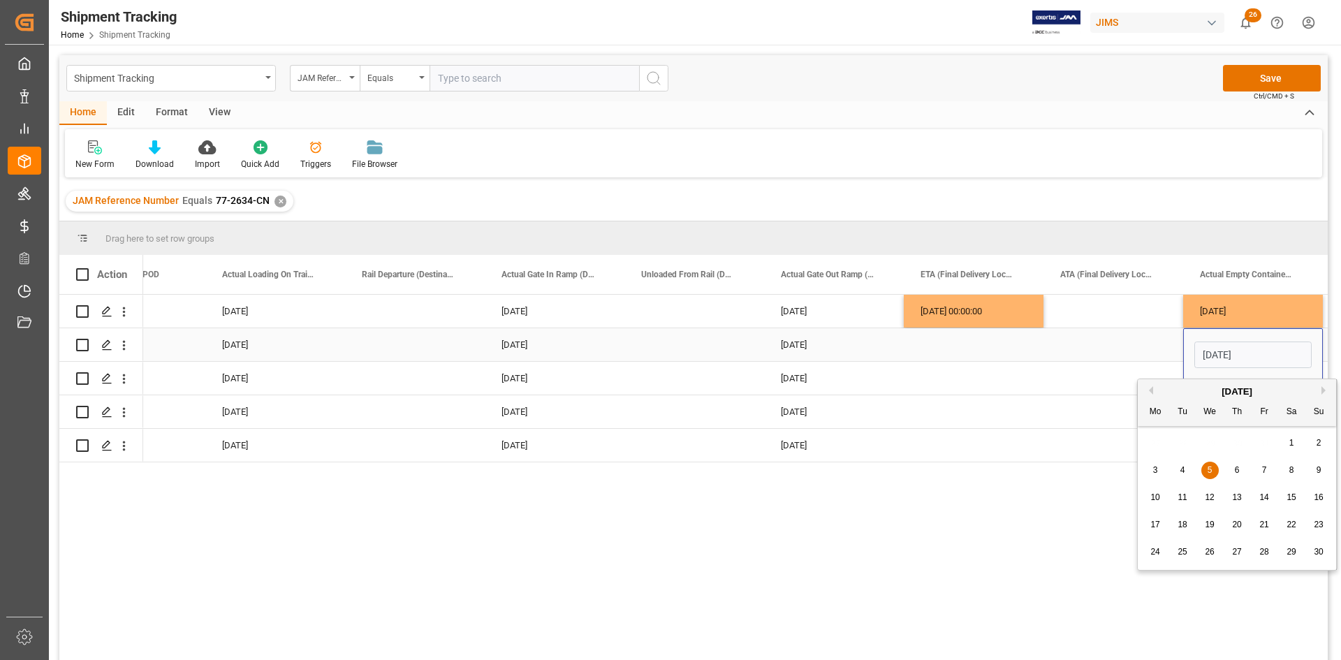
click at [959, 349] on div "Press SPACE to select this row." at bounding box center [974, 344] width 140 height 33
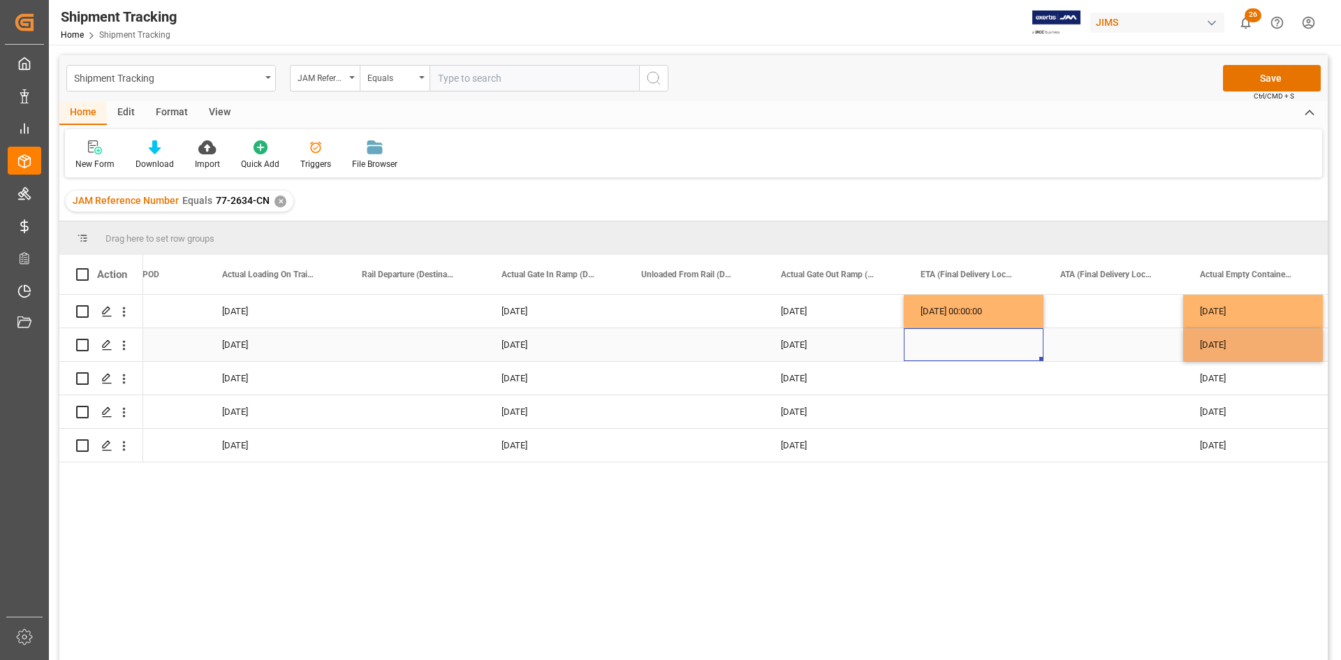
click at [959, 349] on div "Press SPACE to select this row." at bounding box center [974, 344] width 140 height 33
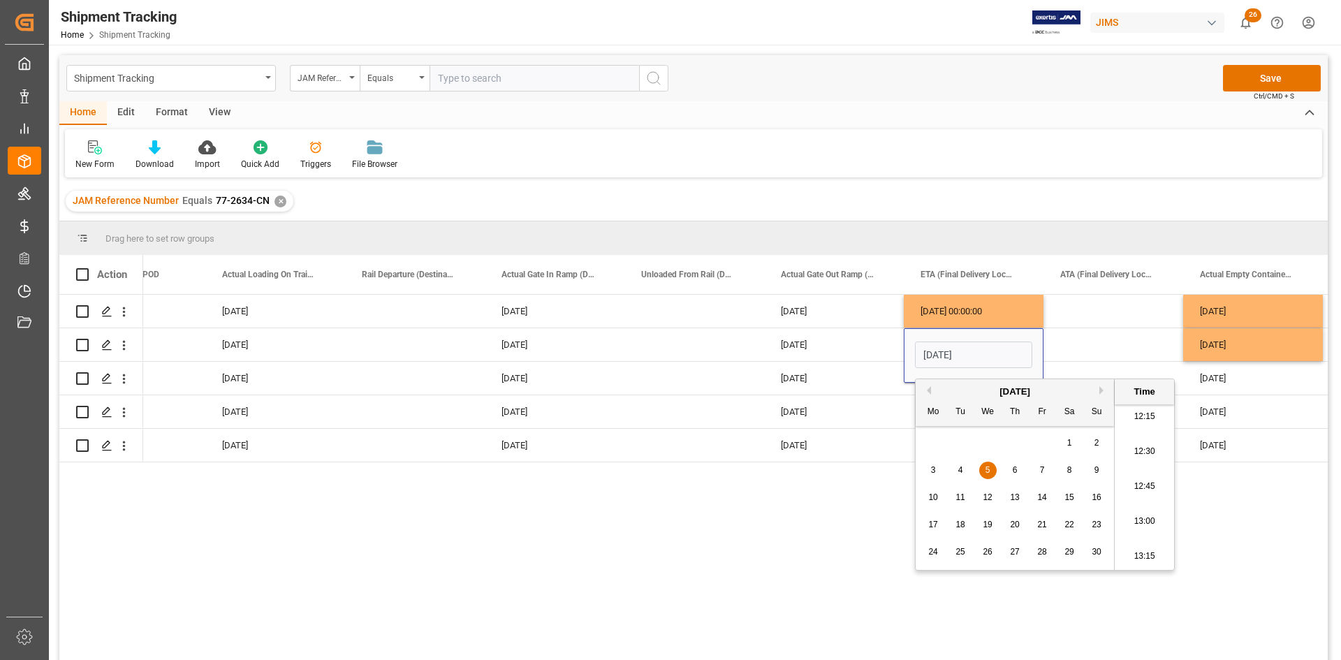
type input "[DATE] 00:00"
click at [1235, 510] on div "[DATE] [DATE] [DATE] [DATE] [DATE] 00:00:00 06.06.2024 [DATE] [DATE] [DATE] [DA…" at bounding box center [735, 482] width 1184 height 374
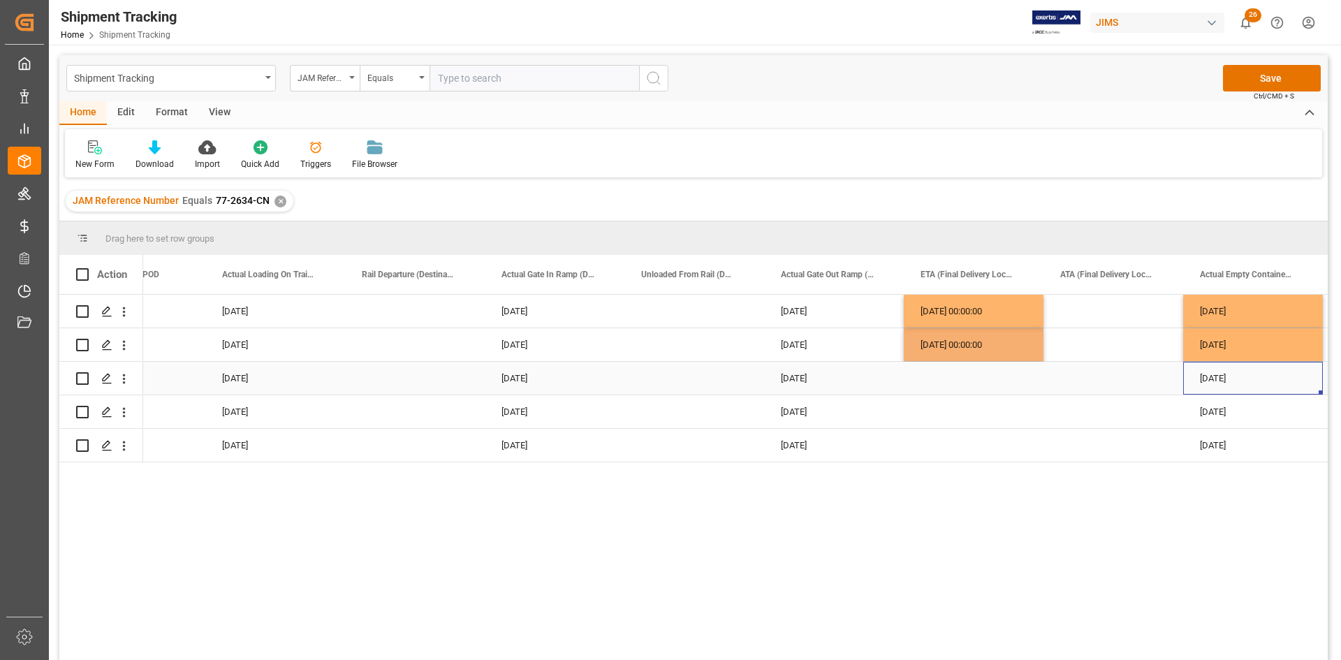
click at [1211, 378] on div "[DATE]" at bounding box center [1253, 378] width 140 height 33
click at [1222, 378] on div "[DATE]" at bounding box center [1253, 378] width 140 height 33
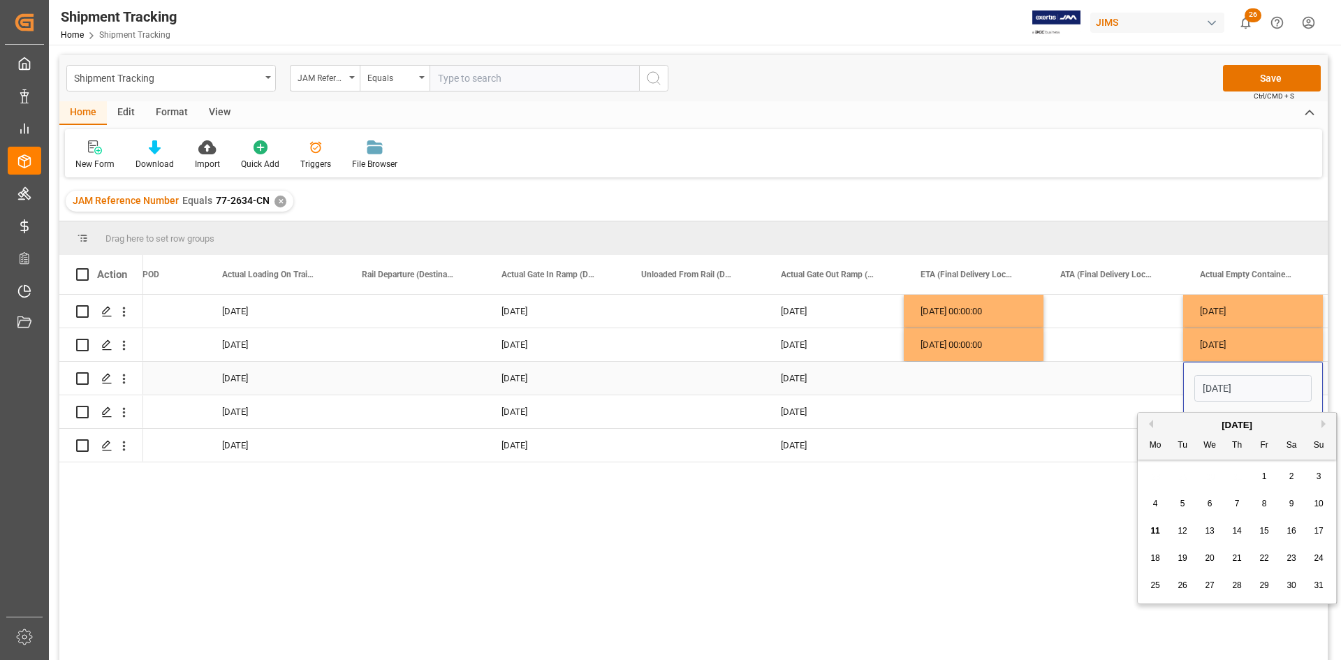
drag, startPoint x: 1261, startPoint y: 387, endPoint x: 1180, endPoint y: 390, distance: 81.1
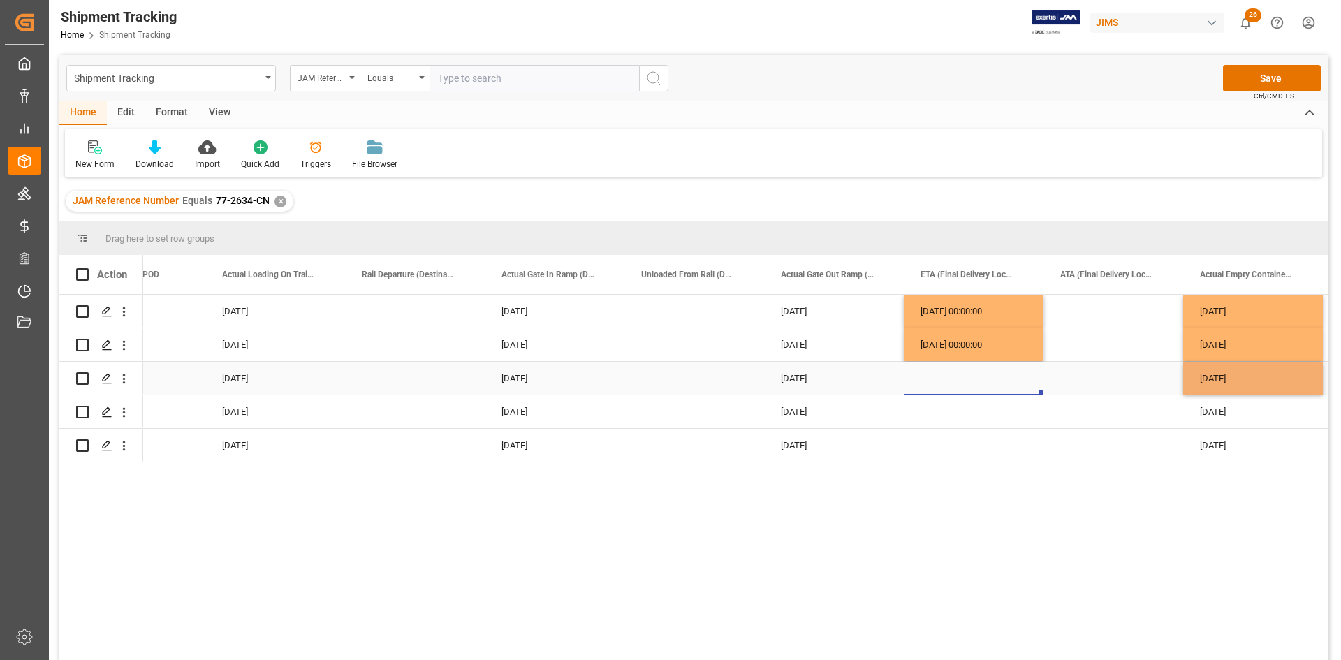
click at [950, 378] on div "Press SPACE to select this row." at bounding box center [974, 378] width 140 height 33
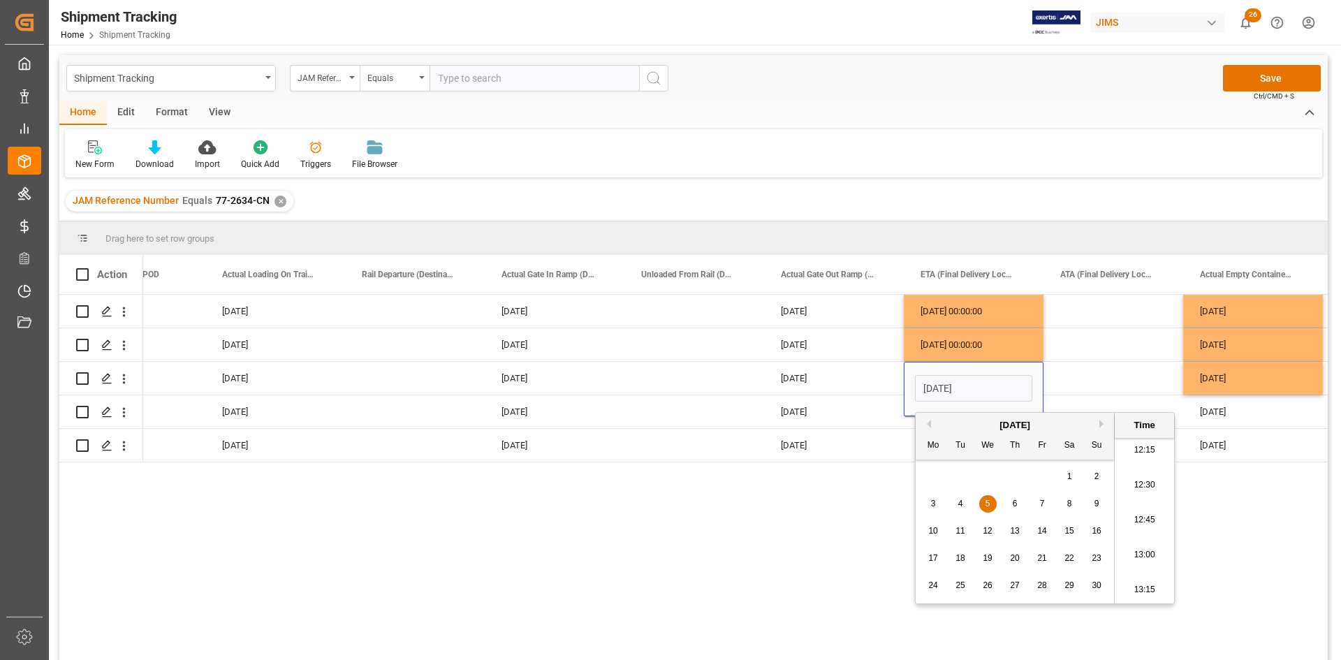
type input "[DATE] 00:00"
click at [1245, 510] on div "[DATE] [DATE] [DATE] [DATE] [DATE] 00:00:00 06.06.2024 [DATE] [DATE] [DATE] [DA…" at bounding box center [735, 482] width 1184 height 374
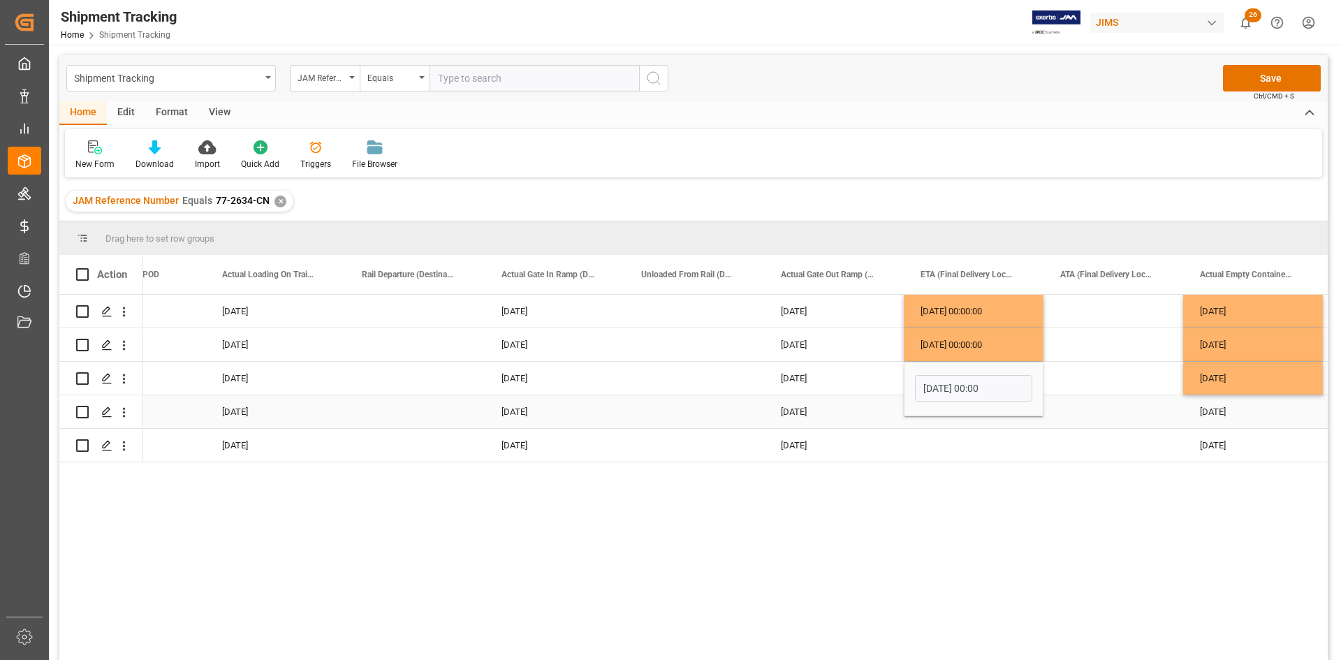
click at [1218, 414] on div "[DATE]" at bounding box center [1253, 411] width 140 height 33
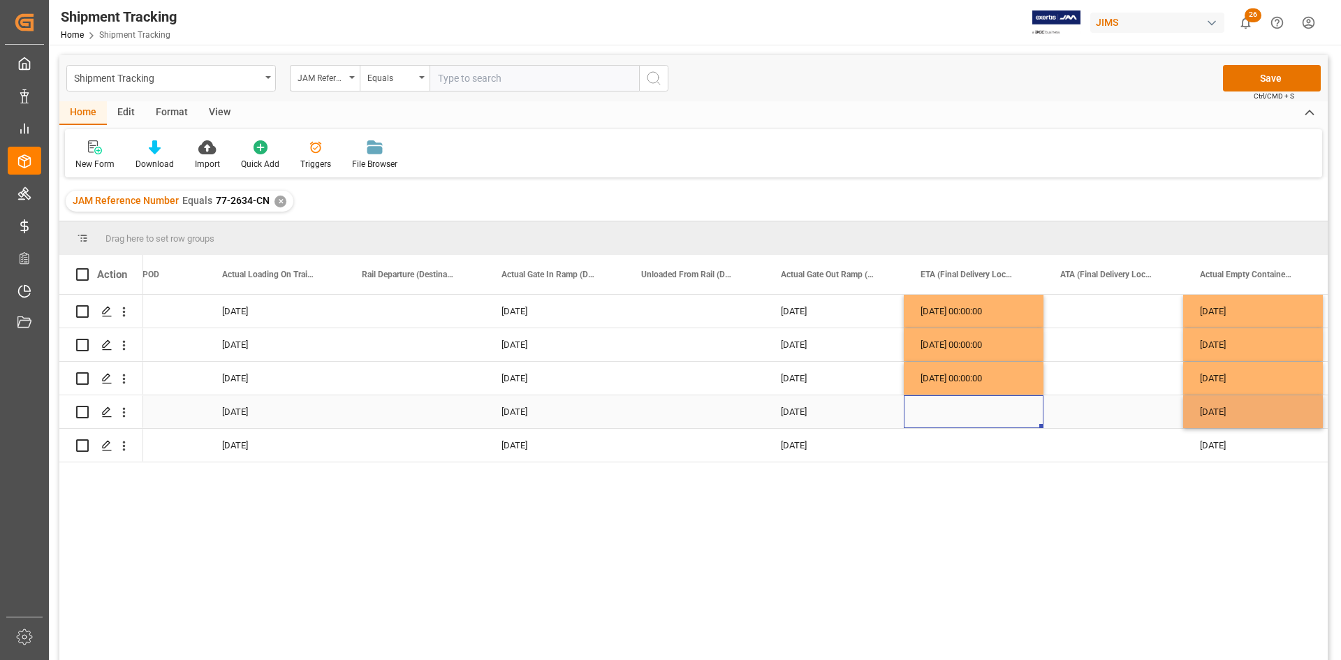
click at [937, 415] on div "Press SPACE to select this row." at bounding box center [974, 411] width 140 height 33
click at [938, 415] on div "Press SPACE to select this row." at bounding box center [974, 411] width 140 height 33
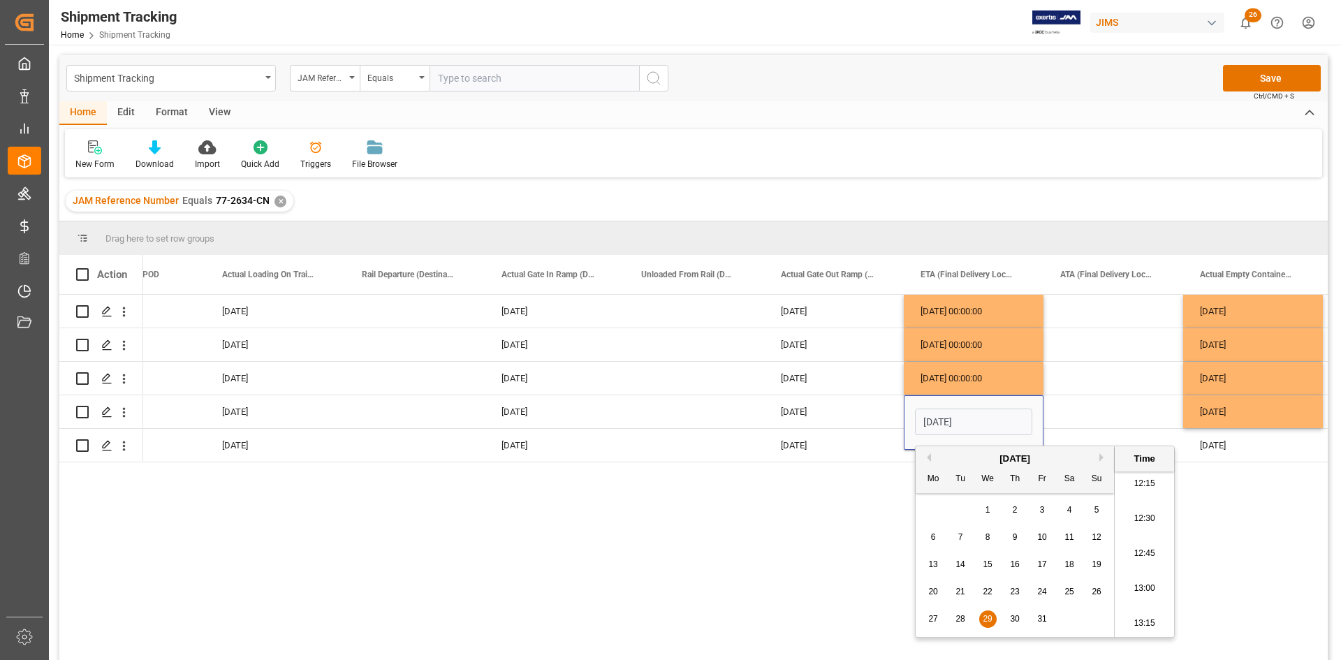
type input "[DATE] 00:00"
click at [1233, 536] on div "[DATE] [DATE] [DATE] [DATE] [DATE] 00:00:00 06.06.2024 [DATE] [DATE] [DATE] [DA…" at bounding box center [735, 482] width 1184 height 374
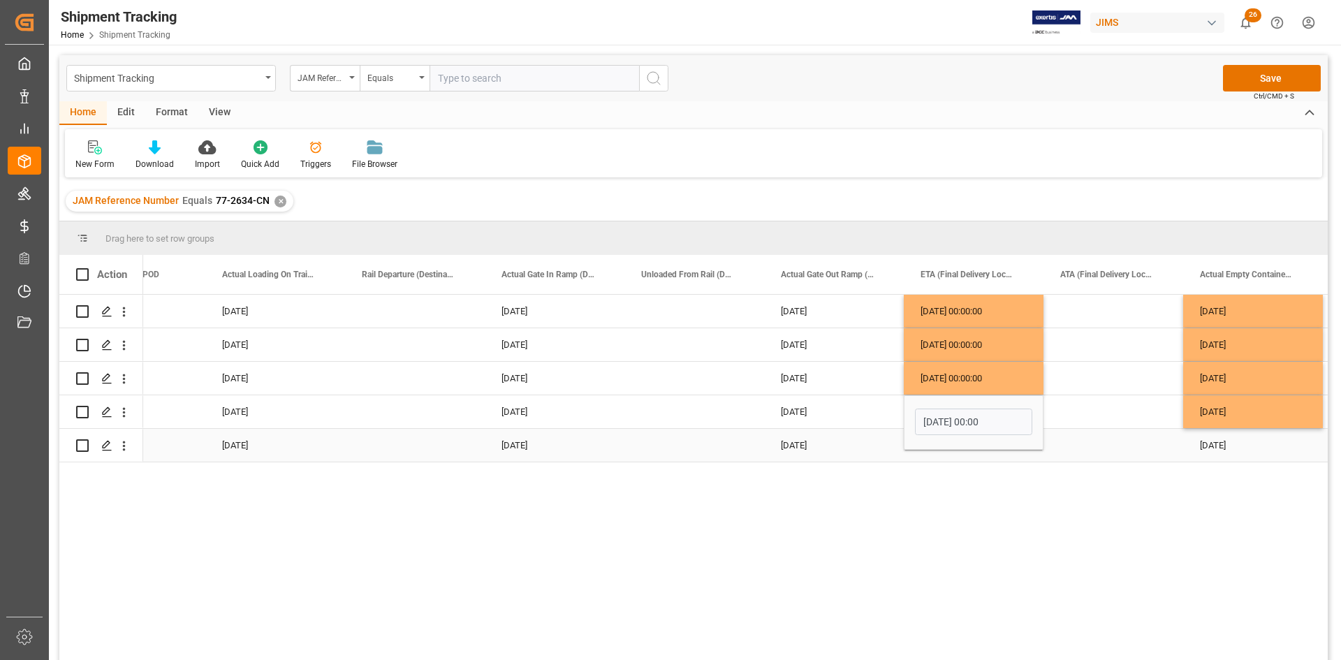
click at [1220, 448] on div "[DATE]" at bounding box center [1253, 445] width 140 height 33
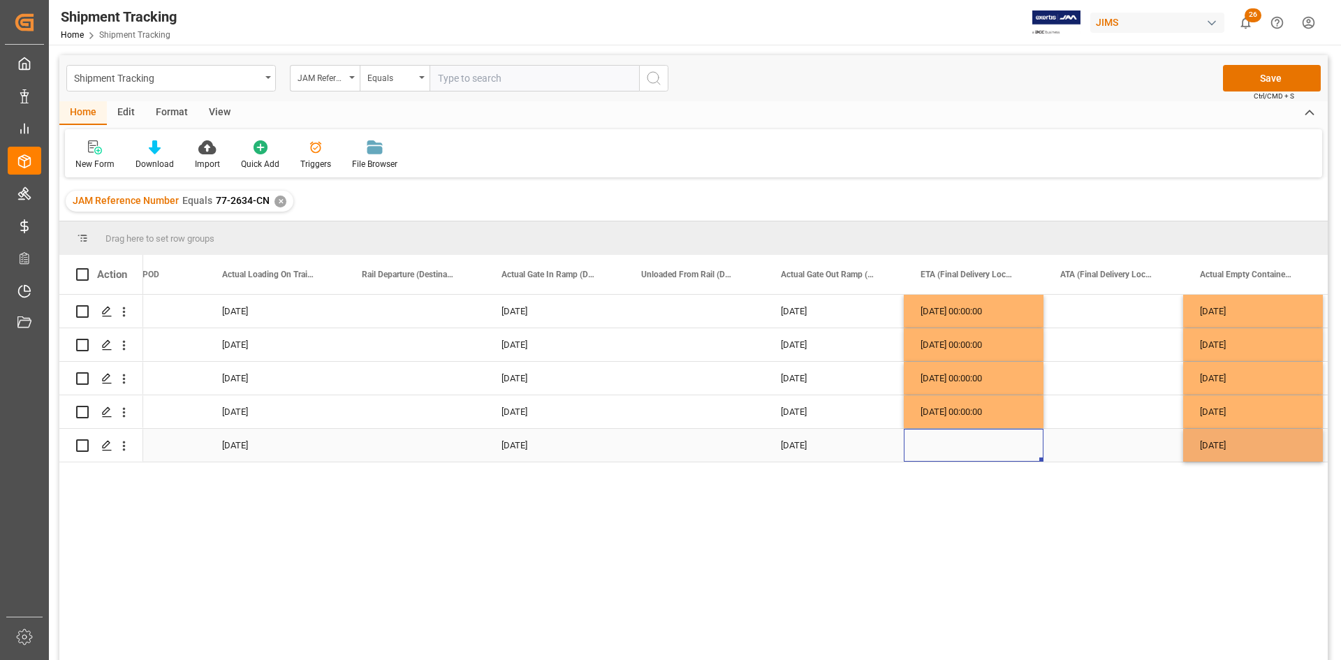
click at [952, 448] on div "Press SPACE to select this row." at bounding box center [974, 445] width 140 height 33
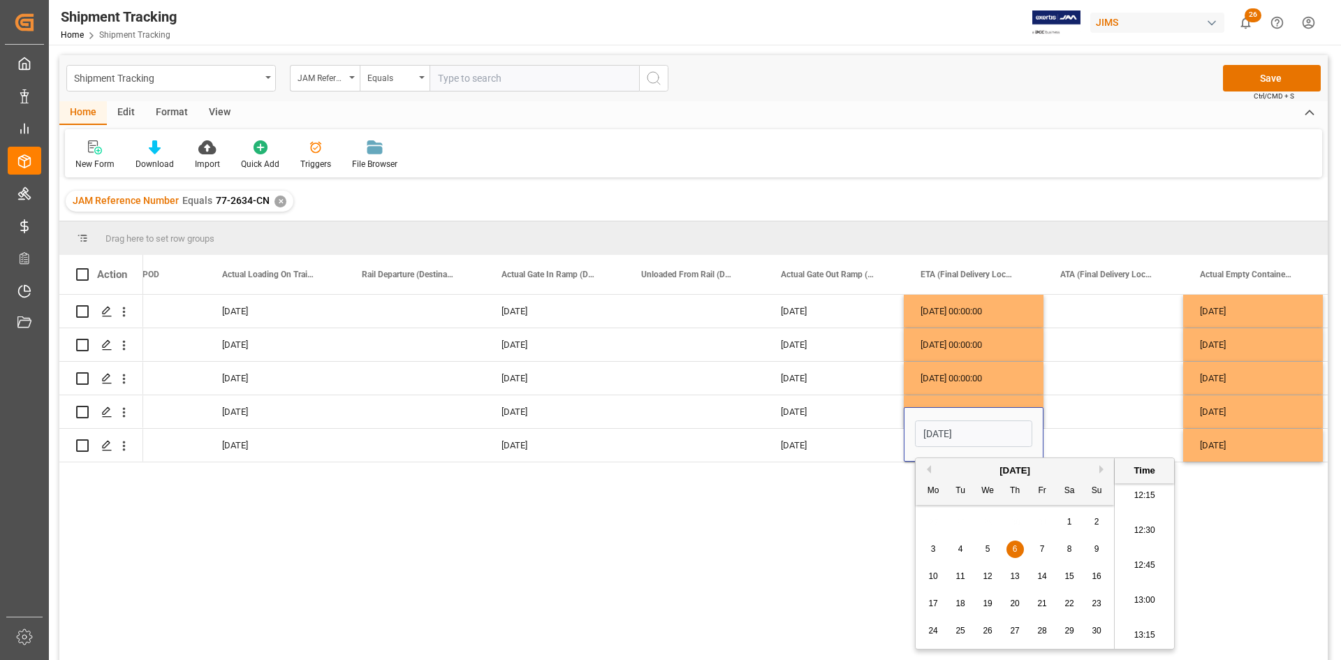
type input "[DATE] 00:00"
click at [1242, 543] on div "[DATE] [DATE] [DATE] [DATE] [DATE] 00:00:00 06.06.2024 [DATE] [DATE] [DATE] [DA…" at bounding box center [735, 482] width 1184 height 374
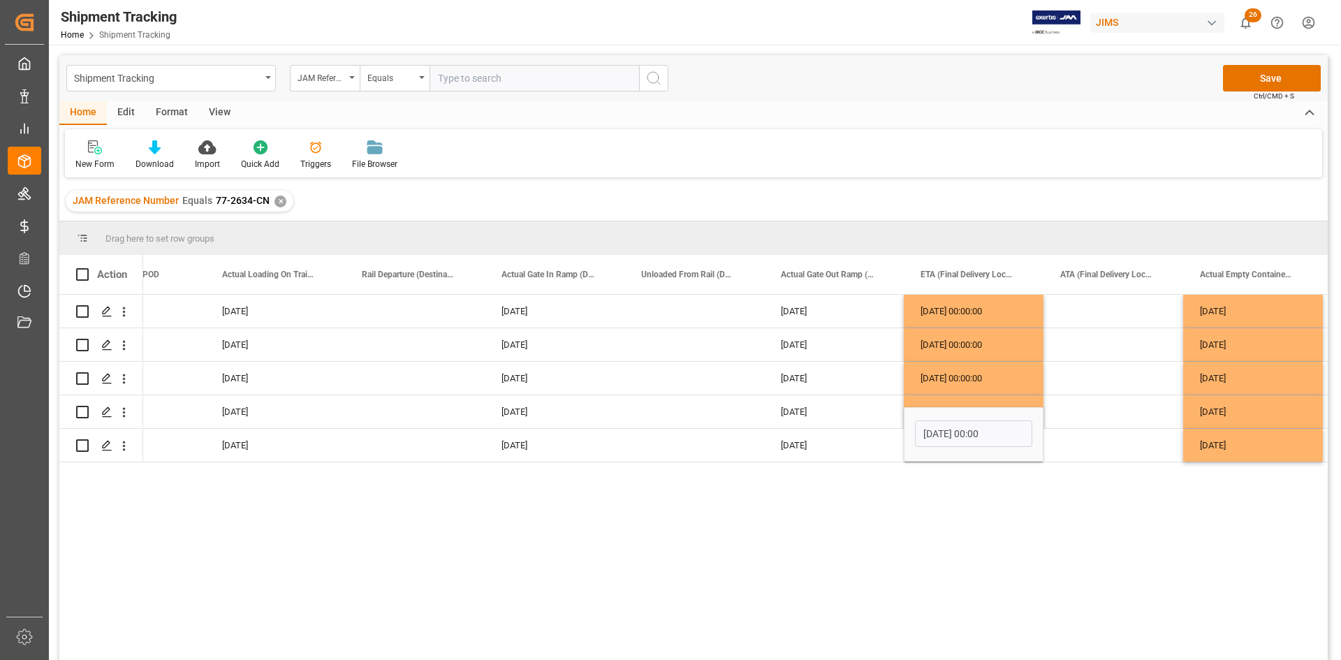
click at [1048, 510] on div "[DATE] [DATE] [DATE] [DATE] [DATE] 00:00:00 06.06.2024 [DATE] [DATE] [DATE] [DA…" at bounding box center [735, 482] width 1184 height 374
click at [1087, 439] on div "Press SPACE to select this row." at bounding box center [1113, 445] width 140 height 33
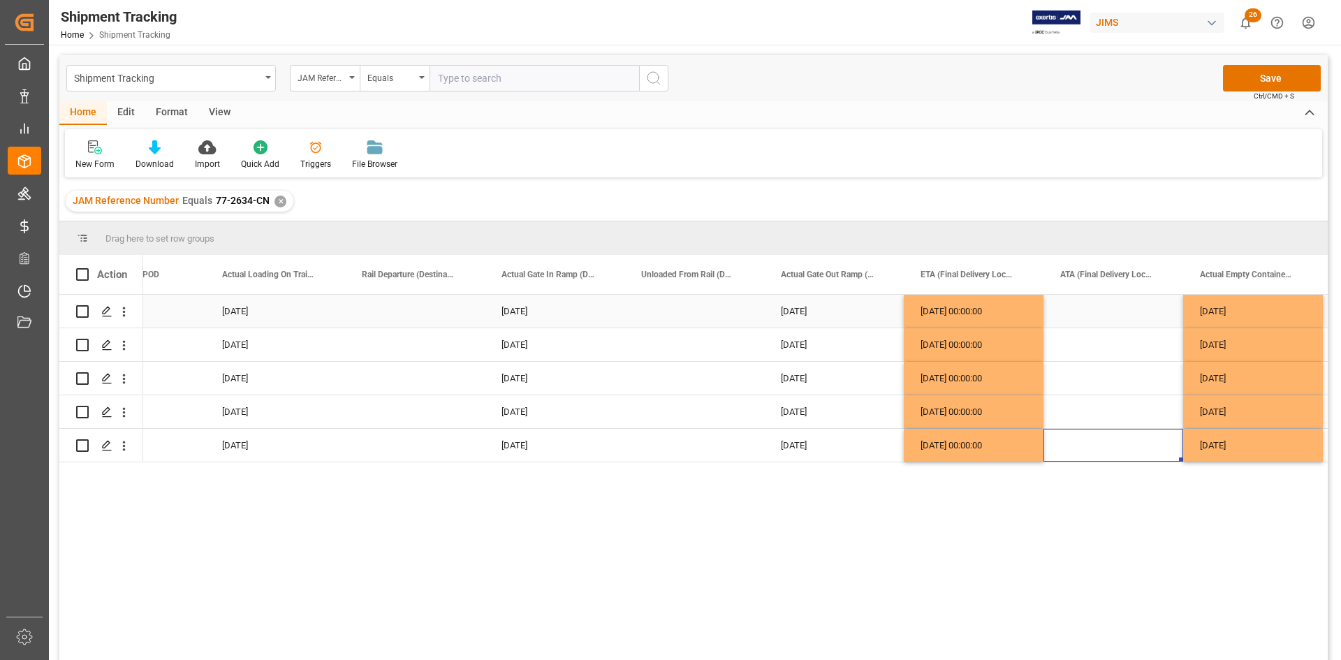
click at [1070, 305] on div "Press SPACE to select this row." at bounding box center [1113, 311] width 140 height 33
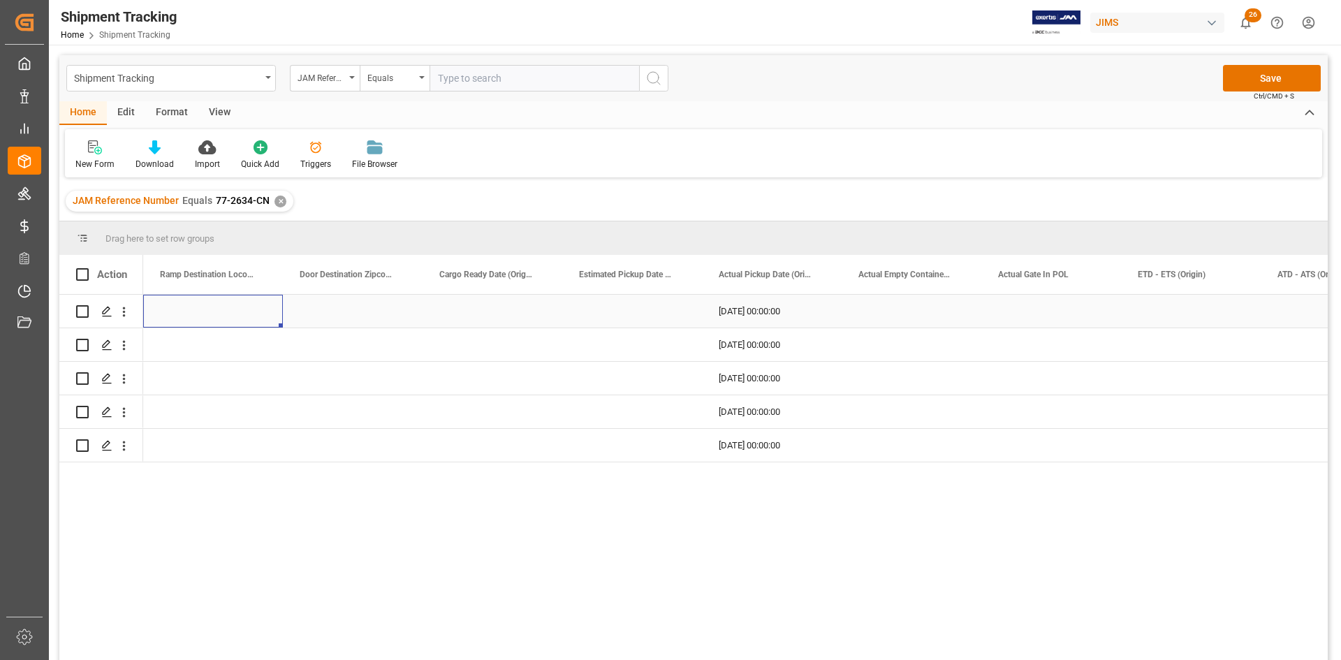
scroll to position [0, 10258]
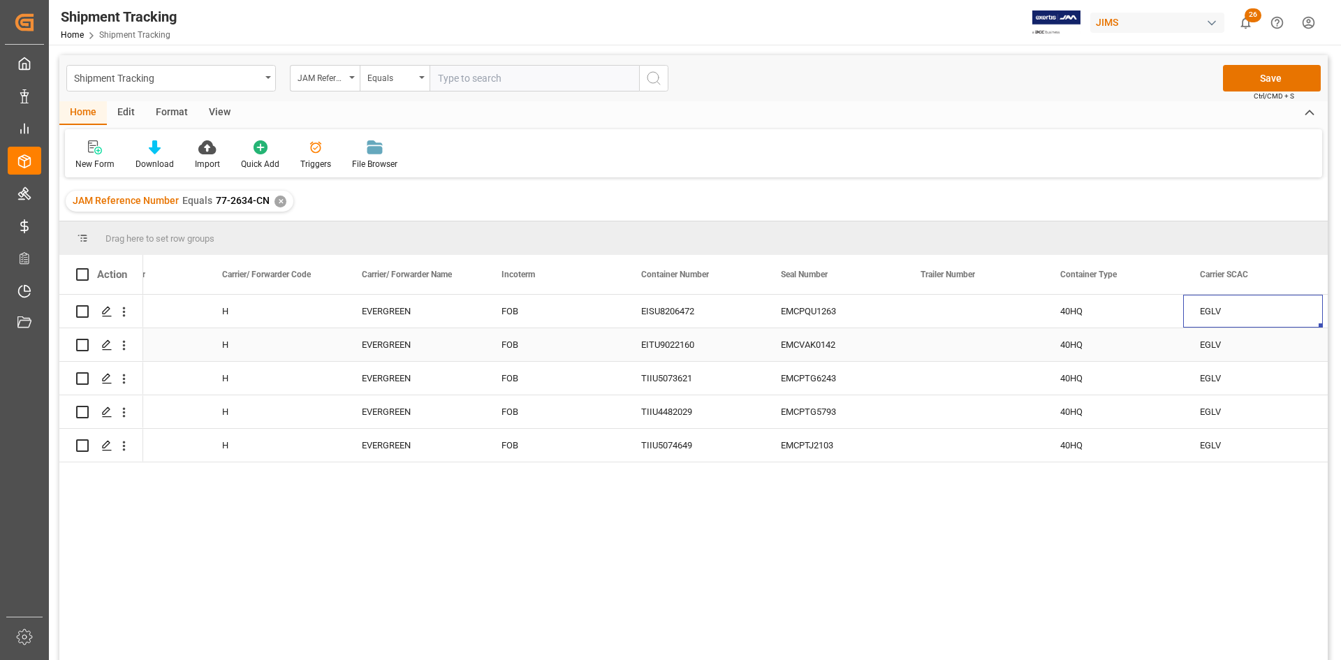
click at [1232, 351] on div "EGLV" at bounding box center [1253, 344] width 140 height 33
click at [1228, 307] on div "EGLV" at bounding box center [1253, 311] width 140 height 33
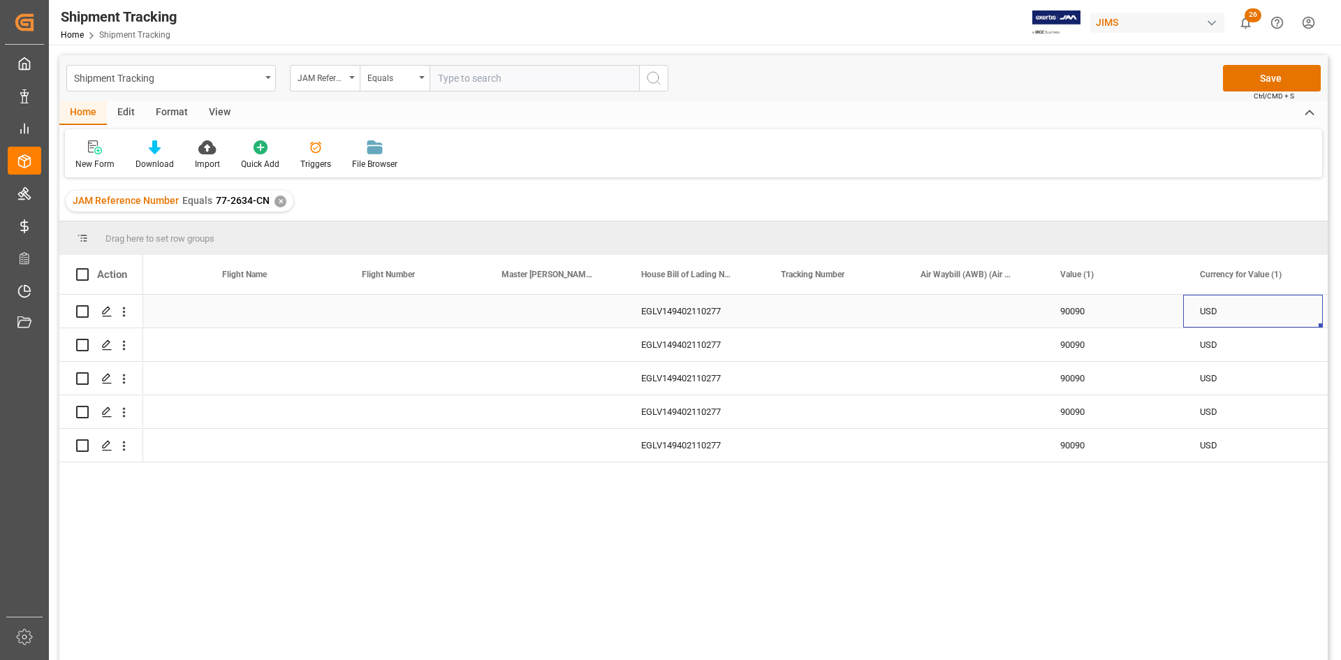
scroll to position [0, 4749]
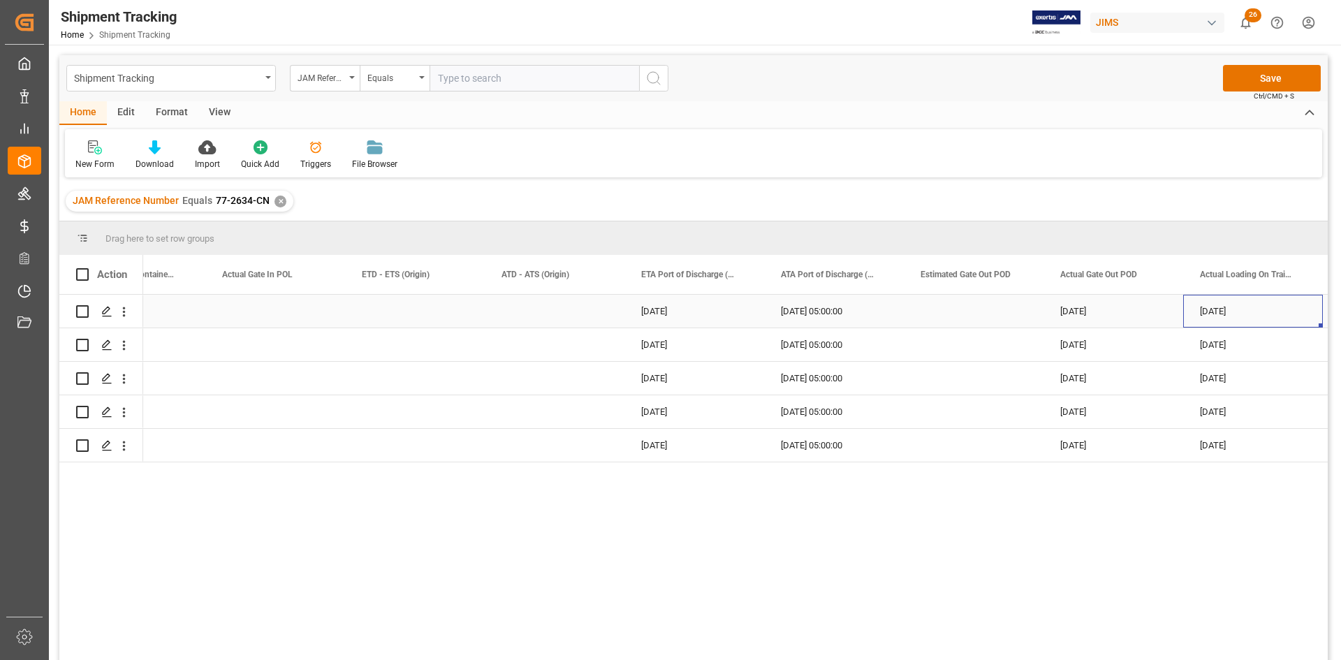
click at [373, 316] on div "Press SPACE to select this row." at bounding box center [415, 311] width 140 height 33
click at [423, 363] on div "Press SPACE to select this row." at bounding box center [415, 378] width 140 height 33
click at [388, 312] on div "Press SPACE to select this row." at bounding box center [415, 311] width 140 height 33
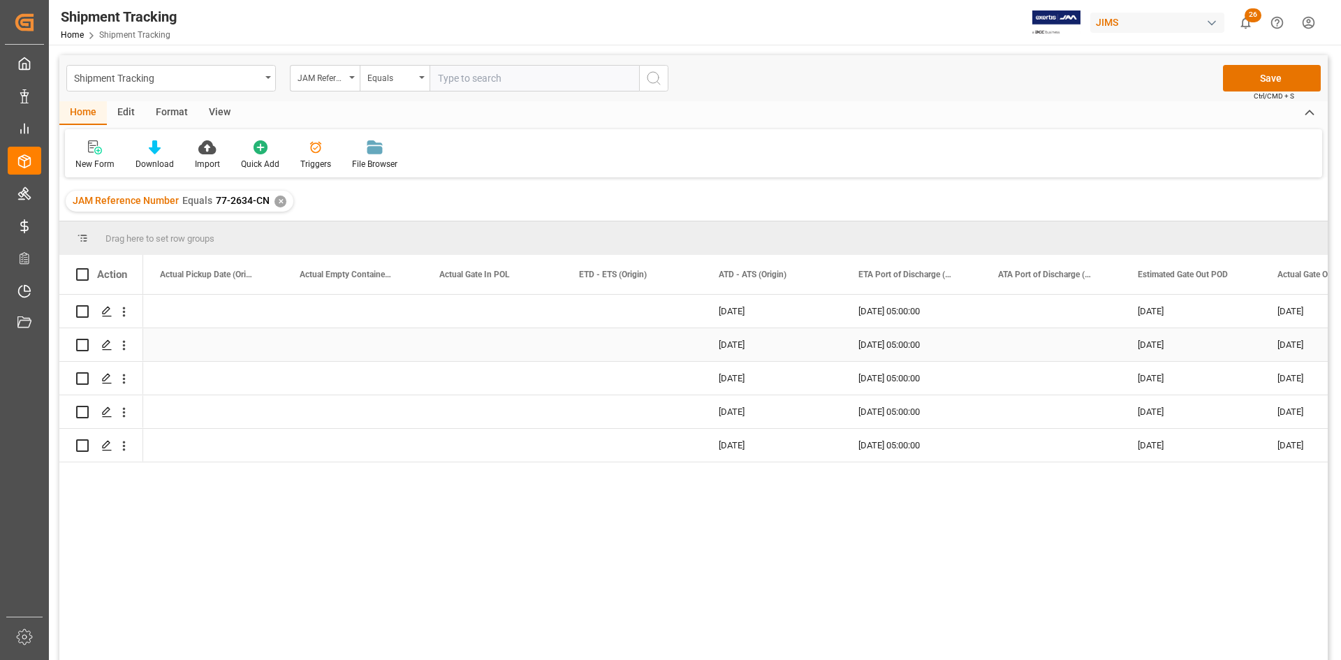
scroll to position [0, 10956]
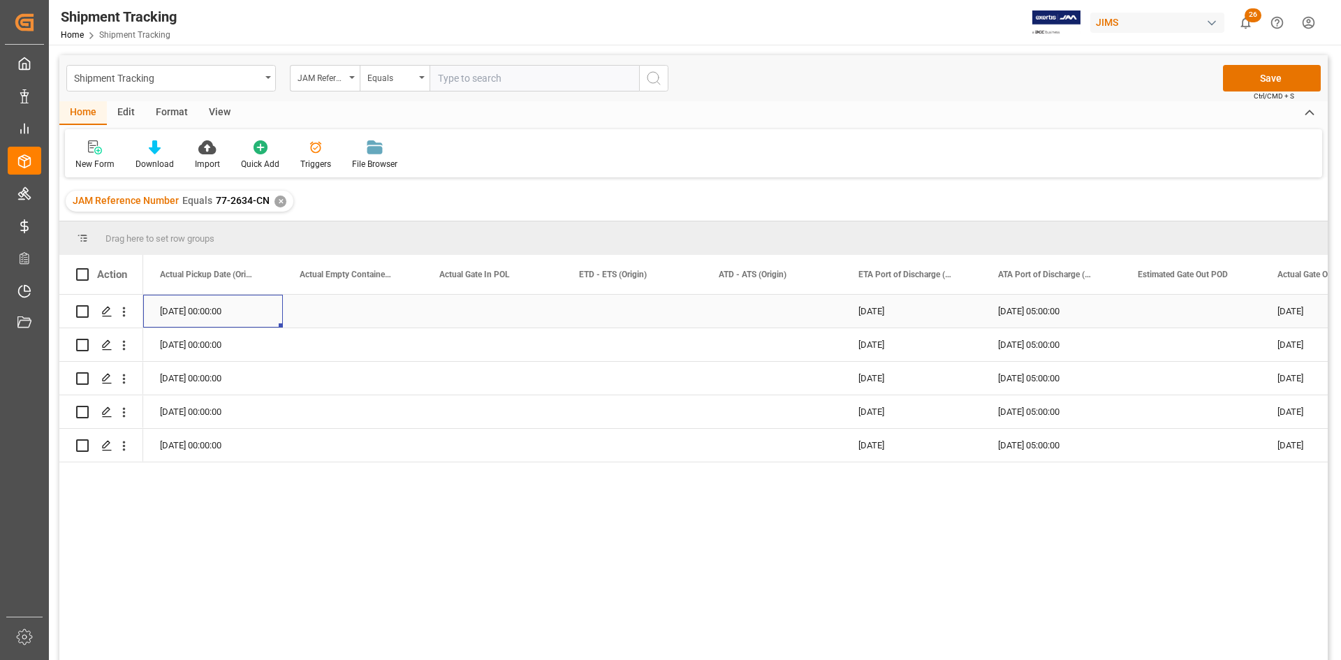
click at [606, 321] on div "Press SPACE to select this row." at bounding box center [632, 311] width 140 height 33
click at [1040, 309] on div "[DATE] 05:00:00" at bounding box center [1051, 311] width 140 height 33
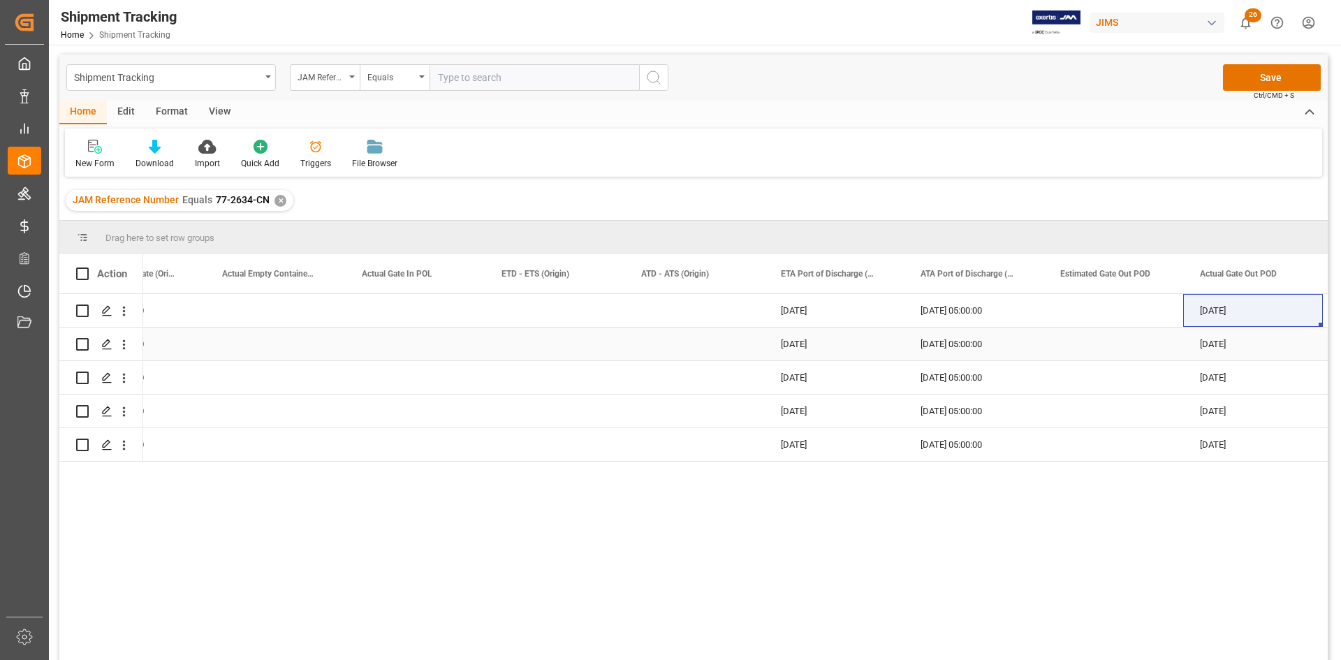
scroll to position [0, 0]
click at [1132, 309] on div "Press SPACE to select this row." at bounding box center [1113, 311] width 140 height 33
click at [1089, 337] on div "Press SPACE to select this row." at bounding box center [1113, 344] width 140 height 33
click at [1090, 369] on div "Press SPACE to select this row." at bounding box center [1113, 378] width 140 height 33
click at [1095, 414] on div "Press SPACE to select this row." at bounding box center [1113, 411] width 140 height 33
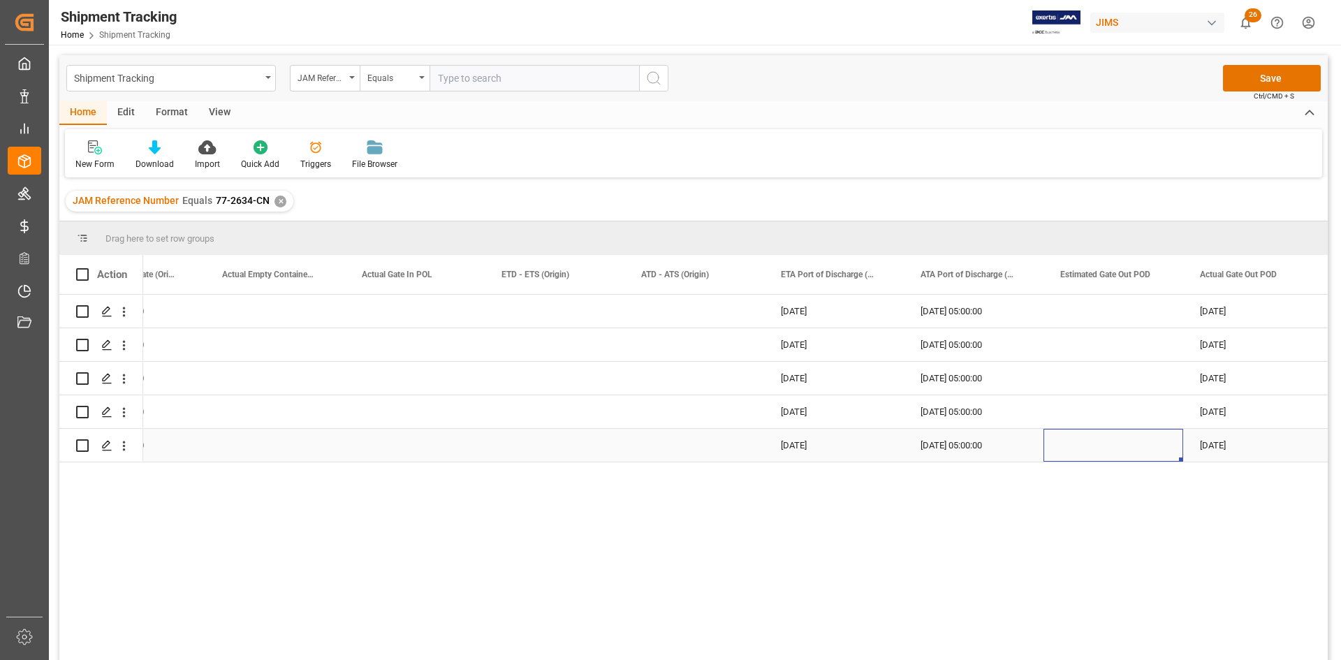
click at [1096, 451] on div "Press SPACE to select this row." at bounding box center [1113, 445] width 140 height 33
click at [1088, 408] on div "Press SPACE to select this row." at bounding box center [1113, 411] width 140 height 33
click at [1084, 370] on div "Press SPACE to select this row." at bounding box center [1113, 378] width 140 height 33
click at [1103, 324] on div "Press SPACE to select this row." at bounding box center [1113, 311] width 140 height 33
click at [638, 307] on div "Press SPACE to select this row." at bounding box center [694, 311] width 140 height 33
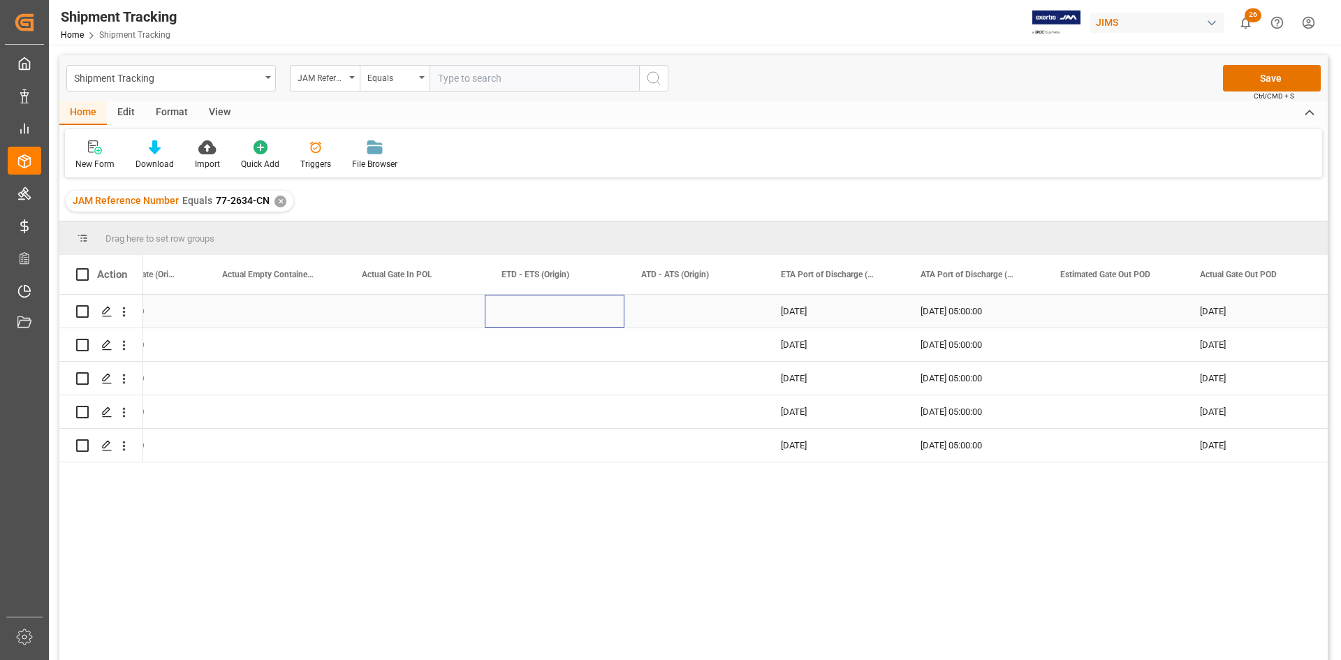
click at [524, 309] on div "Press SPACE to select this row." at bounding box center [555, 311] width 140 height 33
click at [499, 350] on div "Press SPACE to select this row." at bounding box center [555, 344] width 140 height 33
click at [509, 385] on div "Press SPACE to select this row." at bounding box center [555, 378] width 140 height 33
click at [508, 418] on div "Press SPACE to select this row." at bounding box center [555, 411] width 140 height 33
click at [515, 447] on div "Press SPACE to select this row." at bounding box center [555, 445] width 140 height 33
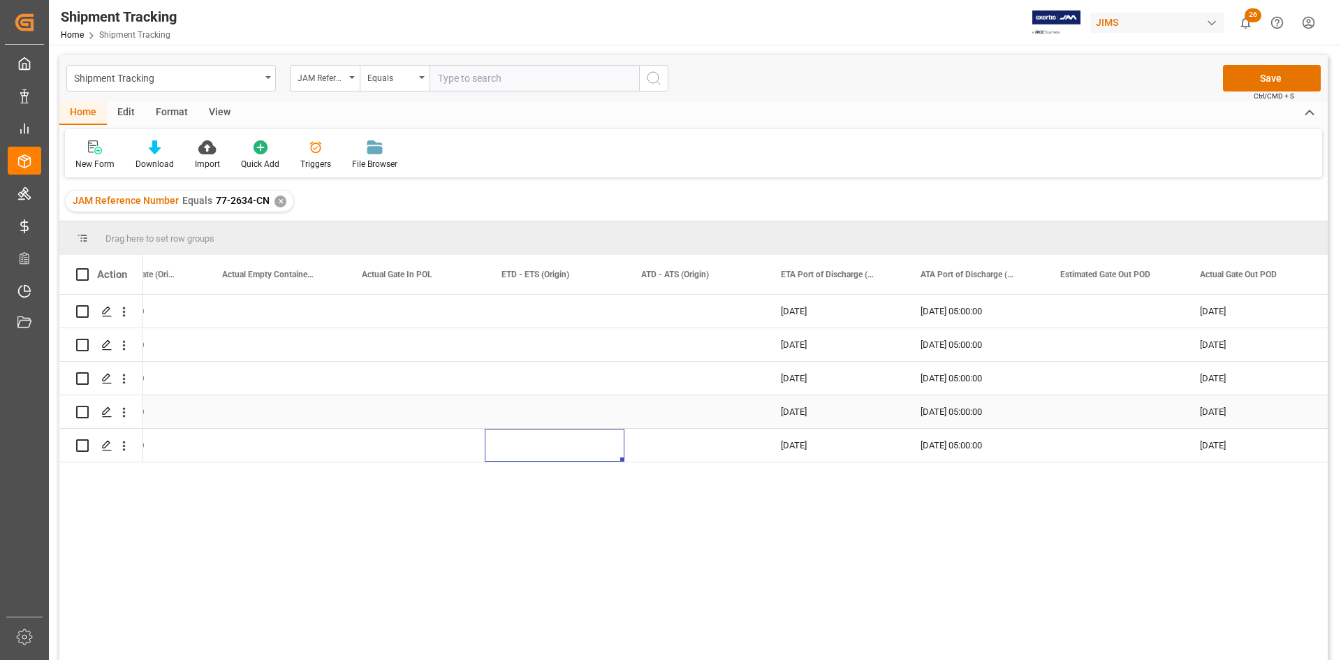
click at [499, 406] on div "Press SPACE to select this row." at bounding box center [555, 411] width 140 height 33
click at [515, 376] on div "Press SPACE to select this row." at bounding box center [555, 378] width 140 height 33
click at [522, 337] on div "Press SPACE to select this row." at bounding box center [555, 344] width 140 height 33
click at [508, 307] on div "Press SPACE to select this row." at bounding box center [555, 311] width 140 height 33
click at [1225, 399] on div "[DATE]" at bounding box center [1253, 411] width 140 height 33
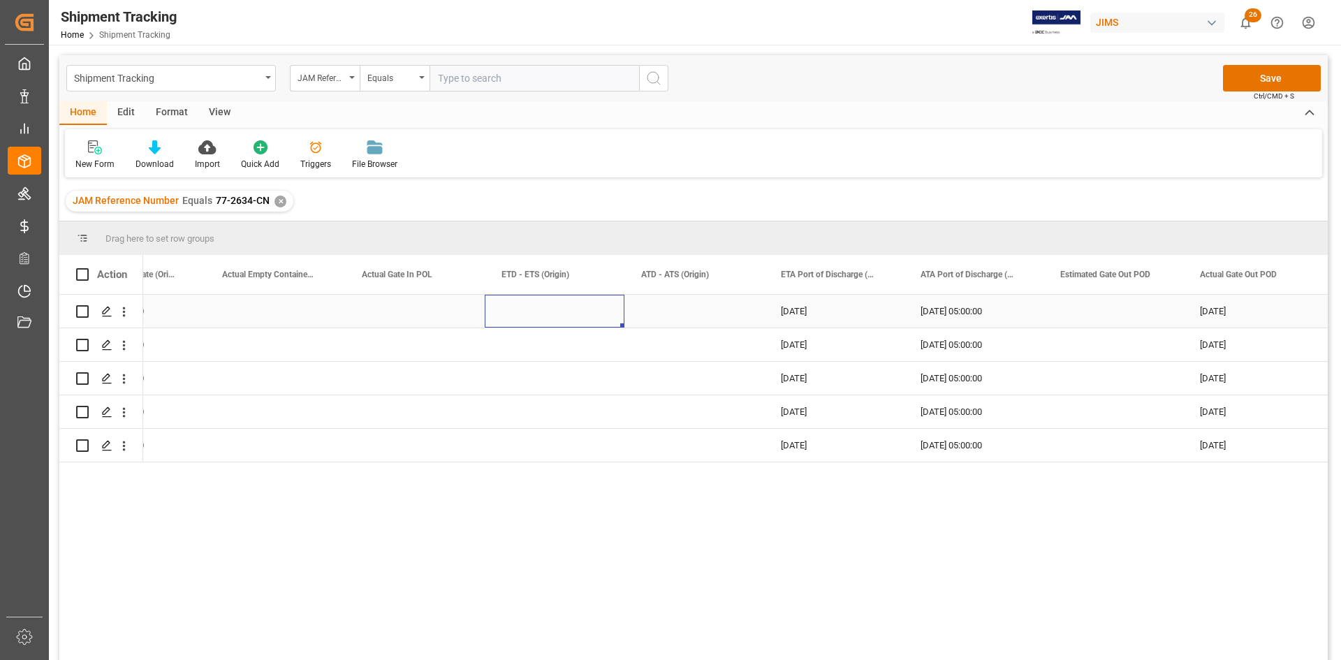
click at [507, 313] on div "Press SPACE to select this row." at bounding box center [555, 311] width 140 height 33
click at [529, 337] on div "Press SPACE to select this row." at bounding box center [555, 344] width 140 height 33
click at [513, 373] on div "Press SPACE to select this row." at bounding box center [555, 378] width 140 height 33
click at [508, 413] on div "Press SPACE to select this row." at bounding box center [555, 411] width 140 height 33
click at [511, 451] on div "Press SPACE to select this row." at bounding box center [555, 445] width 140 height 33
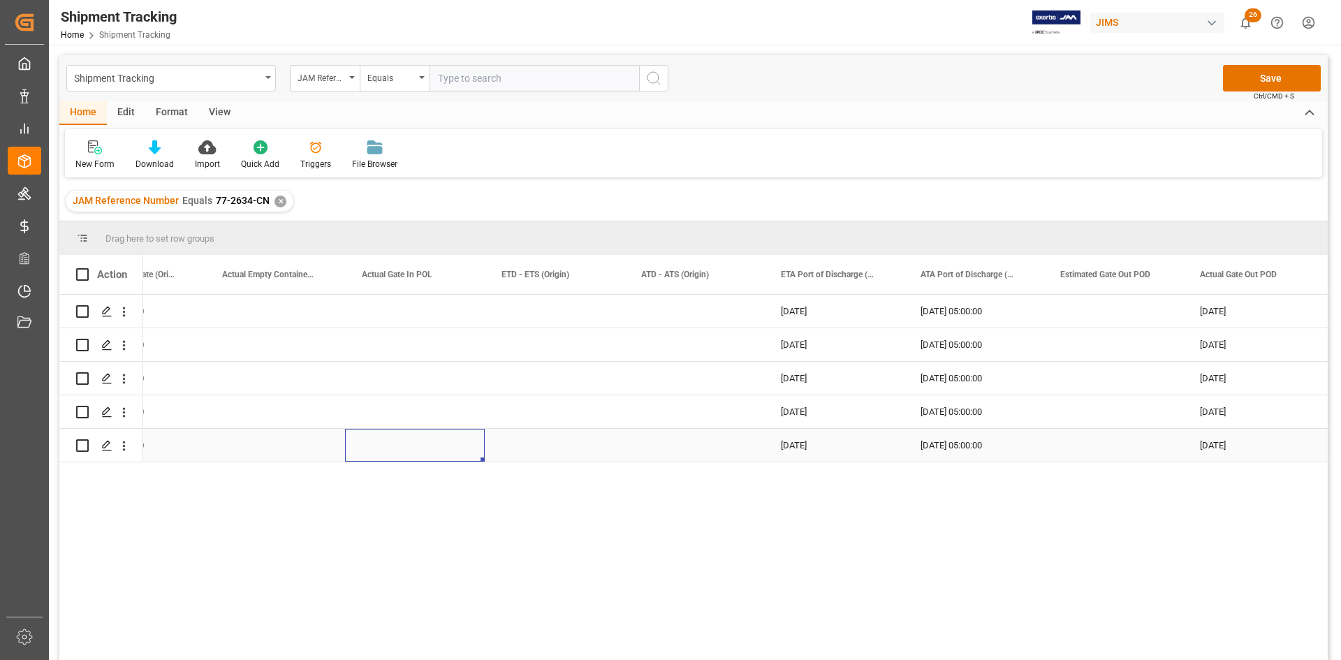
click at [388, 444] on div "Press SPACE to select this row." at bounding box center [415, 445] width 140 height 33
click at [240, 295] on div "Press SPACE to select this row." at bounding box center [275, 311] width 140 height 33
click at [245, 339] on div "Press SPACE to select this row." at bounding box center [275, 344] width 140 height 33
click at [237, 377] on div "Press SPACE to select this row." at bounding box center [275, 378] width 140 height 33
click at [228, 397] on div "Press SPACE to select this row." at bounding box center [275, 411] width 140 height 33
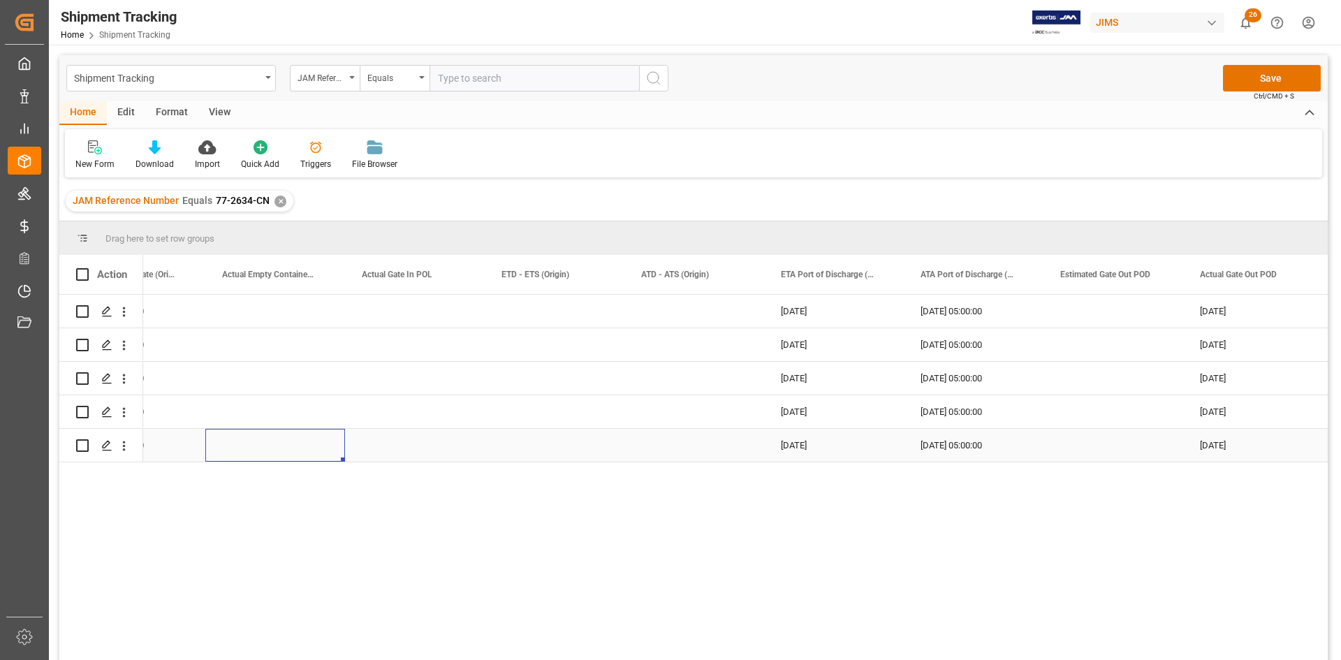
click at [216, 448] on div "Press SPACE to select this row." at bounding box center [275, 445] width 140 height 33
click at [971, 404] on div "[DATE] 05:00:00" at bounding box center [974, 411] width 140 height 33
click at [973, 377] on div "[DATE] 05:00:00" at bounding box center [974, 378] width 140 height 33
click at [951, 341] on div "[DATE] 05:00:00" at bounding box center [974, 344] width 140 height 33
click at [945, 316] on div "[DATE] 05:00:00" at bounding box center [974, 311] width 140 height 33
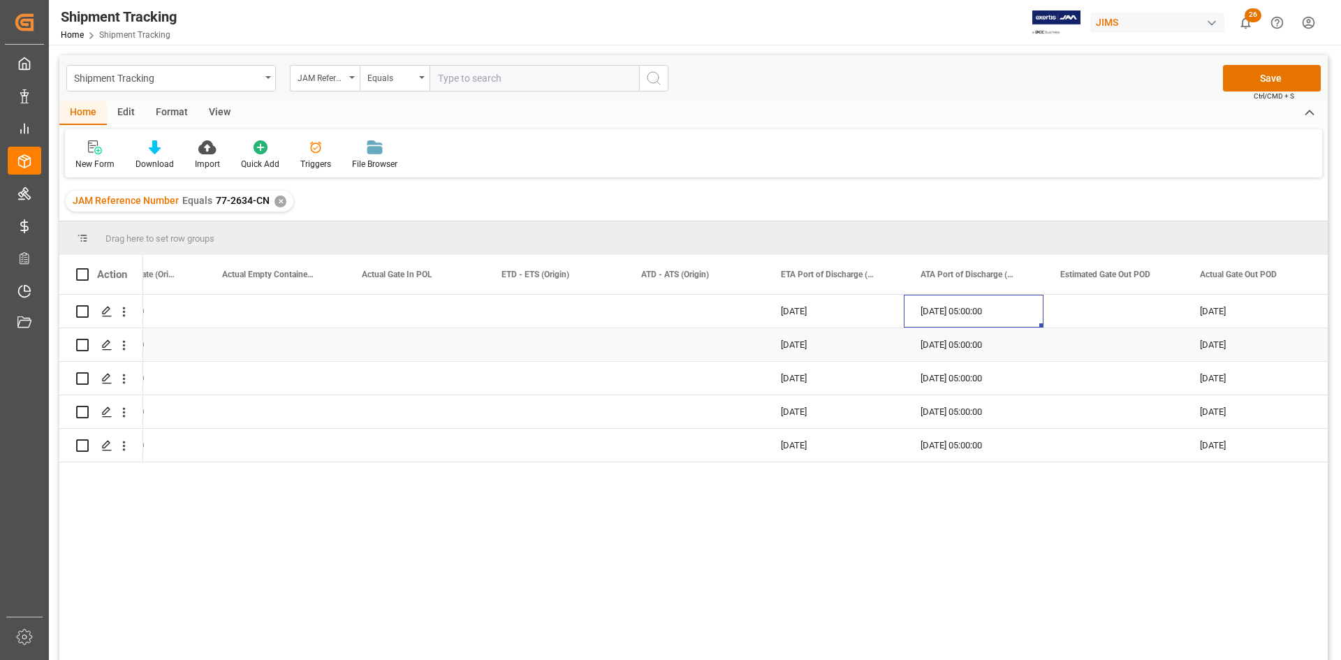
click at [941, 344] on div "[DATE] 05:00:00" at bounding box center [974, 344] width 140 height 33
click at [936, 375] on div "[DATE] 05:00:00" at bounding box center [974, 378] width 140 height 33
click at [934, 408] on div "[DATE] 05:00:00" at bounding box center [974, 411] width 140 height 33
click at [941, 455] on div "[DATE] 05:00:00" at bounding box center [974, 445] width 140 height 33
click at [797, 442] on div "[DATE]" at bounding box center [834, 445] width 140 height 33
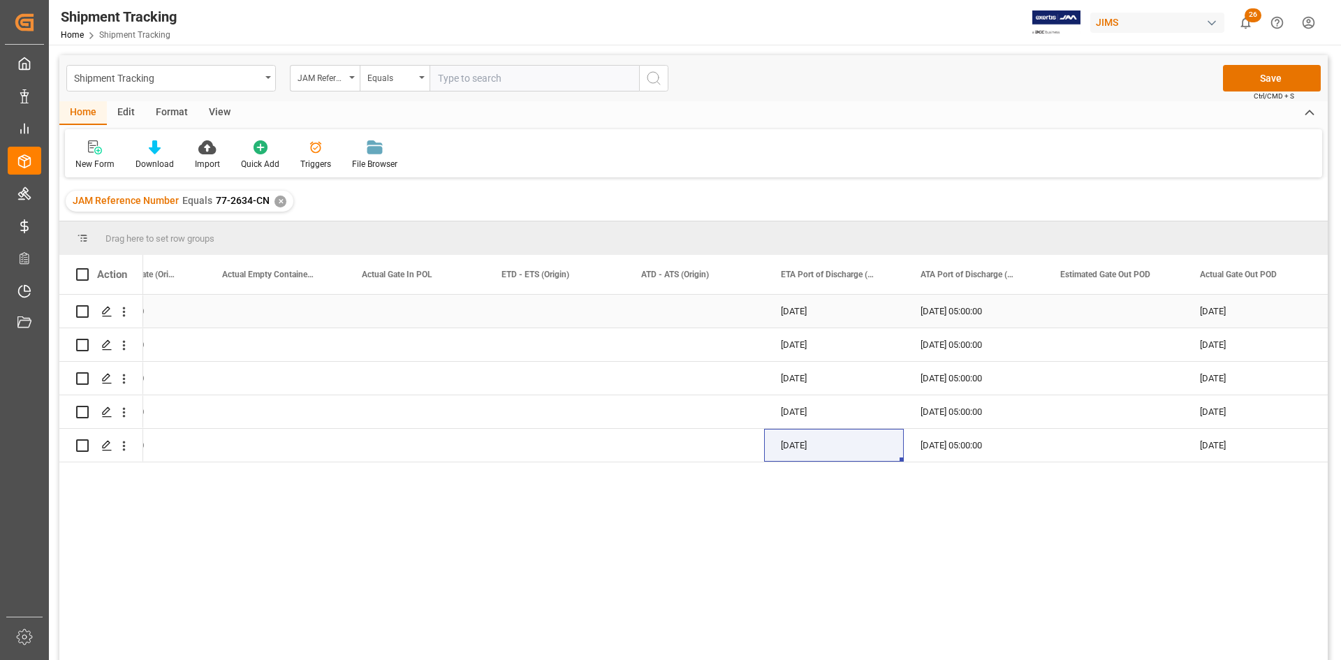
click at [1103, 322] on div "Press SPACE to select this row." at bounding box center [1113, 311] width 140 height 33
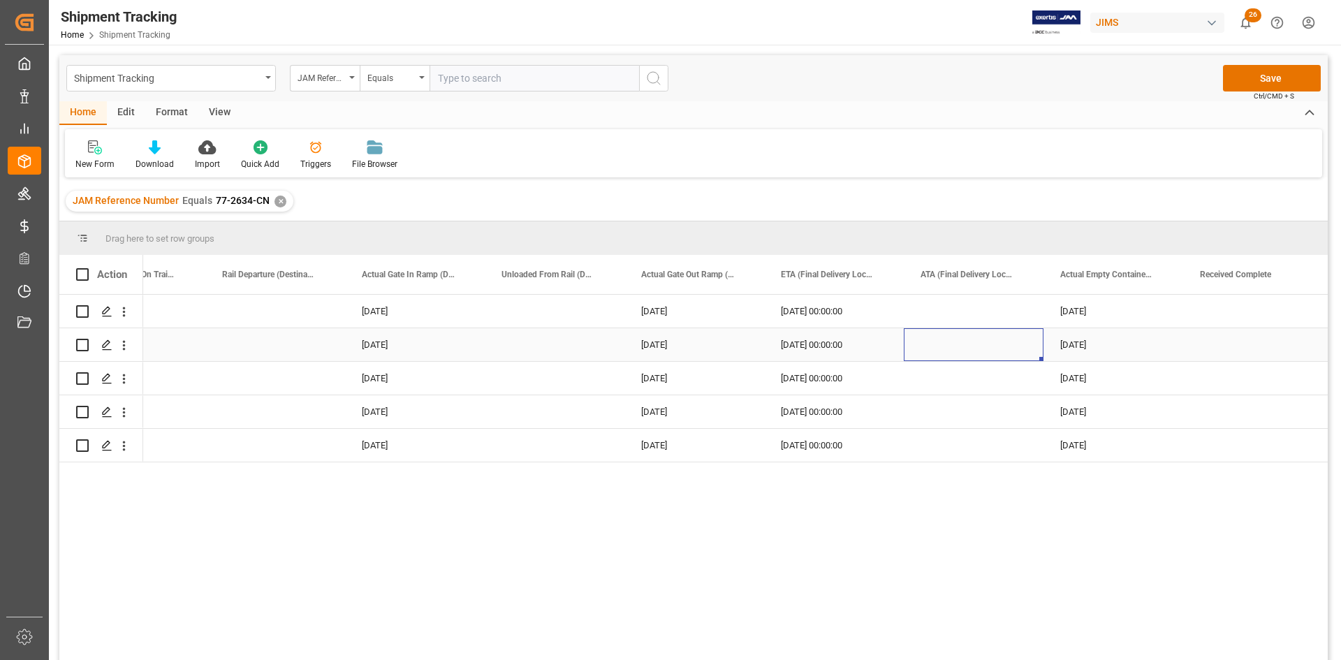
click at [961, 344] on div "Press SPACE to select this row." at bounding box center [974, 344] width 140 height 33
click at [929, 302] on div "Press SPACE to select this row." at bounding box center [974, 311] width 140 height 33
click at [506, 395] on div "Press SPACE to select this row." at bounding box center [555, 411] width 140 height 33
click at [543, 333] on div "Press SPACE to select this row." at bounding box center [555, 344] width 140 height 33
click at [532, 309] on div "Press SPACE to select this row." at bounding box center [555, 311] width 140 height 33
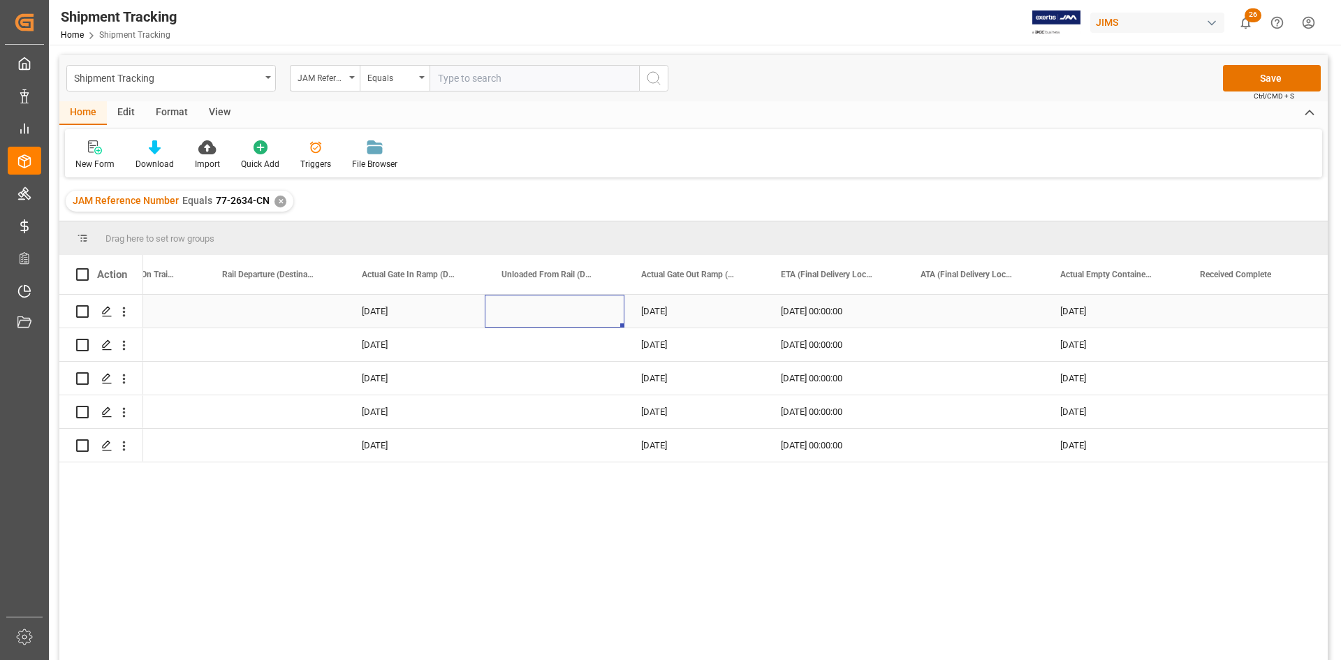
click at [287, 318] on div "Press SPACE to select this row." at bounding box center [275, 311] width 140 height 33
click at [226, 345] on div "Press SPACE to select this row." at bounding box center [275, 344] width 140 height 33
click at [226, 374] on div "Press SPACE to select this row." at bounding box center [275, 378] width 140 height 33
click at [228, 404] on div "Press SPACE to select this row." at bounding box center [275, 411] width 140 height 33
click at [221, 449] on div "Press SPACE to select this row." at bounding box center [275, 445] width 140 height 33
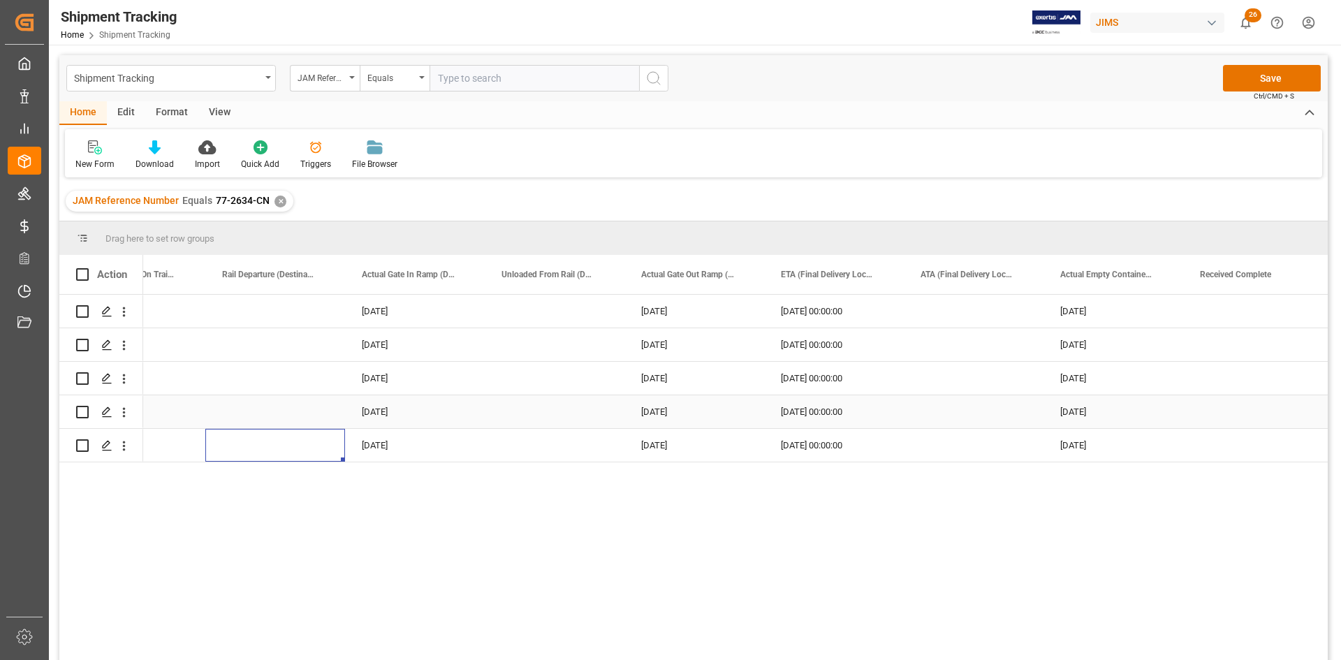
click at [229, 410] on div "Press SPACE to select this row." at bounding box center [275, 411] width 140 height 33
click at [237, 384] on div "Press SPACE to select this row." at bounding box center [275, 378] width 140 height 33
click at [240, 343] on div "Press SPACE to select this row." at bounding box center [275, 344] width 140 height 33
click at [242, 310] on div "Press SPACE to select this row." at bounding box center [275, 311] width 140 height 33
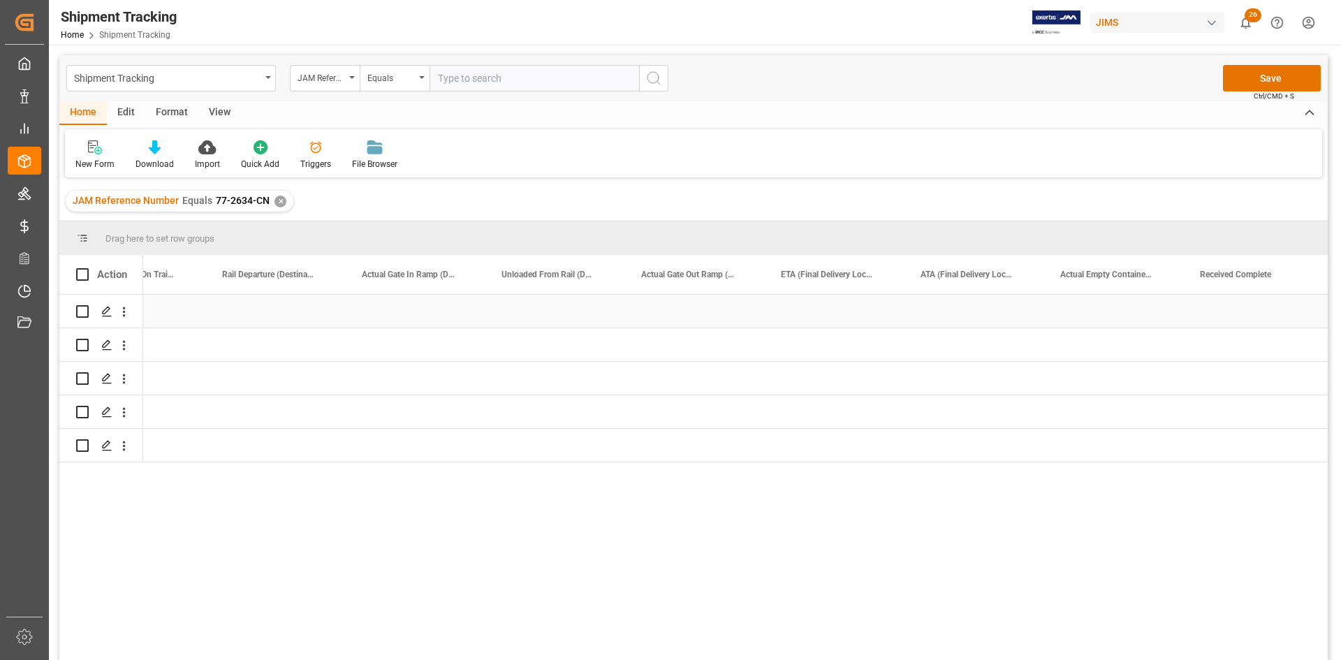
scroll to position [0, 12290]
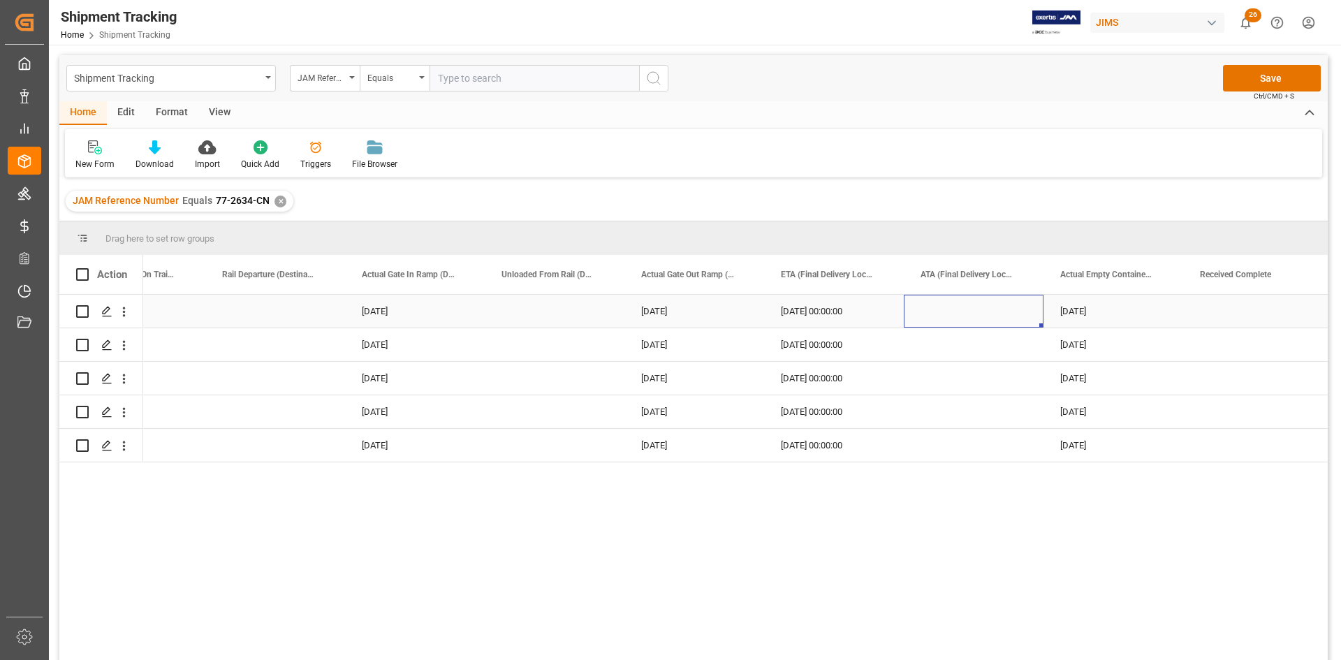
click at [959, 304] on div "Press SPACE to select this row." at bounding box center [974, 311] width 140 height 33
click at [946, 346] on div "Press SPACE to select this row." at bounding box center [974, 344] width 140 height 33
click at [948, 374] on div "Press SPACE to select this row." at bounding box center [974, 378] width 140 height 33
click at [941, 401] on div "Press SPACE to select this row." at bounding box center [974, 411] width 140 height 33
click at [933, 444] on div "Press SPACE to select this row." at bounding box center [974, 445] width 140 height 33
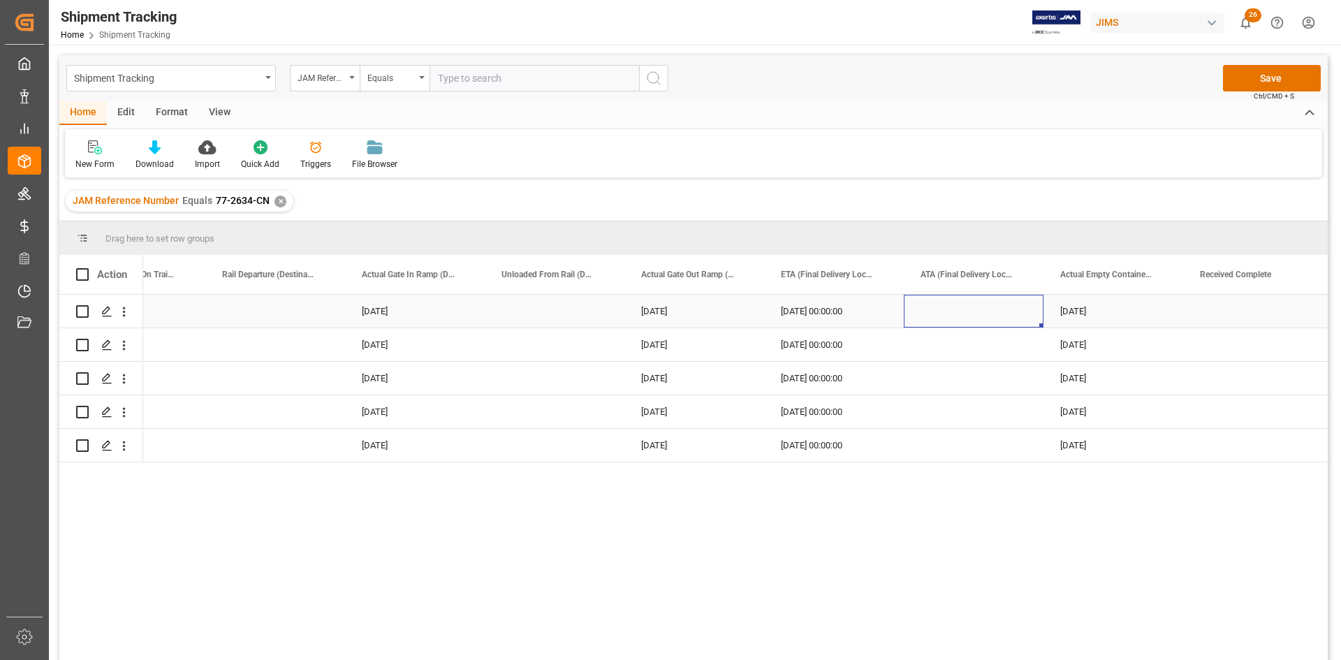
click at [951, 304] on div "Press SPACE to select this row." at bounding box center [974, 311] width 140 height 33
click at [941, 344] on div "Press SPACE to select this row." at bounding box center [974, 344] width 140 height 33
click at [935, 373] on div "Press SPACE to select this row." at bounding box center [974, 378] width 140 height 33
click at [832, 377] on div "[DATE] 00:00:00" at bounding box center [834, 378] width 140 height 33
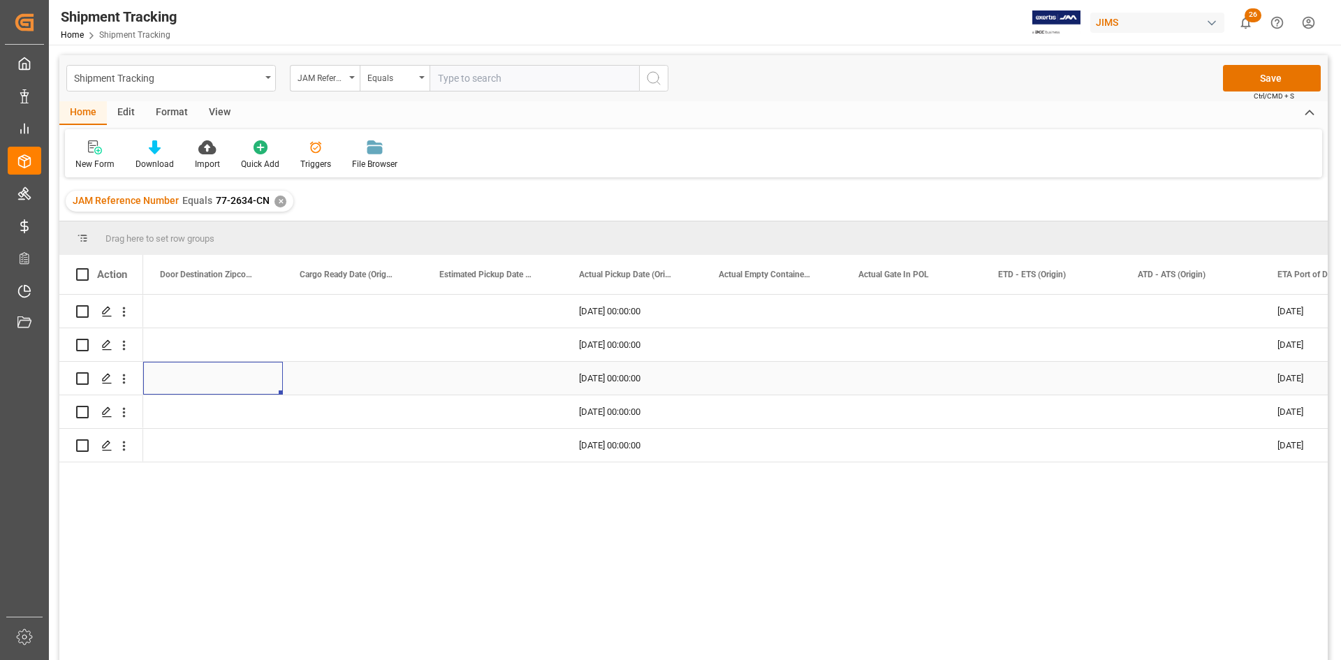
scroll to position [0, 0]
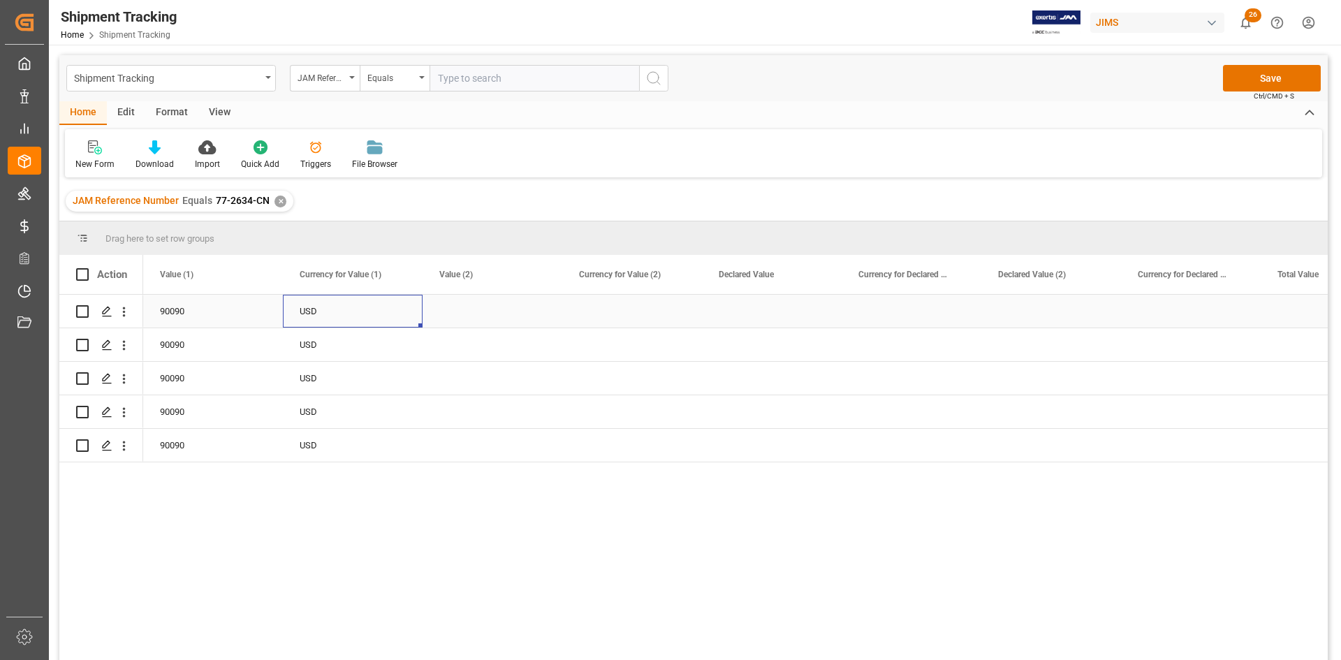
click at [321, 310] on div "USD" at bounding box center [353, 311] width 140 height 33
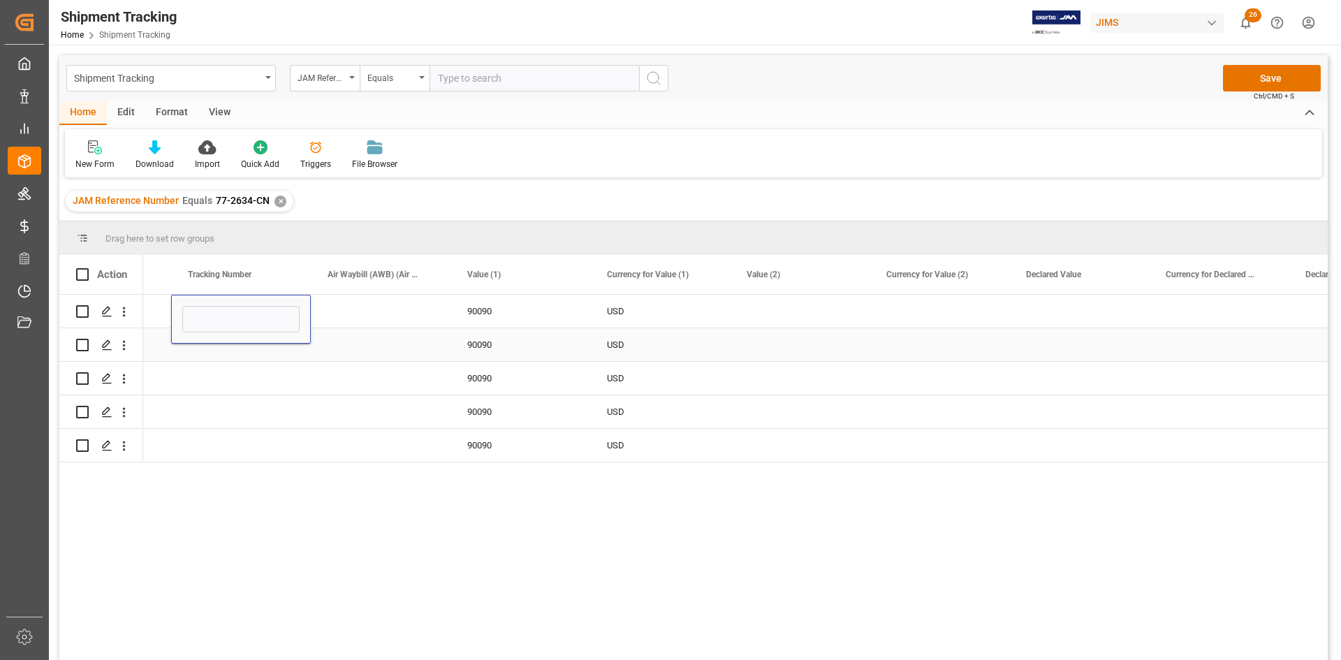
click at [355, 354] on div "Press SPACE to select this row." at bounding box center [381, 344] width 140 height 33
click at [223, 360] on div "Press SPACE to select this row." at bounding box center [241, 344] width 140 height 33
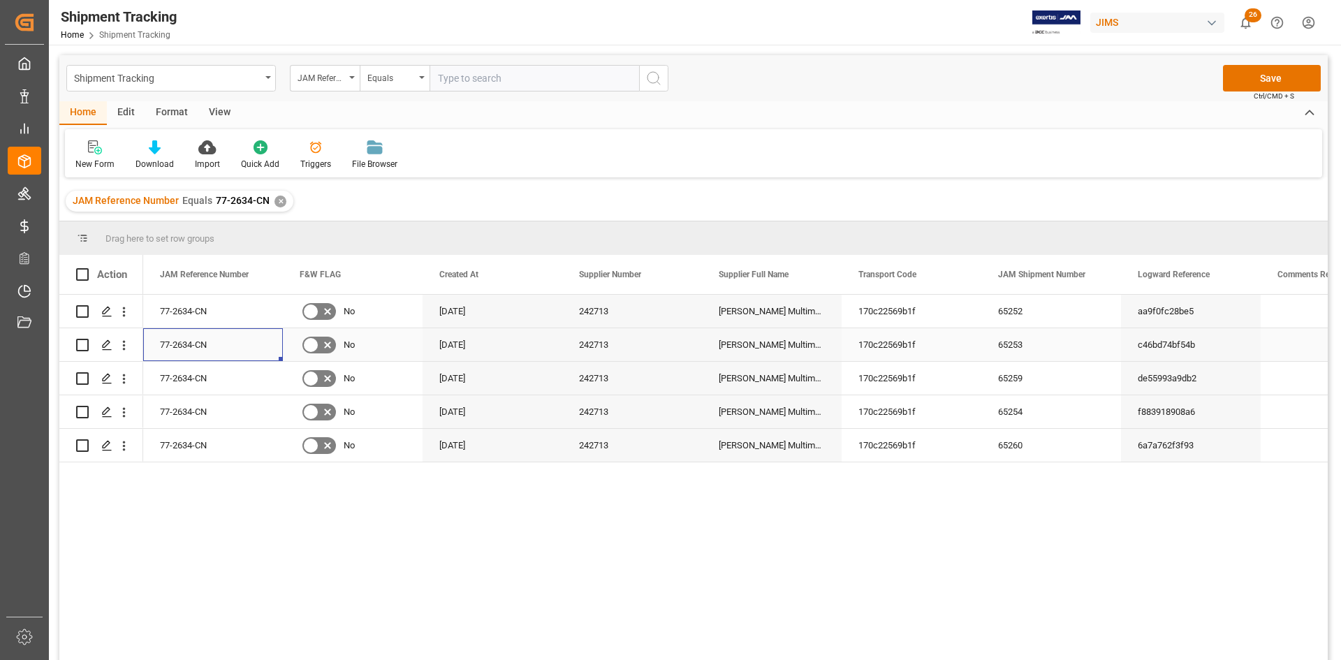
click at [182, 346] on div "77-2634-CN" at bounding box center [213, 344] width 140 height 33
click at [182, 388] on div "77-2634-CN" at bounding box center [213, 378] width 140 height 33
click at [179, 320] on div "77-2634-CN" at bounding box center [213, 311] width 140 height 33
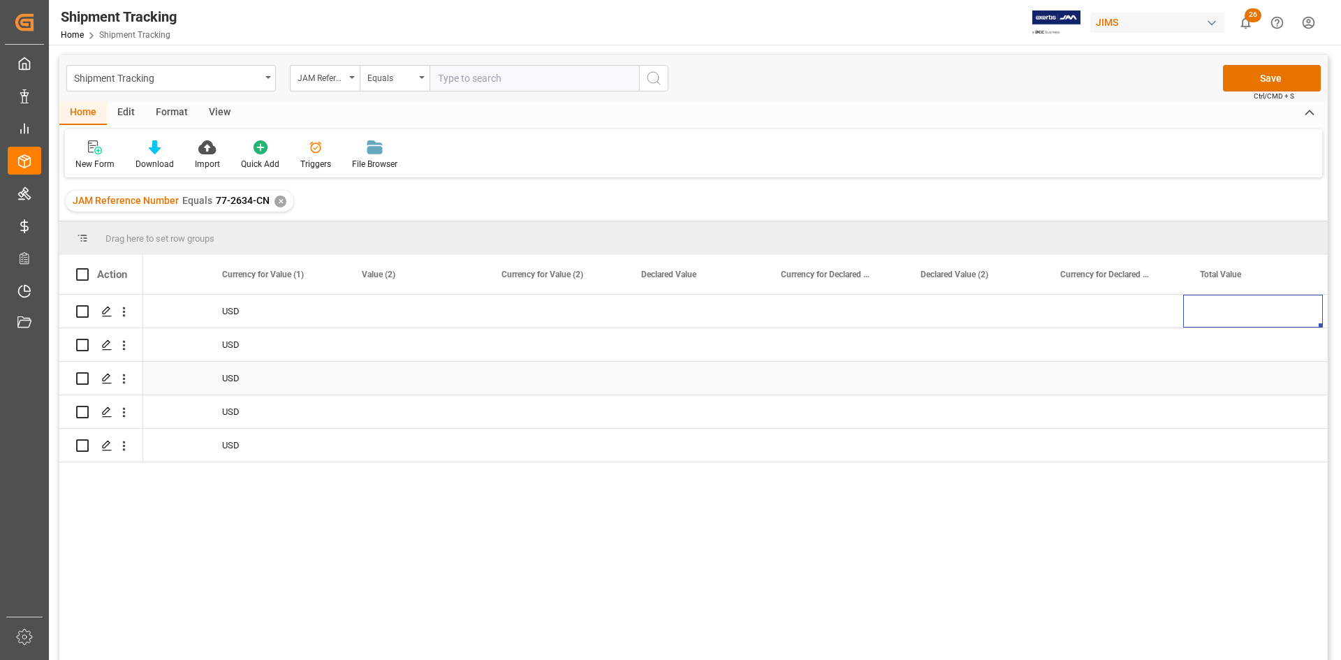
click at [971, 385] on div "Press SPACE to select this row." at bounding box center [974, 378] width 140 height 33
